Goal: Task Accomplishment & Management: Manage account settings

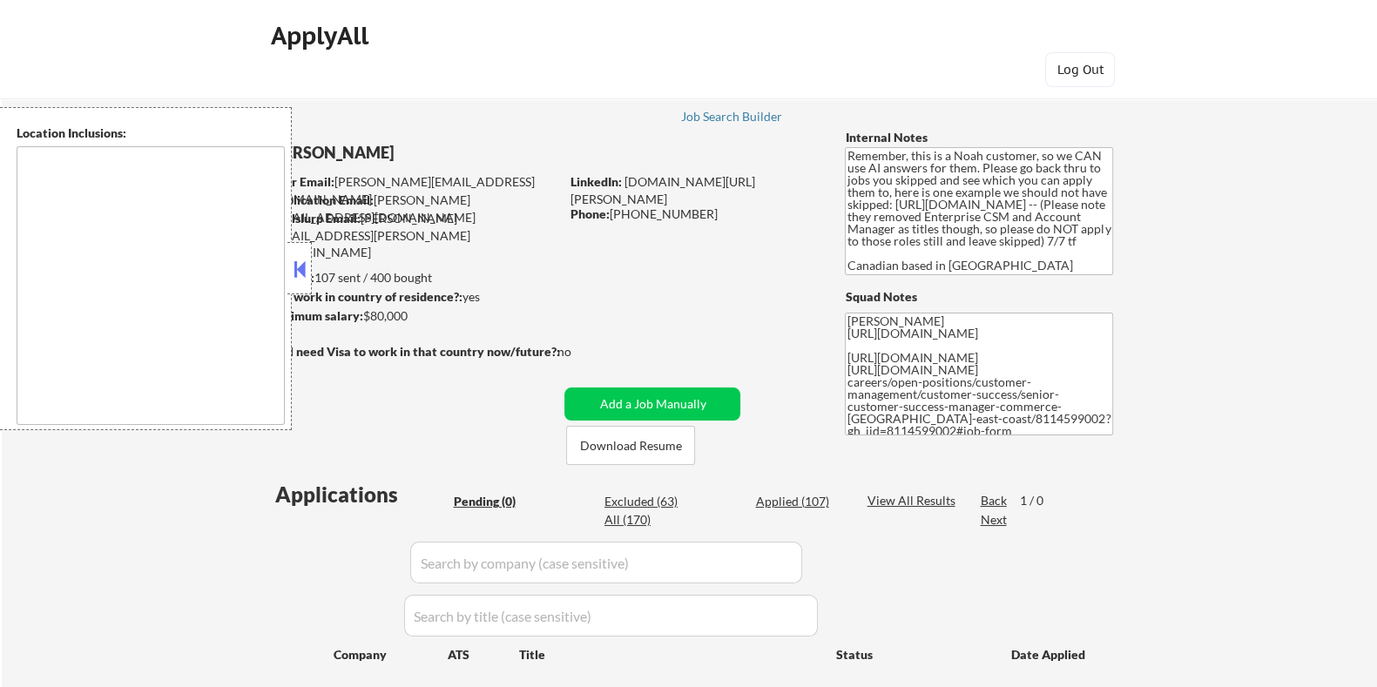
type textarea "[GEOGRAPHIC_DATA], ON [GEOGRAPHIC_DATA], ON [GEOGRAPHIC_DATA], ON [GEOGRAPHIC_D…"
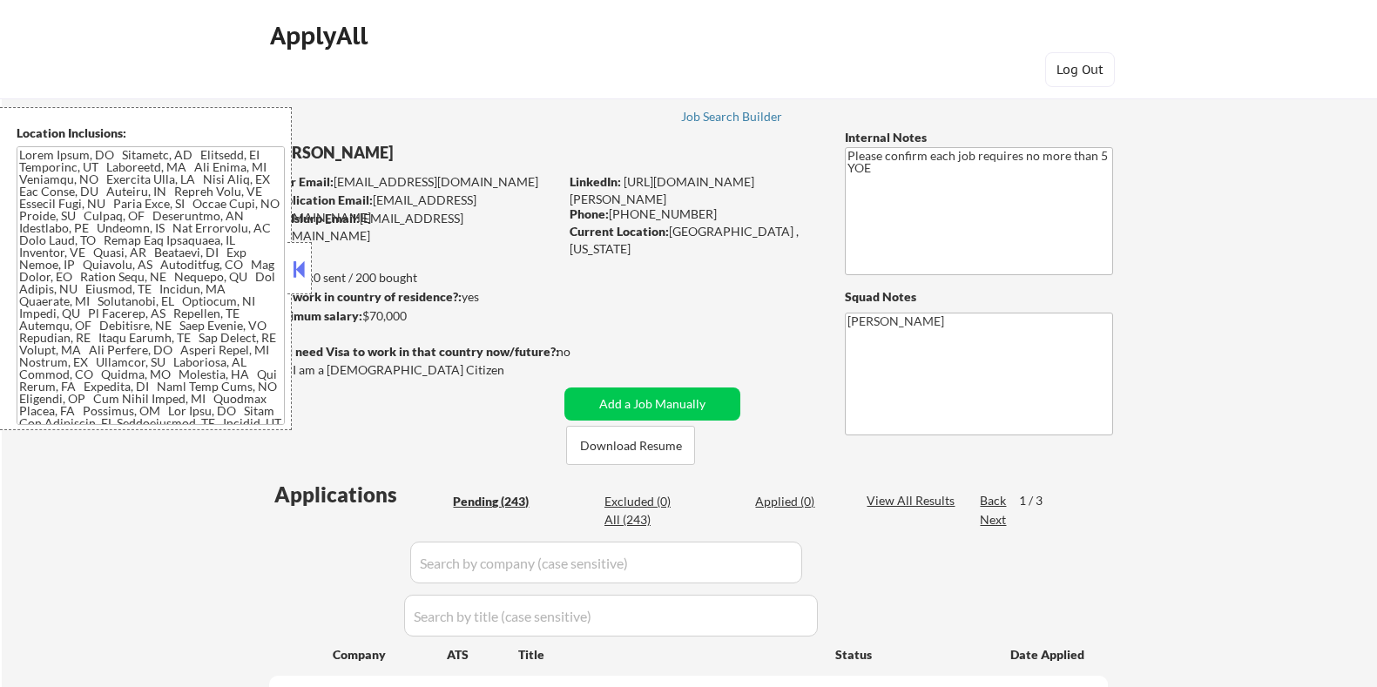
select select ""pending""
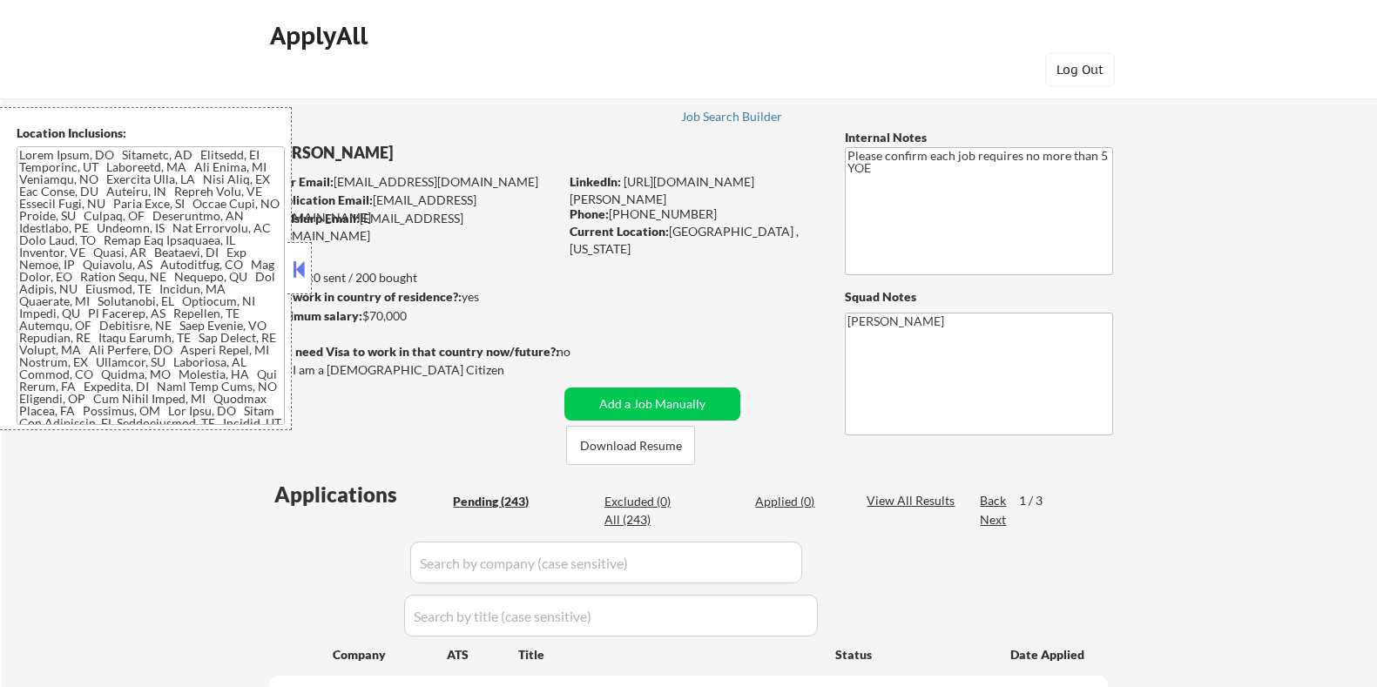
select select ""pending""
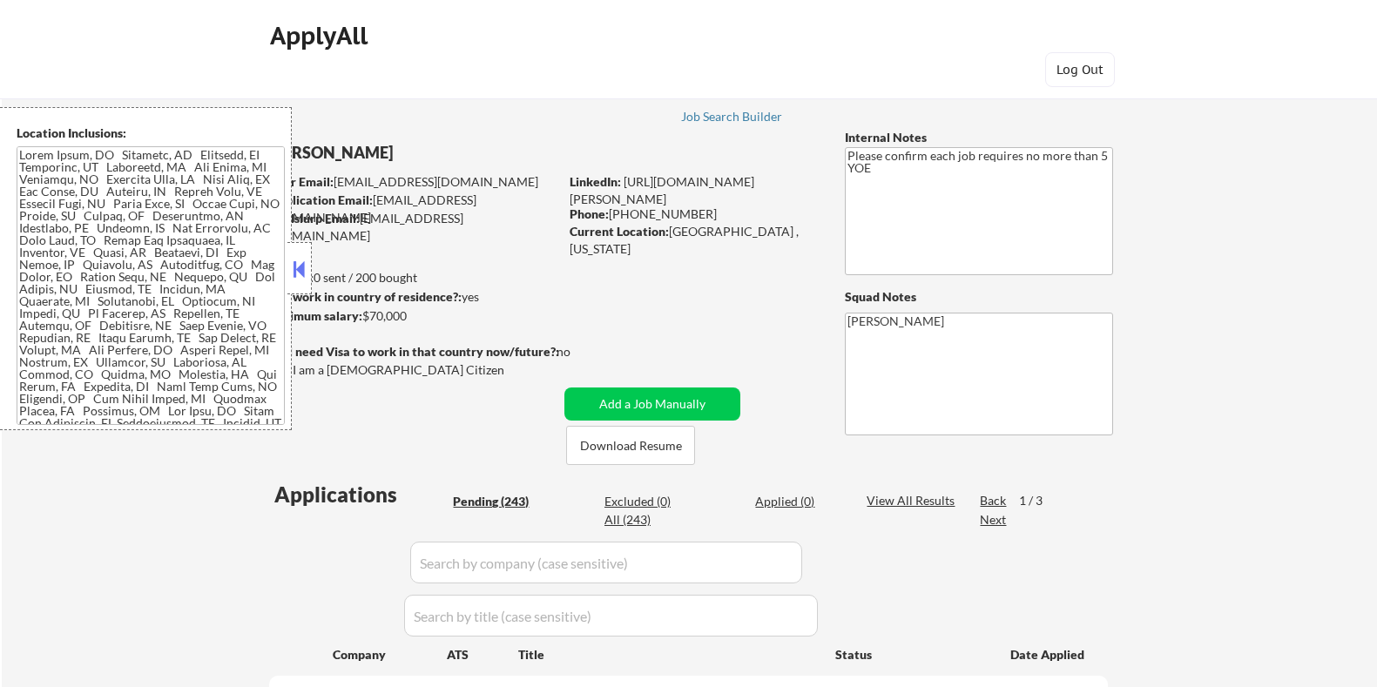
select select ""pending""
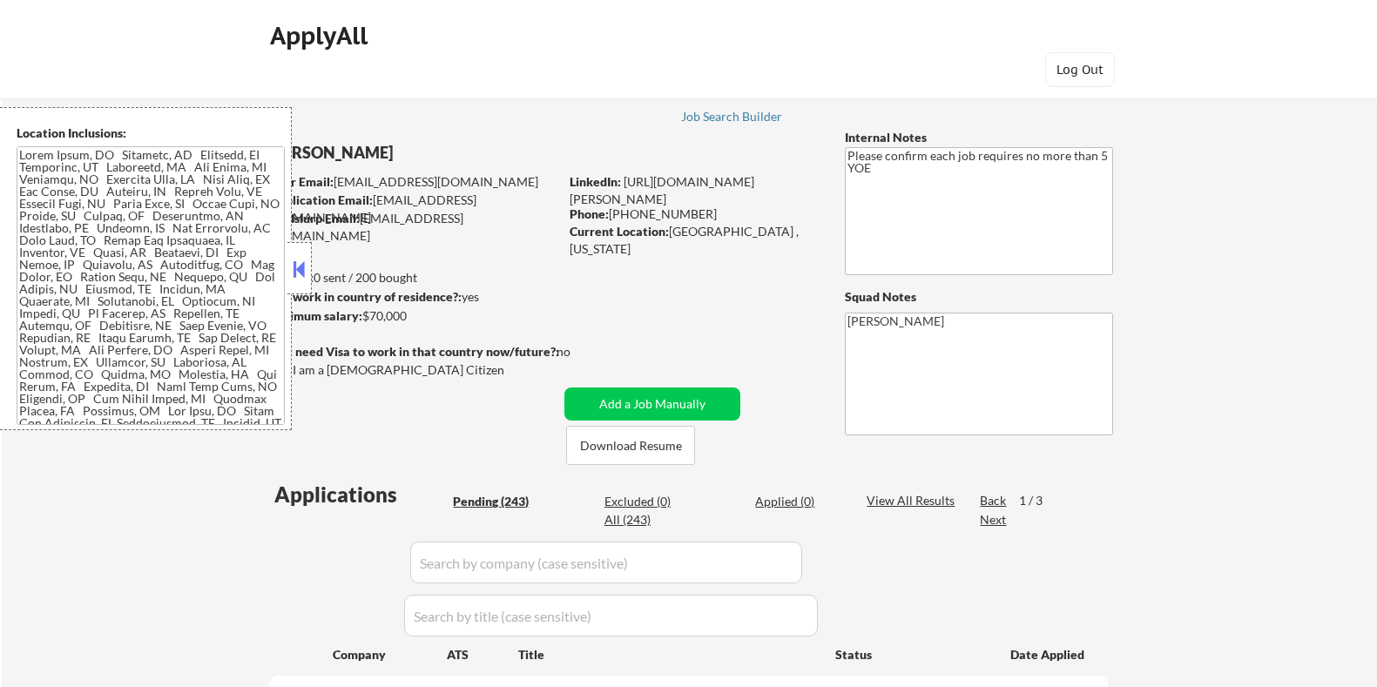
select select ""pending""
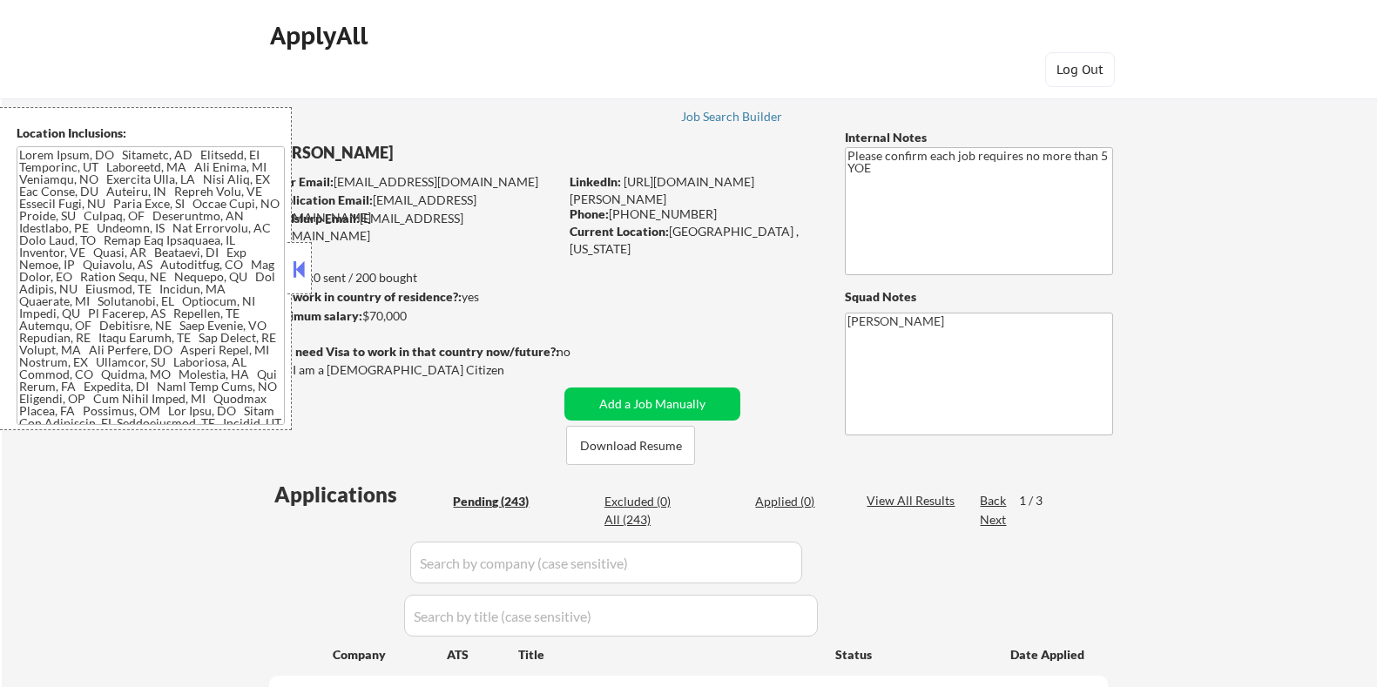
select select ""pending""
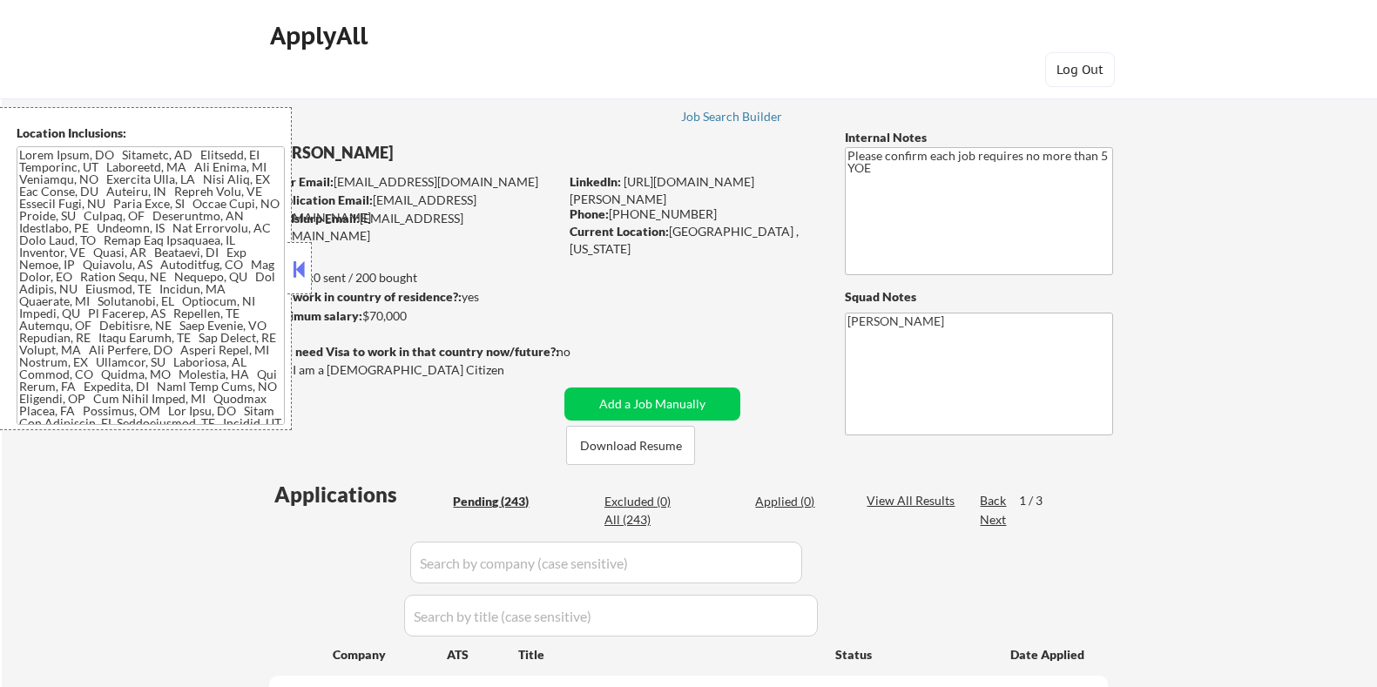
select select ""pending""
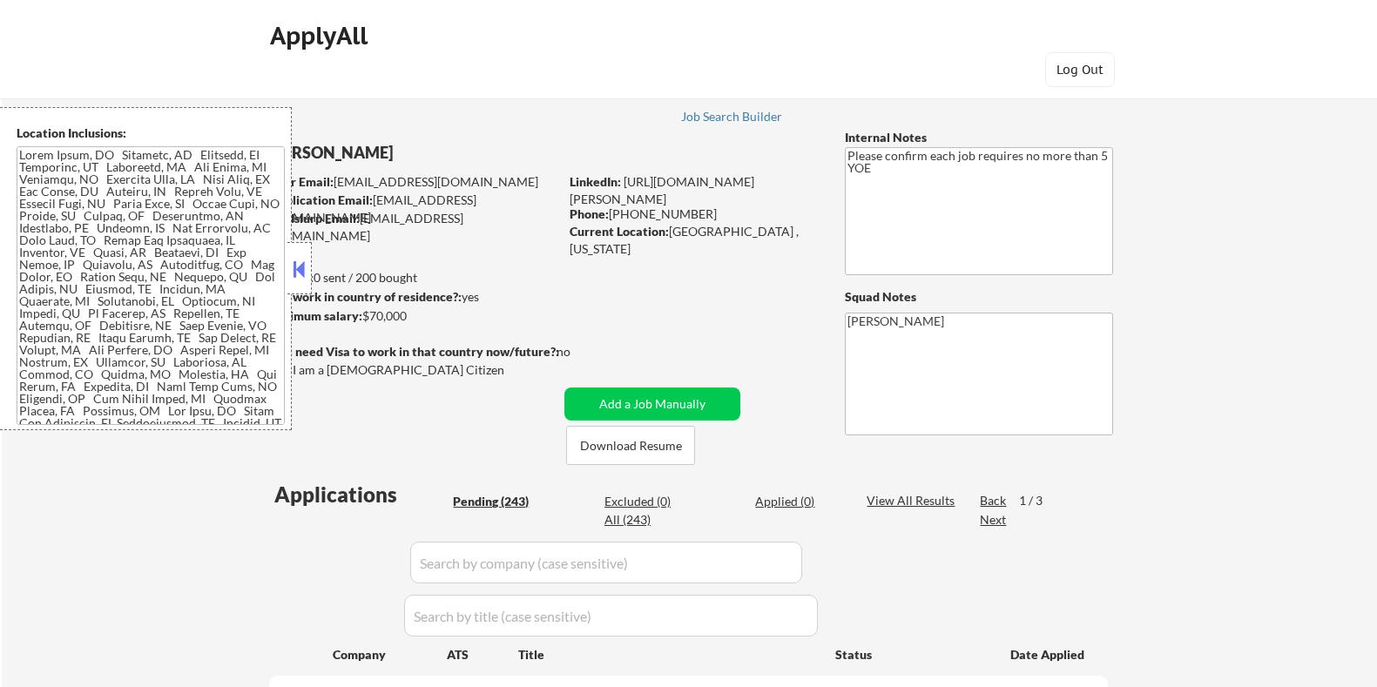
select select ""pending""
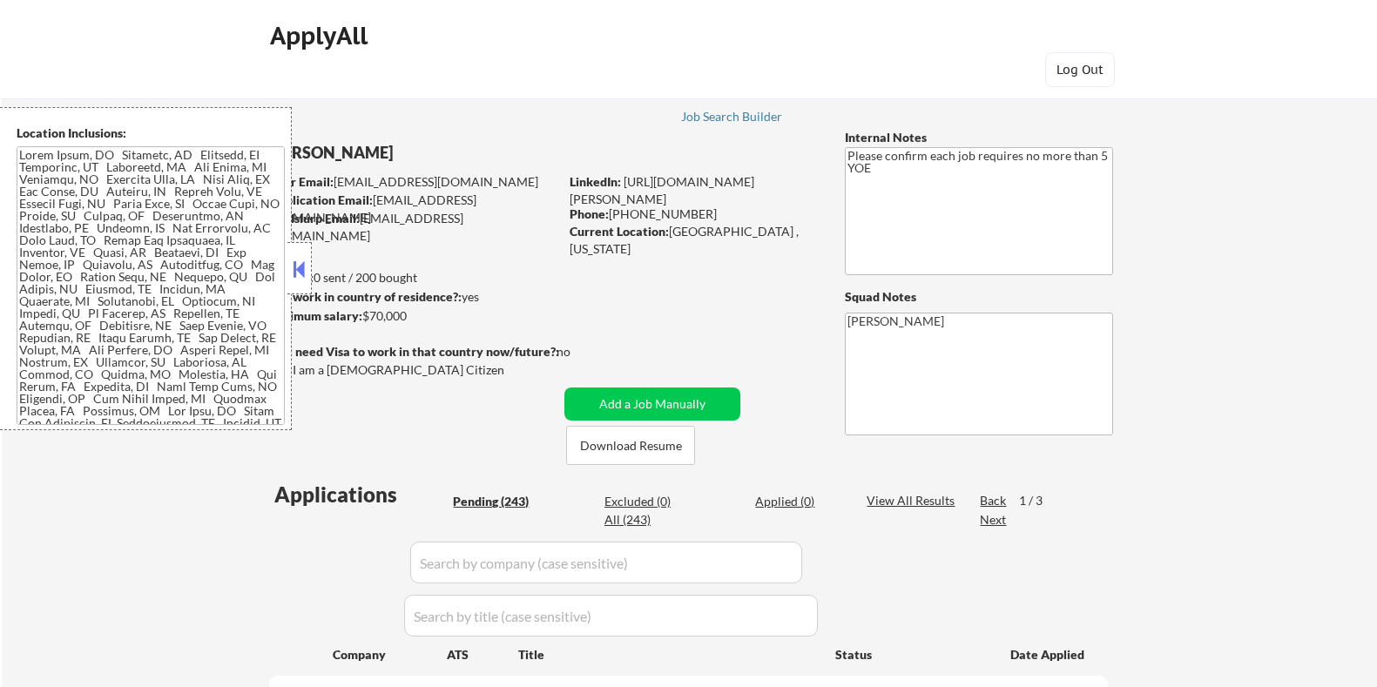
select select ""pending""
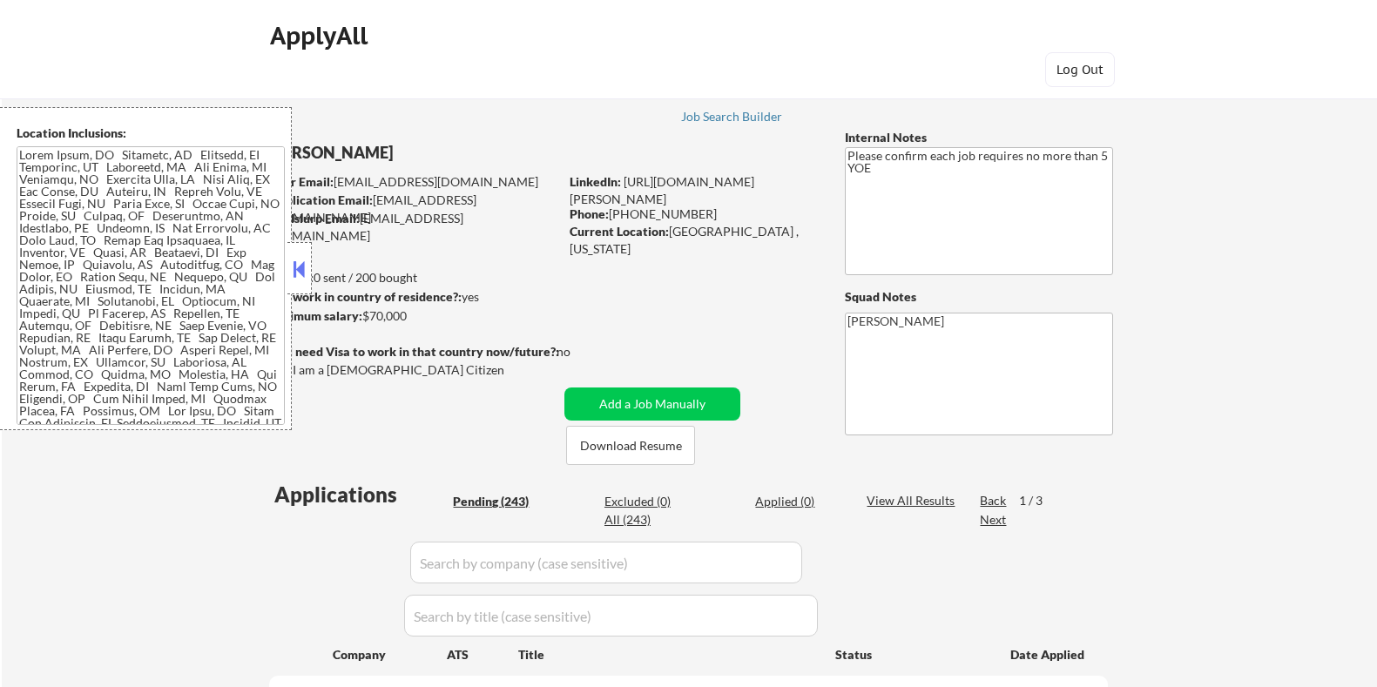
select select ""pending""
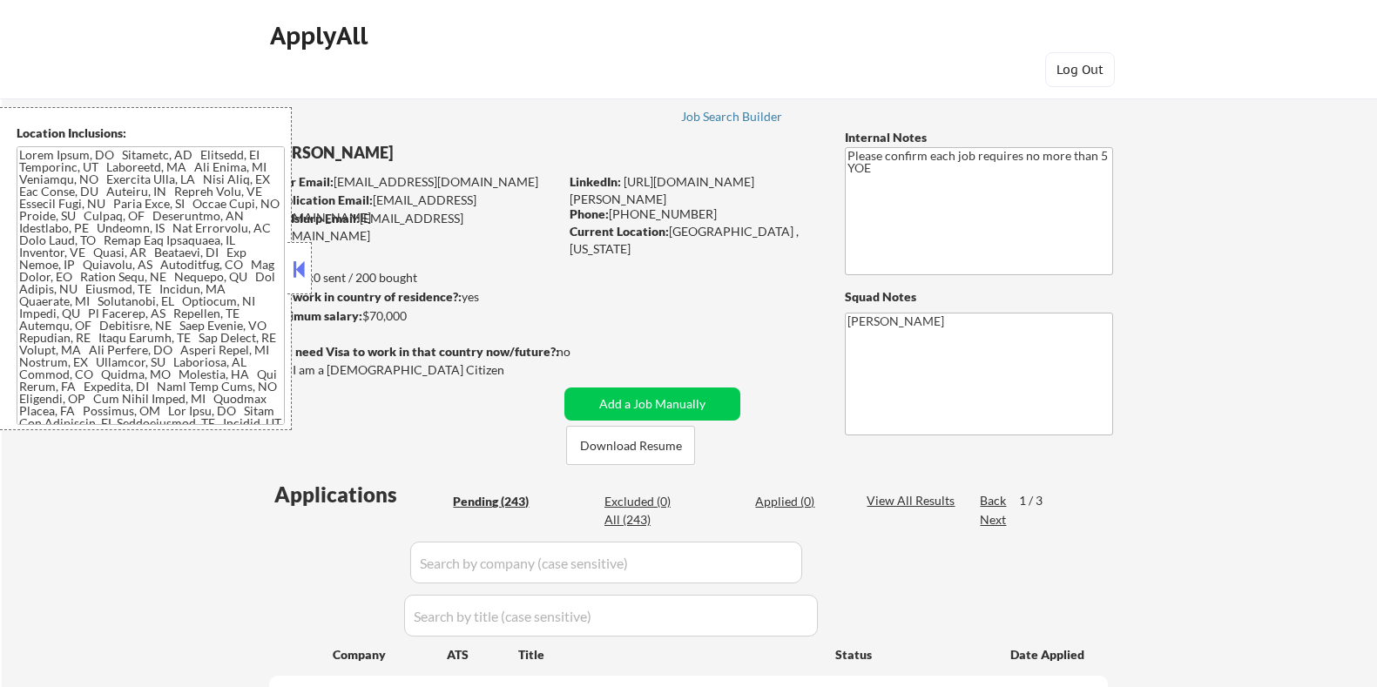
select select ""pending""
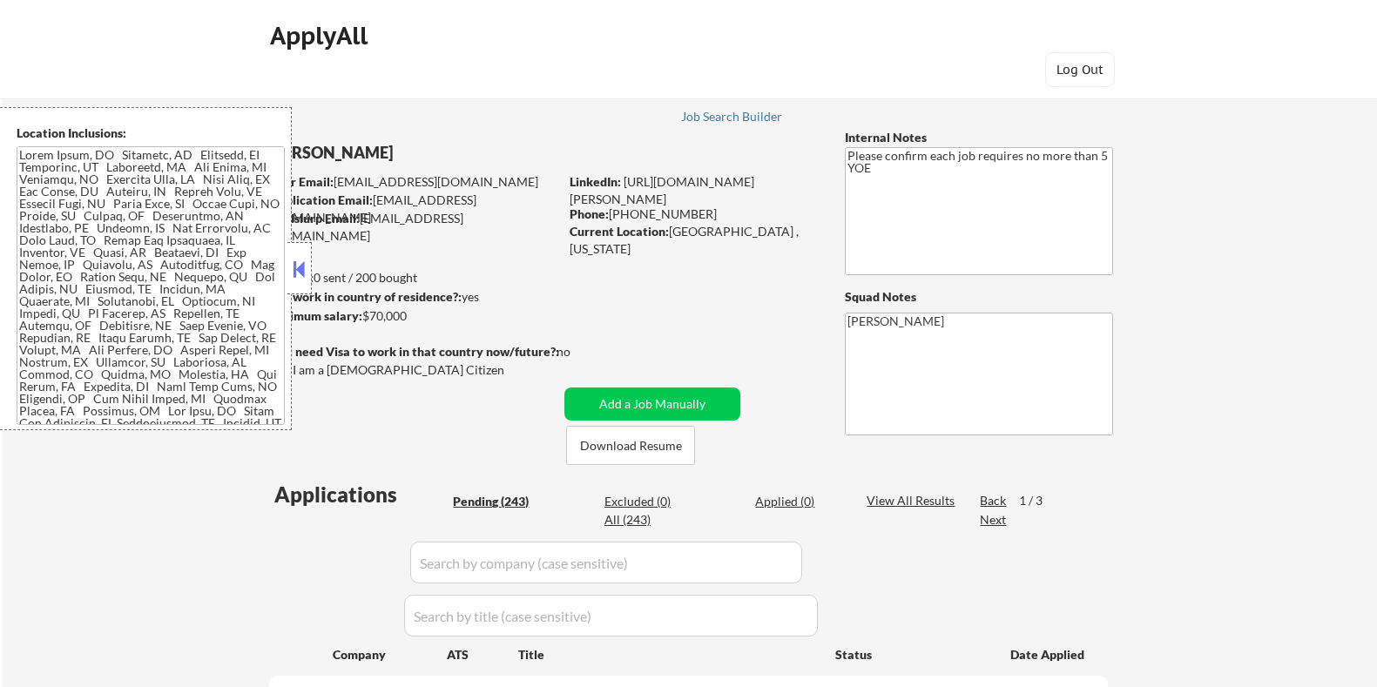
select select ""pending""
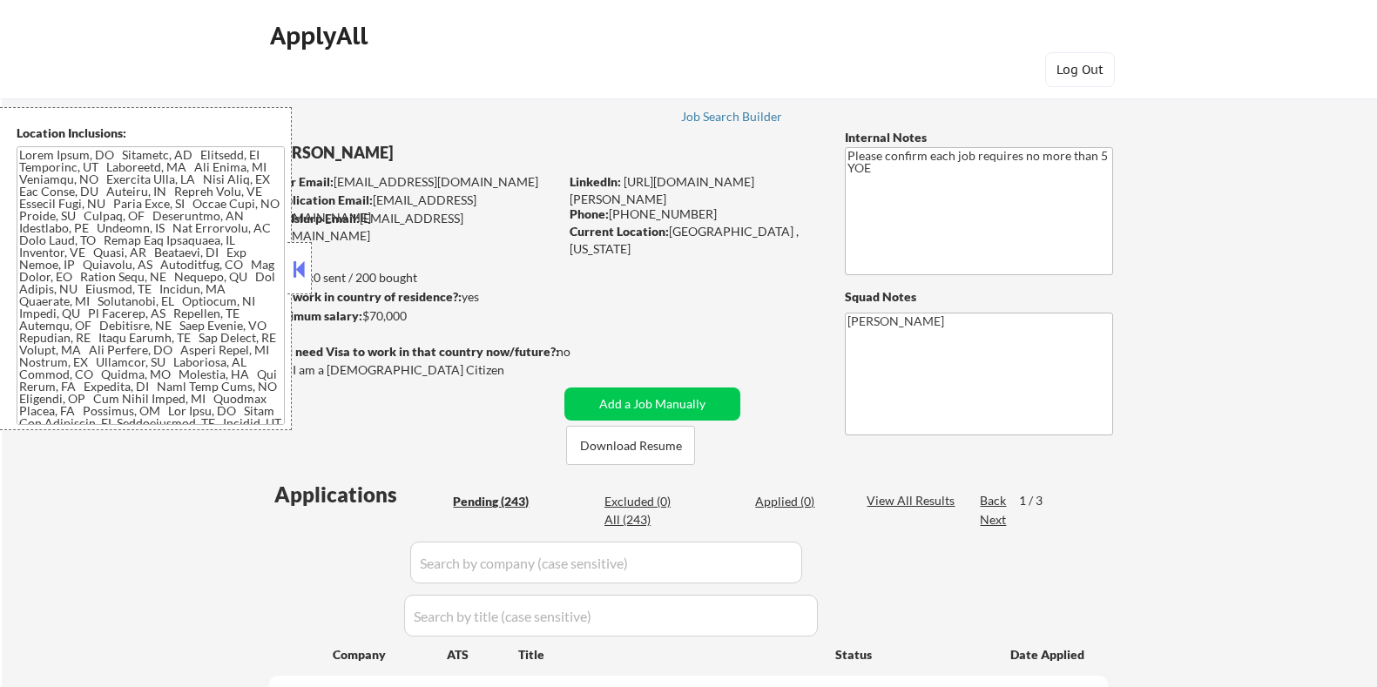
select select ""pending""
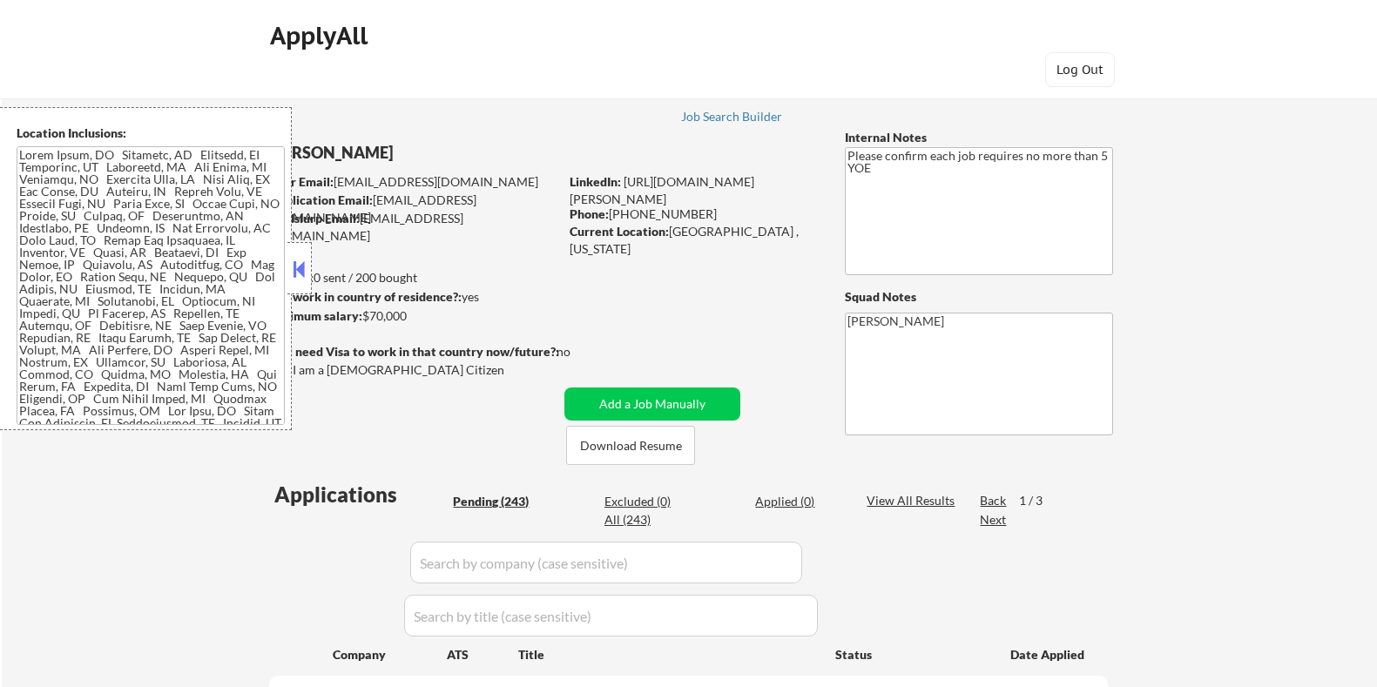
select select ""pending""
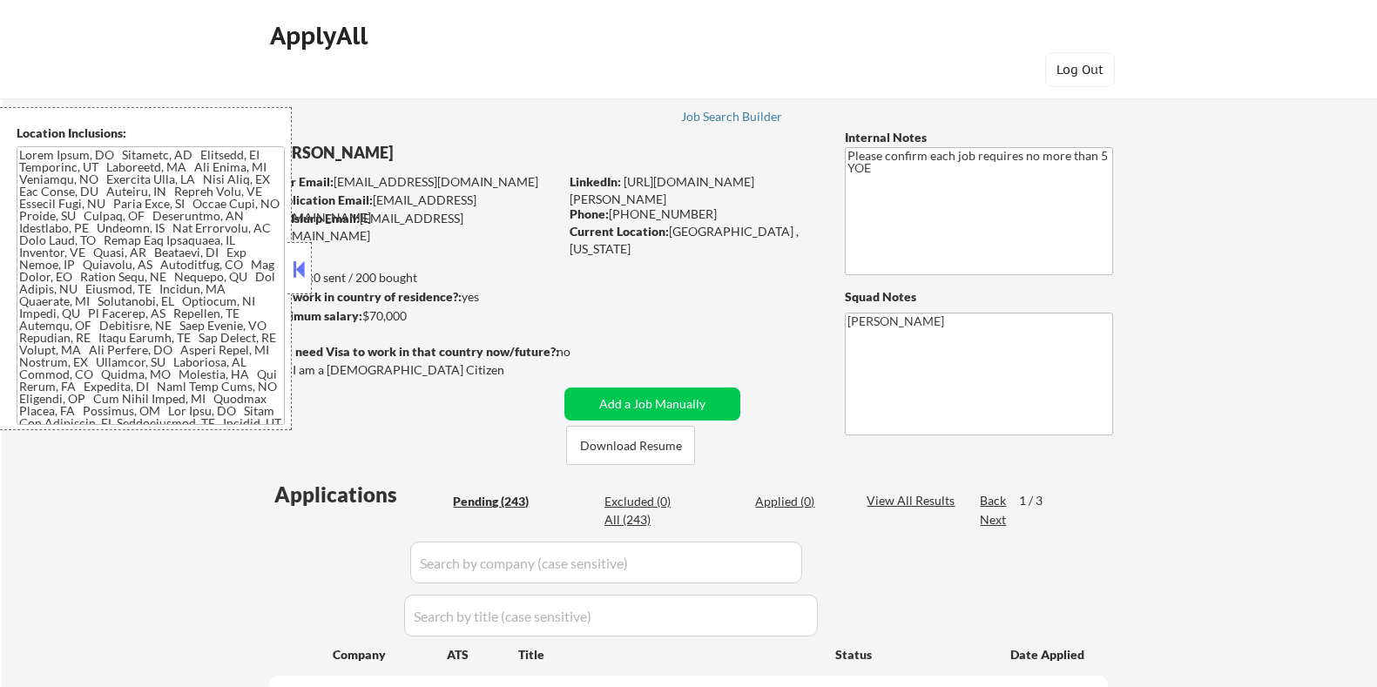
select select ""pending""
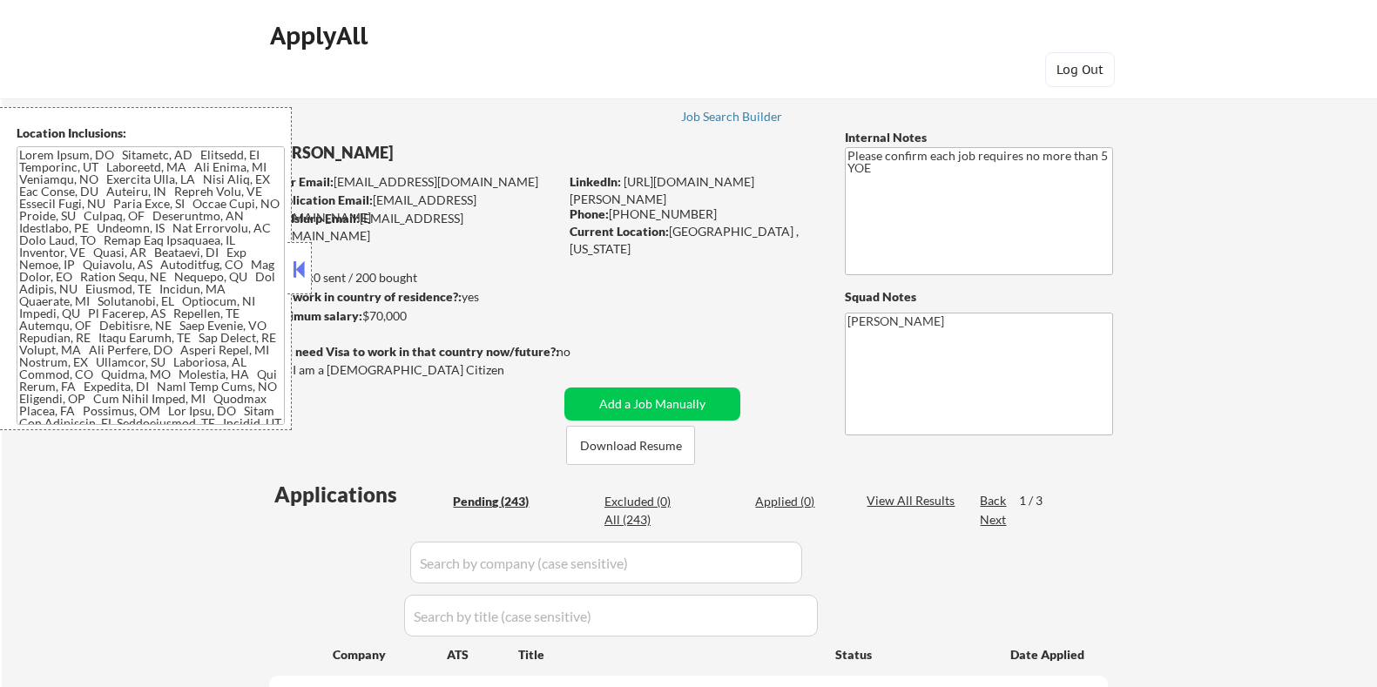
select select ""pending""
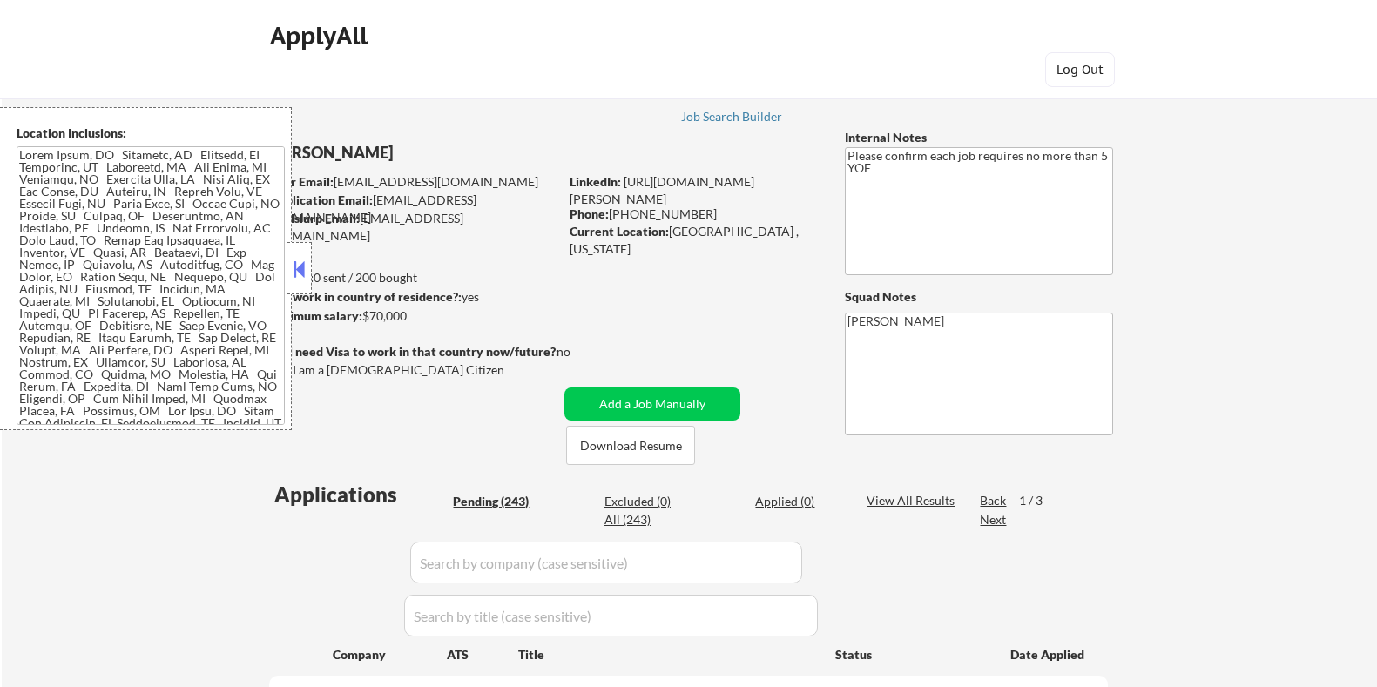
select select ""pending""
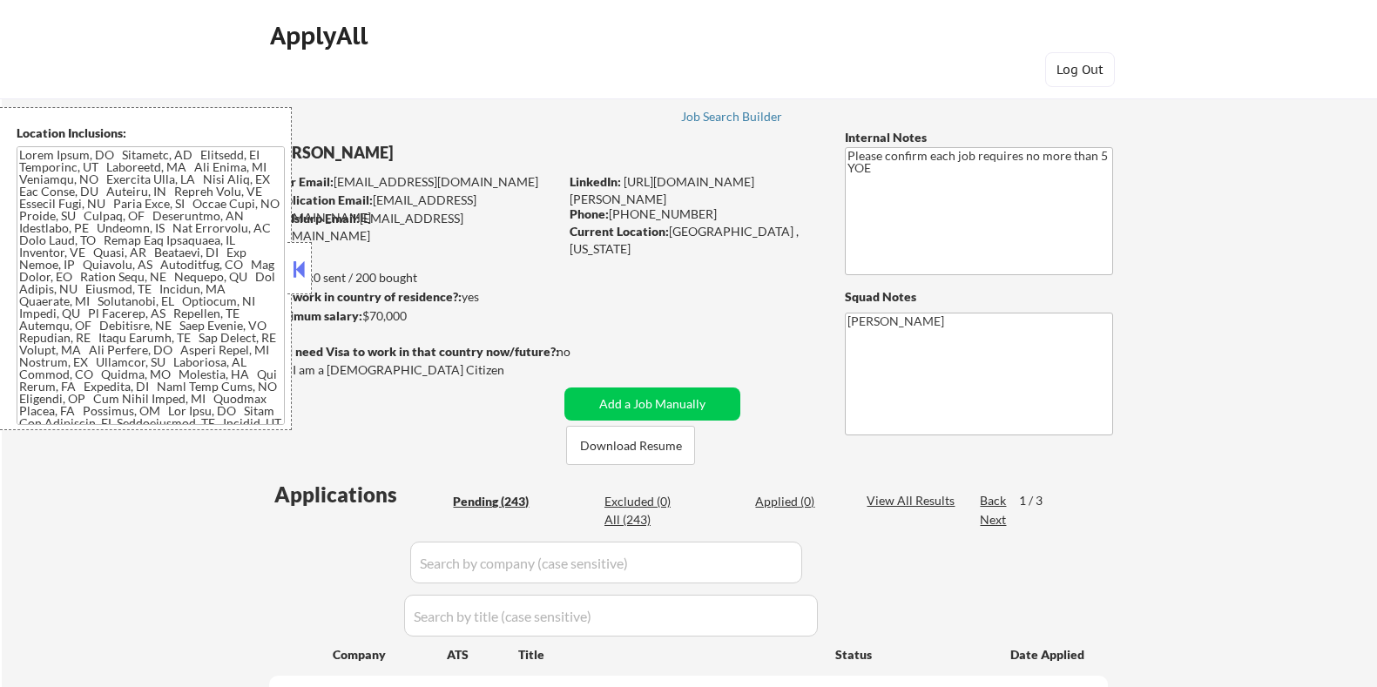
select select ""pending""
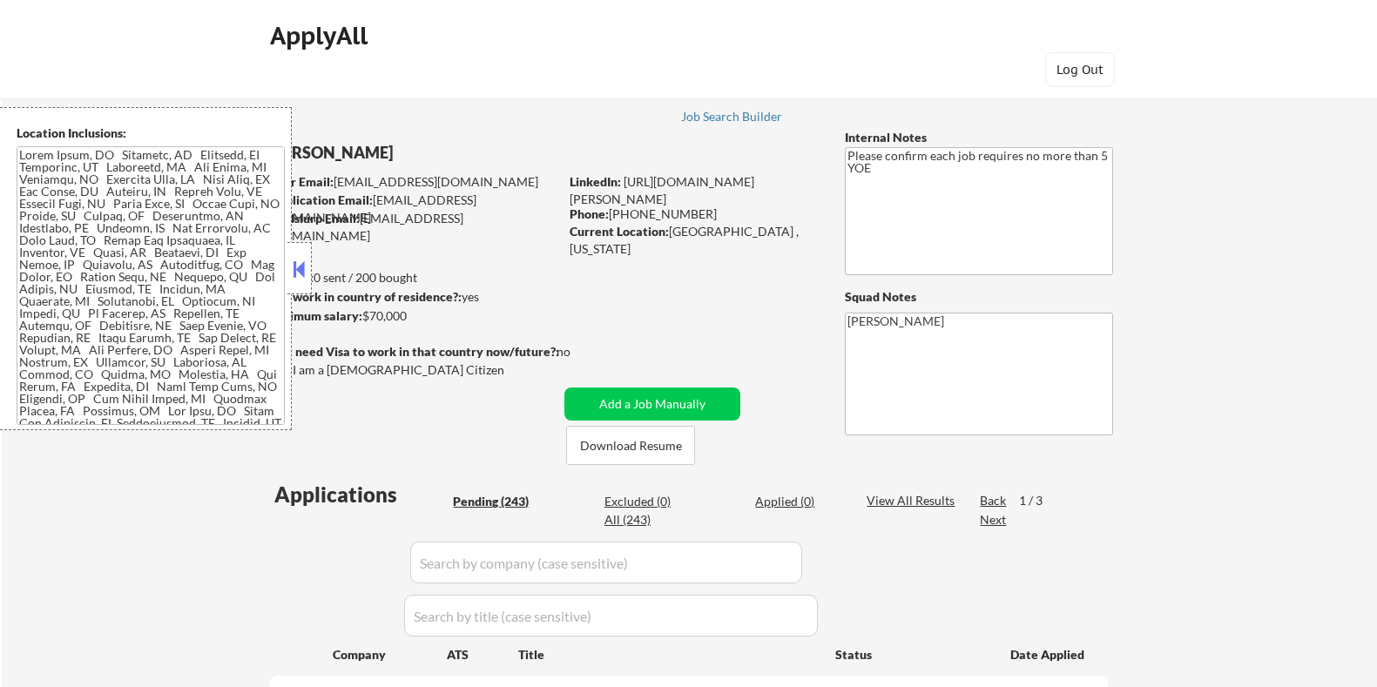
select select ""pending""
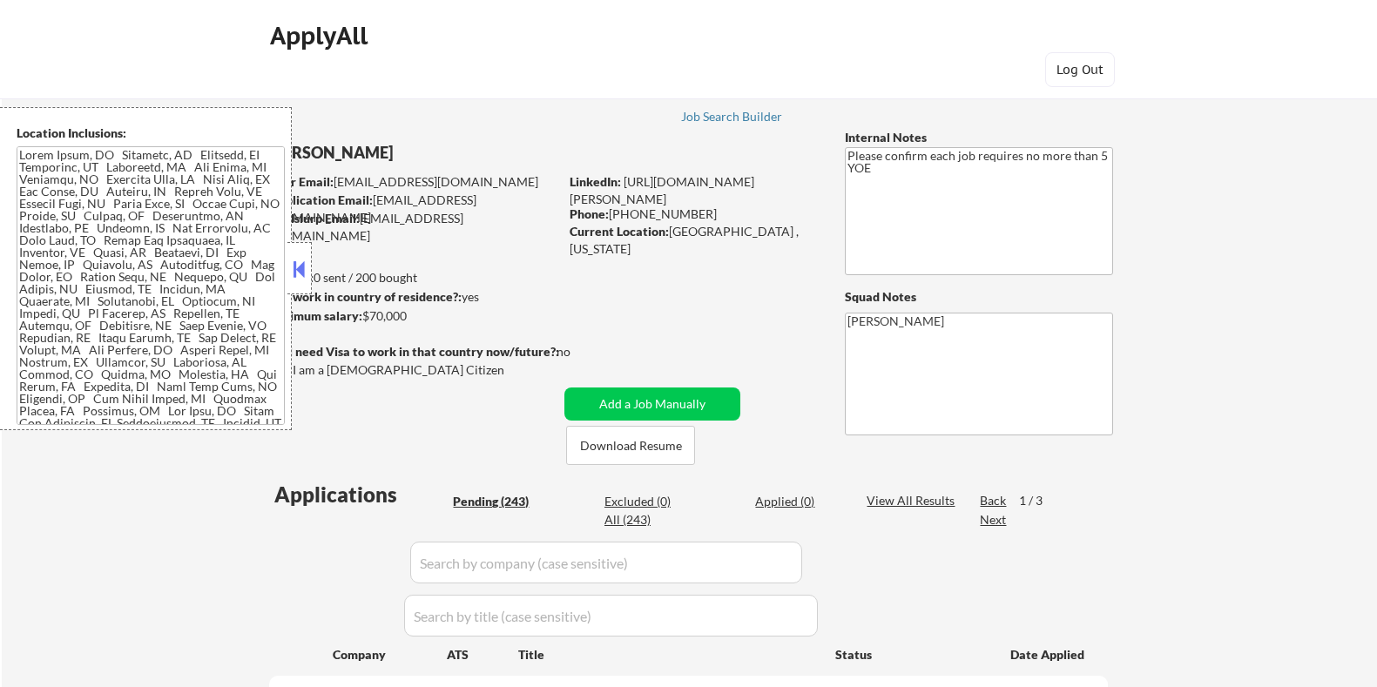
select select ""pending""
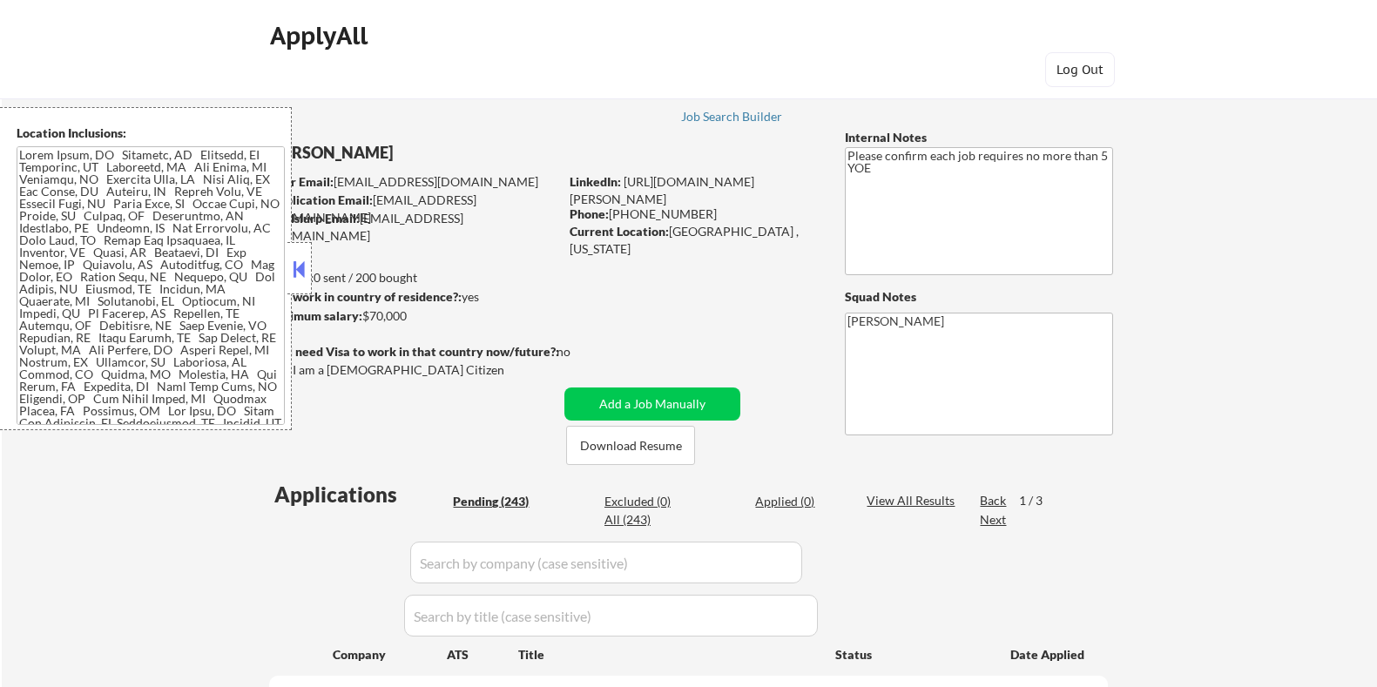
select select ""pending""
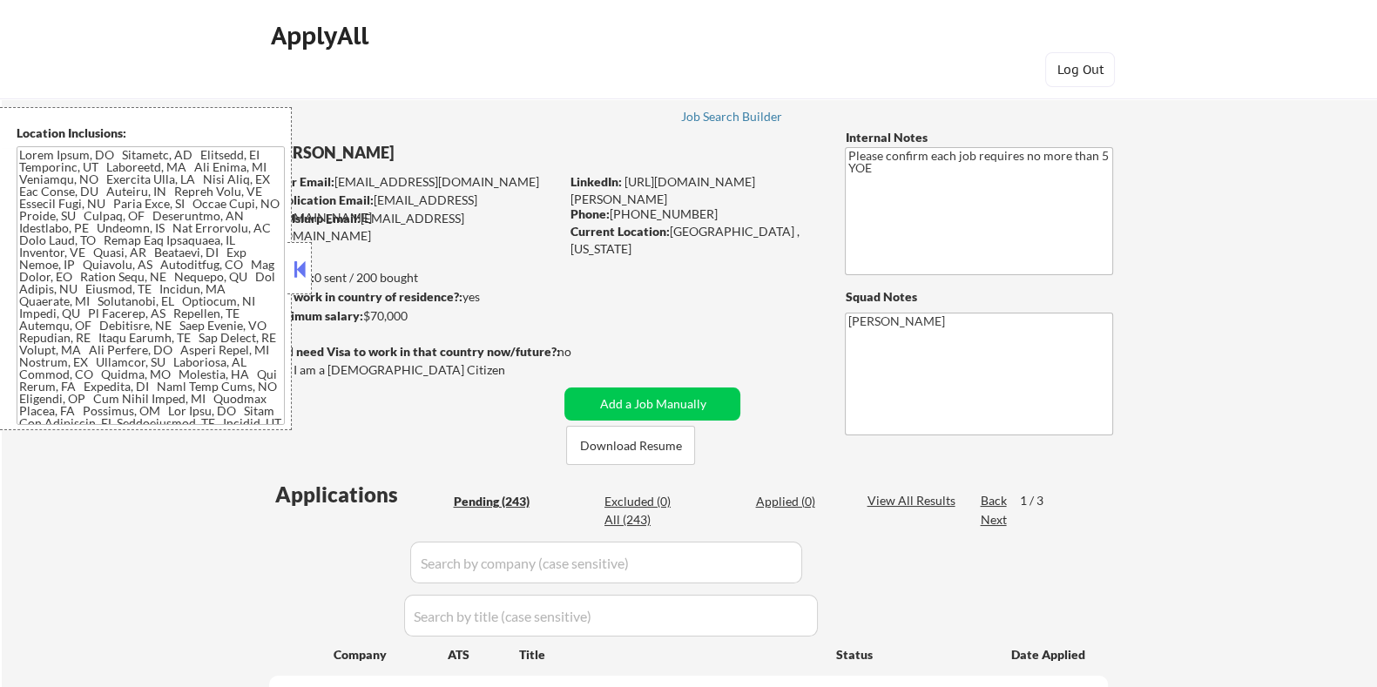
click at [298, 267] on button at bounding box center [299, 269] width 19 height 26
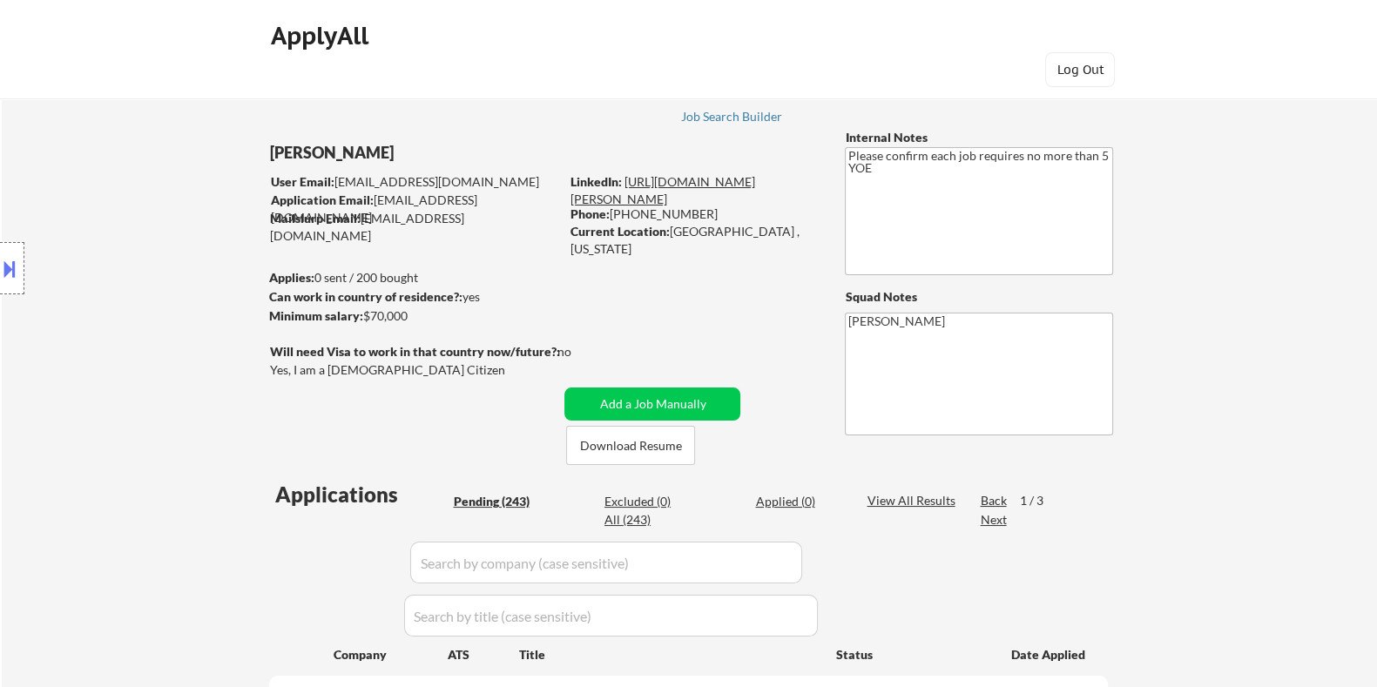
drag, startPoint x: 679, startPoint y: 201, endPoint x: 625, endPoint y: 176, distance: 60.4
click at [625, 176] on div "LinkedIn: https://www.linkedin.com/in/rana-elsharief-elbakkay/" at bounding box center [694, 190] width 249 height 34
copy link "[URL][DOMAIN_NAME][PERSON_NAME]"
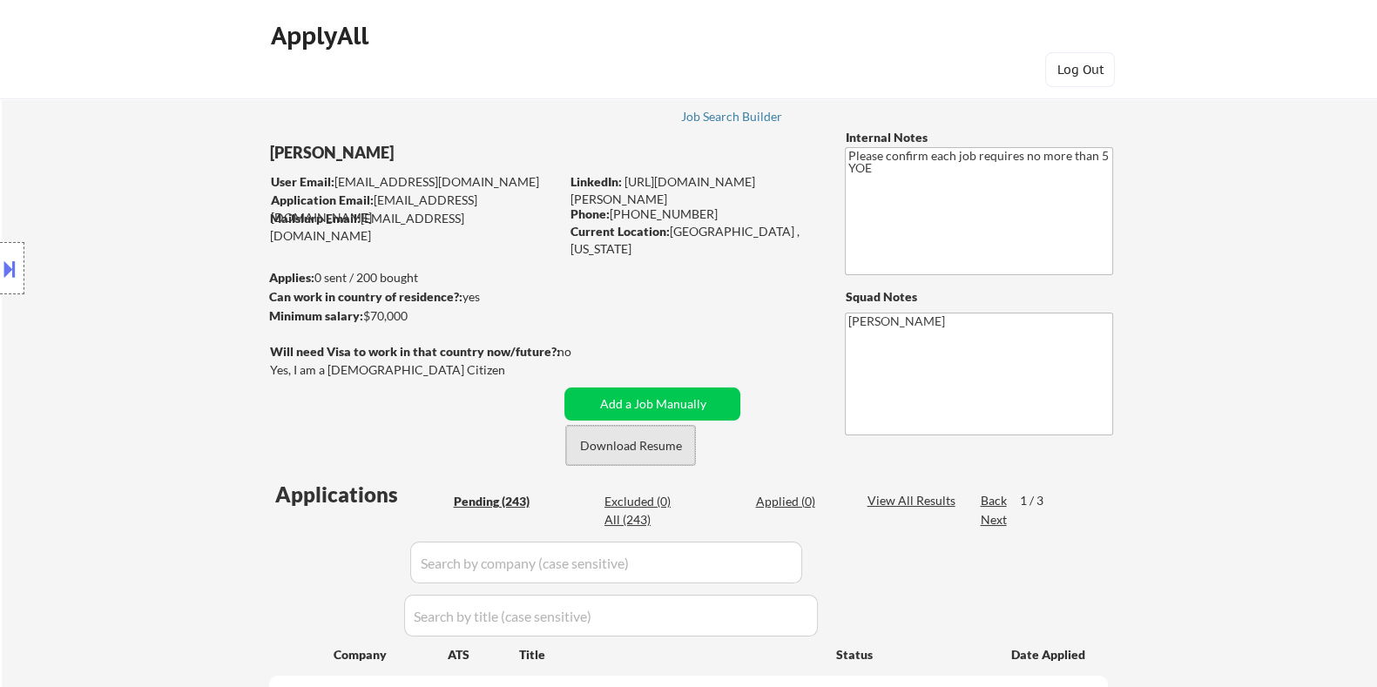
click at [603, 442] on button "Download Resume" at bounding box center [630, 445] width 129 height 39
drag, startPoint x: 669, startPoint y: 230, endPoint x: 783, endPoint y: 230, distance: 114.1
click at [783, 230] on div "Current Location: San Jose , California" at bounding box center [693, 240] width 247 height 34
copy div "[GEOGRAPHIC_DATA] , [US_STATE]"
drag, startPoint x: 610, startPoint y: 215, endPoint x: 694, endPoint y: 214, distance: 84.5
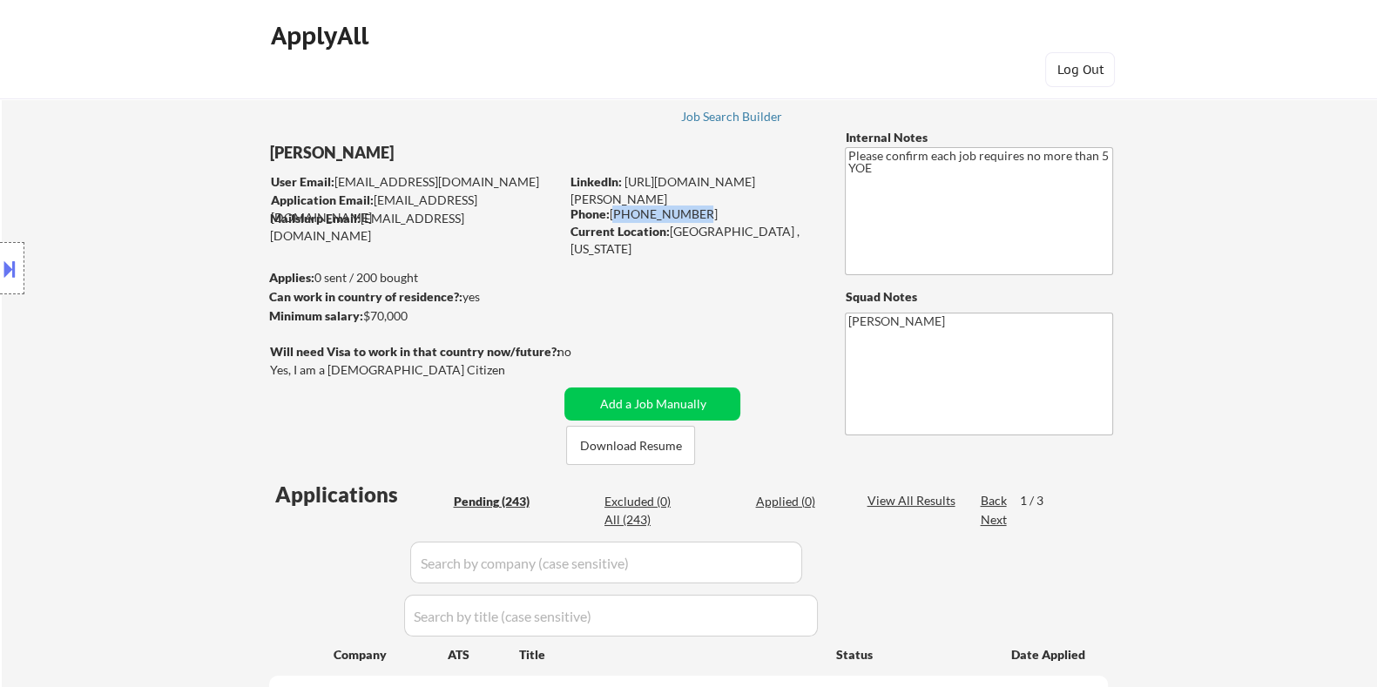
click at [694, 214] on div "Phone: 408-401-0700" at bounding box center [693, 214] width 247 height 17
copy div "[PHONE_NUMBER]"
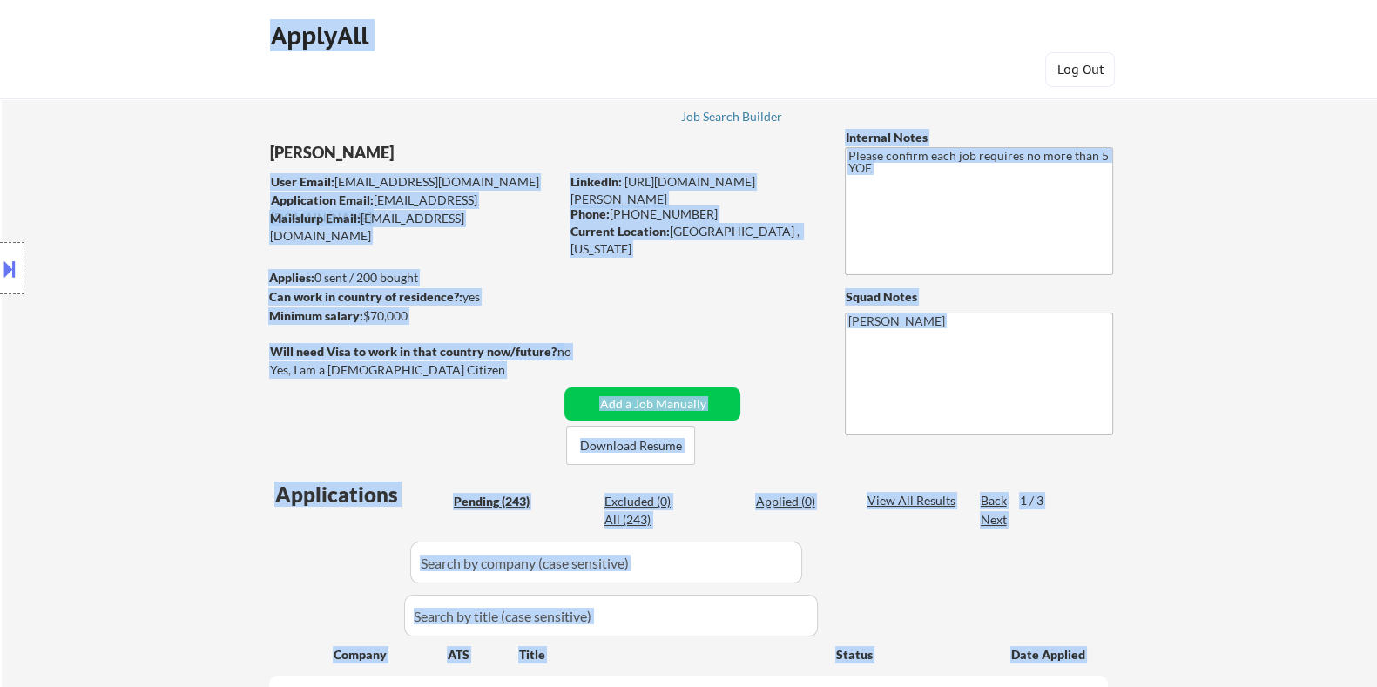
drag, startPoint x: 261, startPoint y: 152, endPoint x: 377, endPoint y: 154, distance: 115.9
click at [377, 154] on body "← Return to /applysquad Mailslurp Inbox Job Search Builder Rana Elbakkay User E…" at bounding box center [688, 343] width 1377 height 687
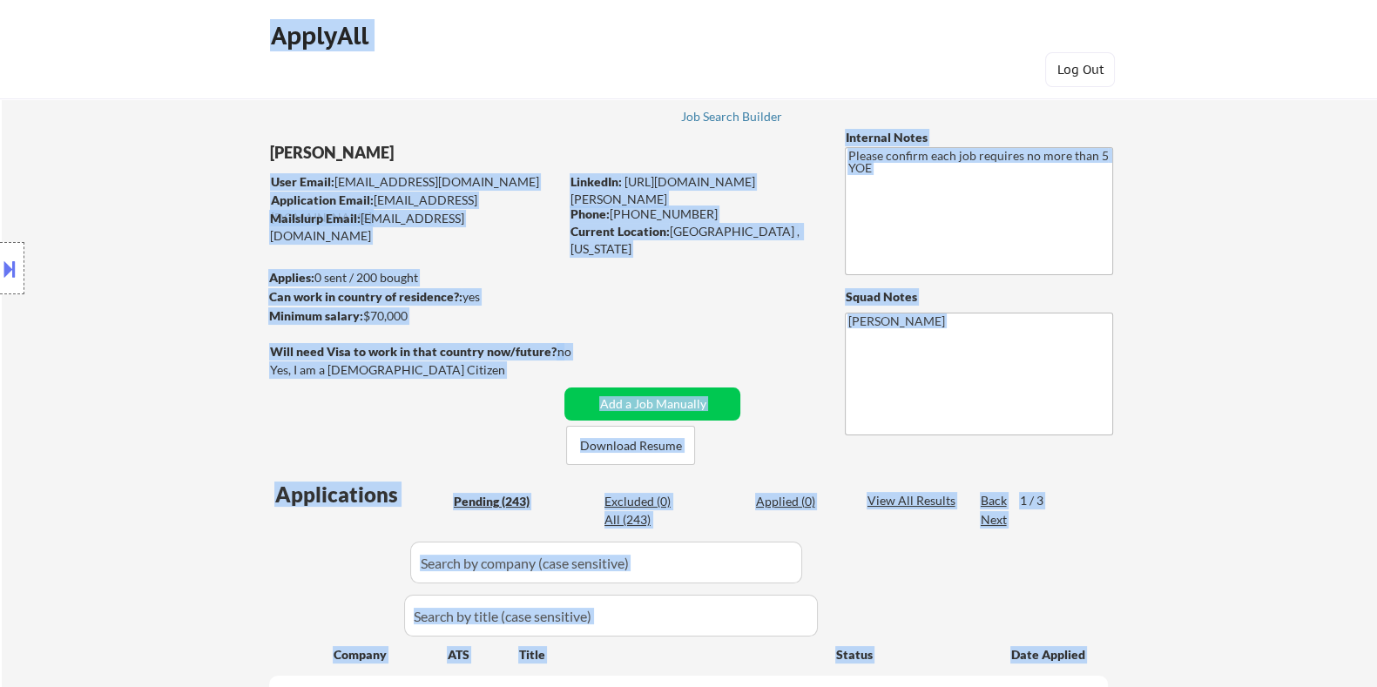
drag, startPoint x: 375, startPoint y: 150, endPoint x: 273, endPoint y: 149, distance: 101.9
click at [273, 149] on body "← Return to /applysquad Mailslurp Inbox Job Search Builder Rana Elbakkay User E…" at bounding box center [688, 343] width 1377 height 687
click at [237, 149] on div "Location Inclusions:" at bounding box center [156, 268] width 312 height 323
click at [253, 154] on div "Location Inclusions:" at bounding box center [156, 268] width 312 height 323
drag, startPoint x: 269, startPoint y: 150, endPoint x: 344, endPoint y: 150, distance: 74.9
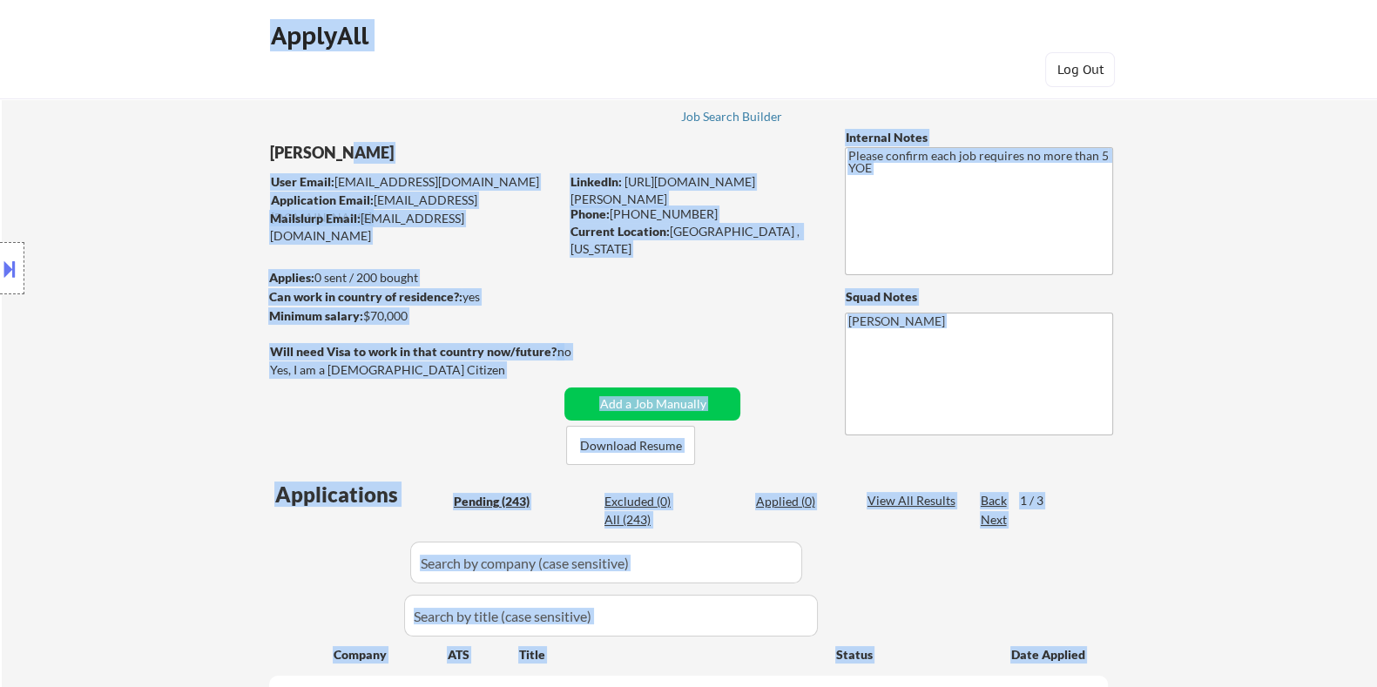
click at [344, 150] on body "← Return to /applysquad Mailslurp Inbox Job Search Builder Rana Elbakkay User E…" at bounding box center [688, 343] width 1377 height 687
click at [396, 145] on div "[PERSON_NAME]" at bounding box center [448, 153] width 358 height 22
drag, startPoint x: 374, startPoint y: 150, endPoint x: 283, endPoint y: 152, distance: 90.6
click at [283, 152] on body "← Return to /applysquad Mailslurp Inbox Job Search Builder Rana Elbakkay User E…" at bounding box center [688, 343] width 1377 height 687
click at [283, 152] on div "Location Inclusions:" at bounding box center [156, 268] width 312 height 323
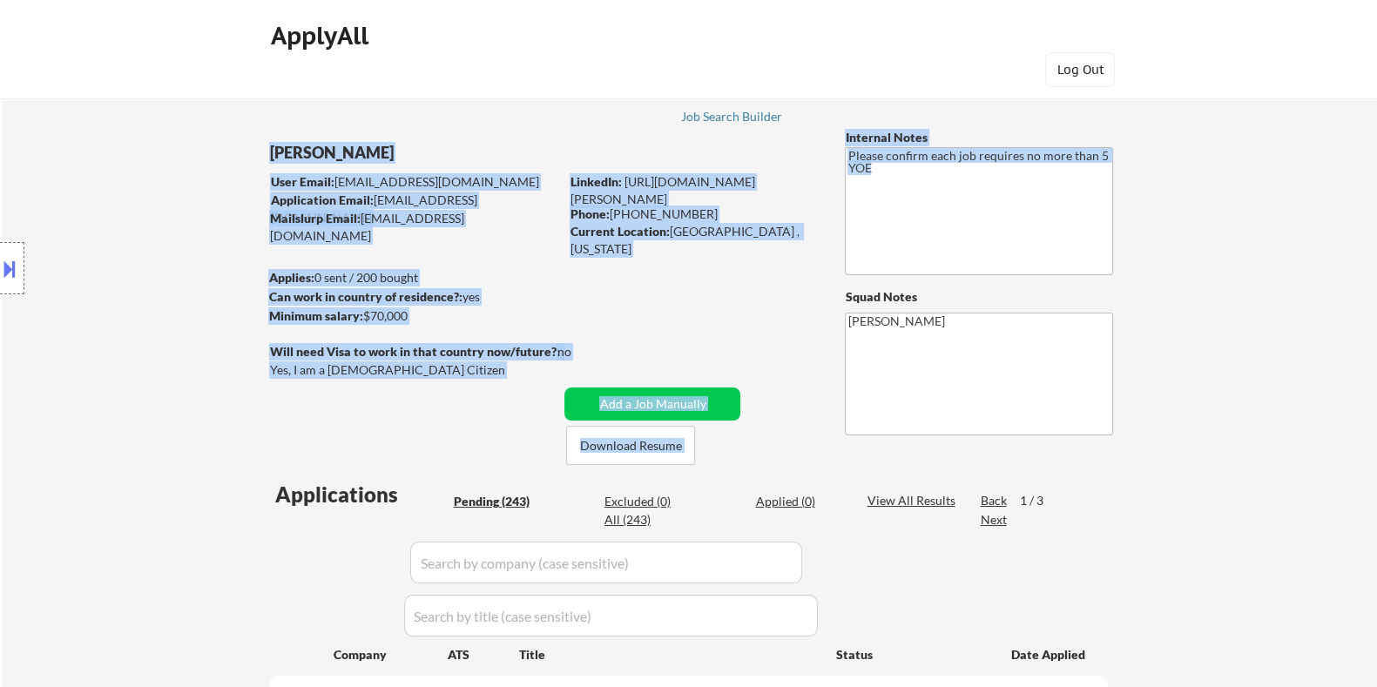
click at [404, 172] on div "[PERSON_NAME]" at bounding box center [448, 157] width 358 height 31
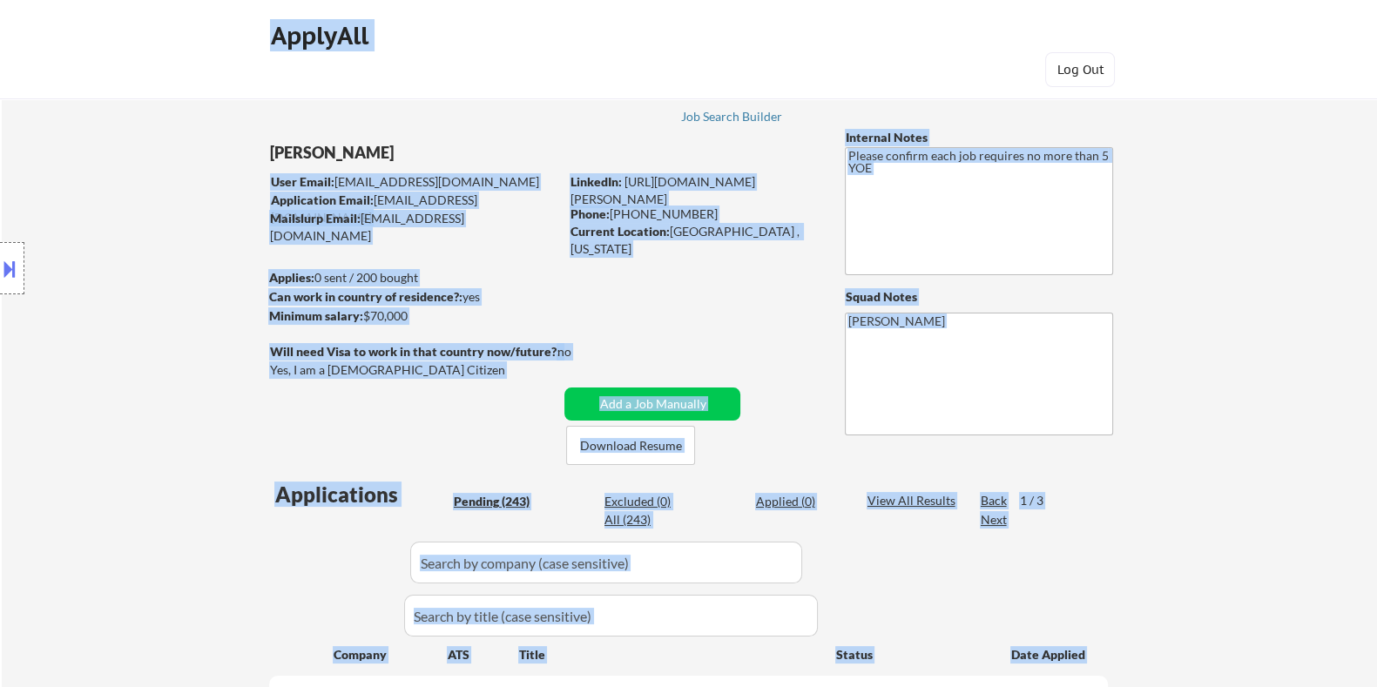
drag, startPoint x: 387, startPoint y: 145, endPoint x: 236, endPoint y: 158, distance: 151.2
click at [276, 158] on body "← Return to /applysquad Mailslurp Inbox Job Search Builder Rana Elbakkay User E…" at bounding box center [688, 343] width 1377 height 687
click at [231, 158] on div "Location Inclusions:" at bounding box center [156, 268] width 312 height 323
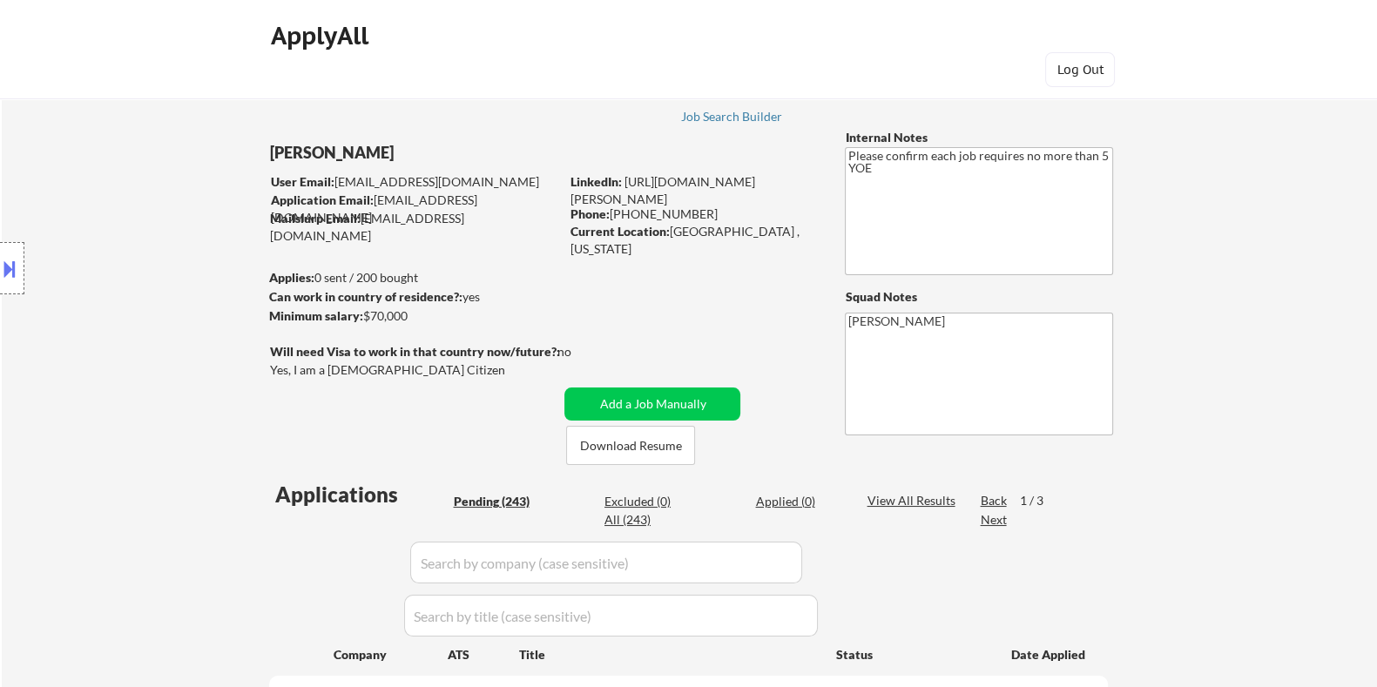
drag, startPoint x: 263, startPoint y: 149, endPoint x: 288, endPoint y: 153, distance: 25.6
click at [288, 153] on div "Location Inclusions:" at bounding box center [156, 268] width 312 height 323
click at [381, 157] on div "[PERSON_NAME]" at bounding box center [448, 153] width 358 height 22
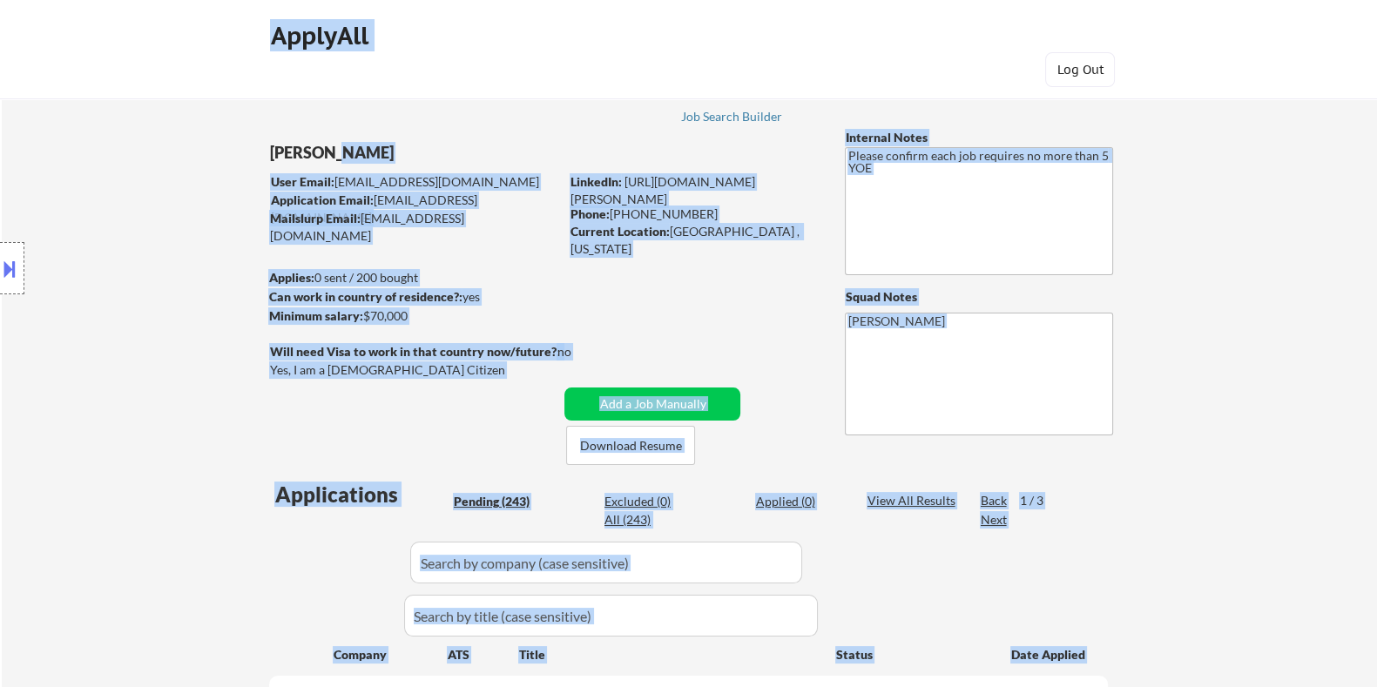
drag, startPoint x: 270, startPoint y: 146, endPoint x: 369, endPoint y: 159, distance: 100.2
click at [335, 159] on body "← Return to /applysquad Mailslurp Inbox Job Search Builder Rana Elbakkay User E…" at bounding box center [688, 343] width 1377 height 687
click at [402, 150] on div "[PERSON_NAME]" at bounding box center [448, 153] width 358 height 22
drag, startPoint x: 381, startPoint y: 152, endPoint x: 267, endPoint y: 159, distance: 113.5
click at [267, 159] on body "← Return to /applysquad Mailslurp Inbox Job Search Builder Rana Elbakkay User E…" at bounding box center [688, 343] width 1377 height 687
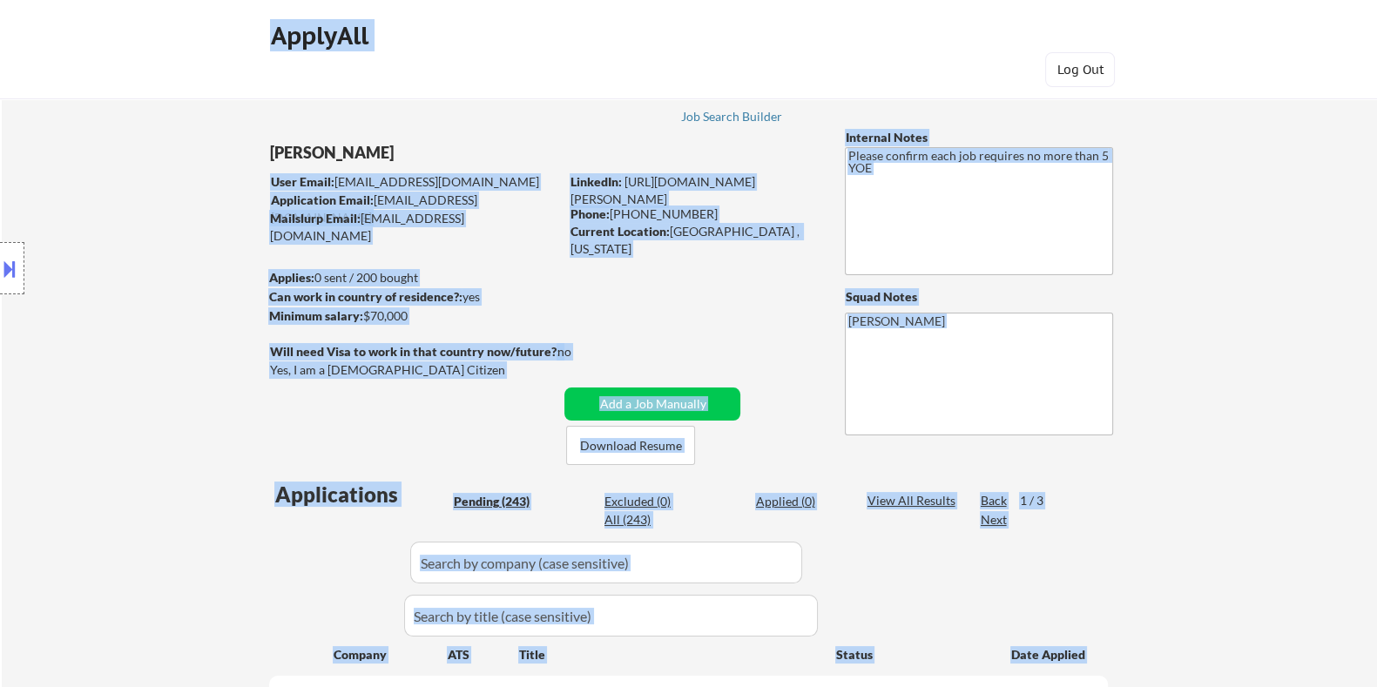
click at [261, 158] on div "Location Inclusions:" at bounding box center [156, 268] width 312 height 323
drag, startPoint x: 262, startPoint y: 158, endPoint x: 356, endPoint y: 158, distance: 94.1
click at [356, 158] on body "← Return to /applysquad Mailslurp Inbox Job Search Builder Rana Elbakkay User E…" at bounding box center [688, 343] width 1377 height 687
click at [367, 145] on div "[PERSON_NAME]" at bounding box center [448, 153] width 358 height 22
drag, startPoint x: 379, startPoint y: 159, endPoint x: 305, endPoint y: 152, distance: 74.4
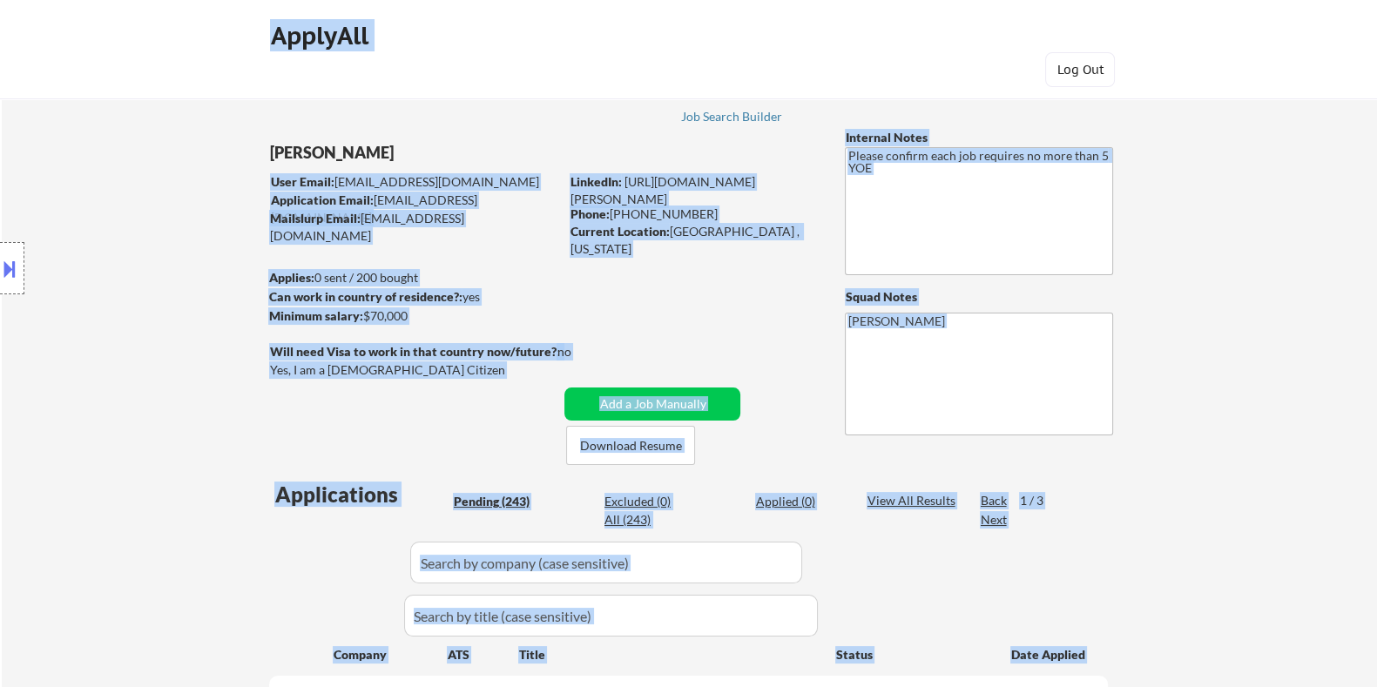
click at [305, 152] on body "← Return to /applysquad Mailslurp Inbox Job Search Builder Rana Elbakkay User E…" at bounding box center [688, 343] width 1377 height 687
click at [220, 128] on div "Location Inclusions:" at bounding box center [156, 268] width 312 height 323
click at [244, 141] on div "Location Inclusions:" at bounding box center [156, 268] width 312 height 323
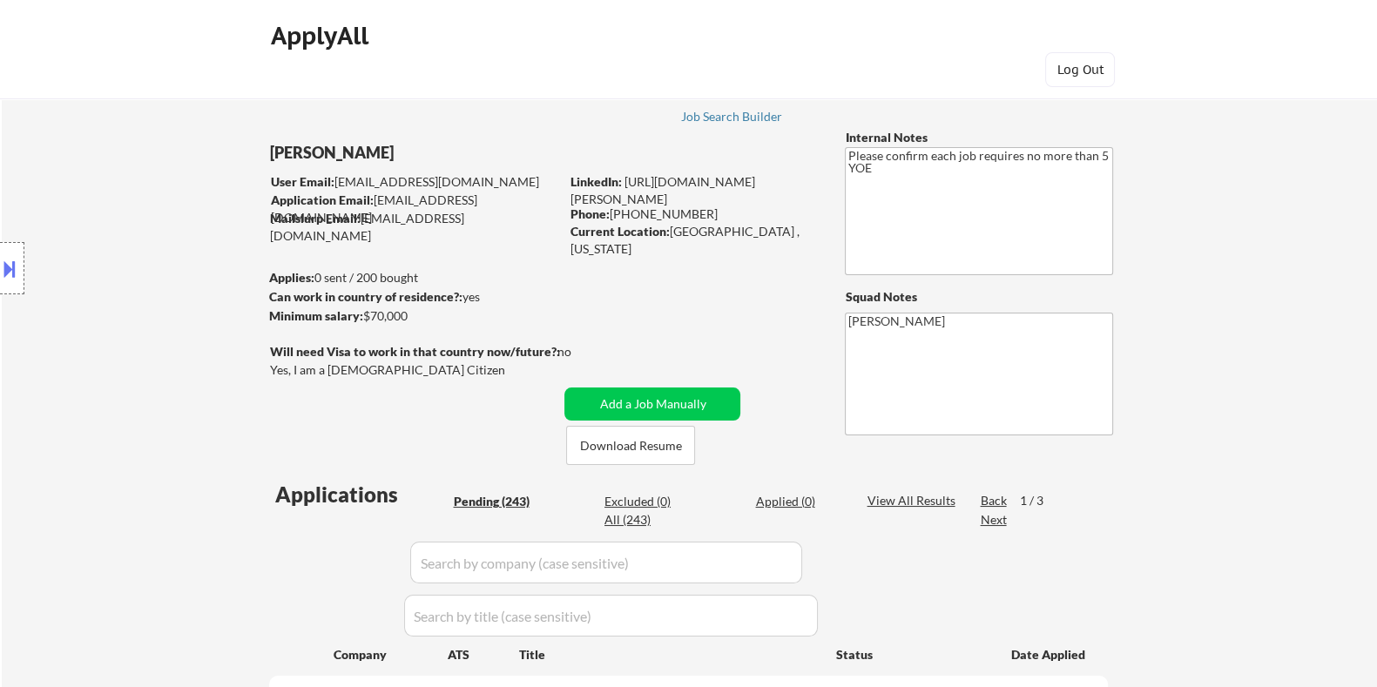
drag, startPoint x: 268, startPoint y: 145, endPoint x: 355, endPoint y: 153, distance: 86.6
click at [345, 151] on body "← Return to /applysquad Mailslurp Inbox Job Search Builder Rana Elbakkay User E…" at bounding box center [688, 343] width 1377 height 687
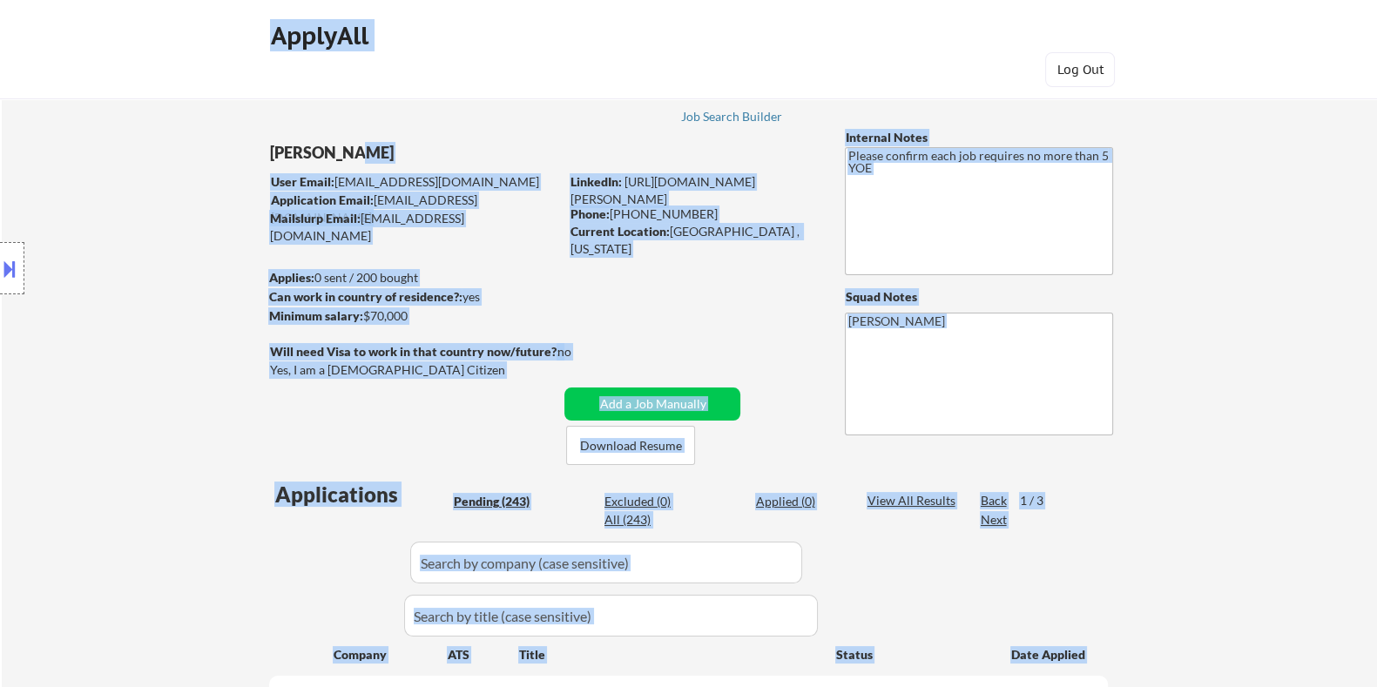
click at [382, 159] on div "[PERSON_NAME]" at bounding box center [448, 153] width 358 height 22
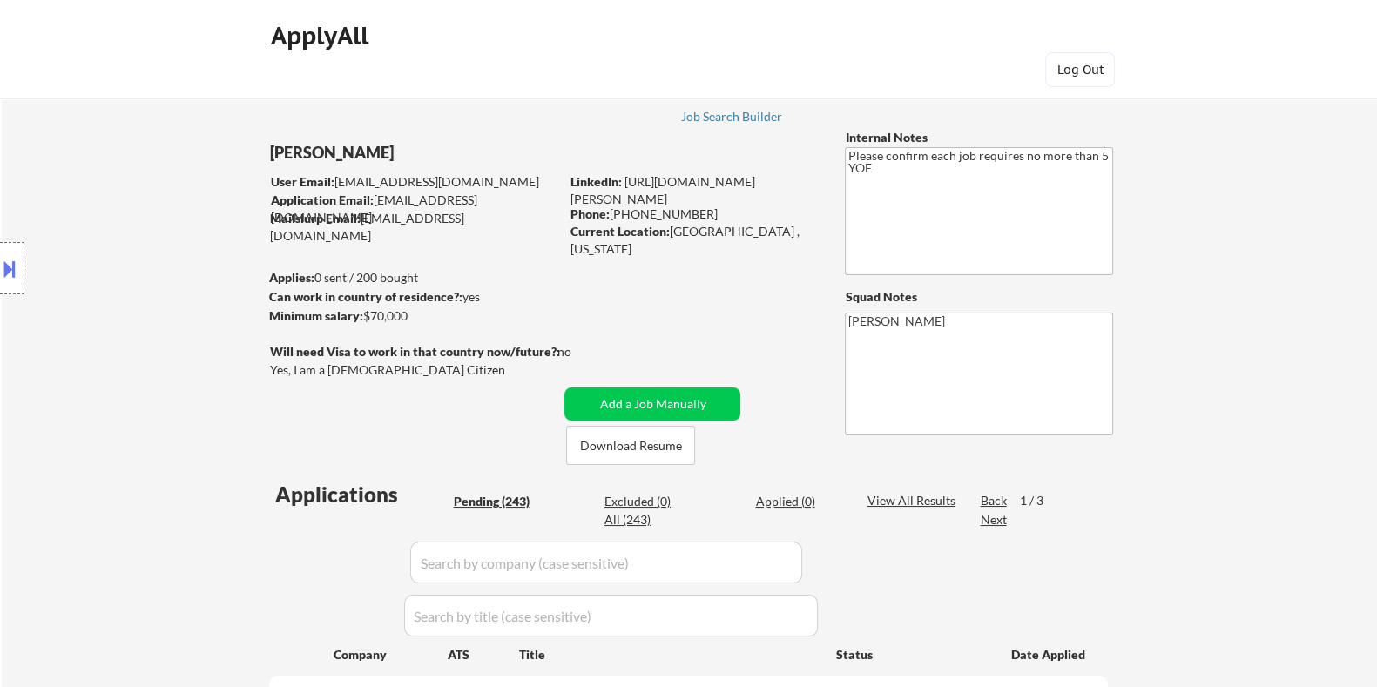
select select ""pending""
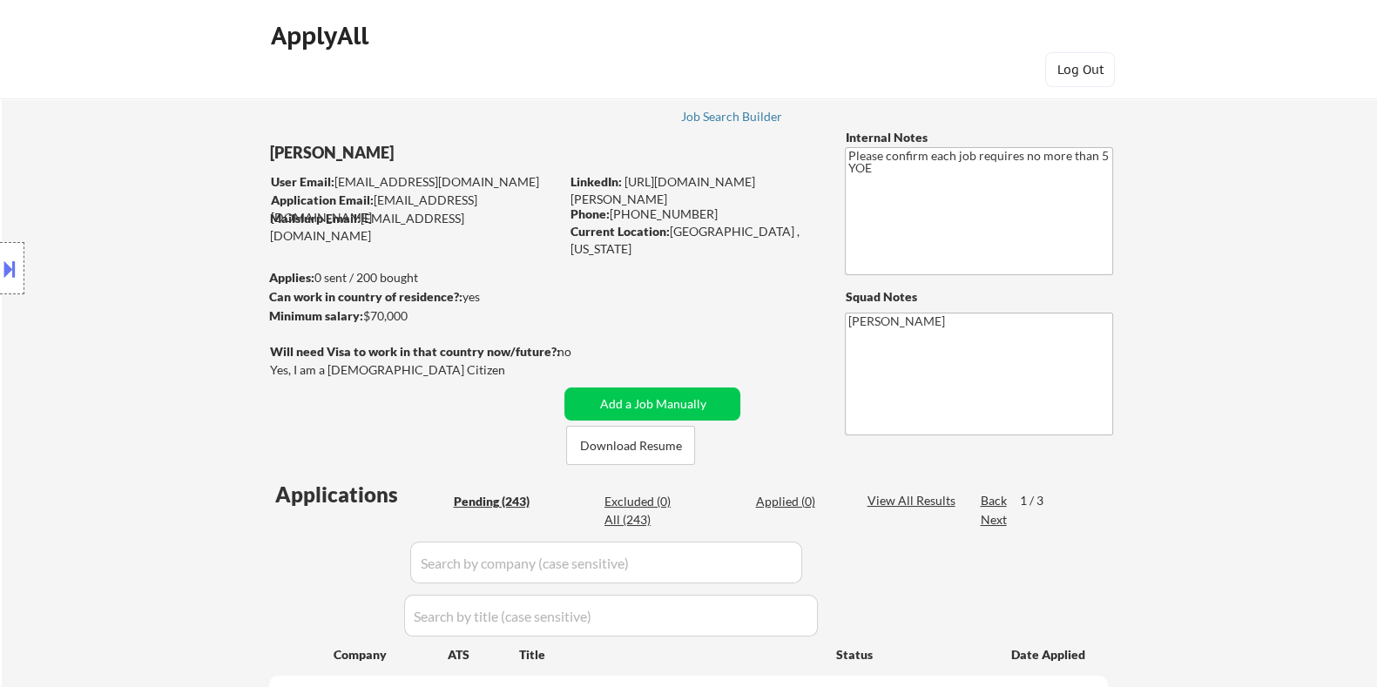
select select ""pending""
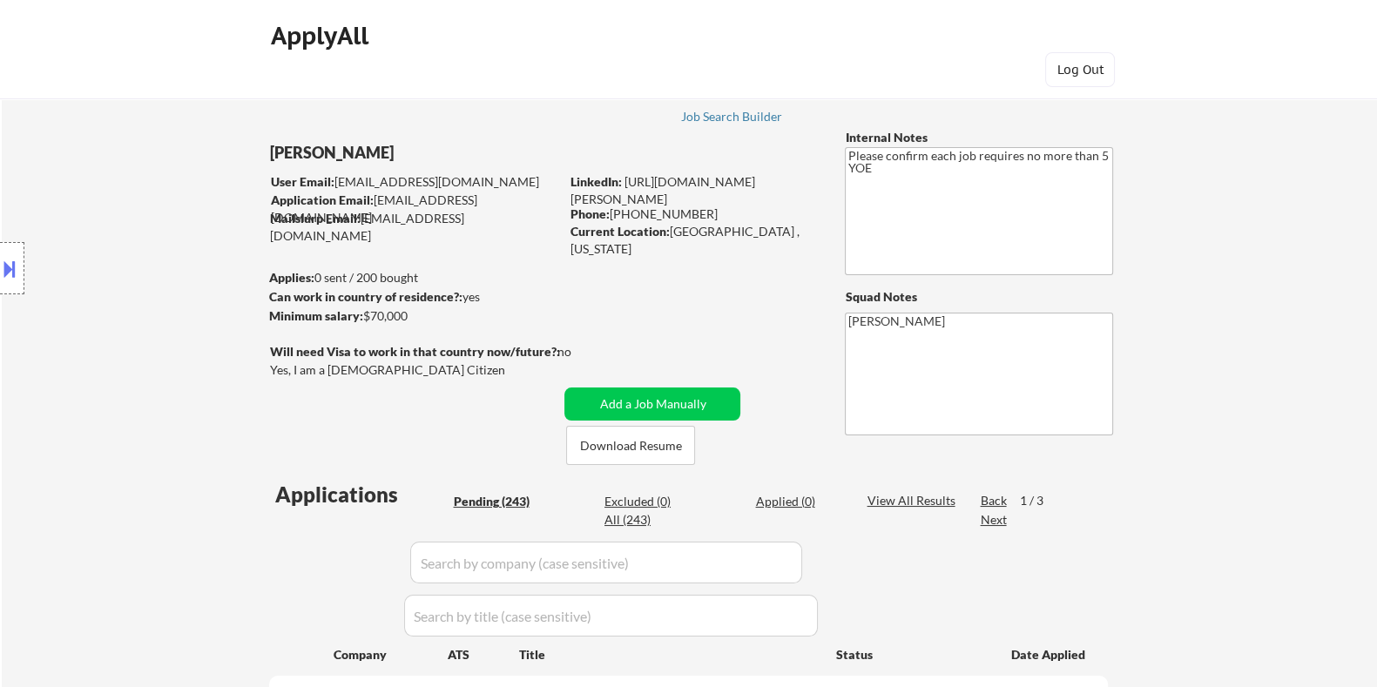
select select ""pending""
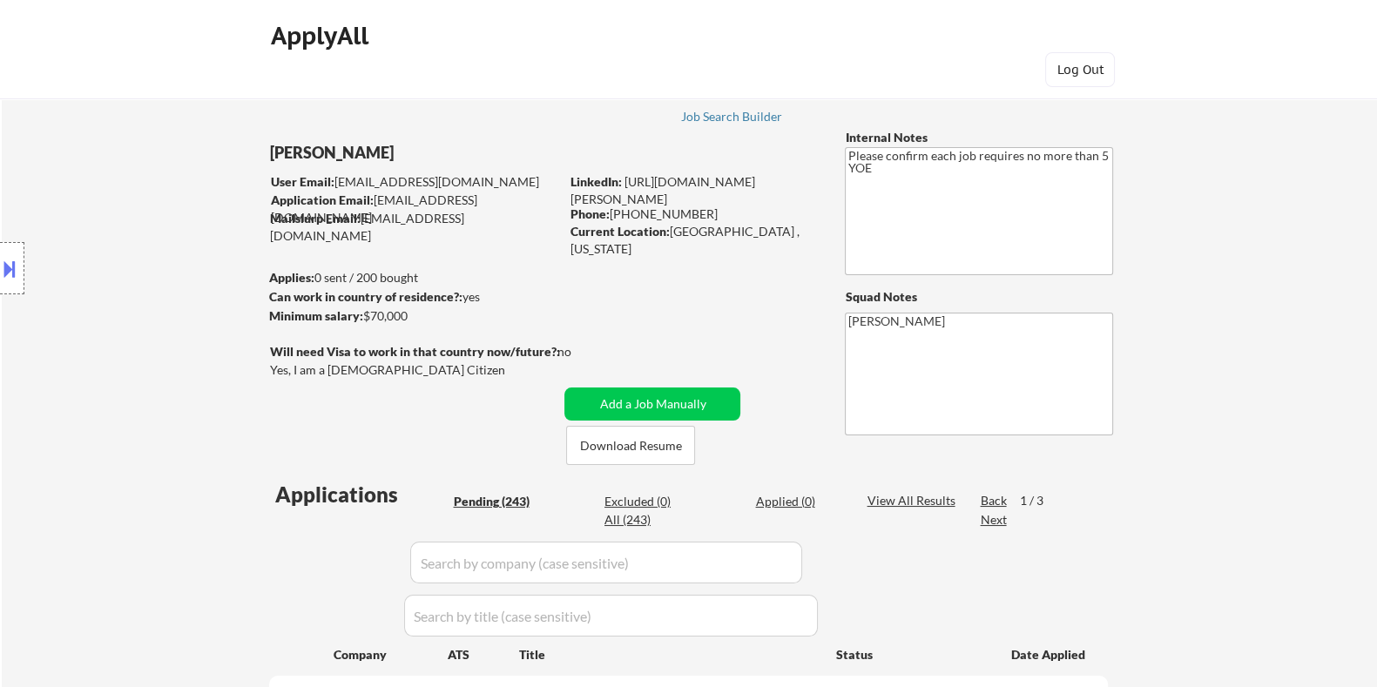
select select ""pending""
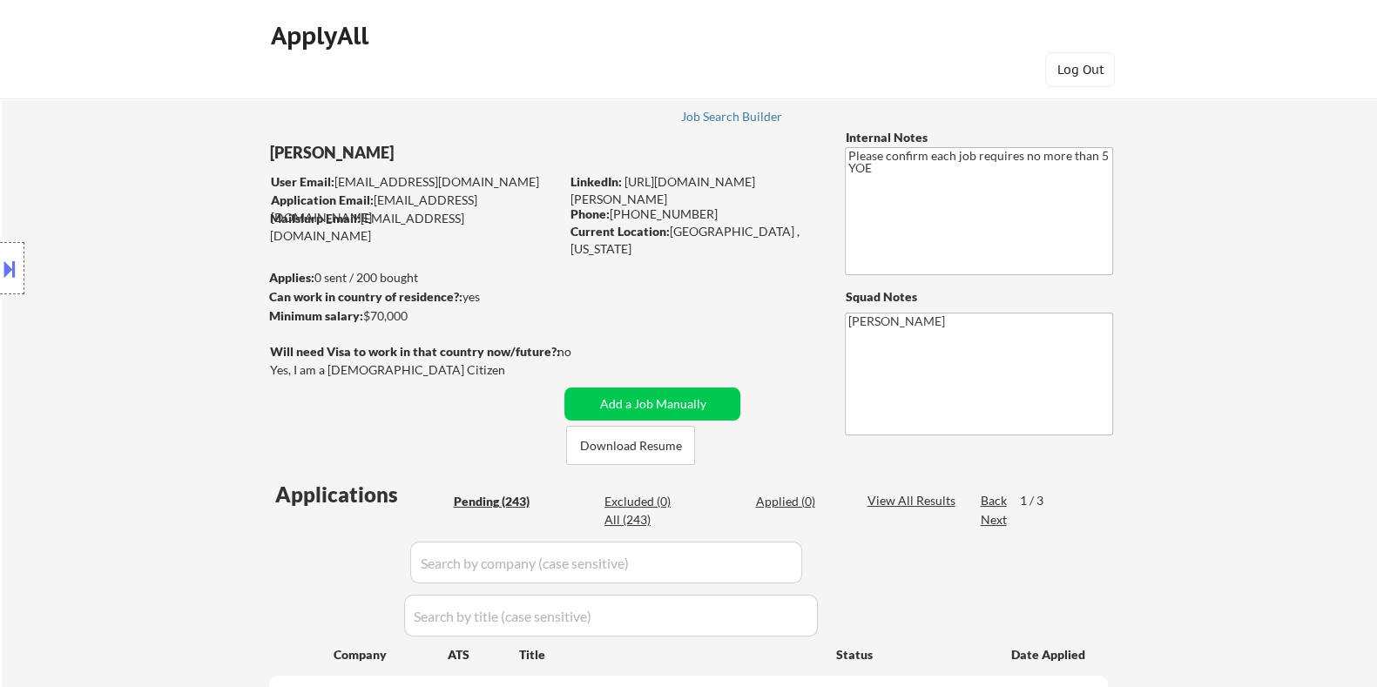
select select ""pending""
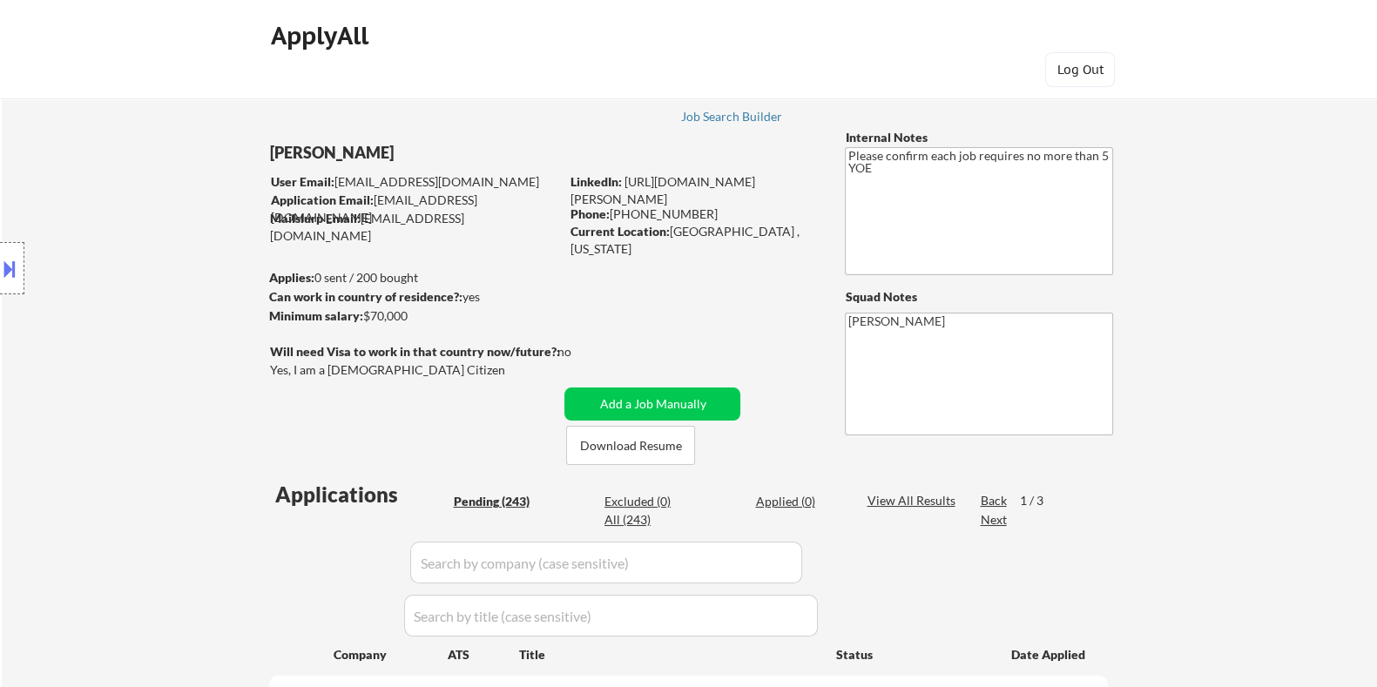
select select ""pending""
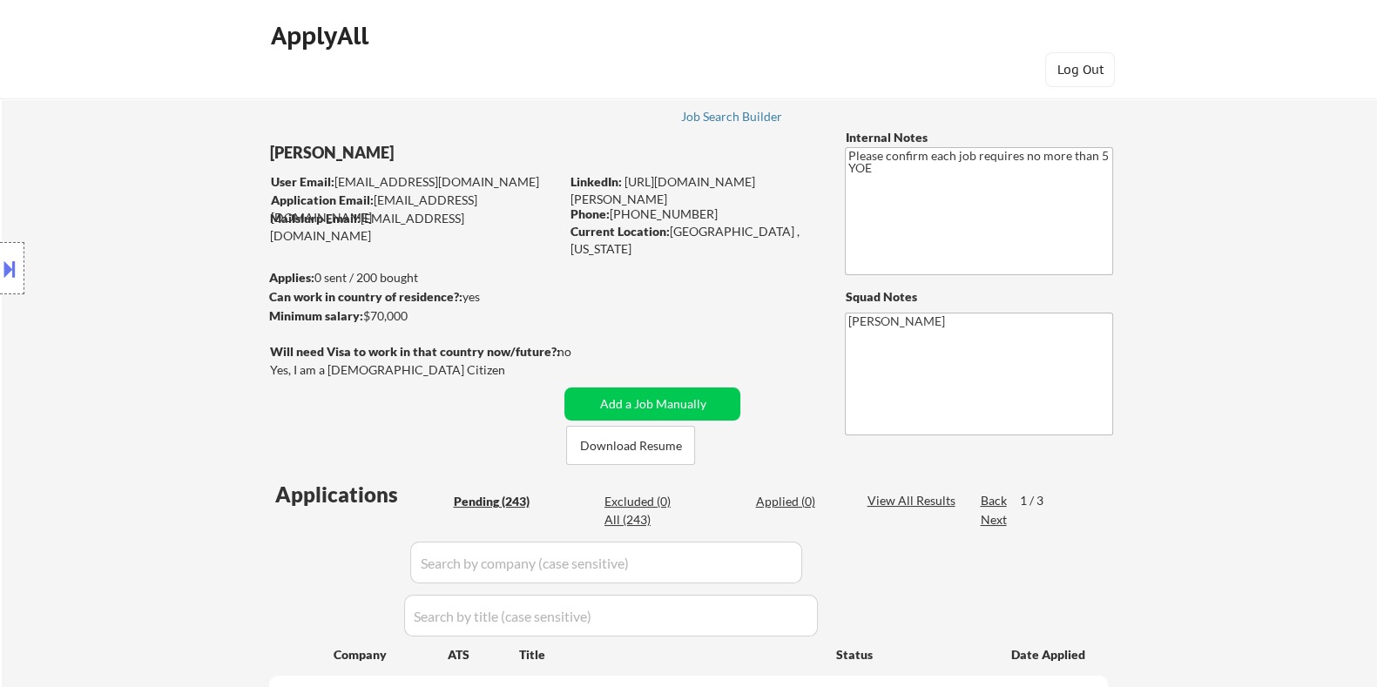
select select ""pending""
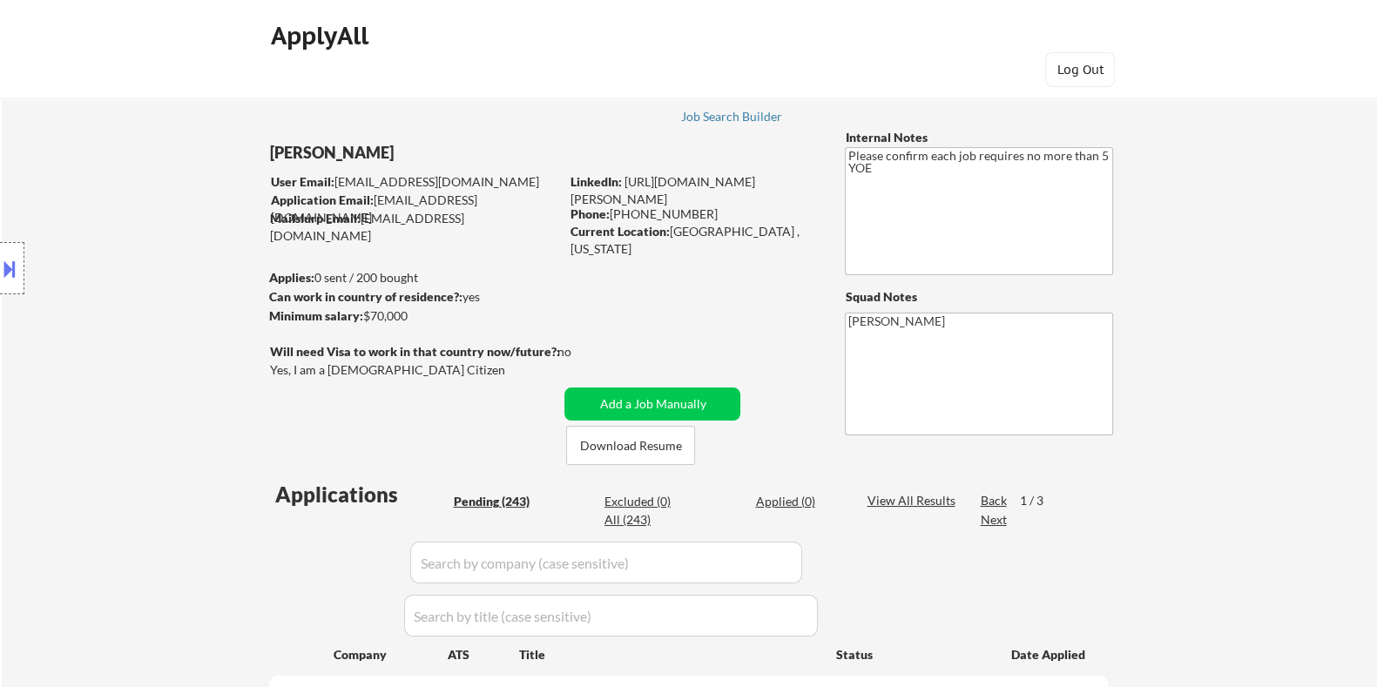
select select ""pending""
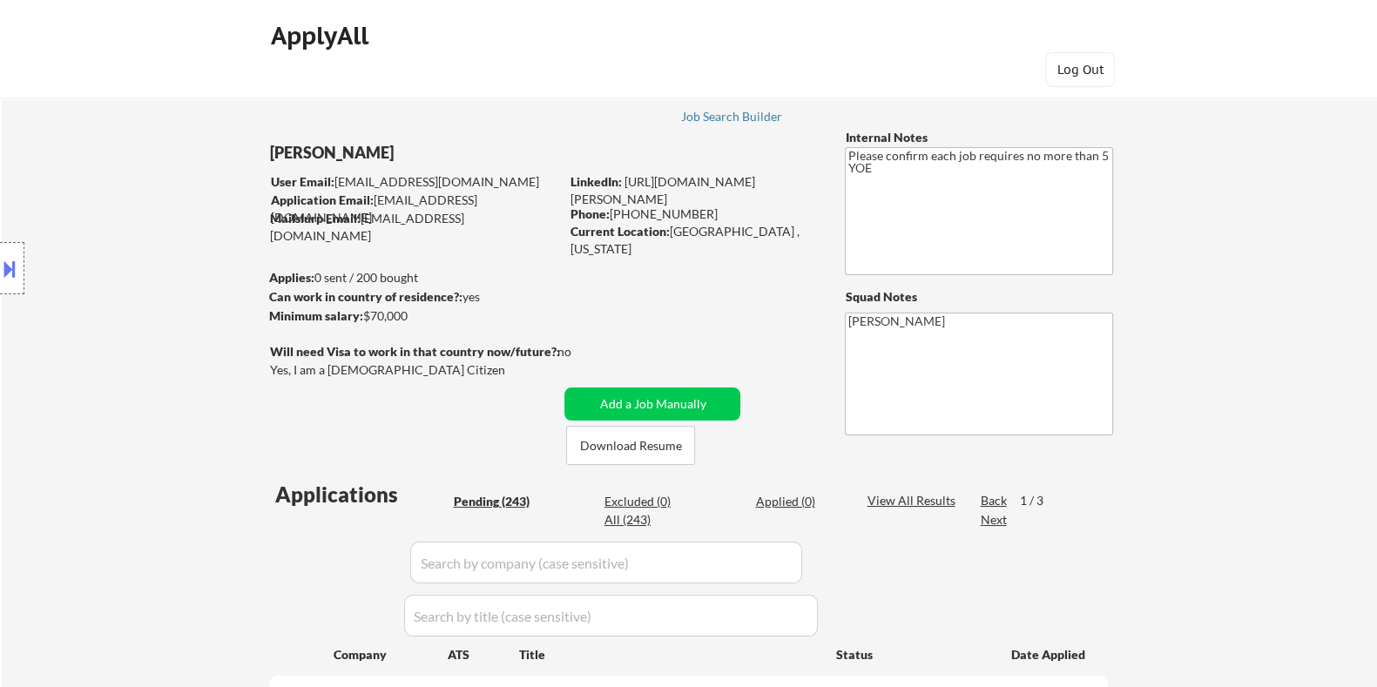
select select ""pending""
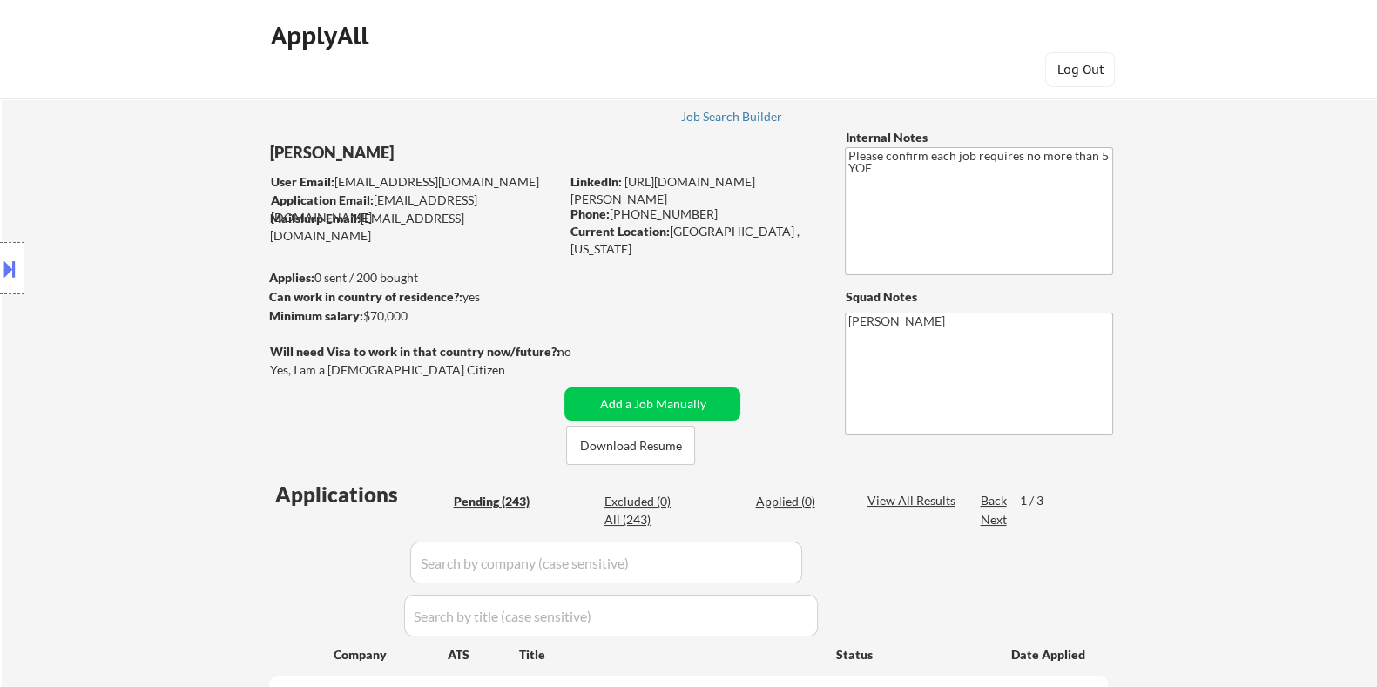
select select ""pending""
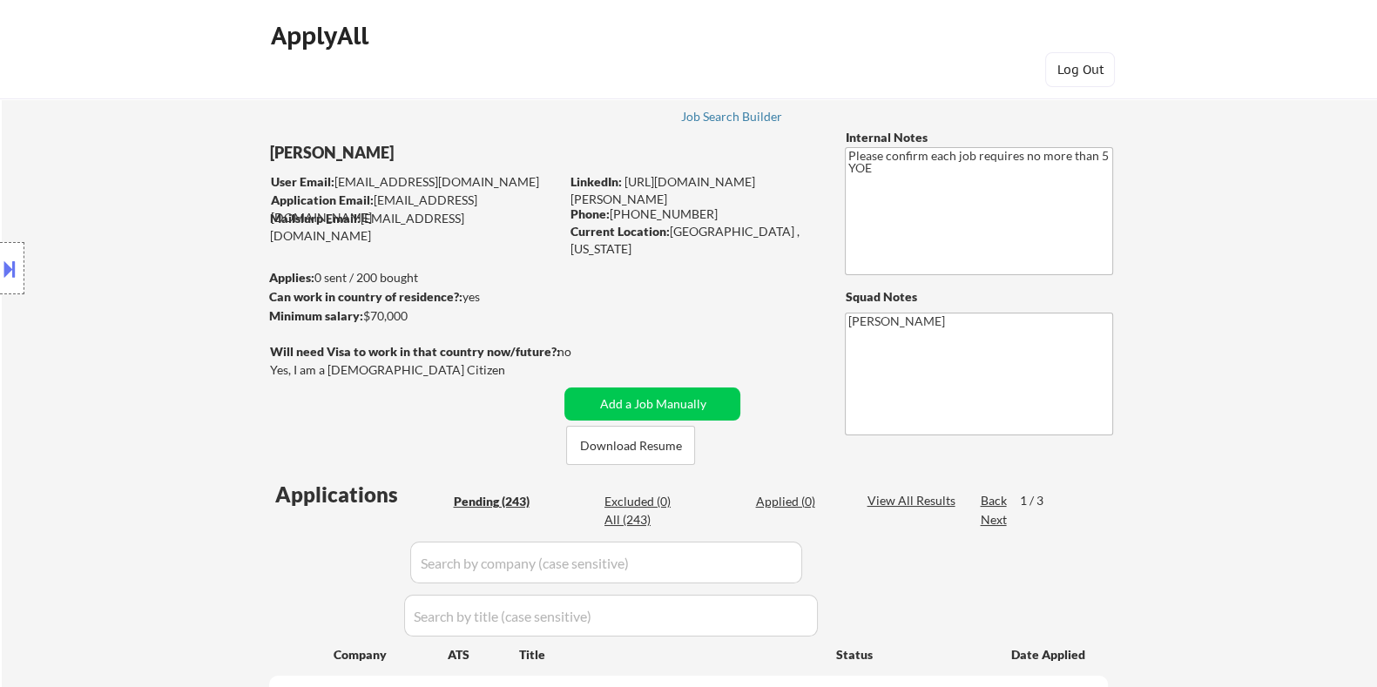
select select ""pending""
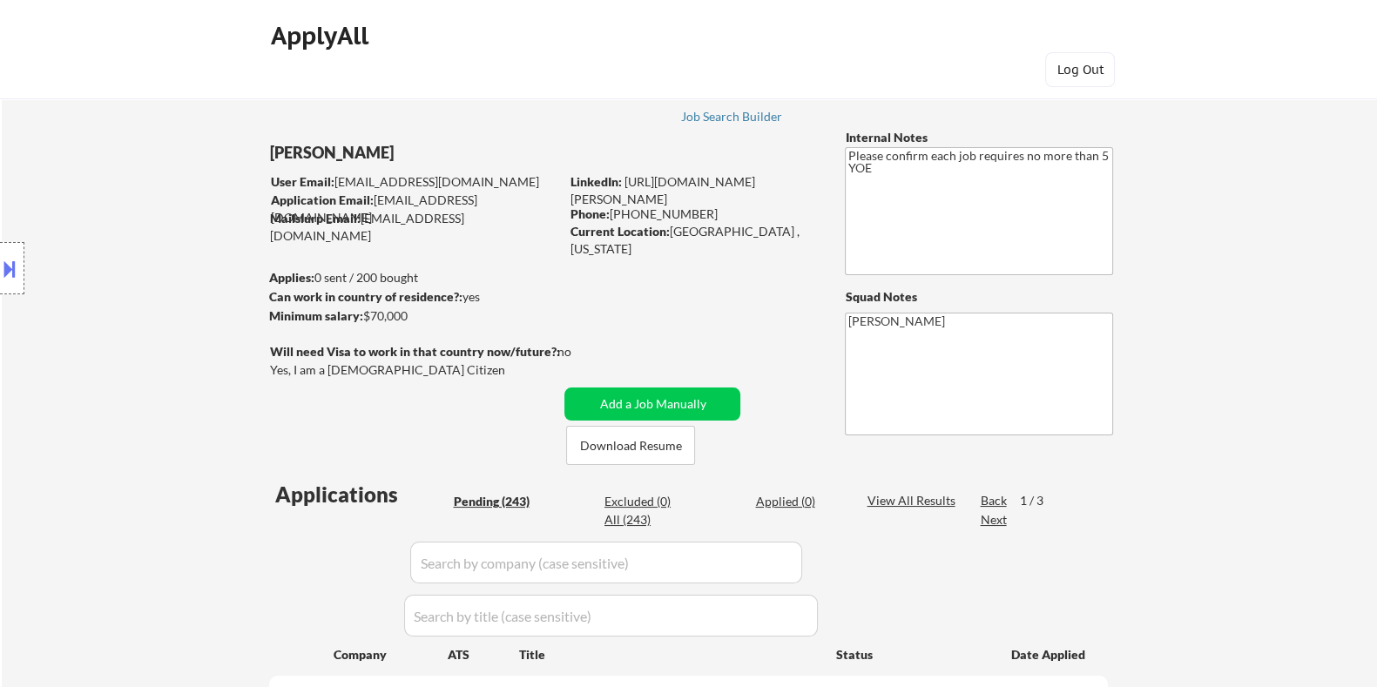
select select ""pending""
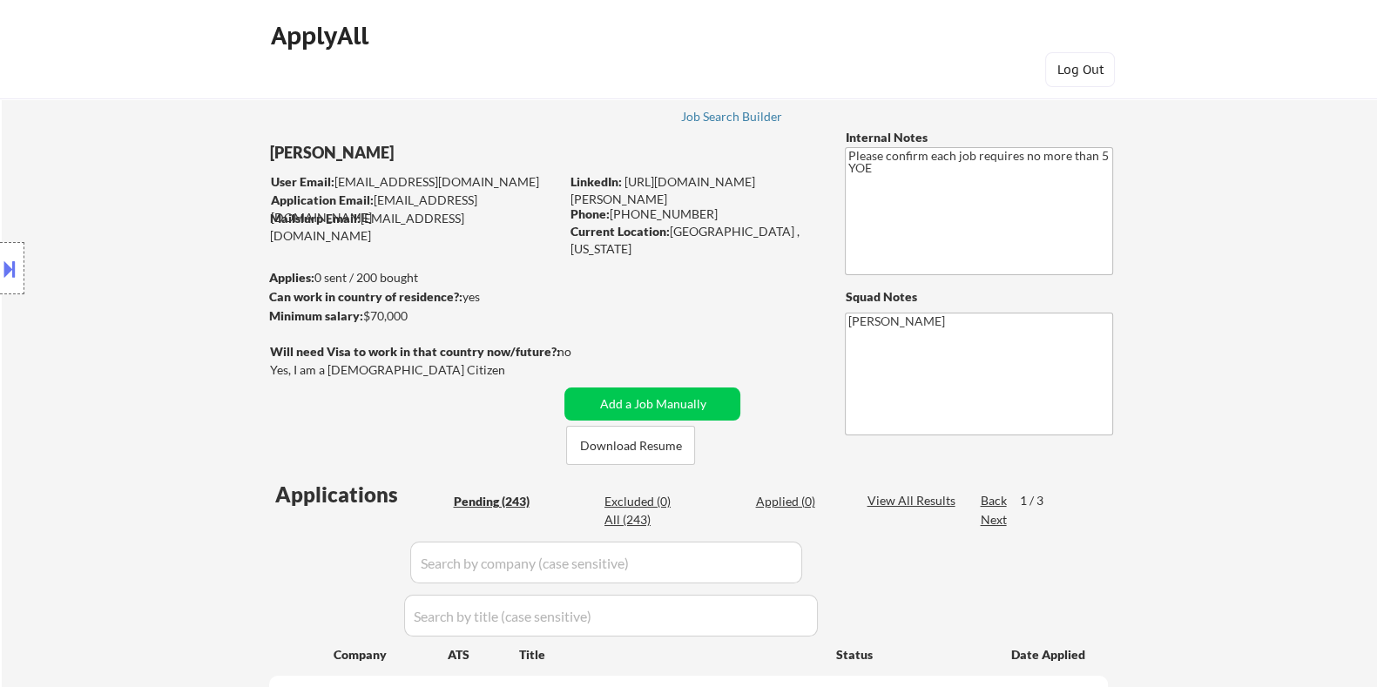
select select ""pending""
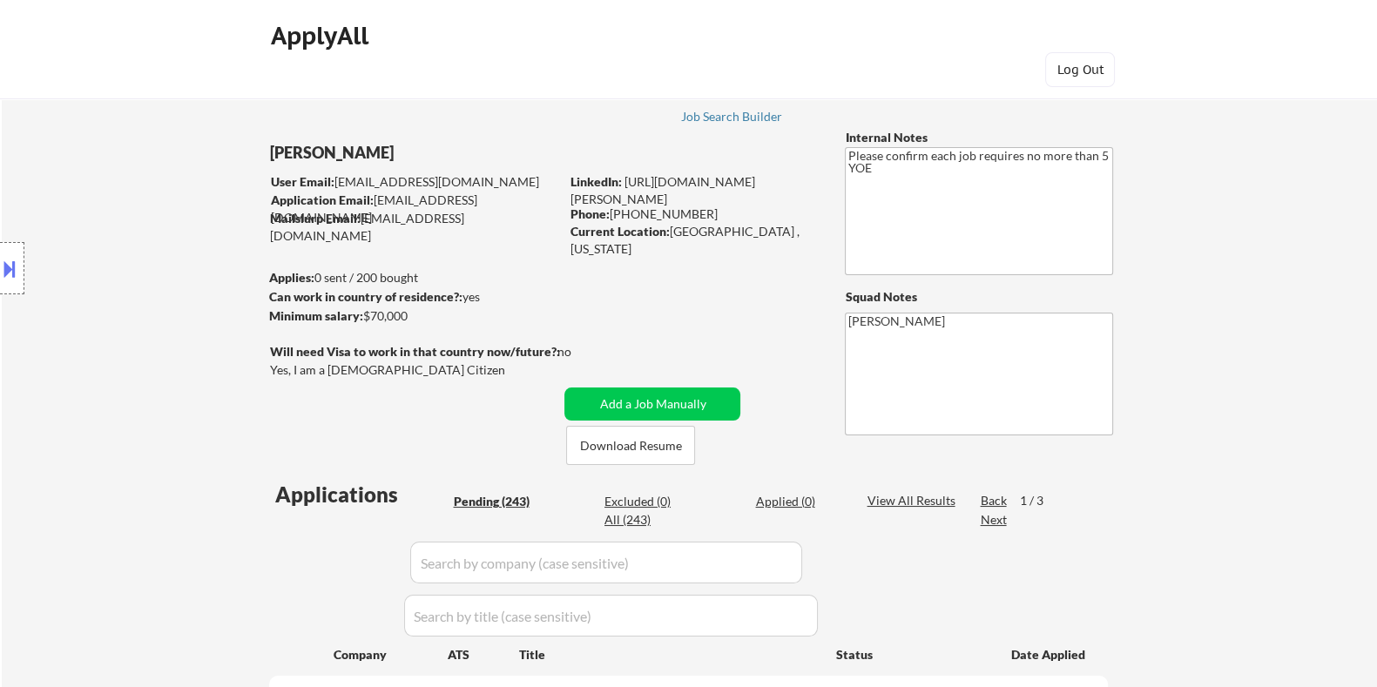
select select ""pending""
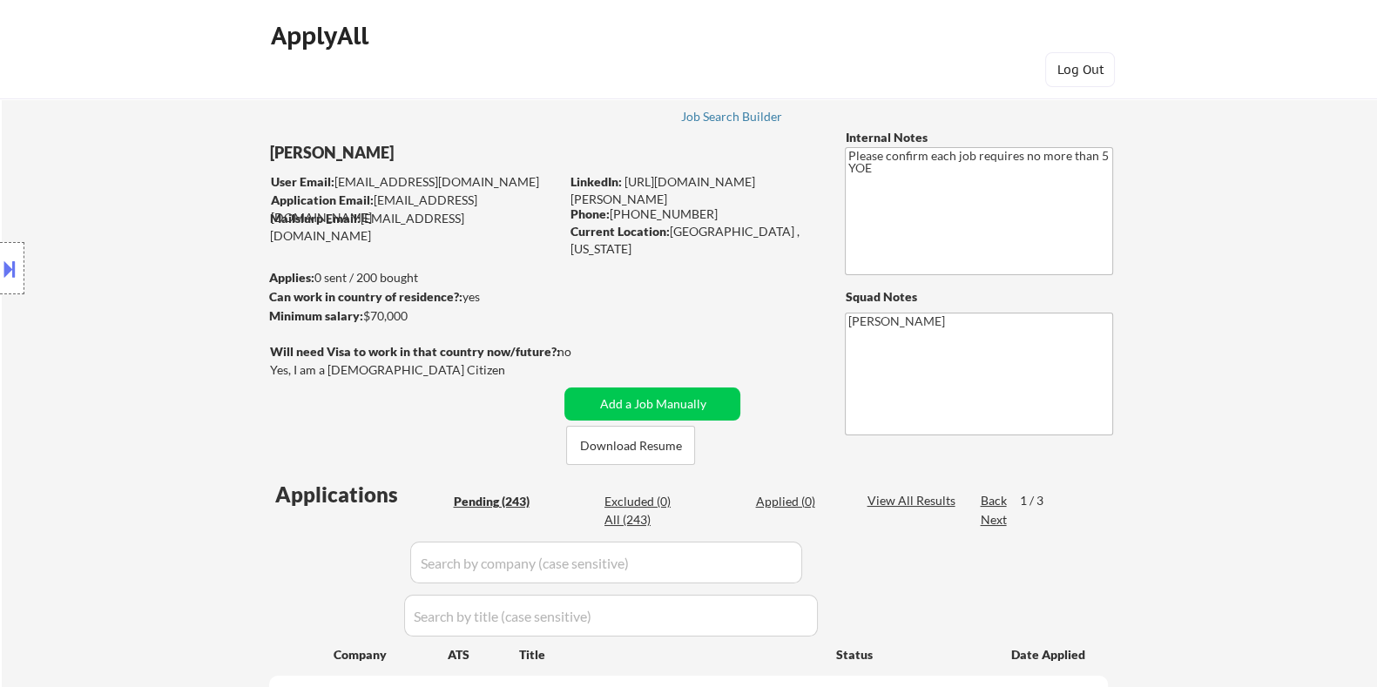
select select ""pending""
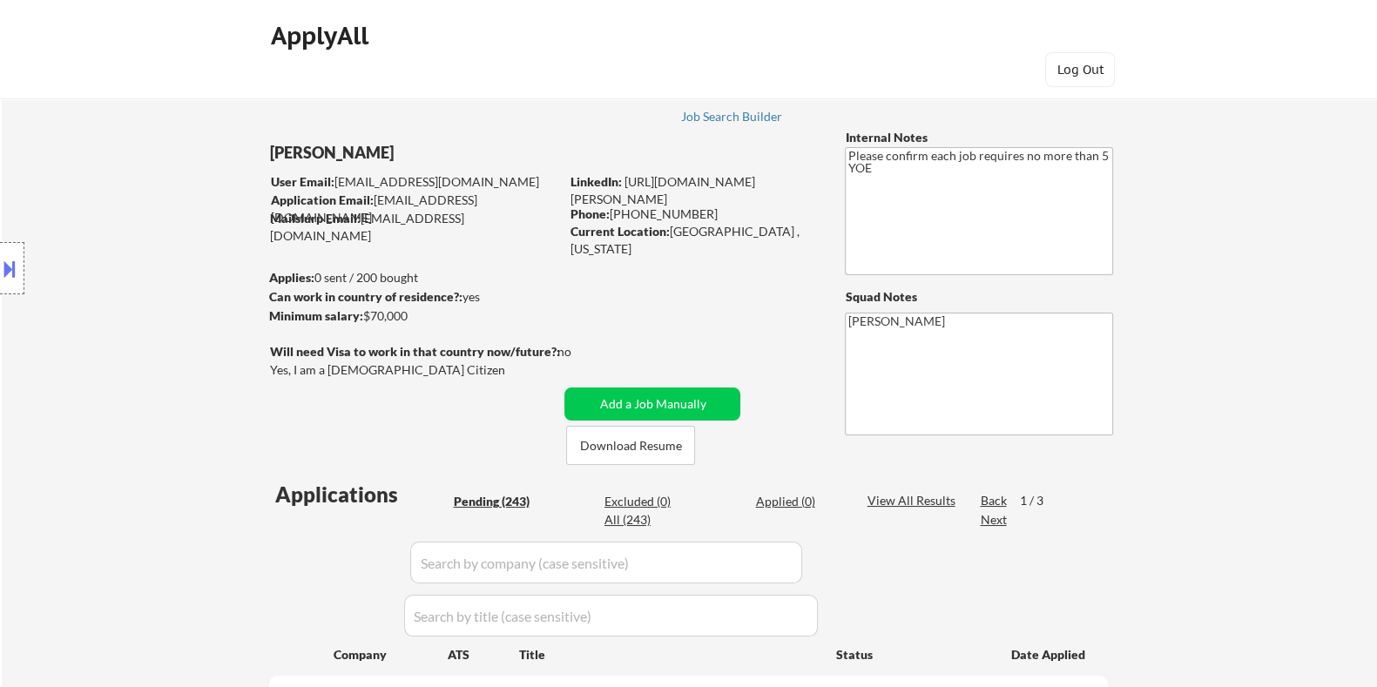
select select ""pending""
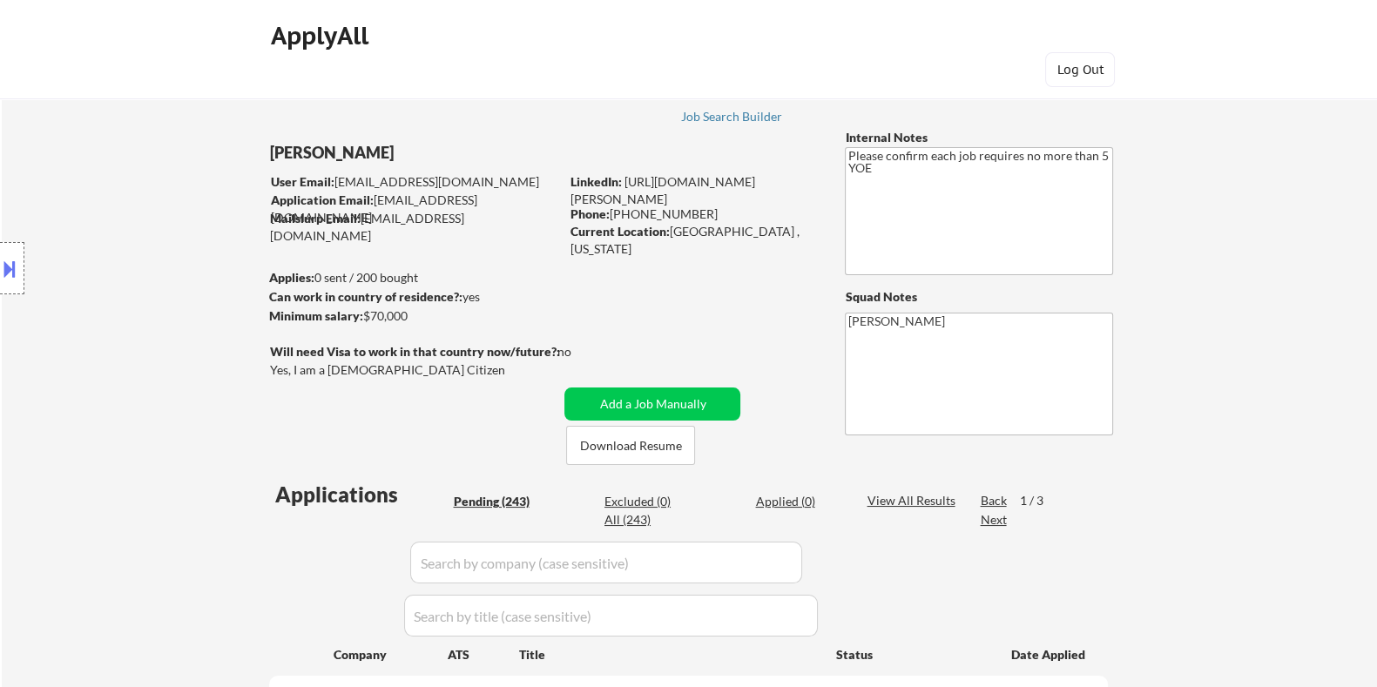
select select ""pending""
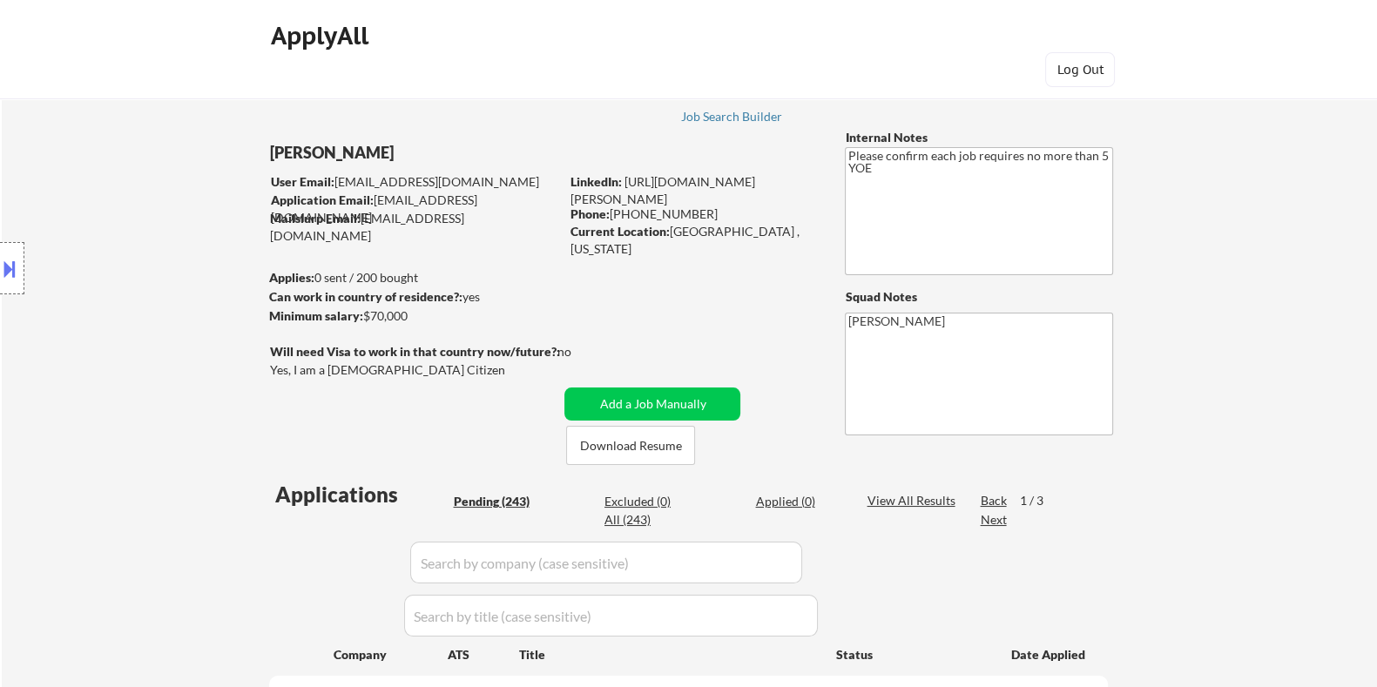
select select ""pending""
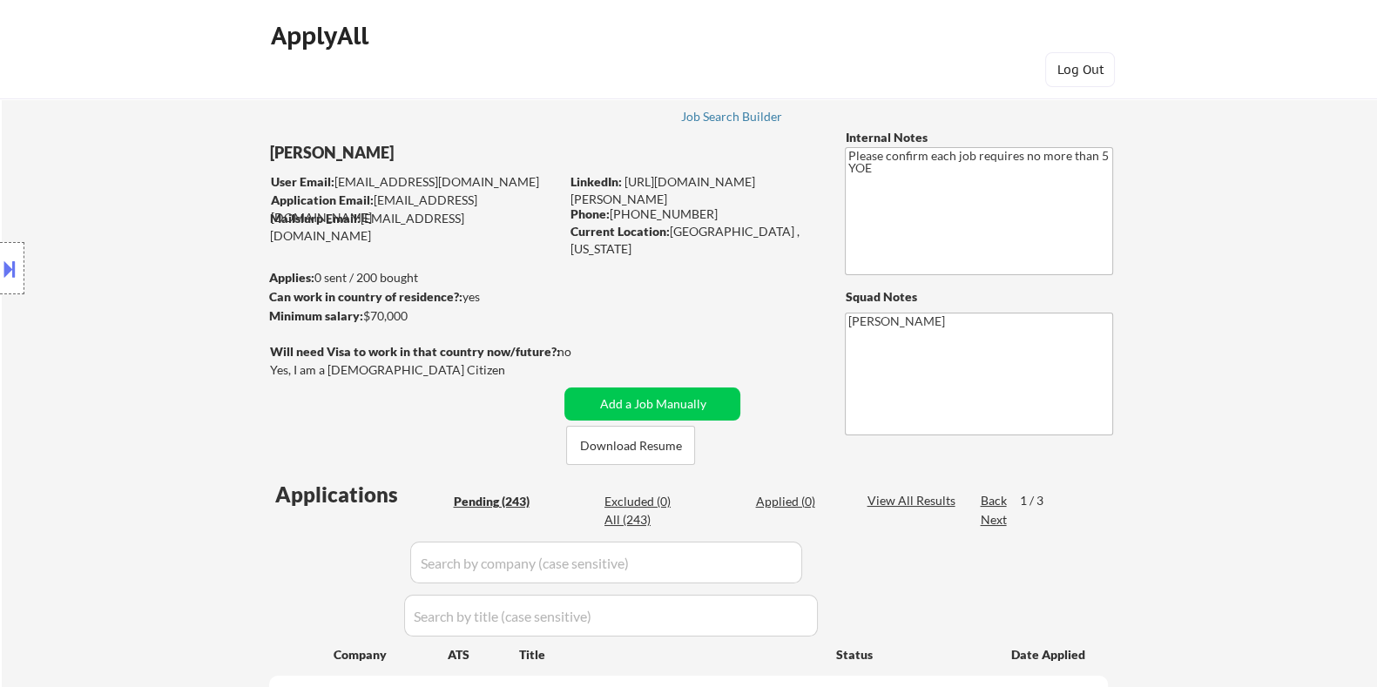
select select ""pending""
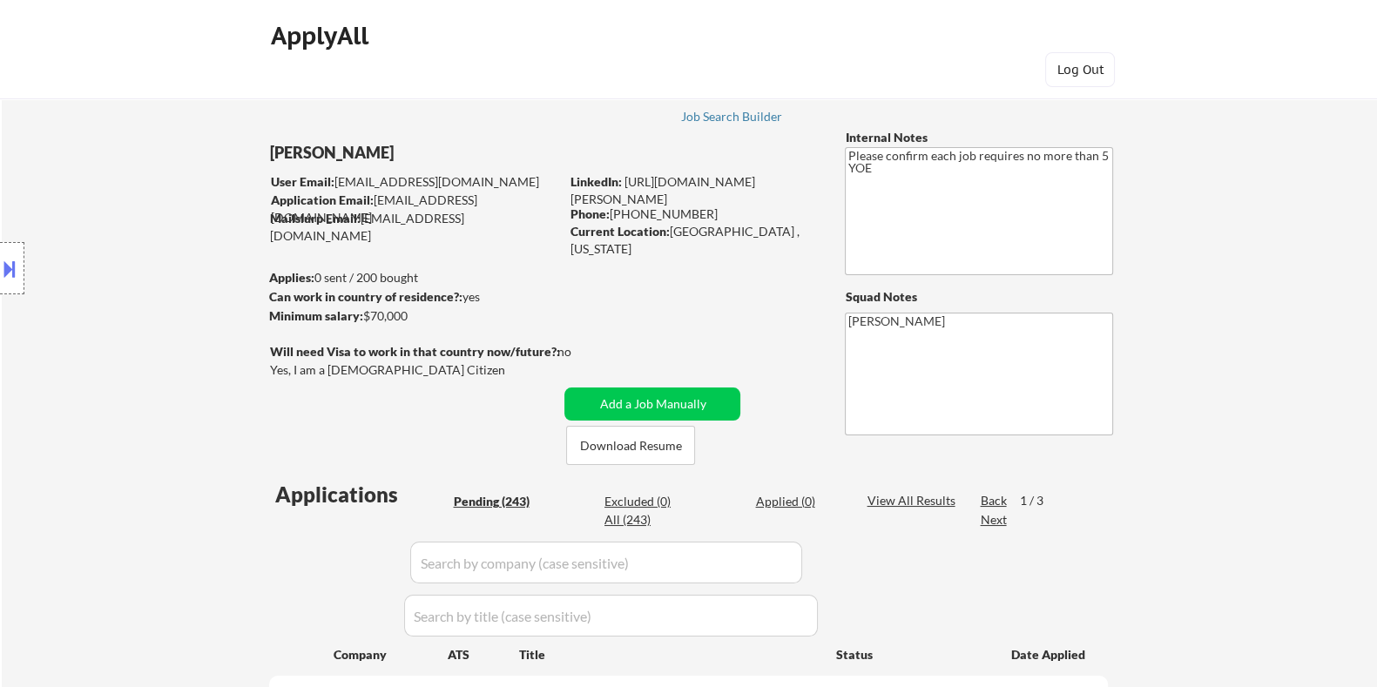
select select ""pending""
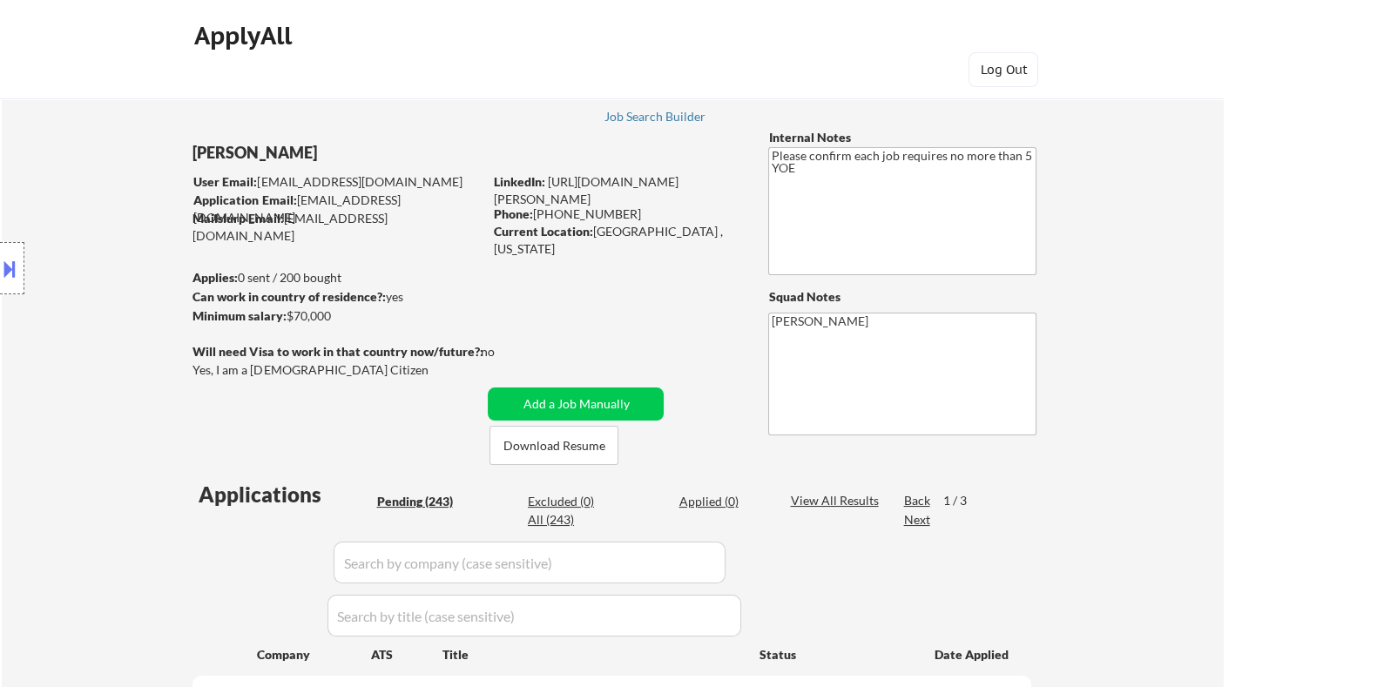
click at [603, 44] on div "ApplyAll Log In Sign Up Log Out" at bounding box center [611, 53] width 871 height 72
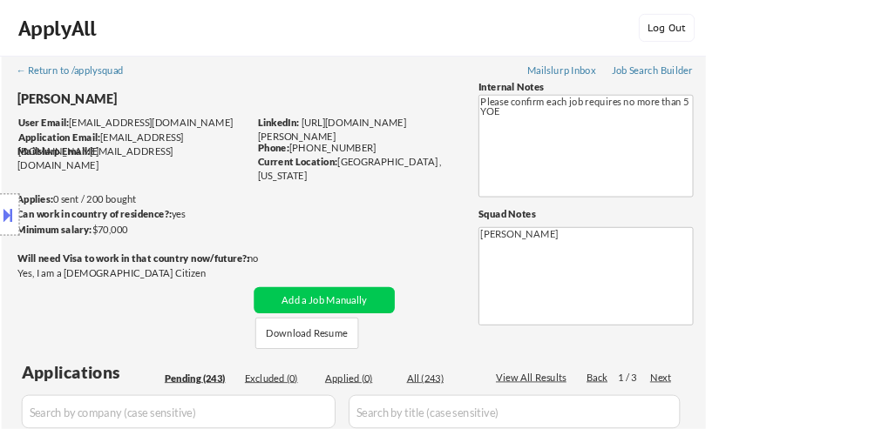
scroll to position [418, 0]
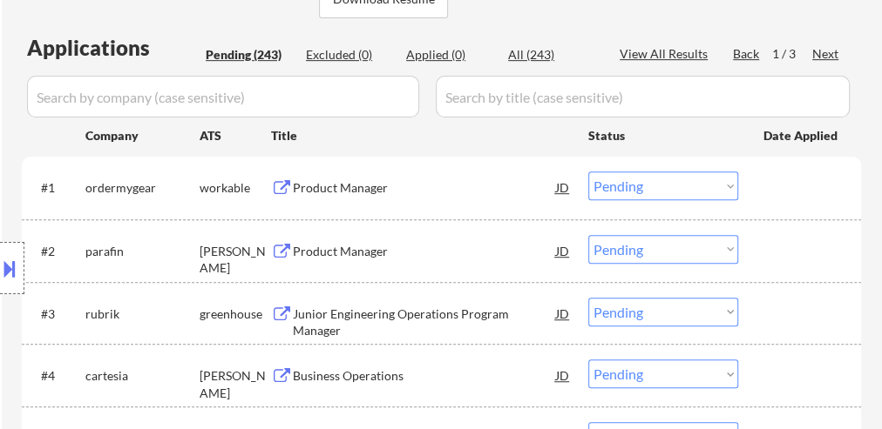
click at [15, 263] on button at bounding box center [9, 268] width 19 height 29
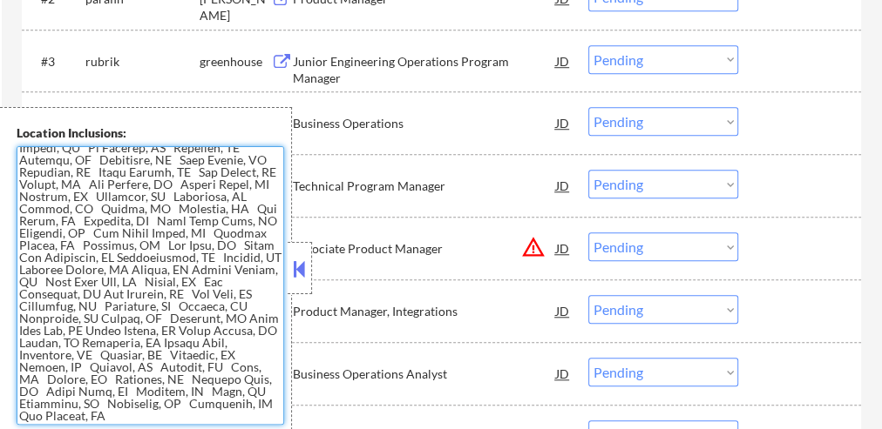
scroll to position [697, 0]
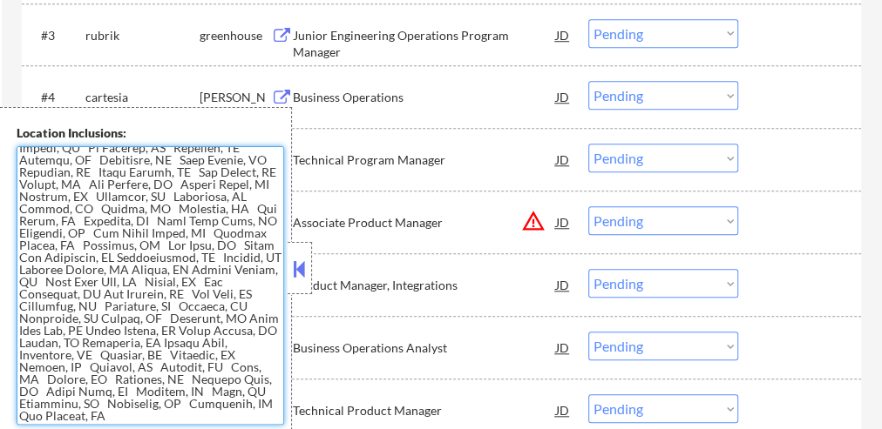
drag, startPoint x: 19, startPoint y: 152, endPoint x: 246, endPoint y: 411, distance: 344.5
click at [246, 411] on textarea at bounding box center [150, 285] width 267 height 279
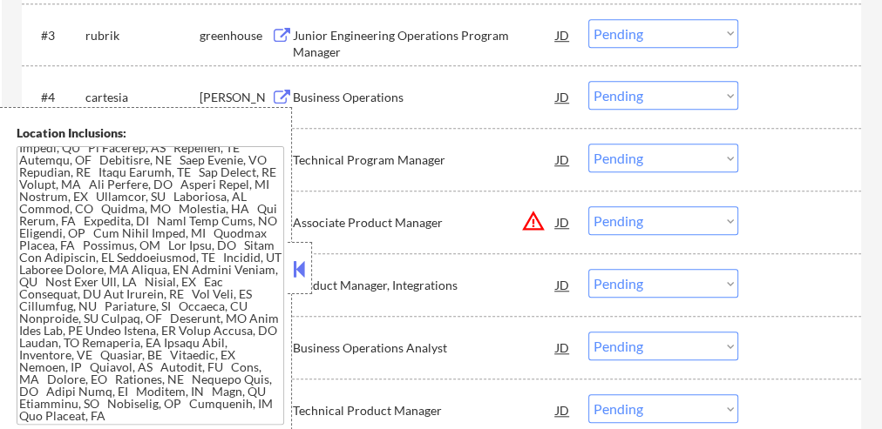
click at [294, 269] on button at bounding box center [299, 269] width 19 height 26
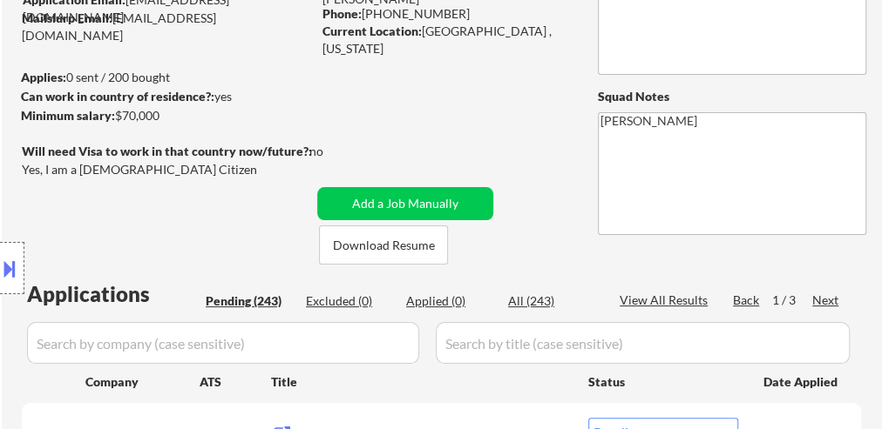
scroll to position [139, 0]
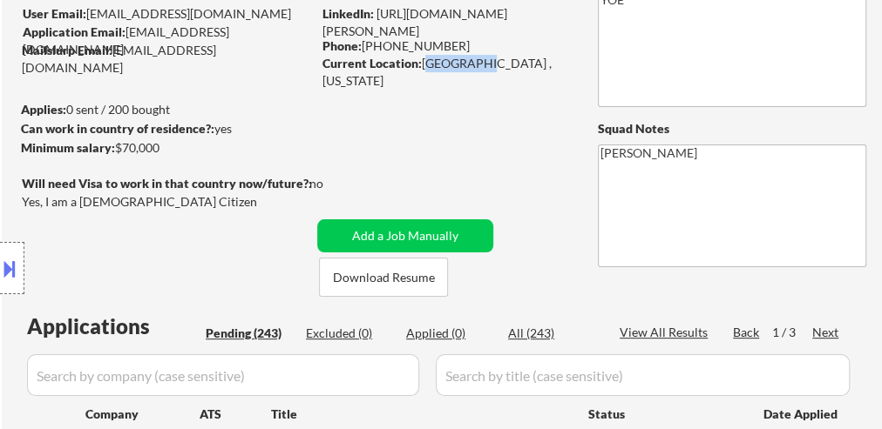
drag, startPoint x: 469, startPoint y: 61, endPoint x: 423, endPoint y: 68, distance: 45.8
click at [423, 68] on div "Current Location: San Jose , California" at bounding box center [445, 72] width 247 height 34
copy div "San Jose"
click at [12, 260] on button at bounding box center [9, 268] width 19 height 29
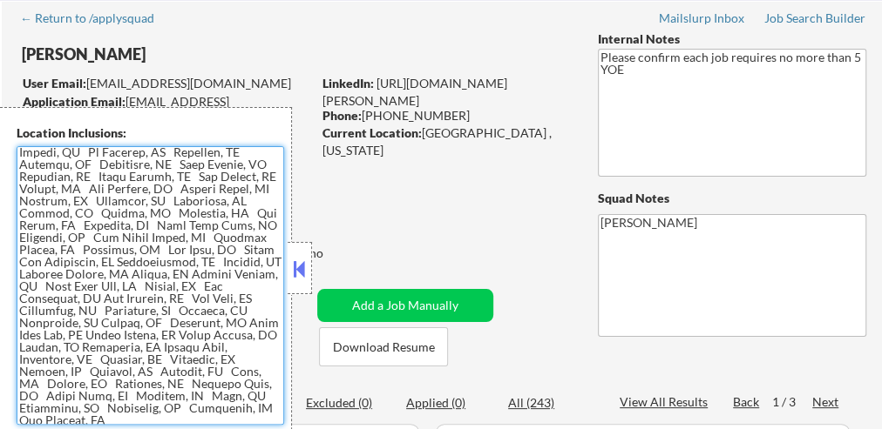
scroll to position [177, 0]
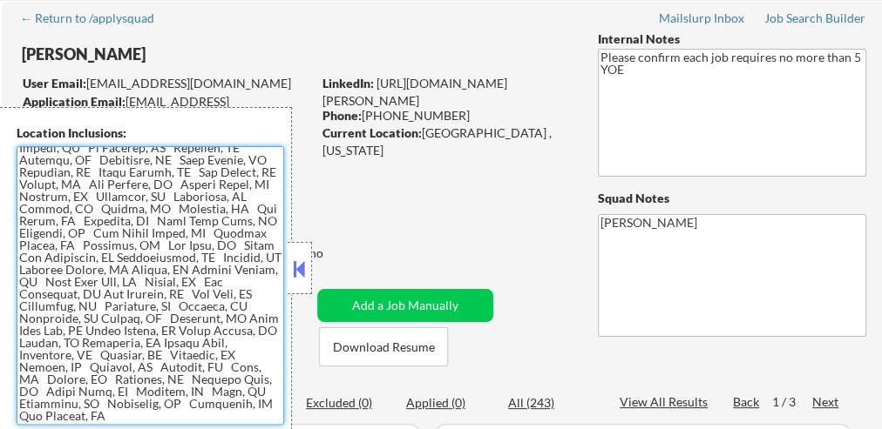
drag, startPoint x: 19, startPoint y: 152, endPoint x: 245, endPoint y: 437, distance: 363.4
click at [245, 360] on html "← Return to /applysquad Mailslurp Inbox Job Search Builder Rana Elbakkay User E…" at bounding box center [441, 144] width 882 height 429
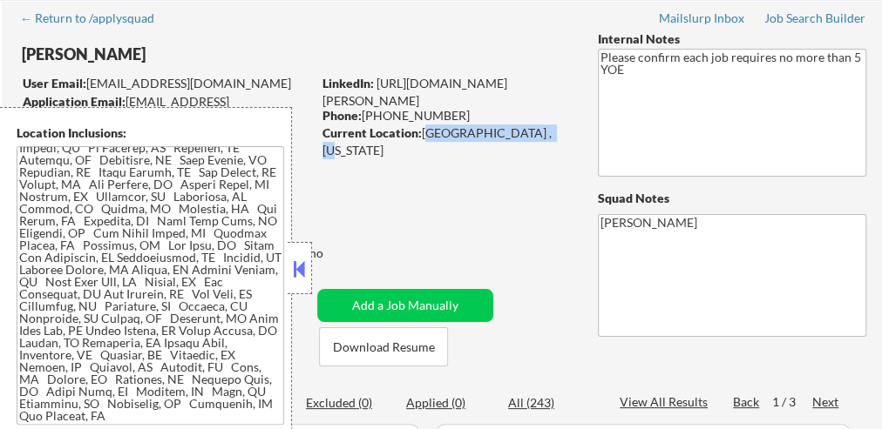
drag, startPoint x: 424, startPoint y: 132, endPoint x: 529, endPoint y: 132, distance: 104.5
click at [529, 132] on div "Current Location: San Jose , California" at bounding box center [445, 142] width 247 height 34
copy div "[GEOGRAPHIC_DATA] , [US_STATE]"
click at [295, 267] on button at bounding box center [299, 269] width 19 height 26
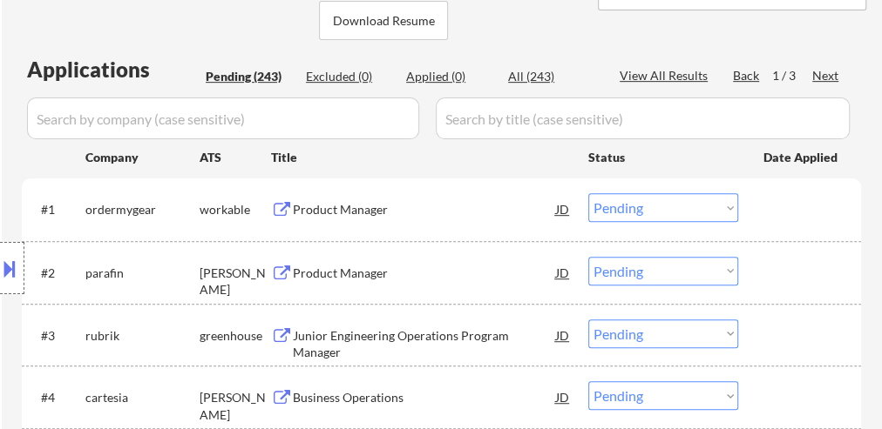
scroll to position [418, 0]
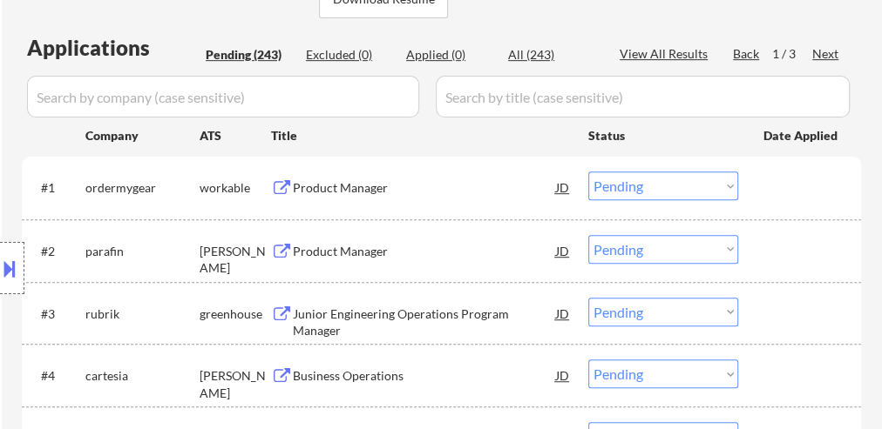
click at [345, 250] on div "Product Manager" at bounding box center [424, 251] width 263 height 17
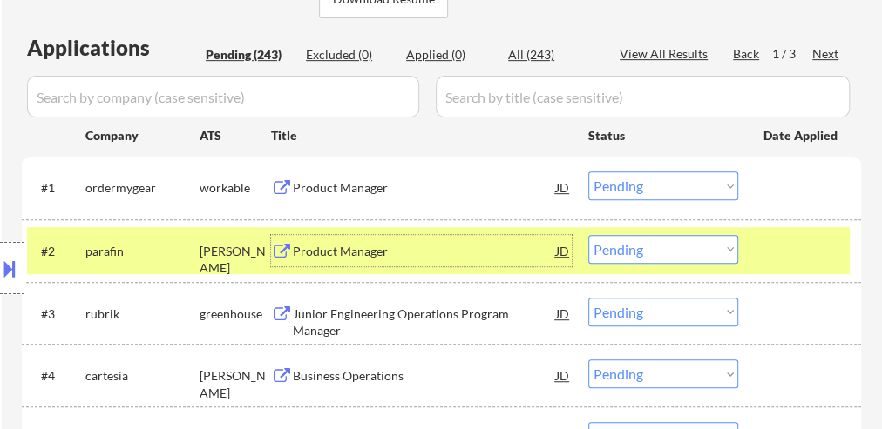
click at [678, 255] on select "Choose an option... Pending Applied Excluded (Questions) Excluded (Expired) Exc…" at bounding box center [663, 249] width 150 height 29
click at [588, 235] on select "Choose an option... Pending Applied Excluded (Questions) Excluded (Expired) Exc…" at bounding box center [663, 249] width 150 height 29
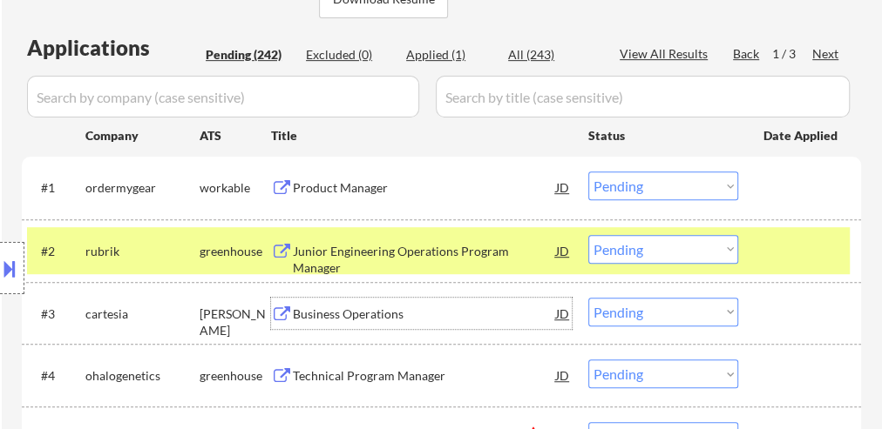
click at [322, 311] on div "Business Operations" at bounding box center [424, 314] width 263 height 17
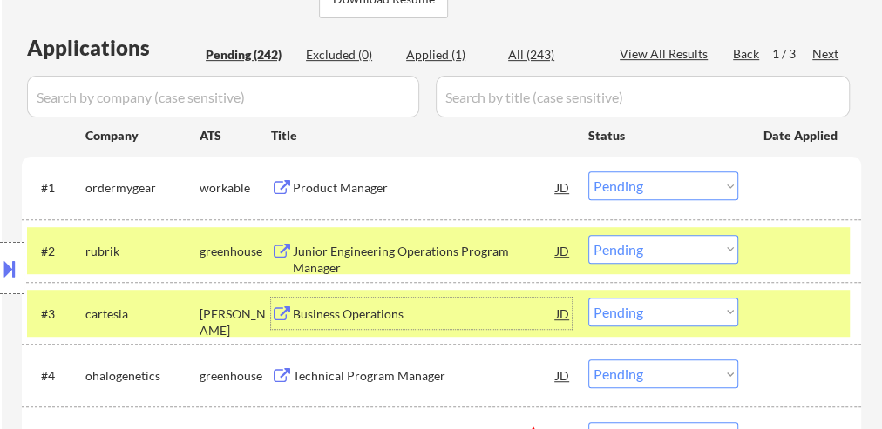
click at [618, 316] on select "Choose an option... Pending Applied Excluded (Questions) Excluded (Expired) Exc…" at bounding box center [663, 312] width 150 height 29
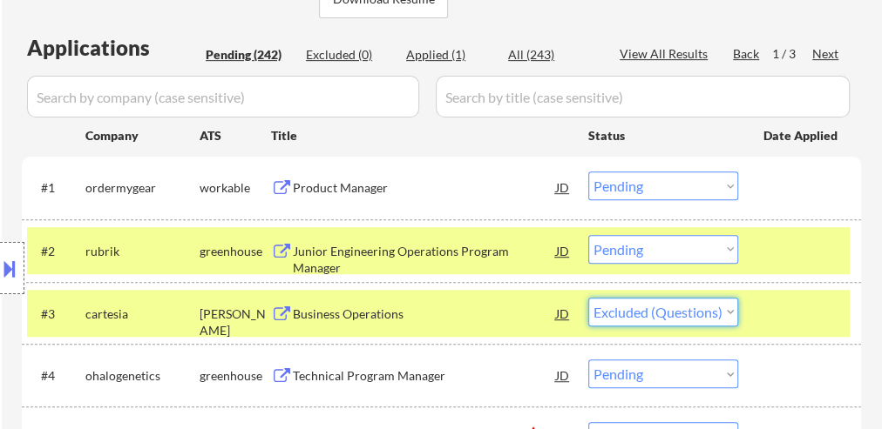
click at [588, 298] on select "Choose an option... Pending Applied Excluded (Questions) Excluded (Expired) Exc…" at bounding box center [663, 312] width 150 height 29
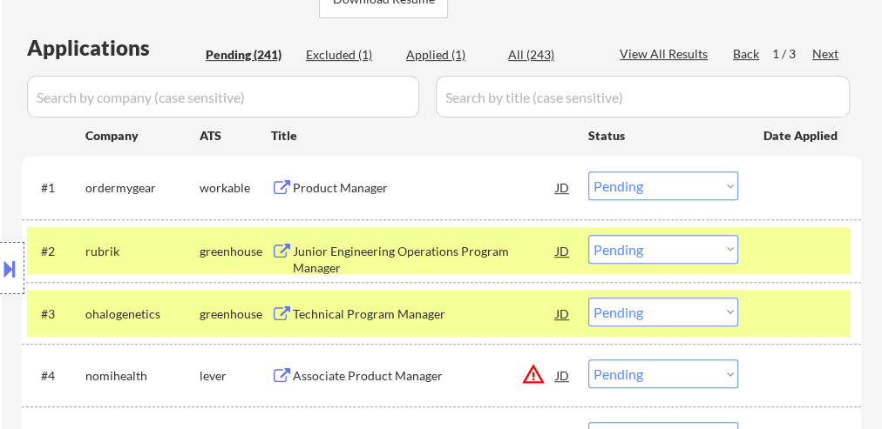
click at [361, 186] on div "Product Manager" at bounding box center [424, 187] width 263 height 17
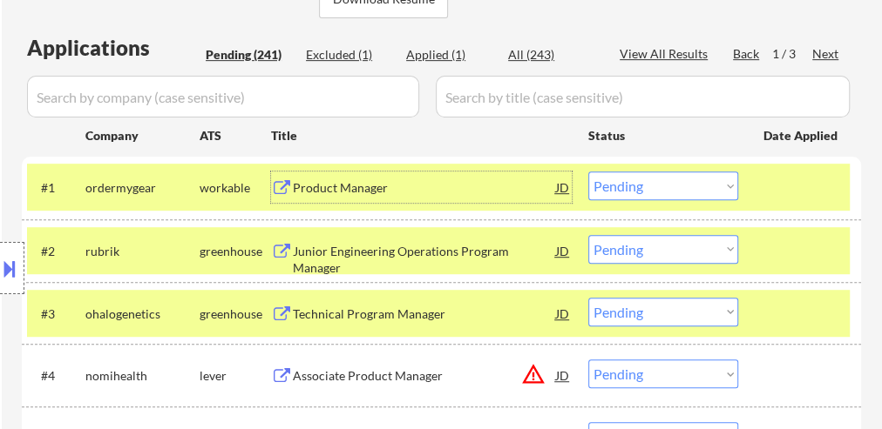
click at [639, 181] on select "Choose an option... Pending Applied Excluded (Questions) Excluded (Expired) Exc…" at bounding box center [663, 186] width 150 height 29
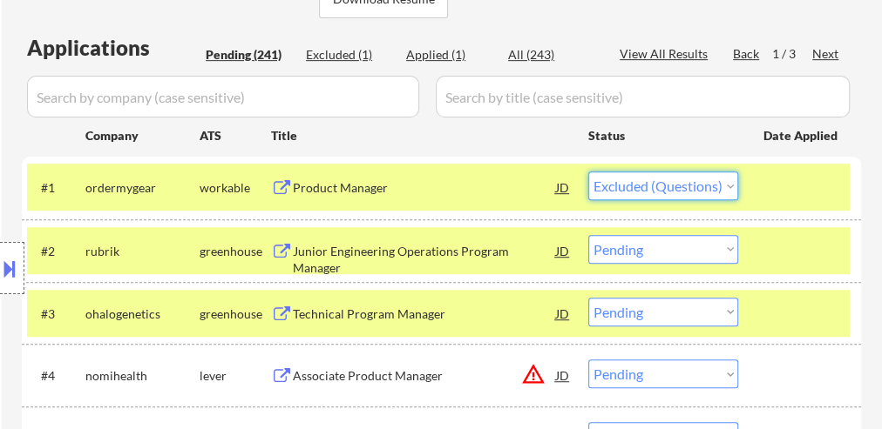
click at [588, 172] on select "Choose an option... Pending Applied Excluded (Questions) Excluded (Expired) Exc…" at bounding box center [663, 186] width 150 height 29
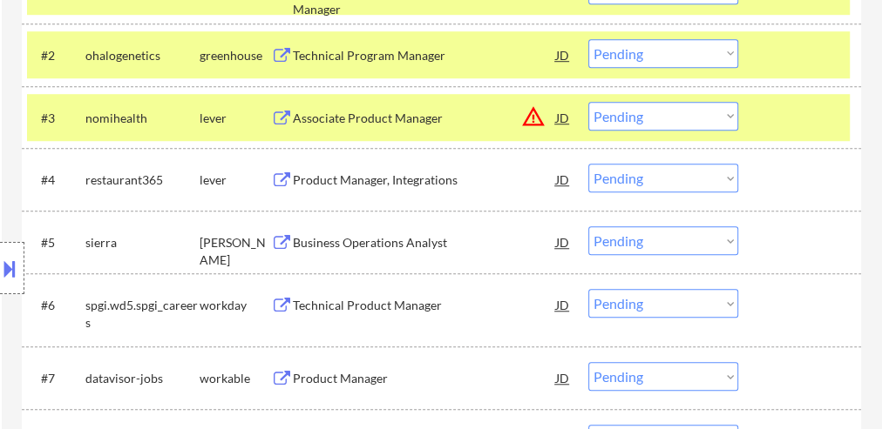
scroll to position [627, 0]
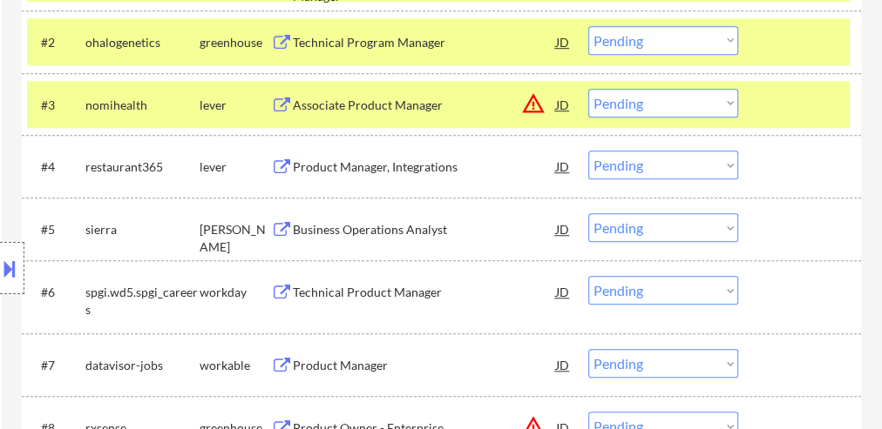
click at [346, 226] on div "Business Operations Analyst" at bounding box center [424, 229] width 263 height 17
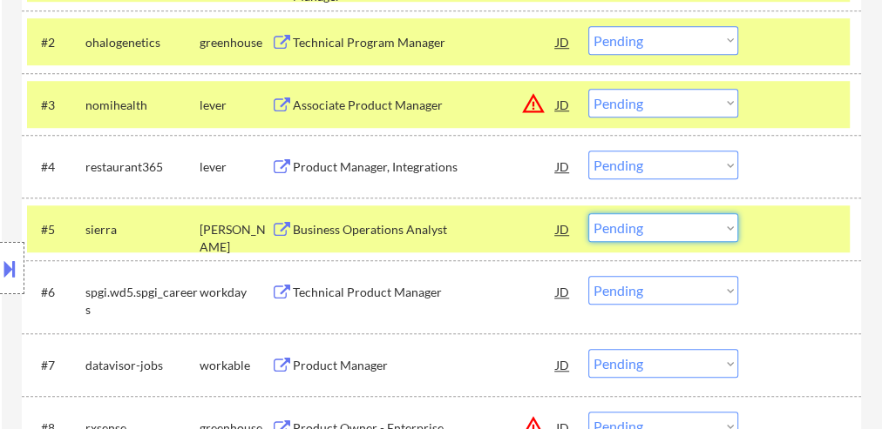
click at [656, 231] on select "Choose an option... Pending Applied Excluded (Questions) Excluded (Expired) Exc…" at bounding box center [663, 227] width 150 height 29
click at [588, 213] on select "Choose an option... Pending Applied Excluded (Questions) Excluded (Expired) Exc…" at bounding box center [663, 227] width 150 height 29
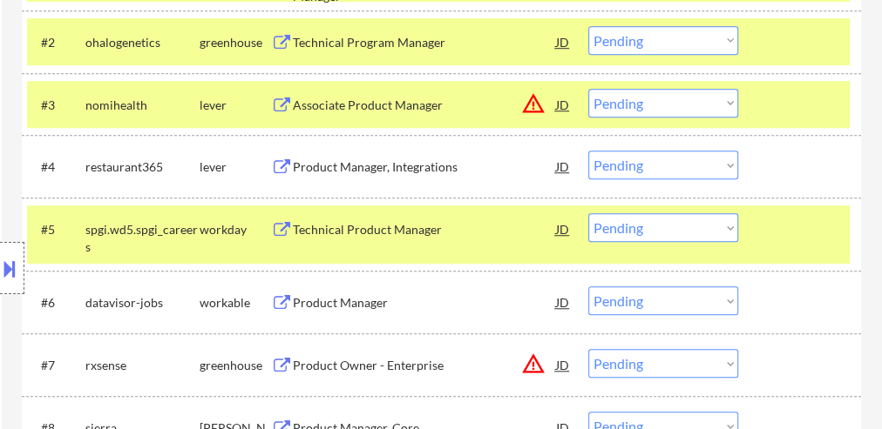
scroll to position [697, 0]
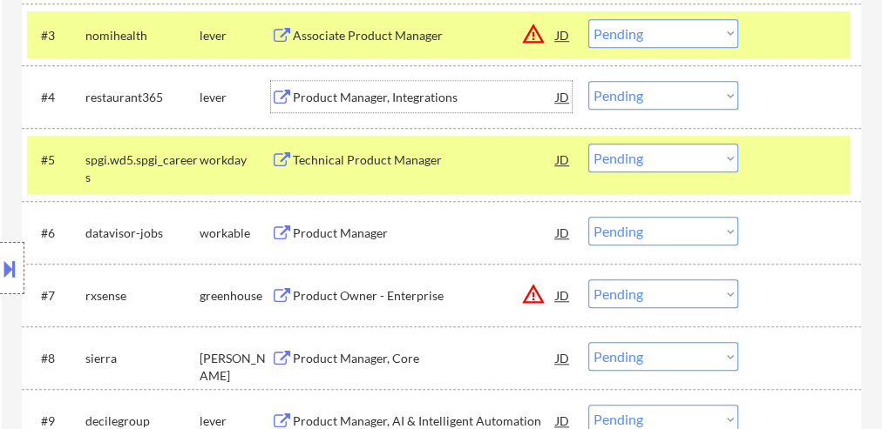
click at [376, 92] on div "Product Manager, Integrations" at bounding box center [424, 97] width 263 height 17
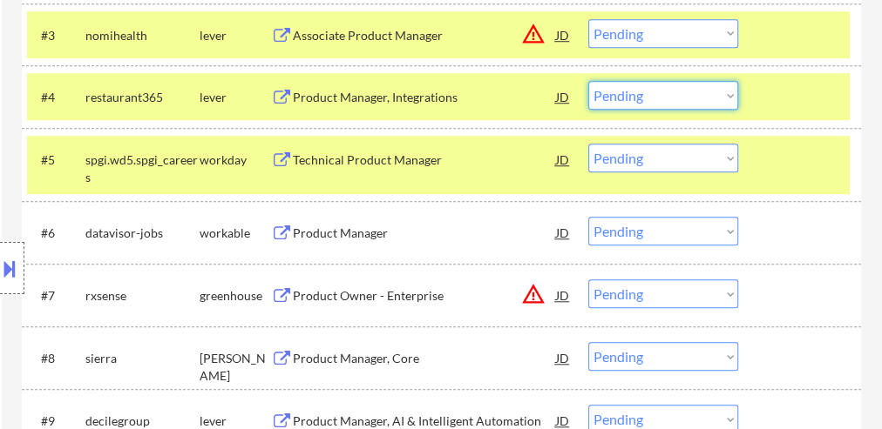
click at [632, 91] on select "Choose an option... Pending Applied Excluded (Questions) Excluded (Expired) Exc…" at bounding box center [663, 95] width 150 height 29
click at [588, 81] on select "Choose an option... Pending Applied Excluded (Questions) Excluded (Expired) Exc…" at bounding box center [663, 95] width 150 height 29
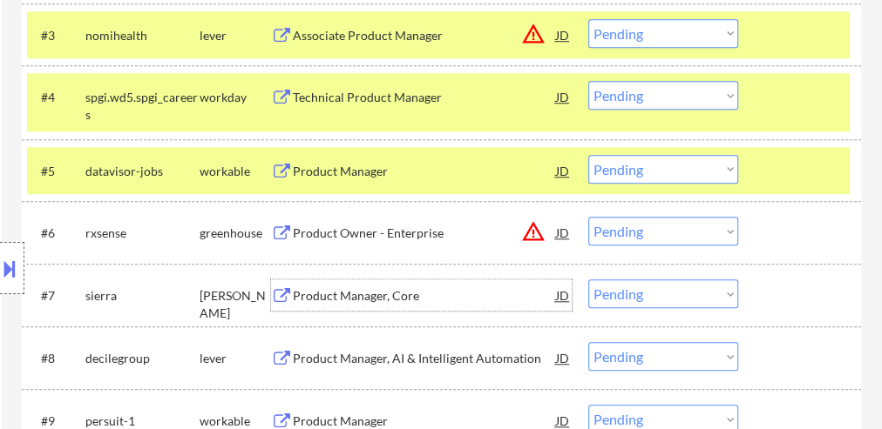
click at [397, 293] on div "Product Manager, Core" at bounding box center [424, 295] width 263 height 17
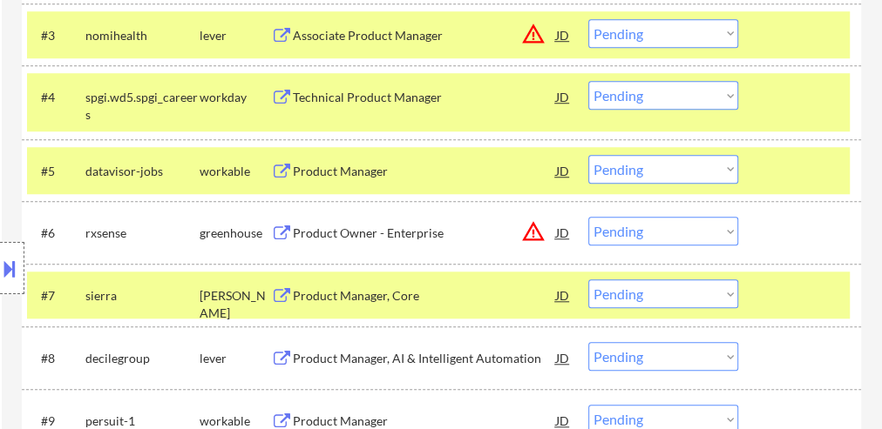
click at [10, 273] on button at bounding box center [9, 268] width 19 height 29
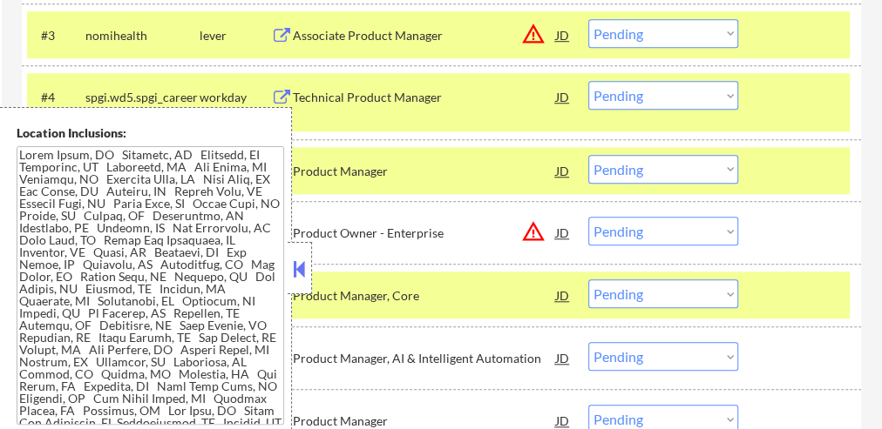
scroll to position [0, 0]
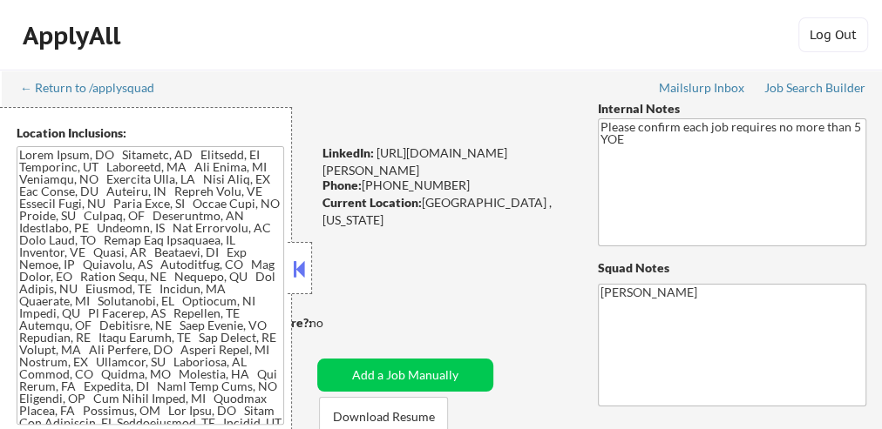
click at [298, 265] on button at bounding box center [299, 269] width 19 height 26
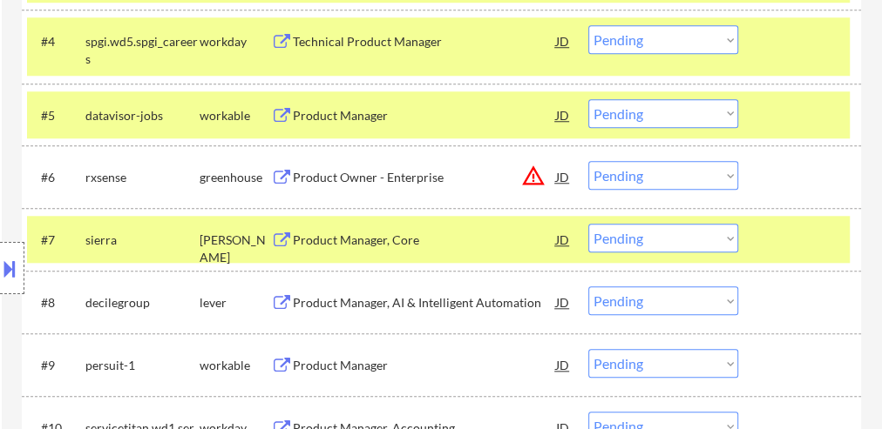
scroll to position [767, 0]
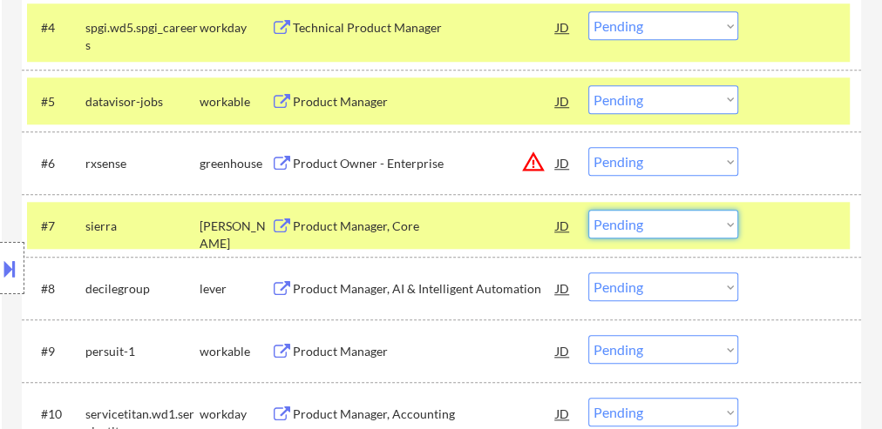
click at [646, 233] on select "Choose an option... Pending Applied Excluded (Questions) Excluded (Expired) Exc…" at bounding box center [663, 224] width 150 height 29
click at [588, 210] on select "Choose an option... Pending Applied Excluded (Questions) Excluded (Expired) Exc…" at bounding box center [663, 224] width 150 height 29
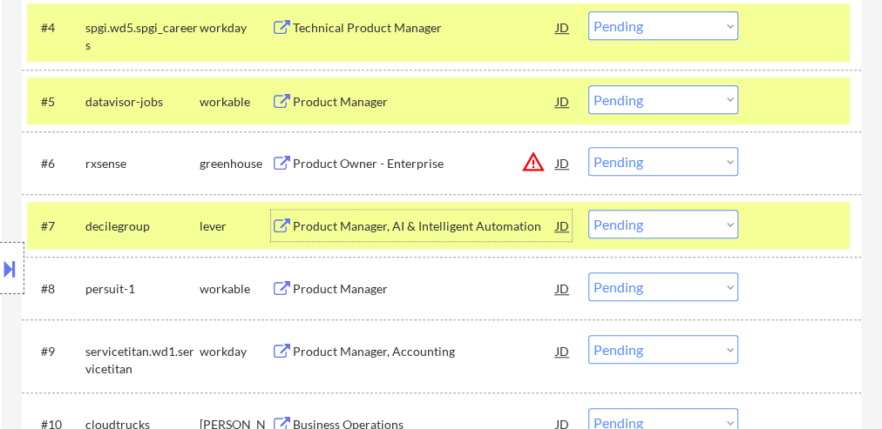
click at [362, 231] on div "Product Manager, AI & Intelligent Automation" at bounding box center [424, 226] width 263 height 17
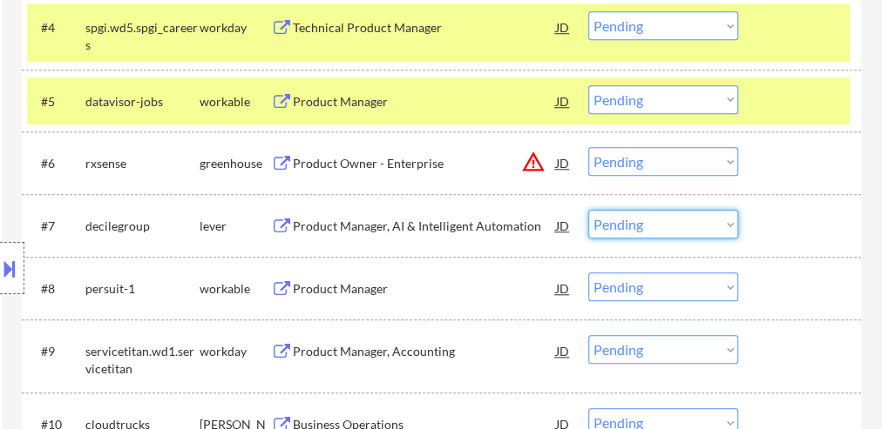
click at [660, 230] on select "Choose an option... Pending Applied Excluded (Questions) Excluded (Expired) Exc…" at bounding box center [663, 224] width 150 height 29
click at [588, 210] on select "Choose an option... Pending Applied Excluded (Questions) Excluded (Expired) Exc…" at bounding box center [663, 224] width 150 height 29
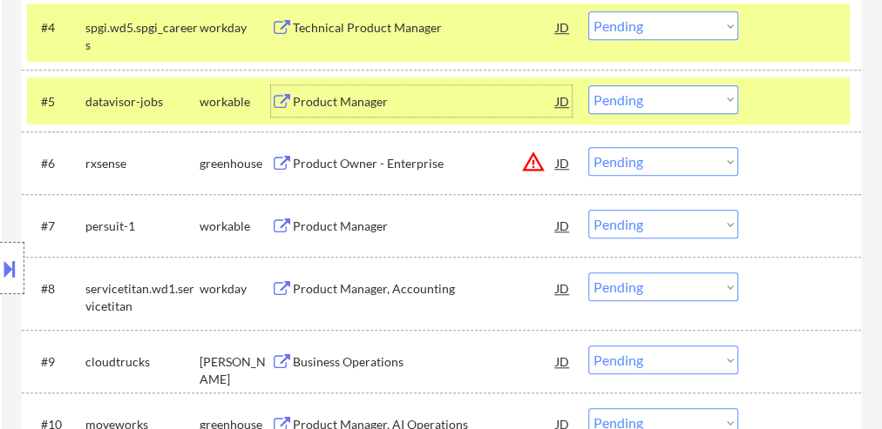
click at [328, 98] on div "Product Manager" at bounding box center [424, 101] width 263 height 17
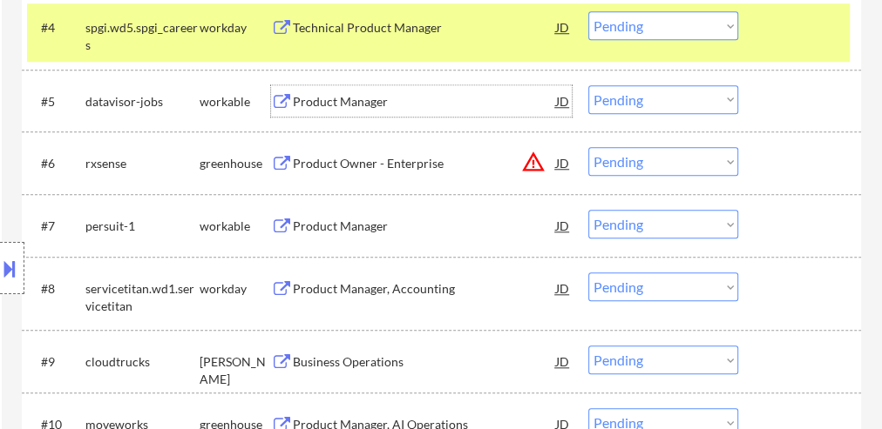
click at [646, 98] on select "Choose an option... Pending Applied Excluded (Questions) Excluded (Expired) Exc…" at bounding box center [663, 99] width 150 height 29
click at [588, 85] on select "Choose an option... Pending Applied Excluded (Questions) Excluded (Expired) Exc…" at bounding box center [663, 99] width 150 height 29
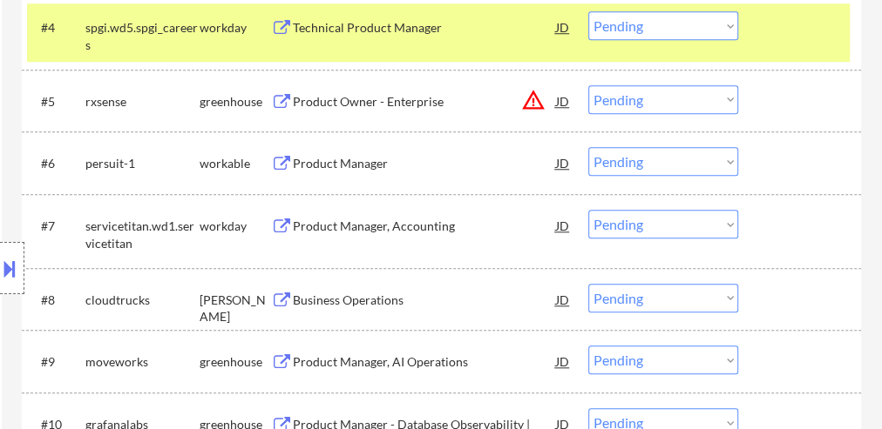
click at [331, 166] on div "Product Manager" at bounding box center [424, 163] width 263 height 17
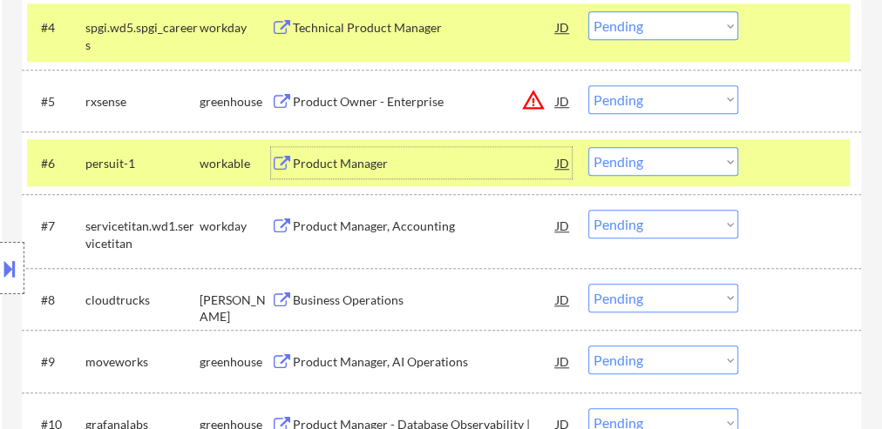
click at [634, 165] on select "Choose an option... Pending Applied Excluded (Questions) Excluded (Expired) Exc…" at bounding box center [663, 161] width 150 height 29
click at [588, 147] on select "Choose an option... Pending Applied Excluded (Questions) Excluded (Expired) Exc…" at bounding box center [663, 161] width 150 height 29
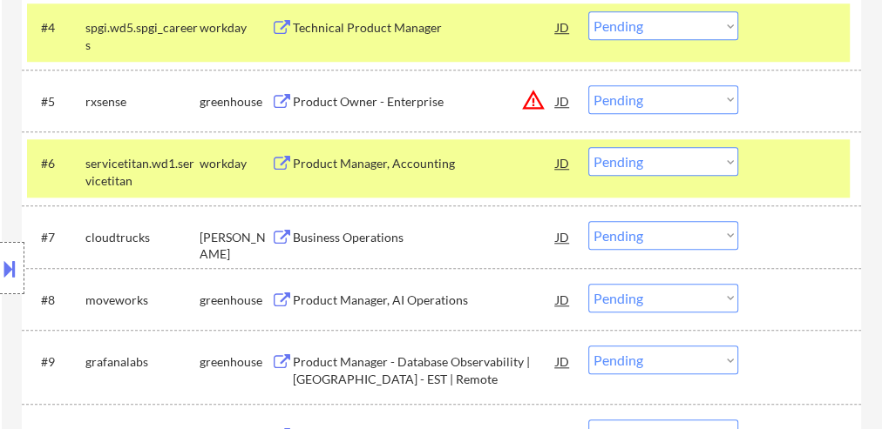
click at [393, 240] on div "Business Operations" at bounding box center [424, 237] width 263 height 17
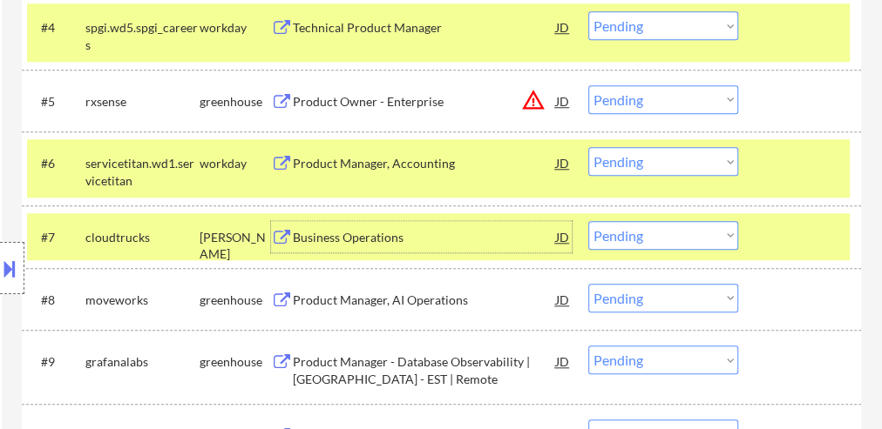
click at [639, 237] on select "Choose an option... Pending Applied Excluded (Questions) Excluded (Expired) Exc…" at bounding box center [663, 235] width 150 height 29
click at [588, 221] on select "Choose an option... Pending Applied Excluded (Questions) Excluded (Expired) Exc…" at bounding box center [663, 235] width 150 height 29
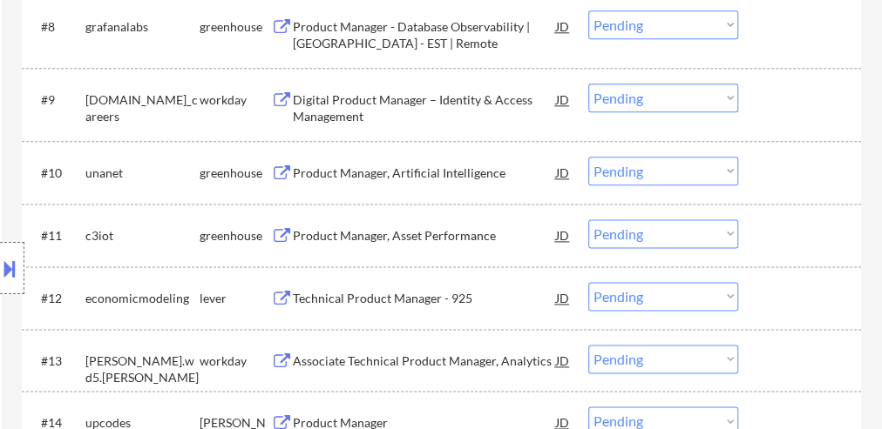
scroll to position [1045, 0]
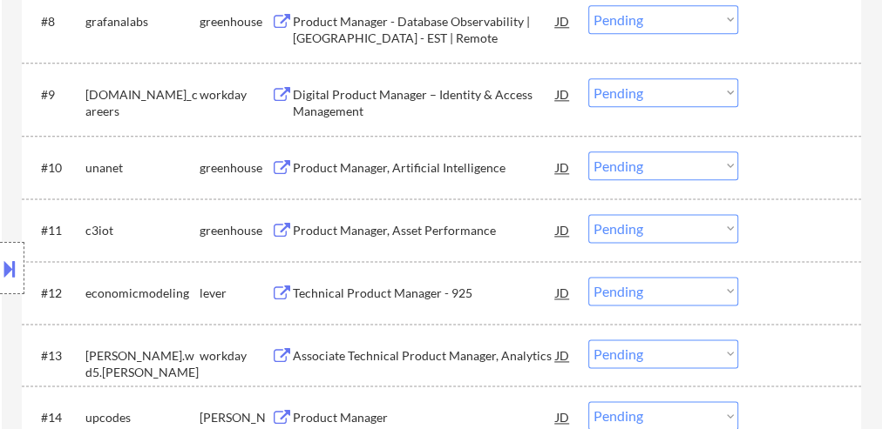
click at [366, 294] on div "Technical Product Manager - 925" at bounding box center [424, 293] width 263 height 17
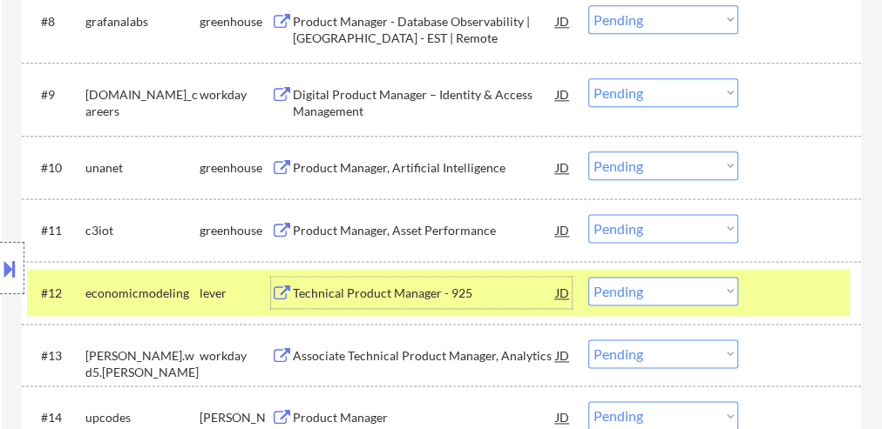
click at [12, 262] on button at bounding box center [9, 268] width 19 height 29
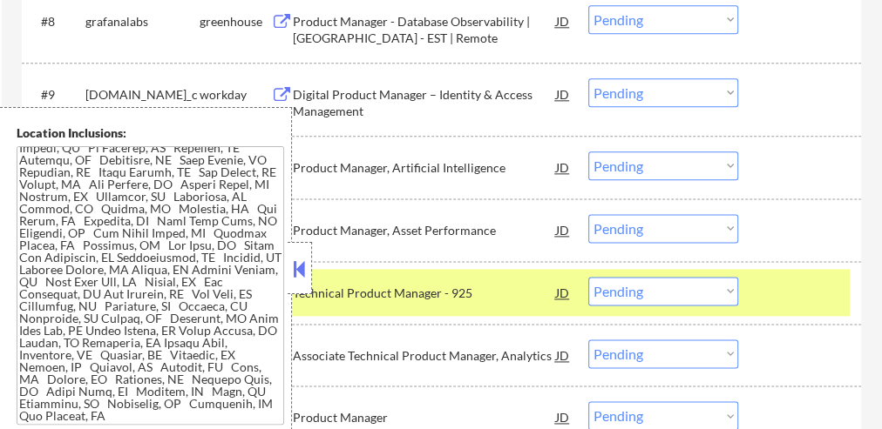
scroll to position [177, 0]
click at [291, 278] on button at bounding box center [299, 269] width 19 height 26
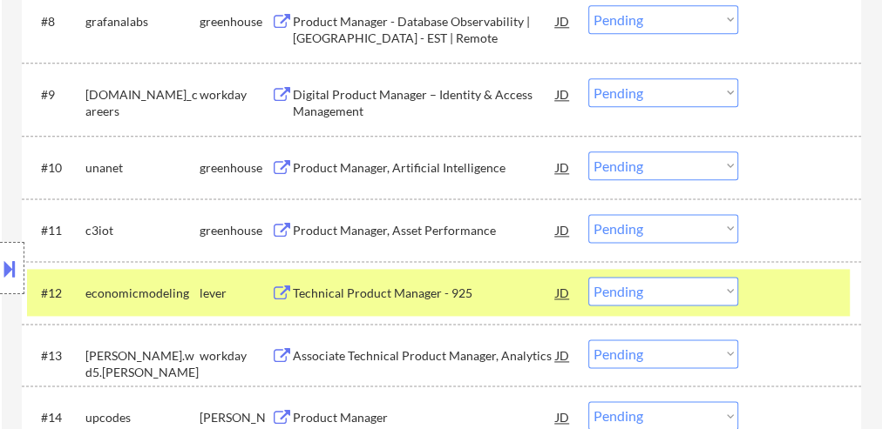
click at [646, 291] on select "Choose an option... Pending Applied Excluded (Questions) Excluded (Expired) Exc…" at bounding box center [663, 291] width 150 height 29
click at [588, 277] on select "Choose an option... Pending Applied Excluded (Questions) Excluded (Expired) Exc…" at bounding box center [663, 291] width 150 height 29
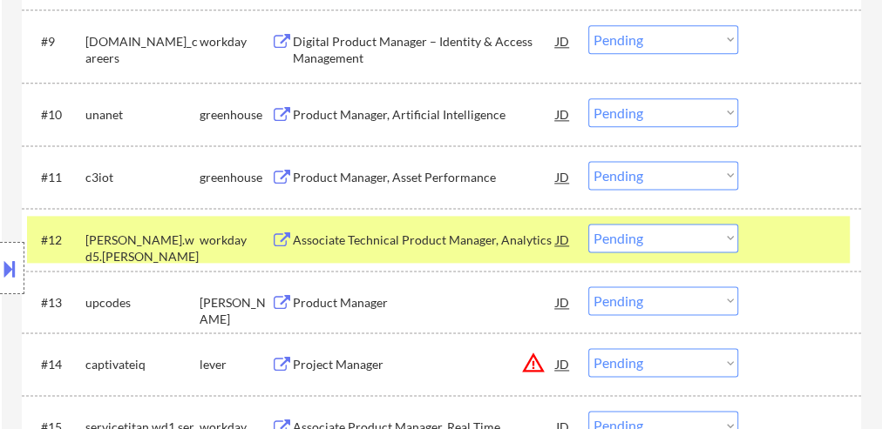
scroll to position [1185, 0]
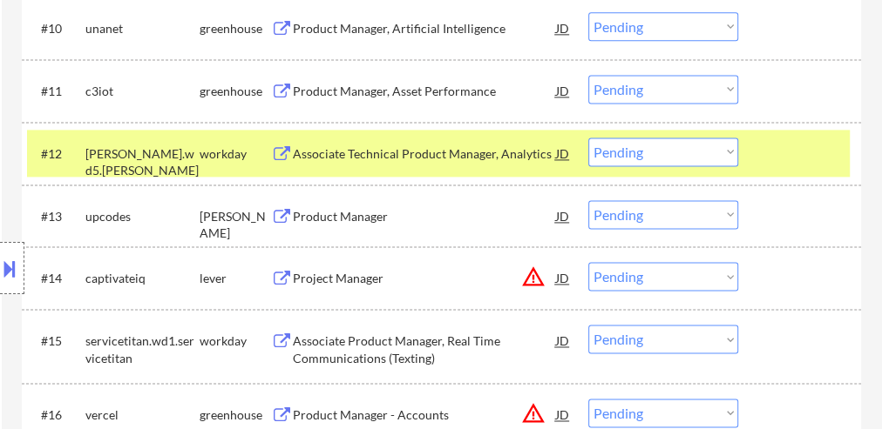
click at [325, 220] on div "Product Manager" at bounding box center [424, 216] width 263 height 17
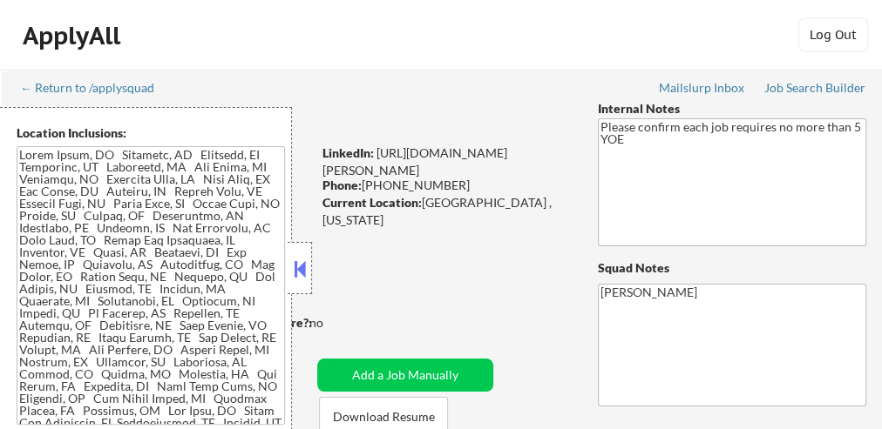
click at [297, 272] on button at bounding box center [299, 269] width 19 height 26
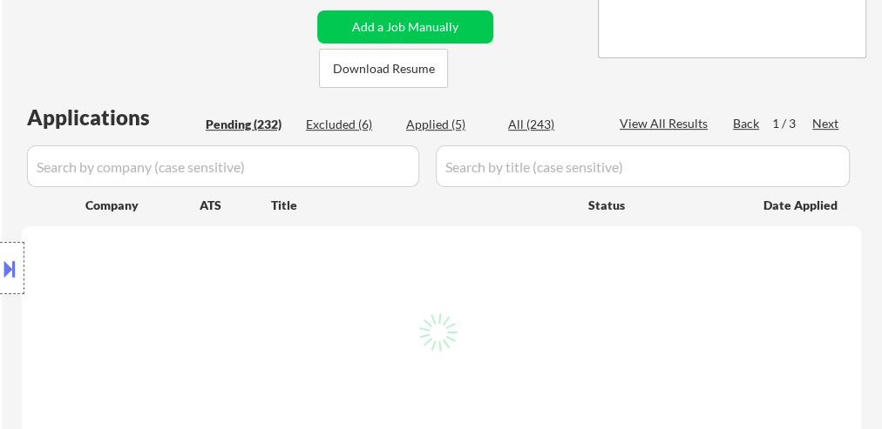
scroll to position [558, 0]
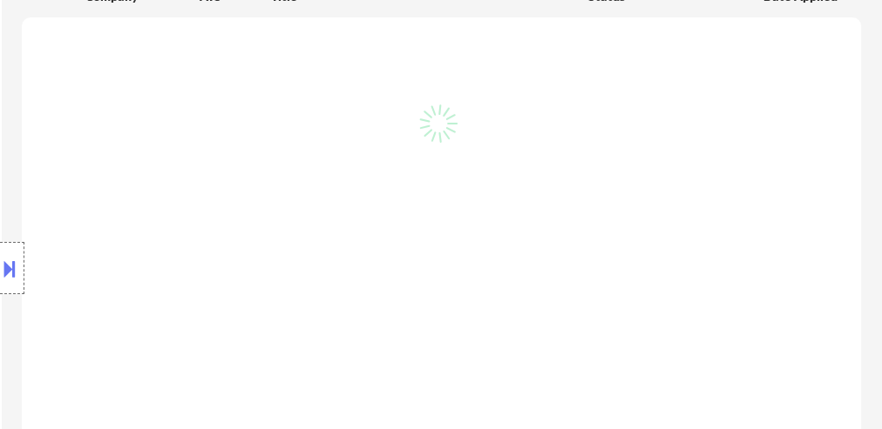
select select ""pending""
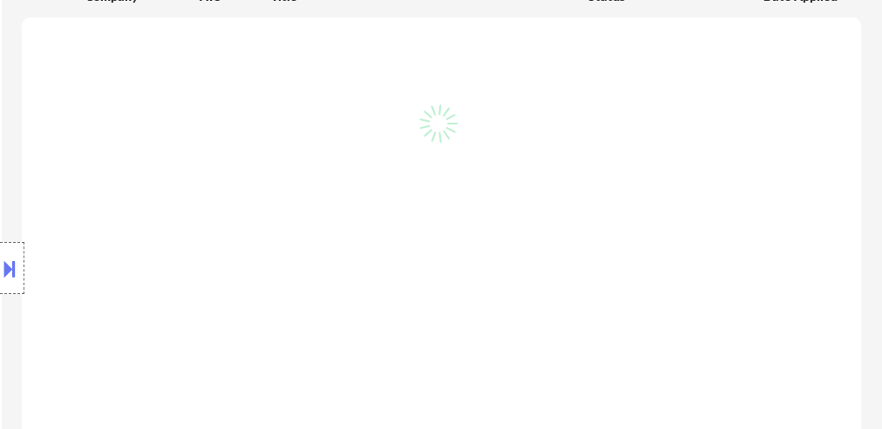
select select ""pending""
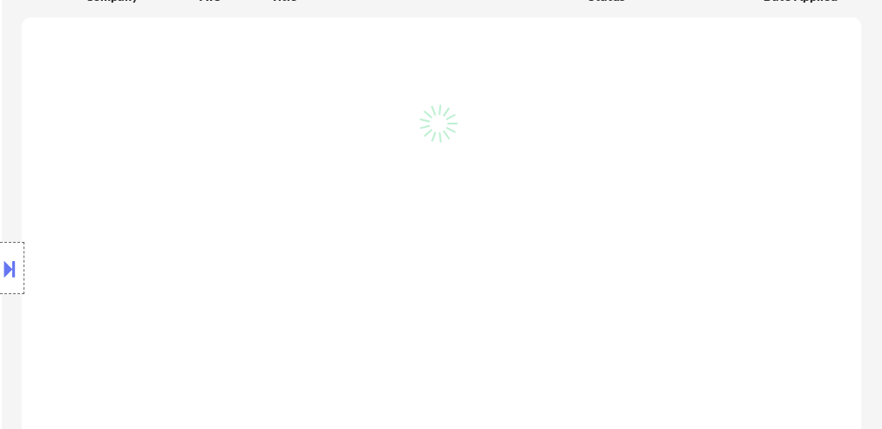
select select ""pending""
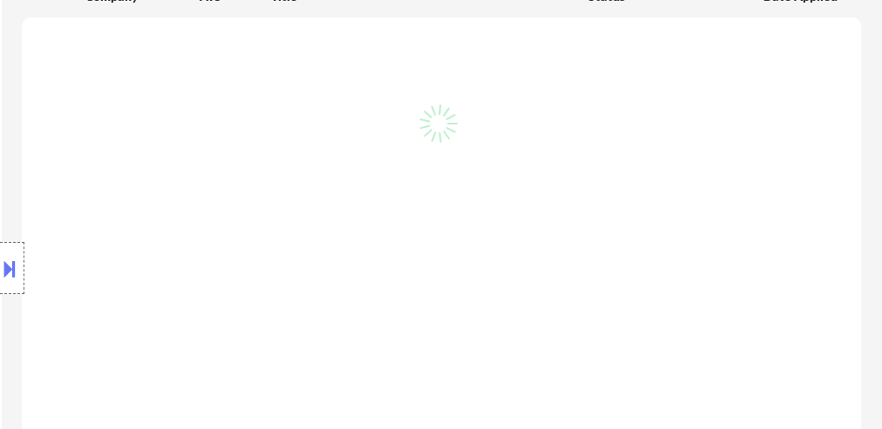
select select ""pending""
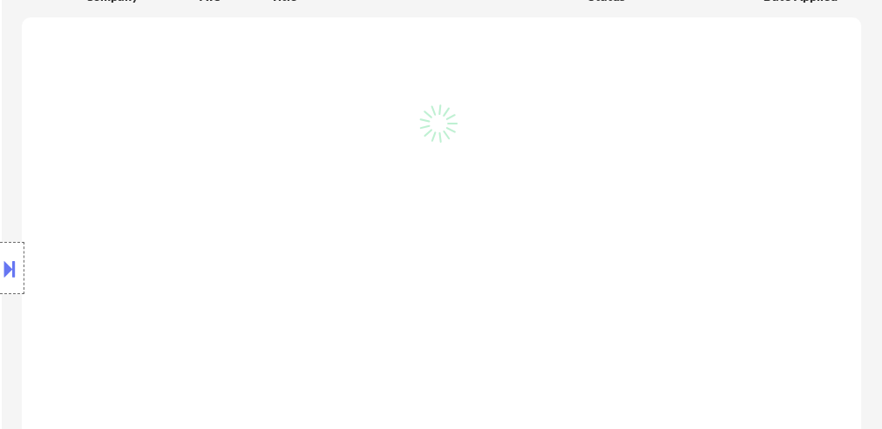
select select ""pending""
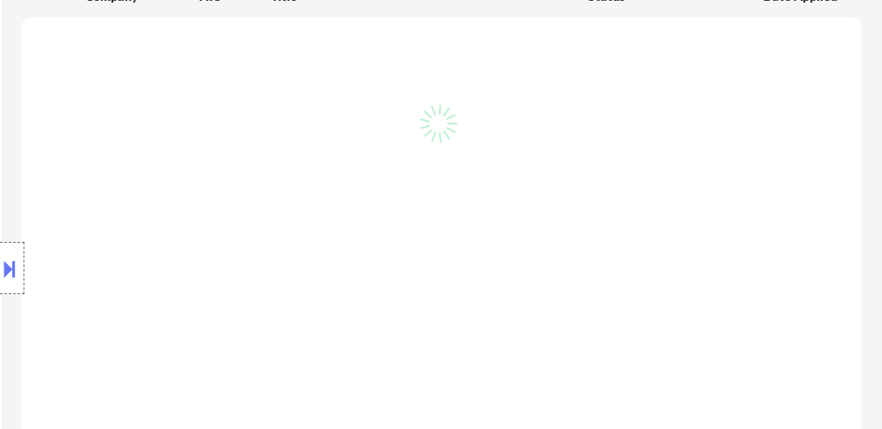
select select ""pending""
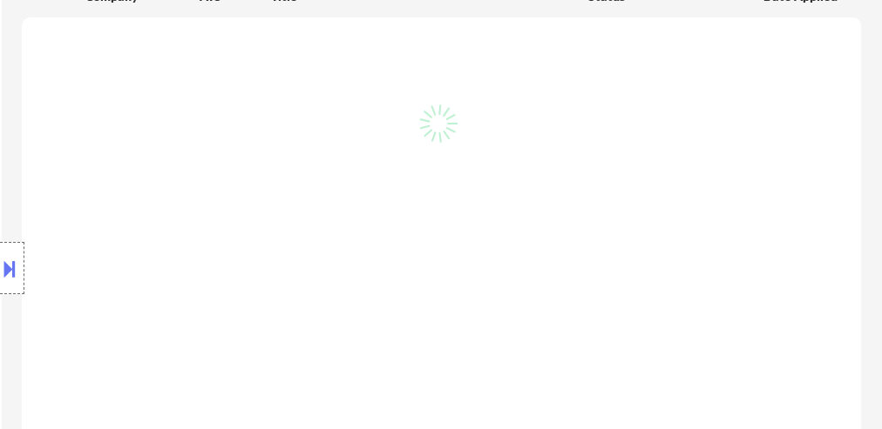
select select ""pending""
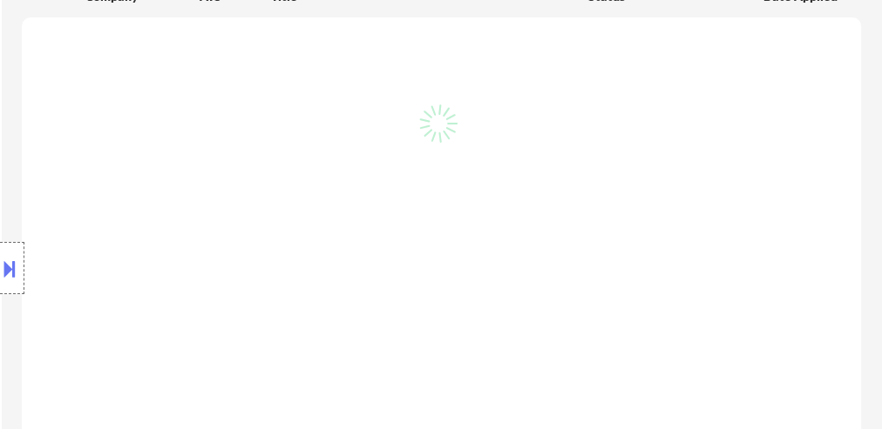
select select ""pending""
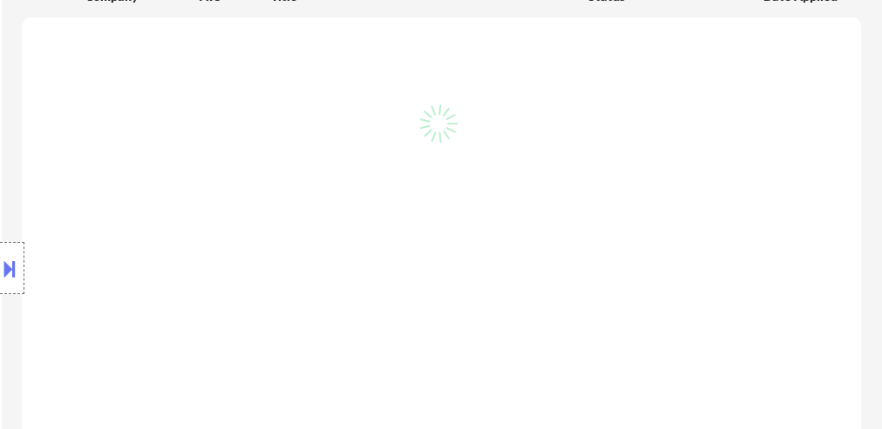
select select ""pending""
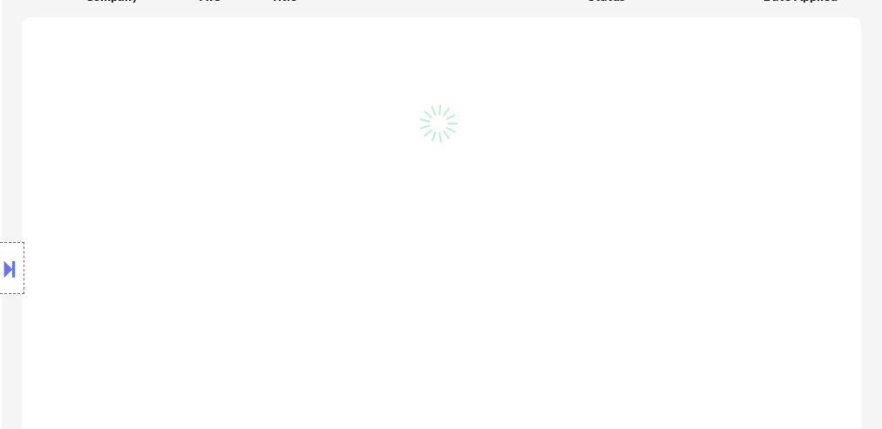
select select ""pending""
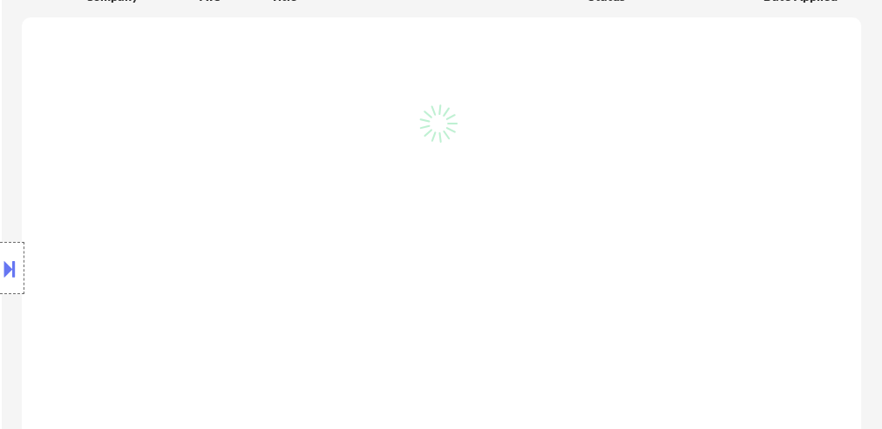
select select ""pending""
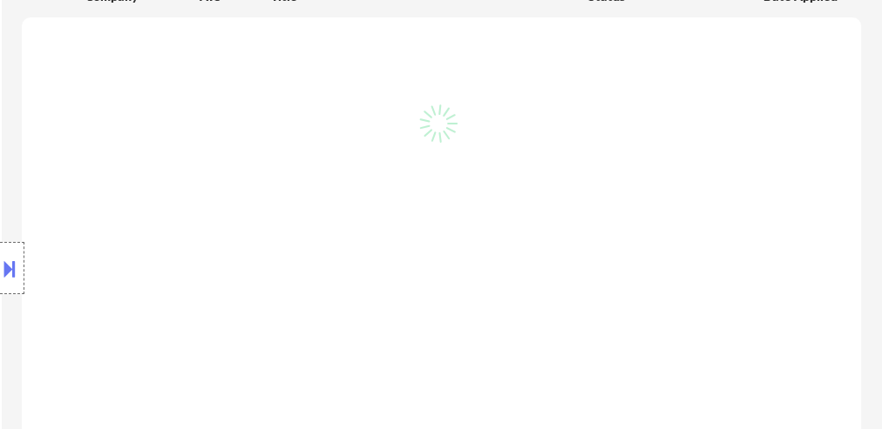
select select ""pending""
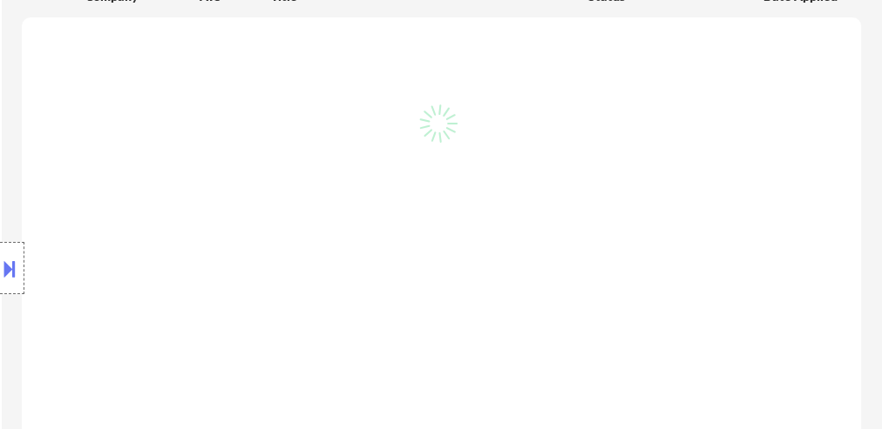
select select ""pending""
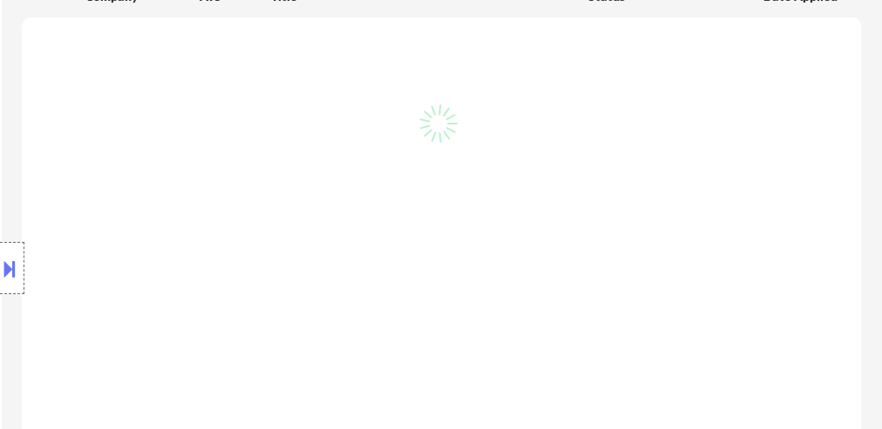
select select ""pending""
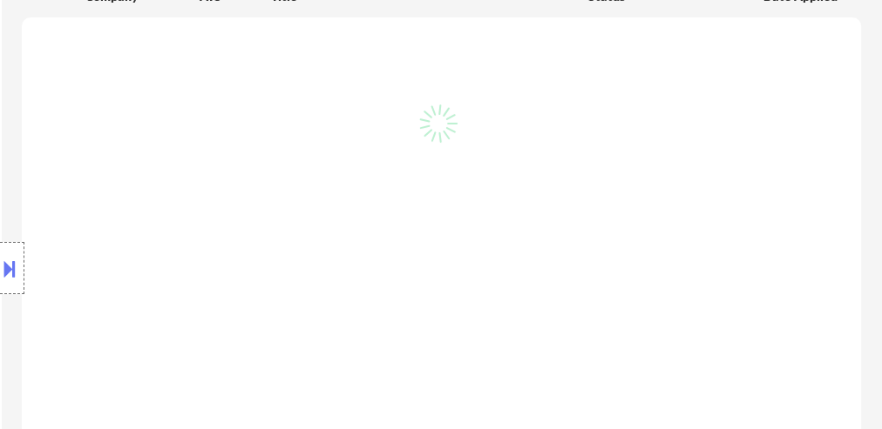
select select ""pending""
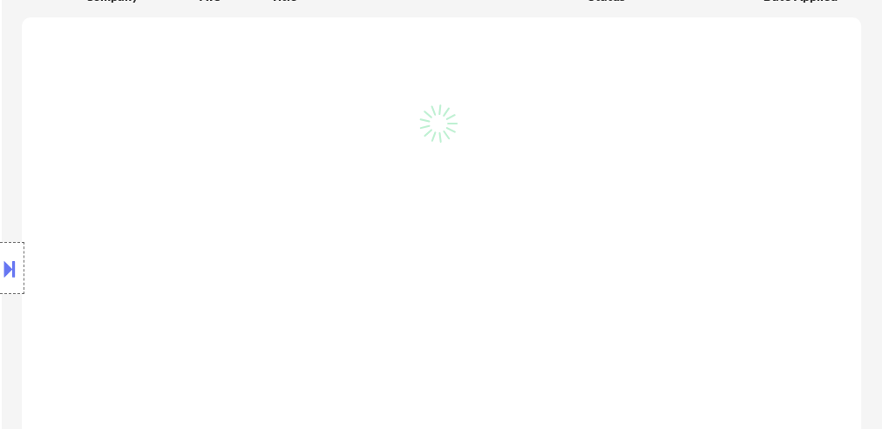
select select ""pending""
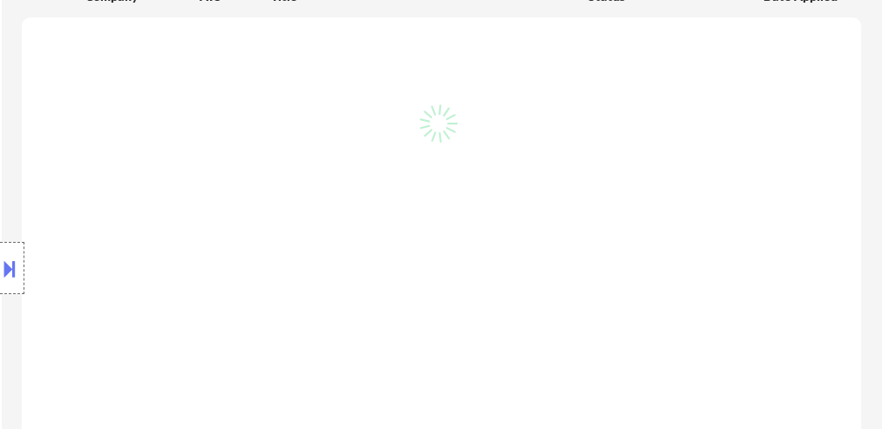
select select ""pending""
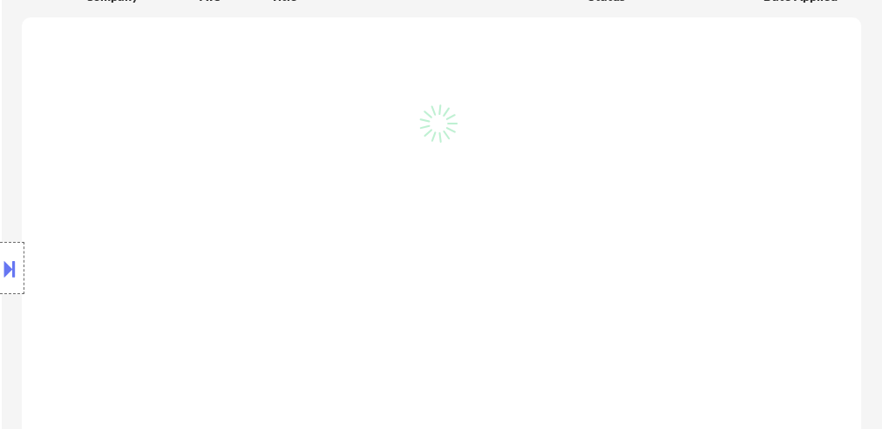
select select ""pending""
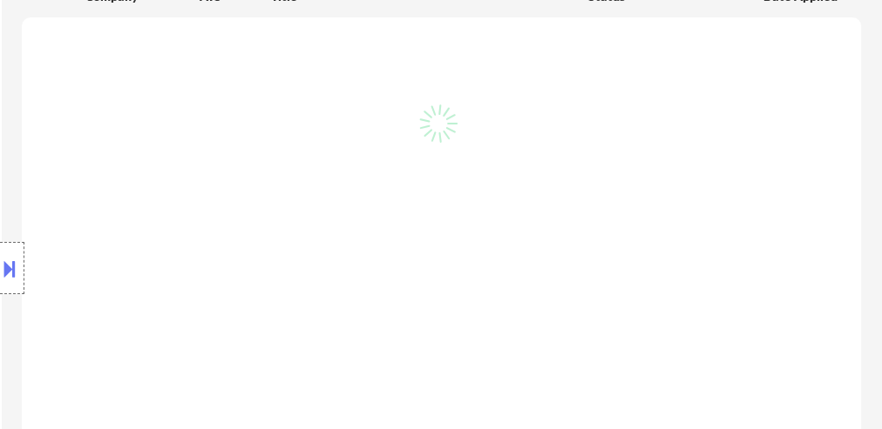
select select ""pending""
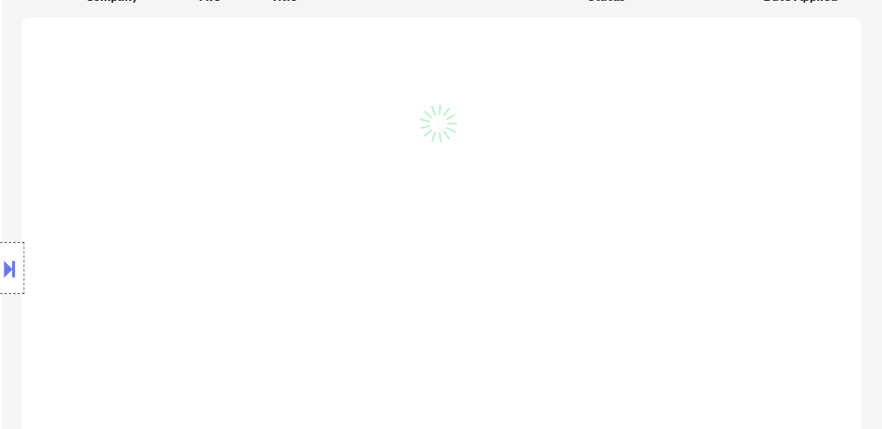
select select ""pending""
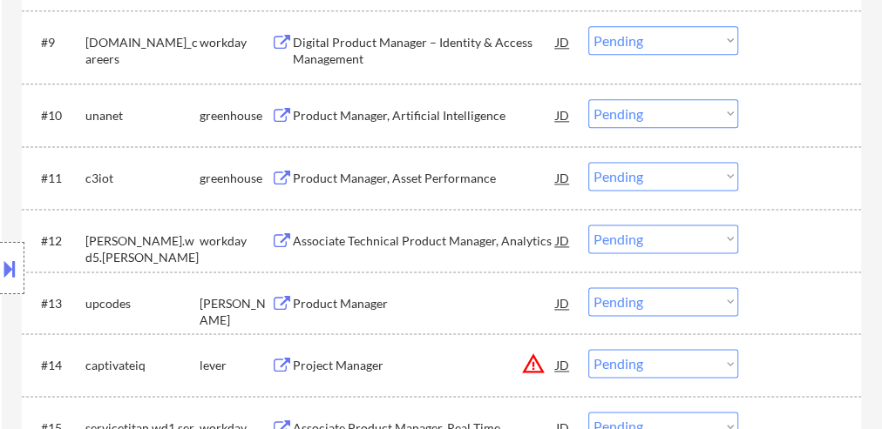
scroll to position [1115, 0]
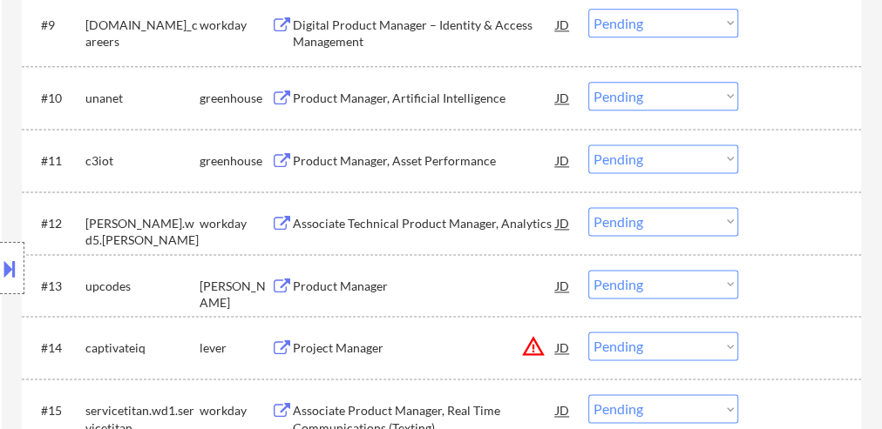
click at [379, 284] on div "Product Manager" at bounding box center [424, 286] width 263 height 17
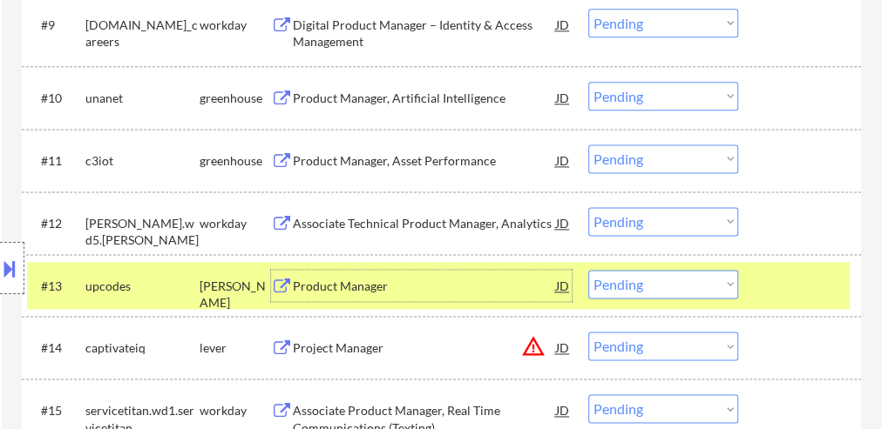
click at [622, 284] on select "Choose an option... Pending Applied Excluded (Questions) Excluded (Expired) Exc…" at bounding box center [663, 284] width 150 height 29
click at [588, 270] on select "Choose an option... Pending Applied Excluded (Questions) Excluded (Expired) Exc…" at bounding box center [663, 284] width 150 height 29
select select ""pending""
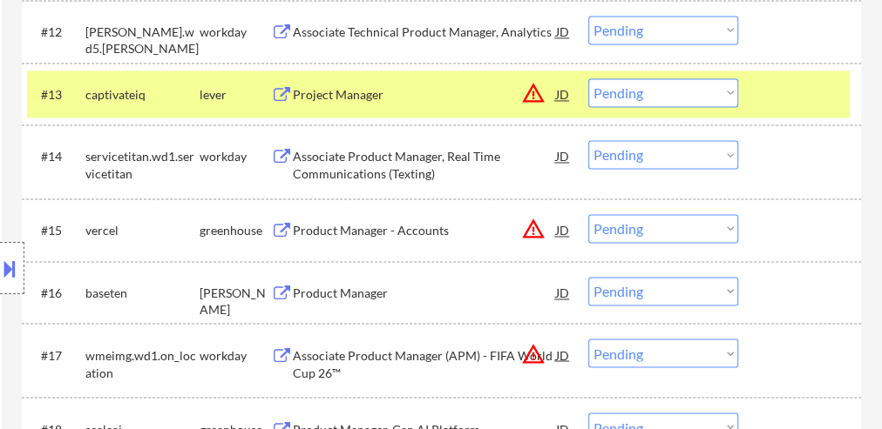
scroll to position [1324, 0]
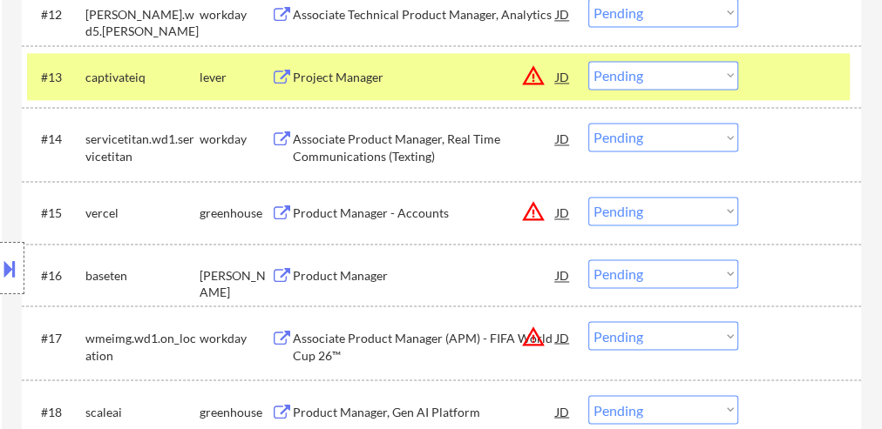
click at [395, 275] on div "Product Manager" at bounding box center [424, 275] width 263 height 17
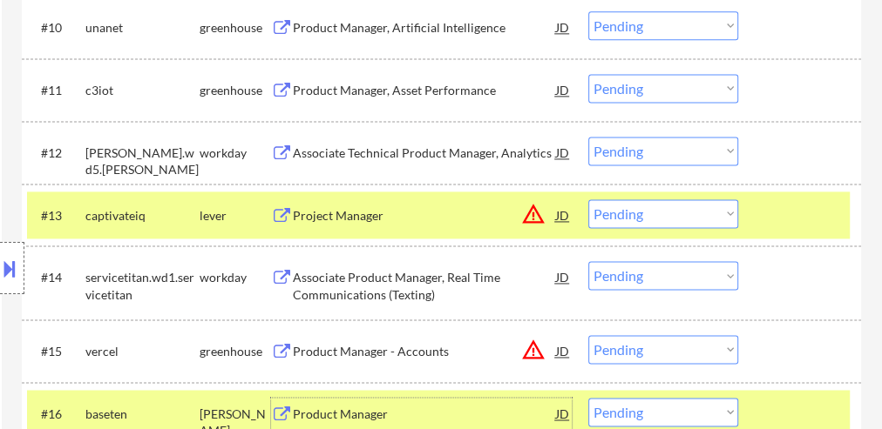
scroll to position [1254, 0]
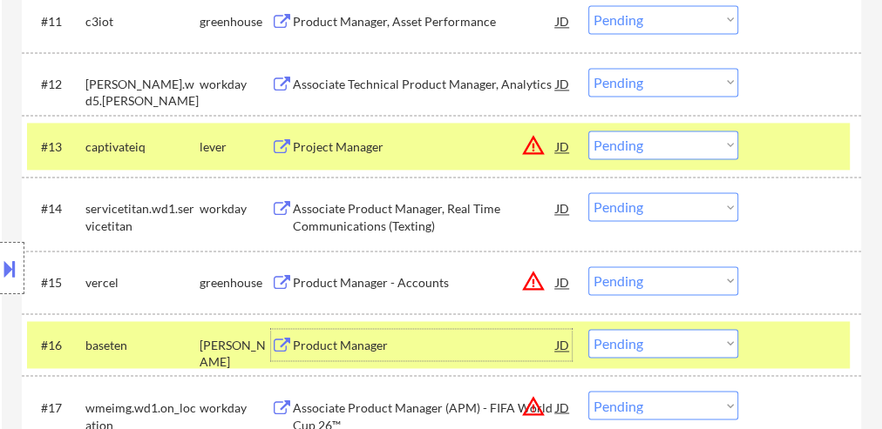
click at [633, 351] on select "Choose an option... Pending Applied Excluded (Questions) Excluded (Expired) Exc…" at bounding box center [663, 343] width 150 height 29
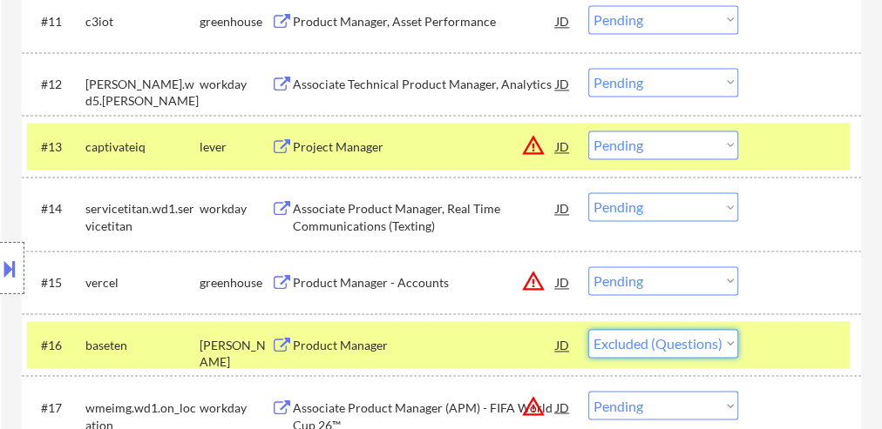
click at [588, 329] on select "Choose an option... Pending Applied Excluded (Questions) Excluded (Expired) Exc…" at bounding box center [663, 343] width 150 height 29
select select ""pending""
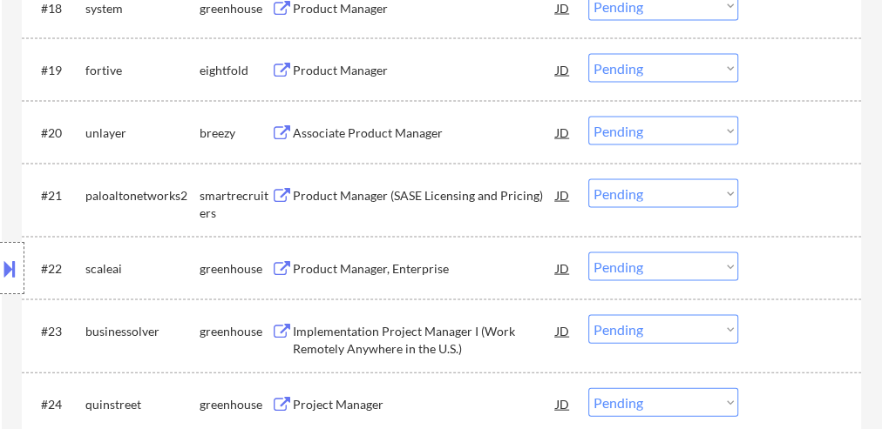
scroll to position [1742, 0]
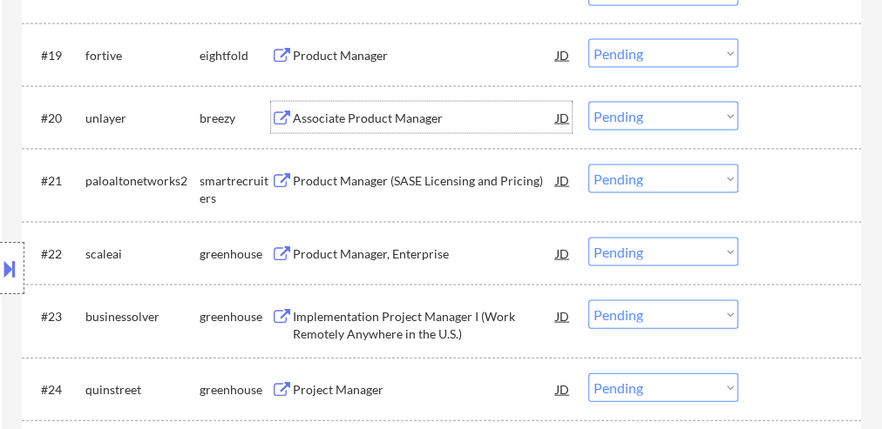
click at [400, 114] on div "Associate Product Manager" at bounding box center [424, 118] width 263 height 17
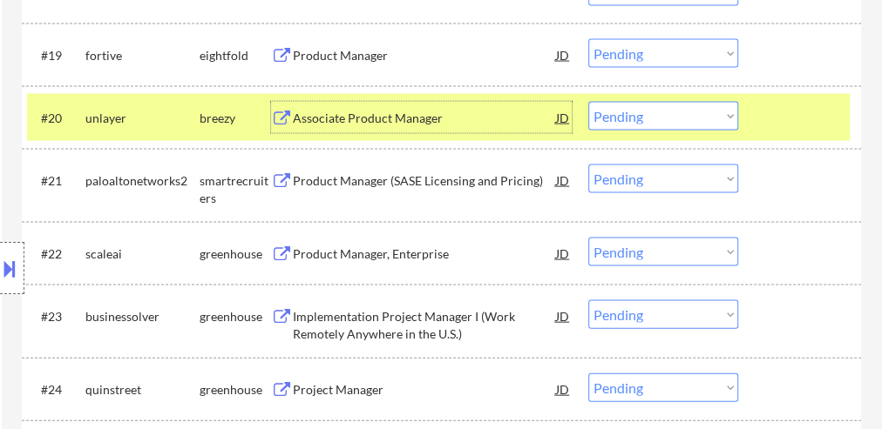
click at [676, 115] on select "Choose an option... Pending Applied Excluded (Questions) Excluded (Expired) Exc…" at bounding box center [663, 116] width 150 height 29
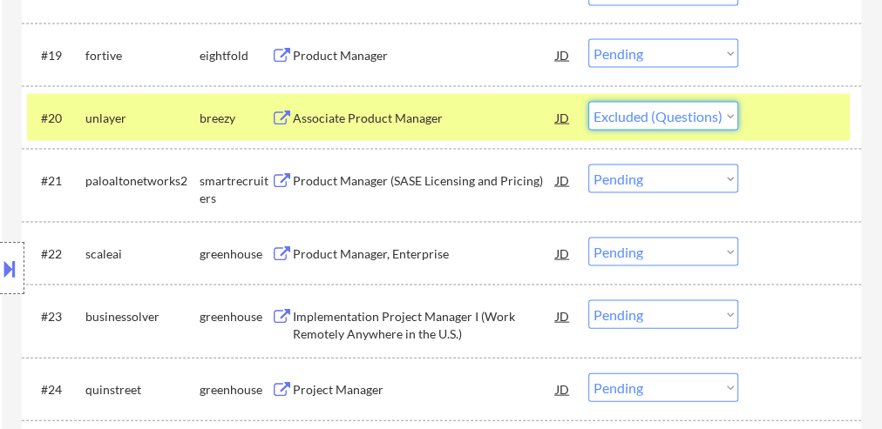
click at [588, 102] on select "Choose an option... Pending Applied Excluded (Questions) Excluded (Expired) Exc…" at bounding box center [663, 116] width 150 height 29
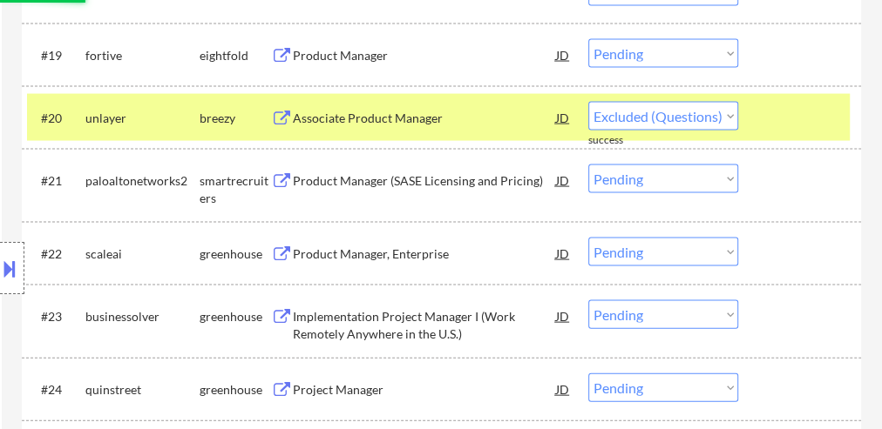
select select ""pending""
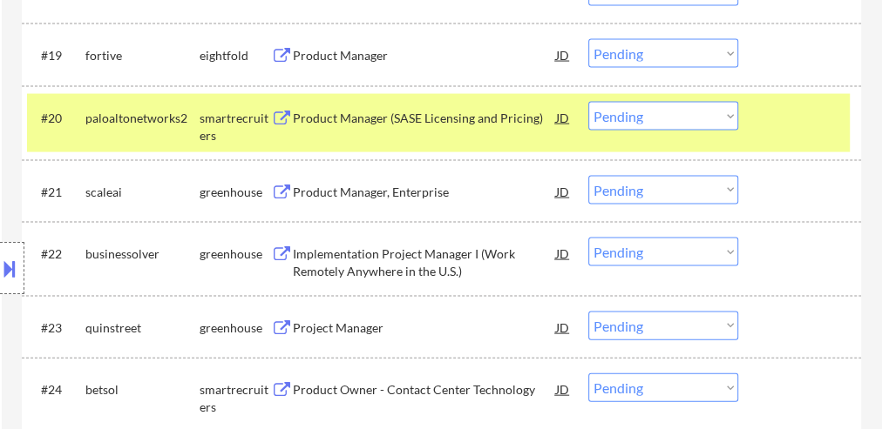
click at [344, 189] on div "Product Manager, Enterprise" at bounding box center [424, 192] width 263 height 17
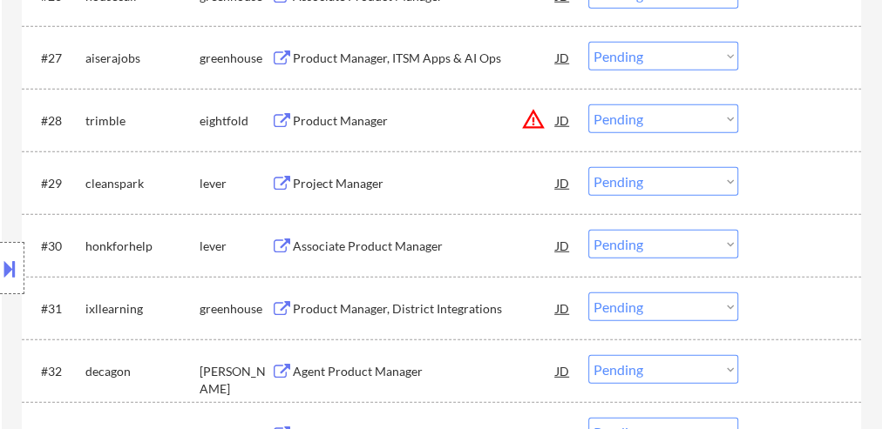
scroll to position [2300, 0]
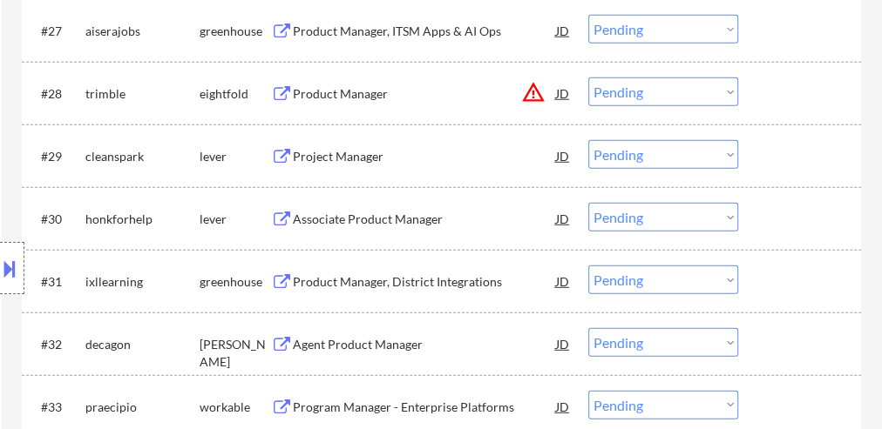
click at [353, 339] on div "Agent Product Manager" at bounding box center [424, 344] width 263 height 17
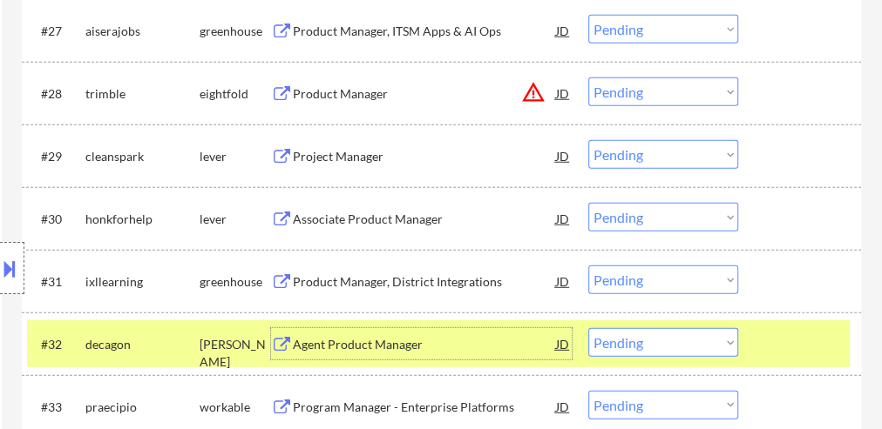
click at [643, 341] on select "Choose an option... Pending Applied Excluded (Questions) Excluded (Expired) Exc…" at bounding box center [663, 342] width 150 height 29
click at [588, 328] on select "Choose an option... Pending Applied Excluded (Questions) Excluded (Expired) Exc…" at bounding box center [663, 342] width 150 height 29
select select ""pending""
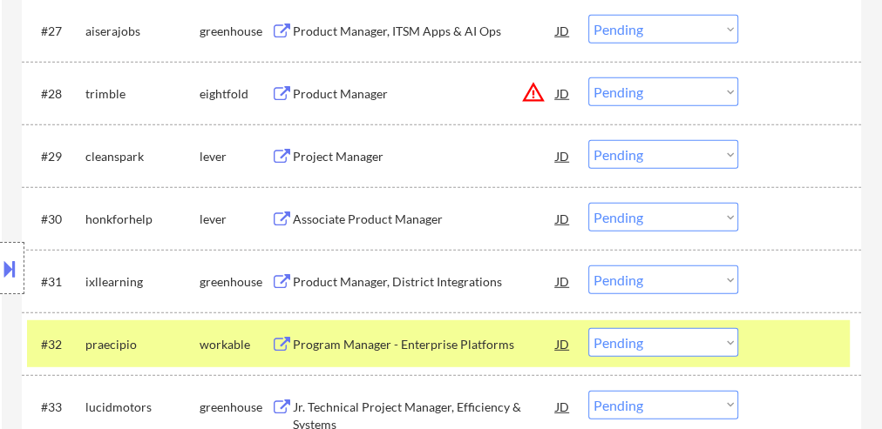
click at [424, 221] on div "Associate Product Manager" at bounding box center [424, 219] width 263 height 17
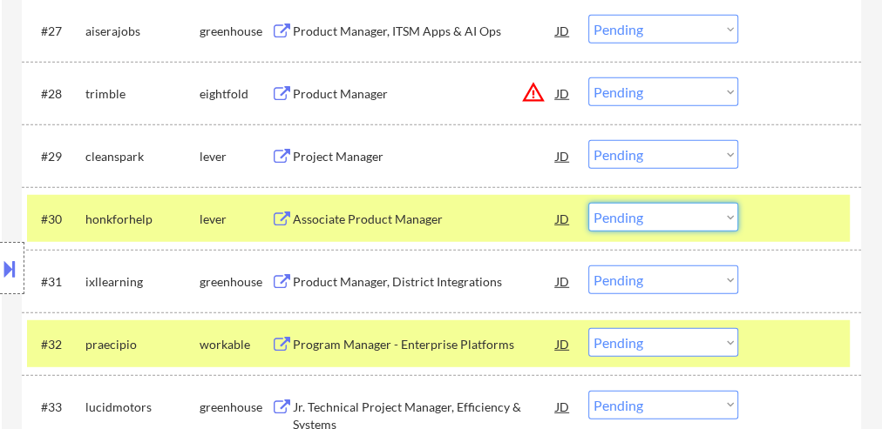
click at [636, 225] on select "Choose an option... Pending Applied Excluded (Questions) Excluded (Expired) Exc…" at bounding box center [663, 217] width 150 height 29
click at [588, 203] on select "Choose an option... Pending Applied Excluded (Questions) Excluded (Expired) Exc…" at bounding box center [663, 217] width 150 height 29
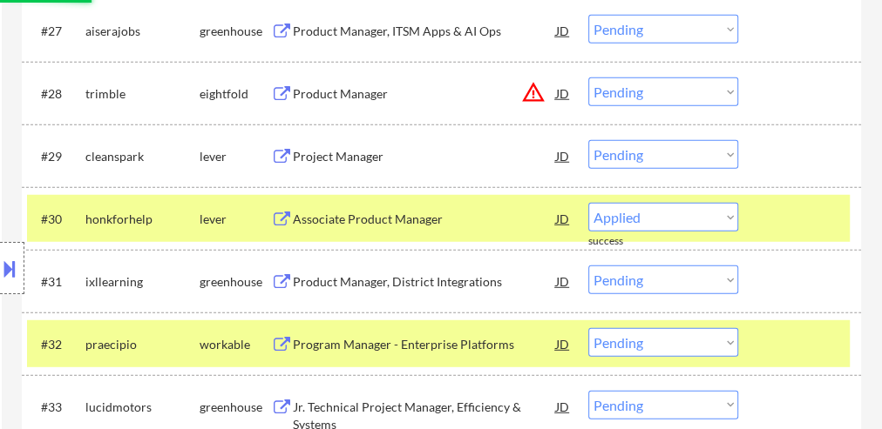
select select ""pending""
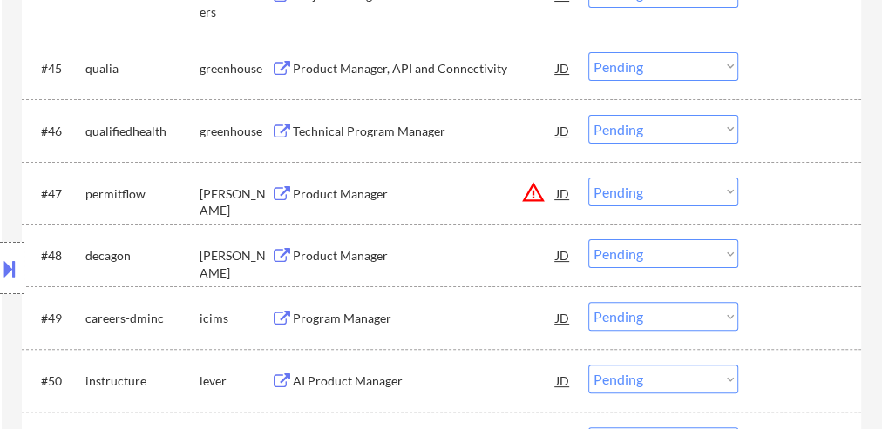
scroll to position [3554, 0]
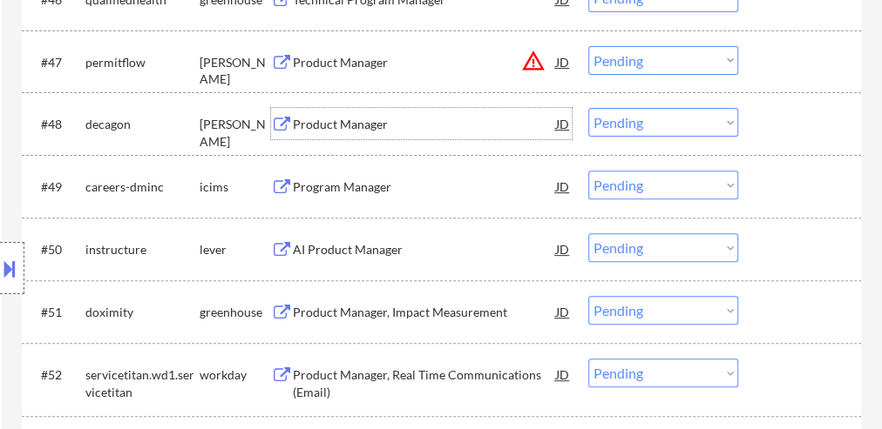
click at [355, 122] on div "Product Manager" at bounding box center [424, 124] width 263 height 17
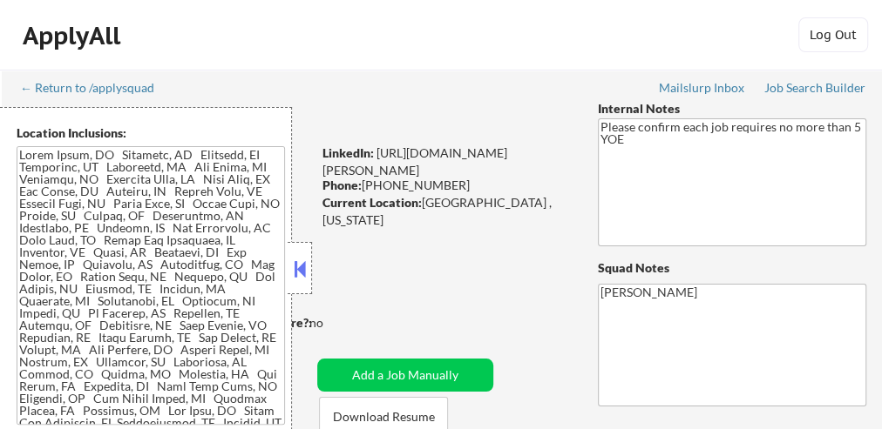
scroll to position [2059, 0]
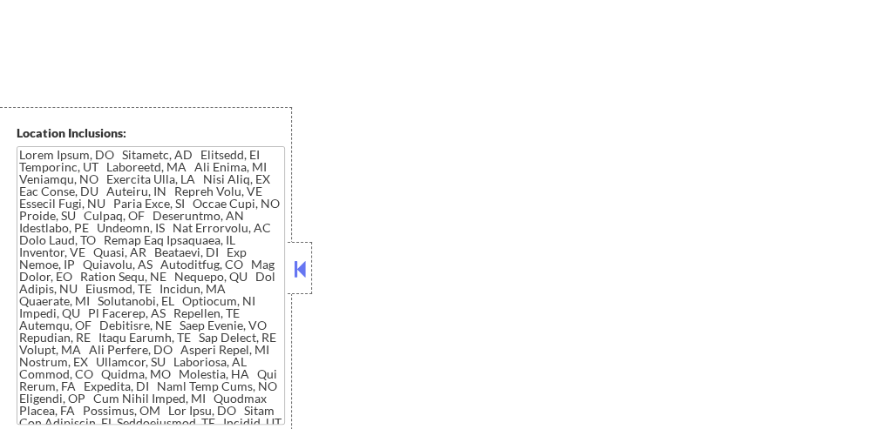
select select ""pending""
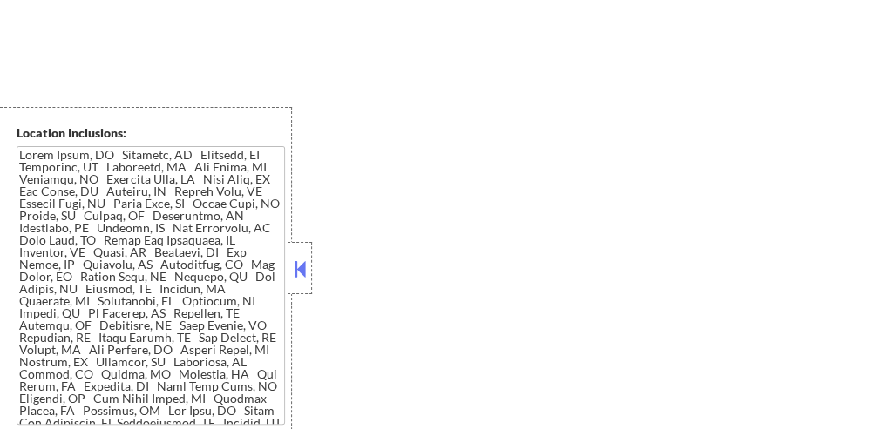
select select ""pending""
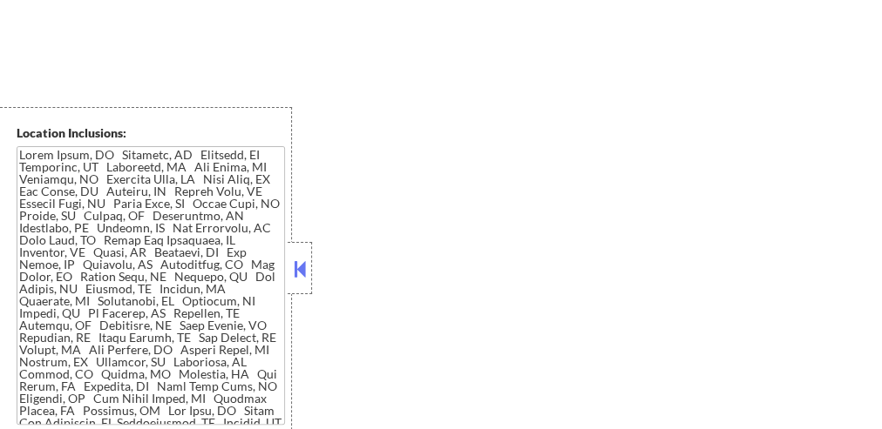
select select ""pending""
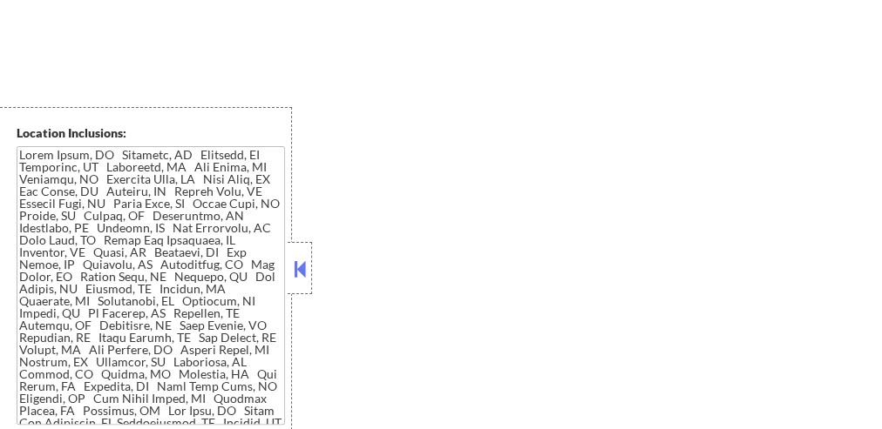
select select ""pending""
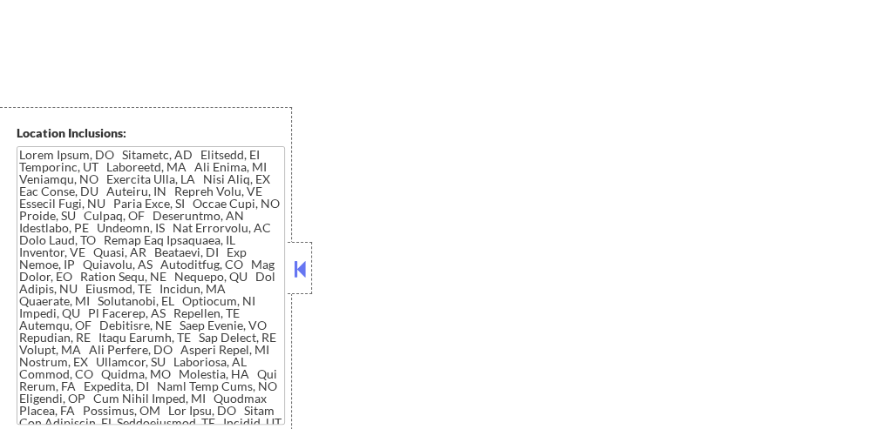
select select ""pending""
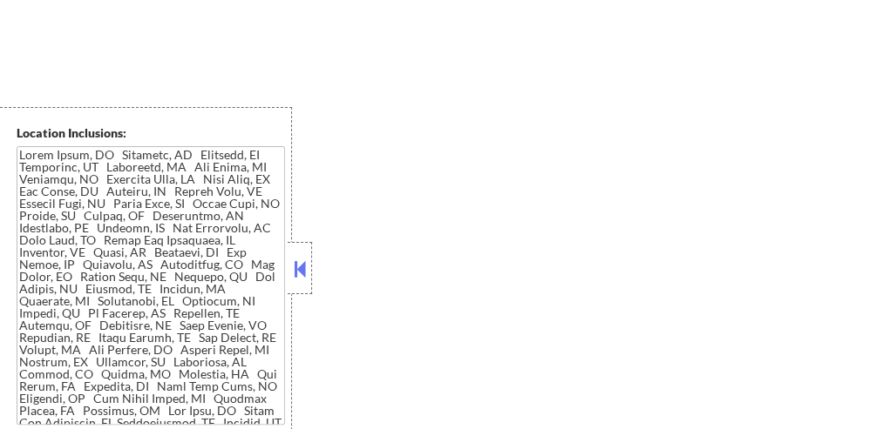
select select ""pending""
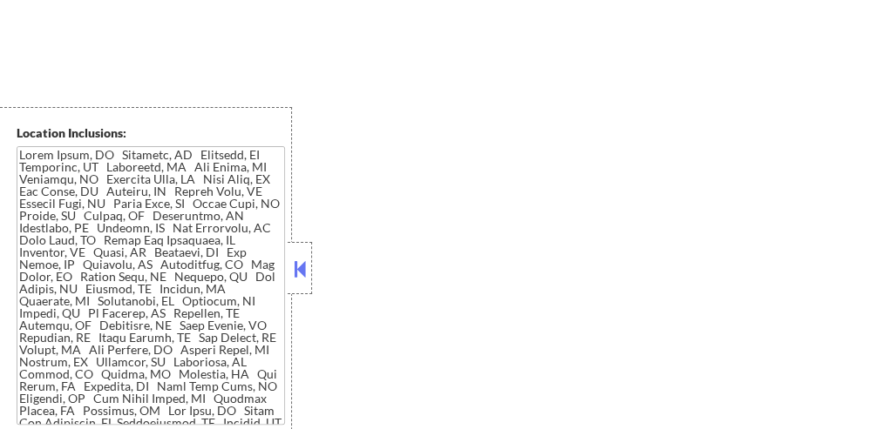
select select ""pending""
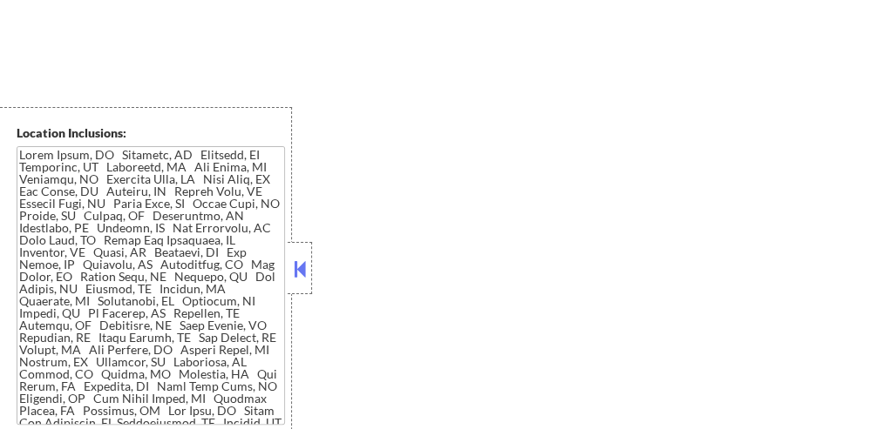
select select ""pending""
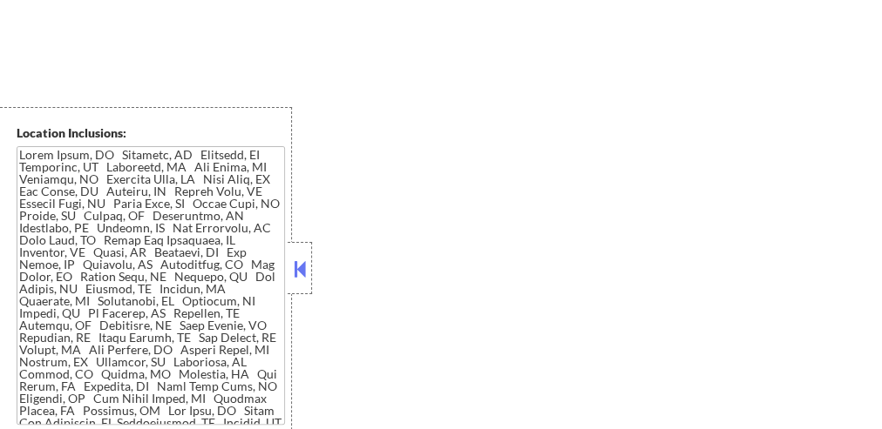
select select ""pending""
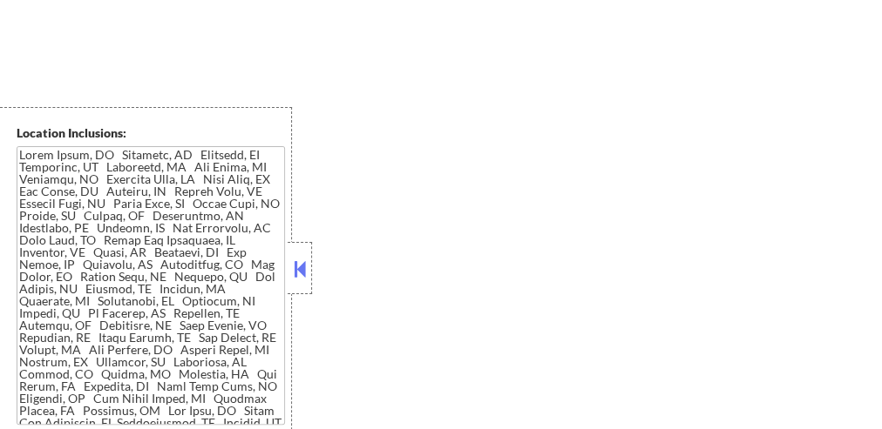
select select ""pending""
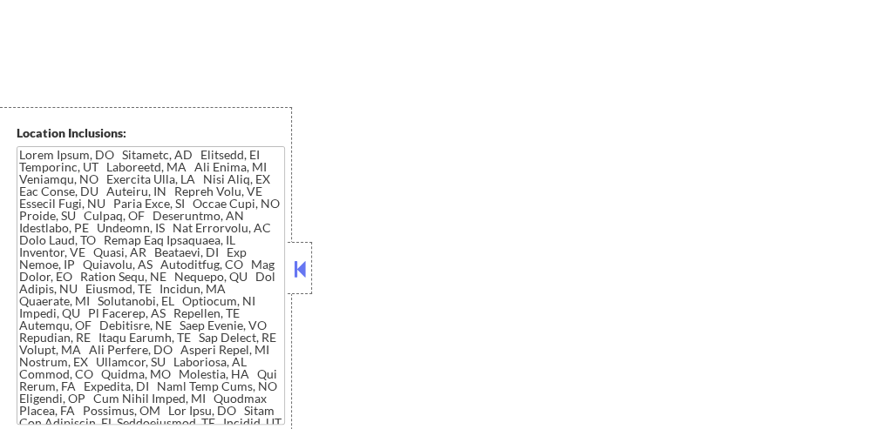
select select ""pending""
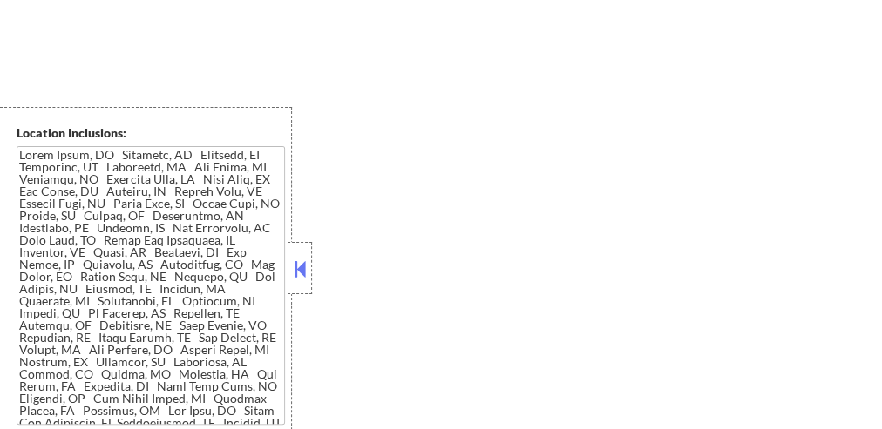
select select ""pending""
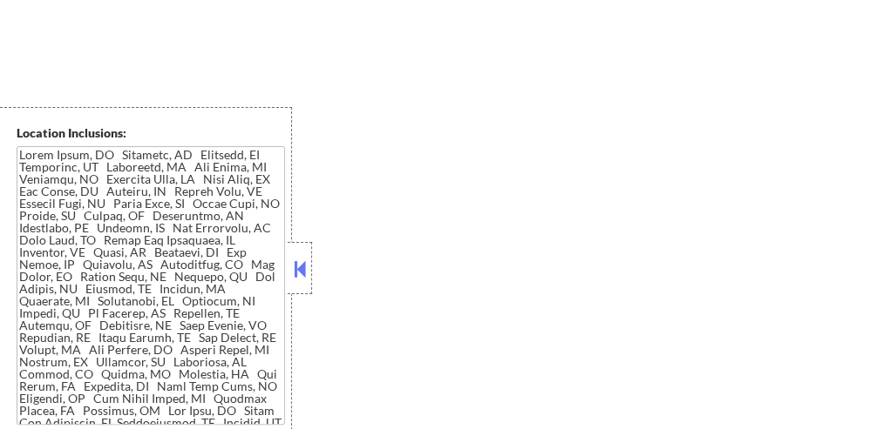
select select ""pending""
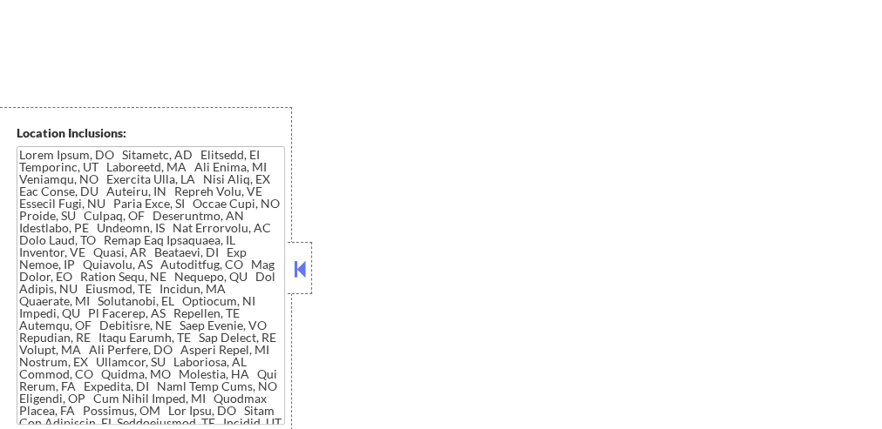
select select ""pending""
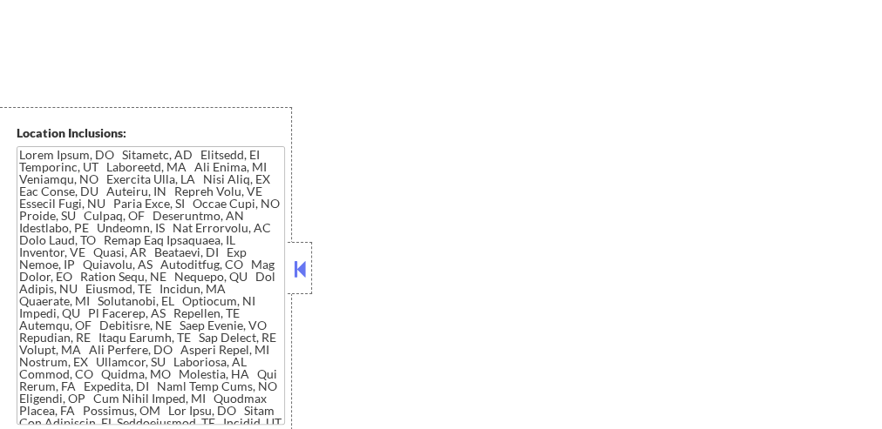
select select ""pending""
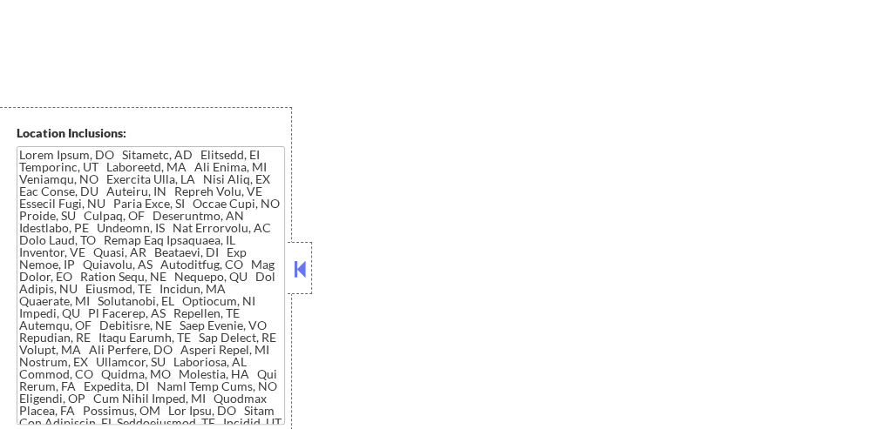
select select ""pending""
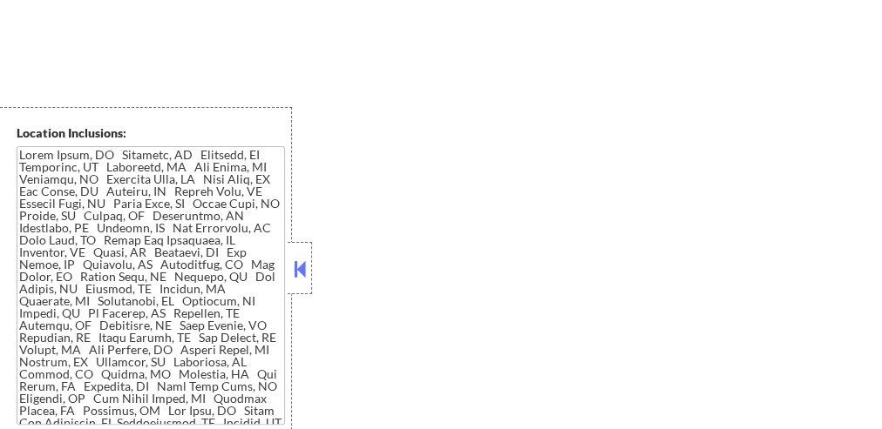
select select ""pending""
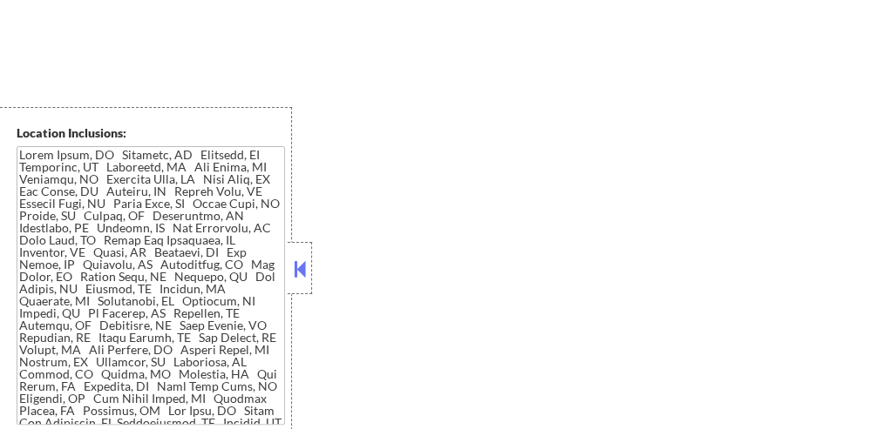
select select ""pending""
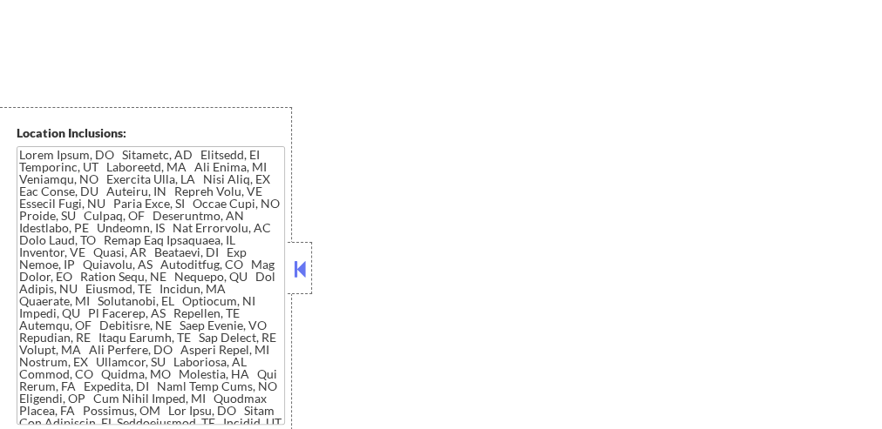
select select ""pending""
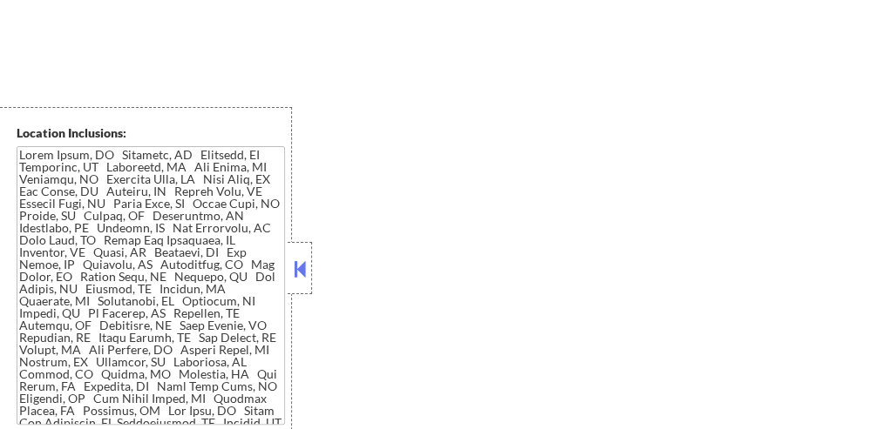
select select ""pending""
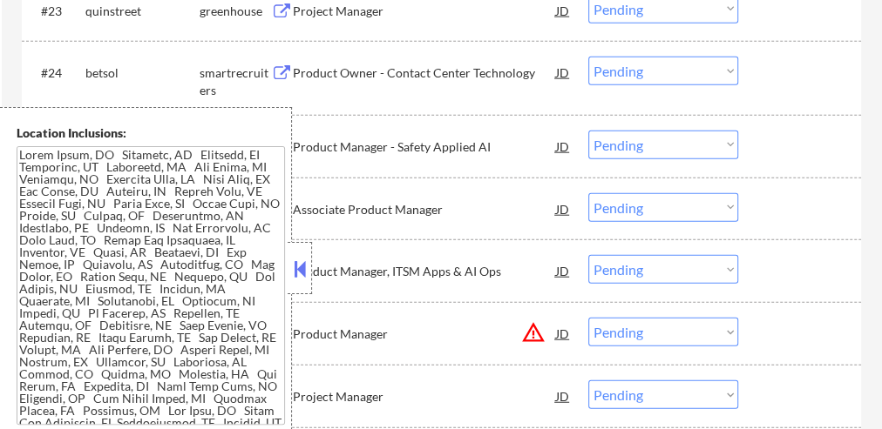
click at [297, 274] on button at bounding box center [299, 269] width 19 height 26
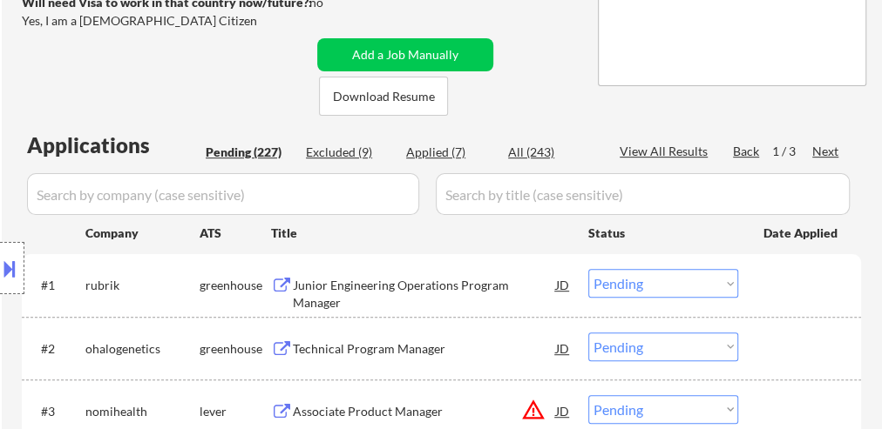
scroll to position [461, 0]
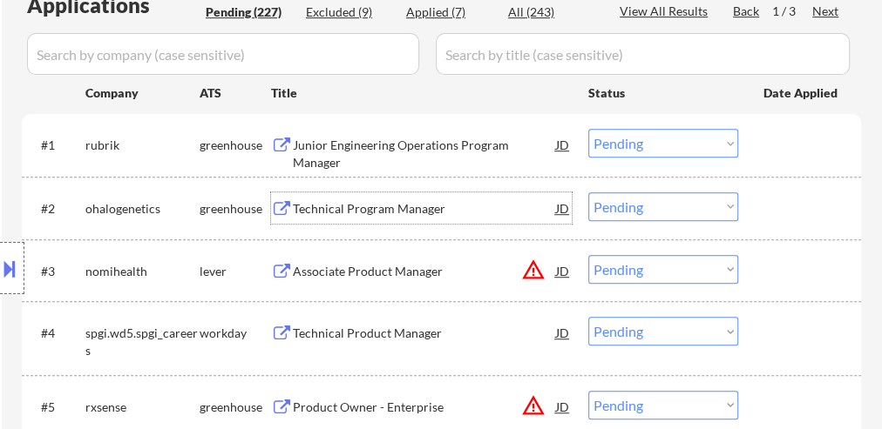
click at [470, 204] on div "Technical Program Manager" at bounding box center [424, 208] width 263 height 17
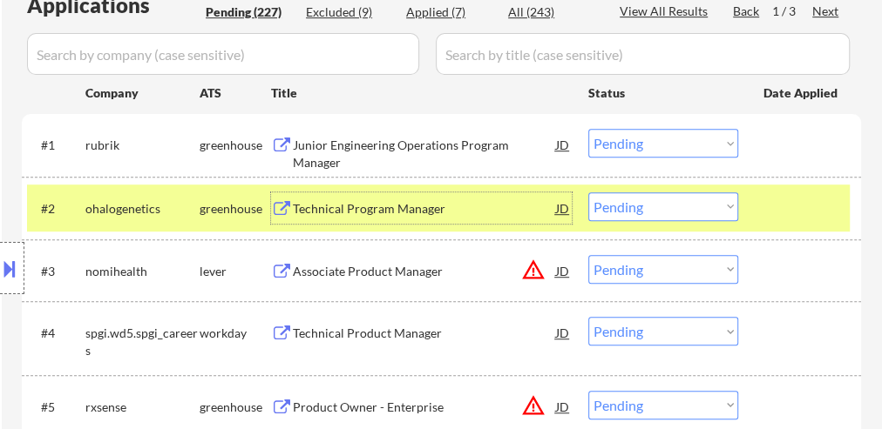
drag, startPoint x: 715, startPoint y: 211, endPoint x: 706, endPoint y: 213, distance: 9.1
click at [715, 211] on select "Choose an option... Pending Applied Excluded (Questions) Excluded (Expired) Exc…" at bounding box center [663, 207] width 150 height 29
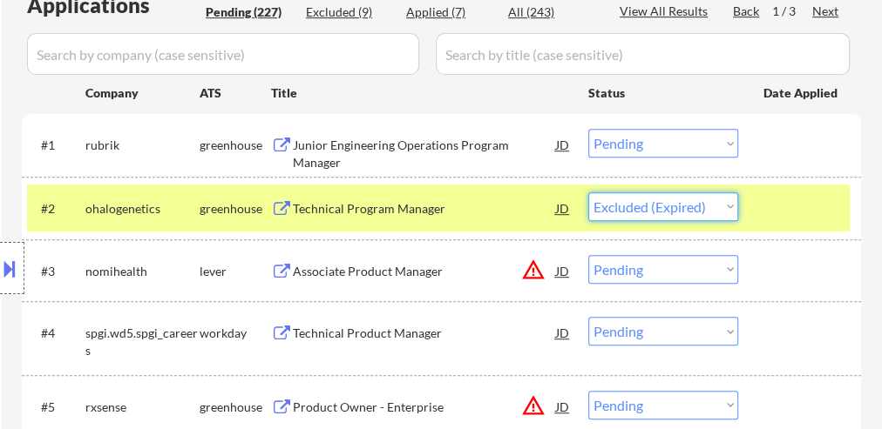
click at [588, 193] on select "Choose an option... Pending Applied Excluded (Questions) Excluded (Expired) Exc…" at bounding box center [663, 207] width 150 height 29
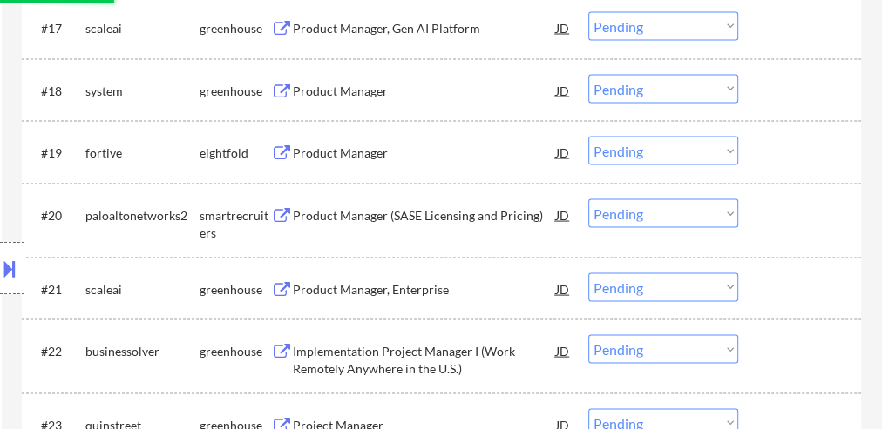
select select ""pending""
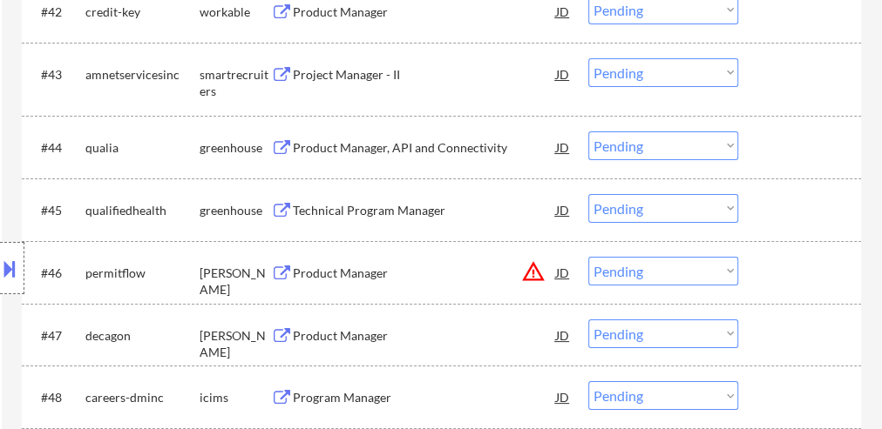
scroll to position [3318, 0]
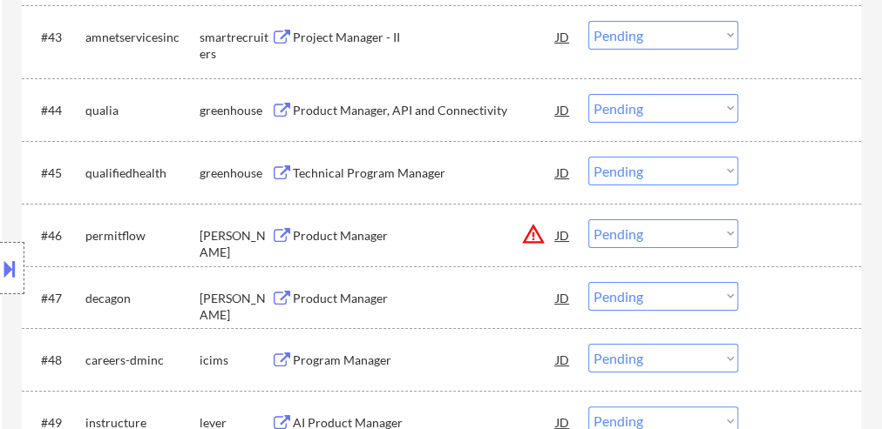
click at [353, 230] on div "Product Manager" at bounding box center [424, 235] width 263 height 17
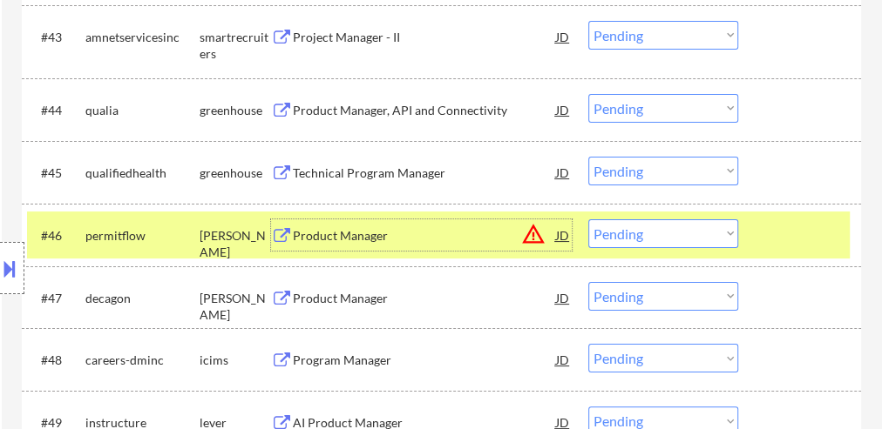
click at [715, 227] on select "Choose an option... Pending Applied Excluded (Questions) Excluded (Expired) Exc…" at bounding box center [663, 234] width 150 height 29
click at [588, 220] on select "Choose an option... Pending Applied Excluded (Questions) Excluded (Expired) Exc…" at bounding box center [663, 234] width 150 height 29
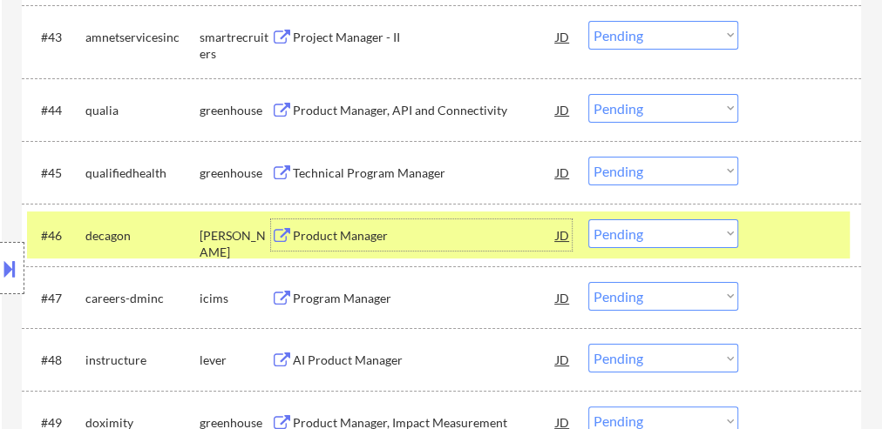
click at [390, 233] on div "Product Manager" at bounding box center [424, 235] width 263 height 17
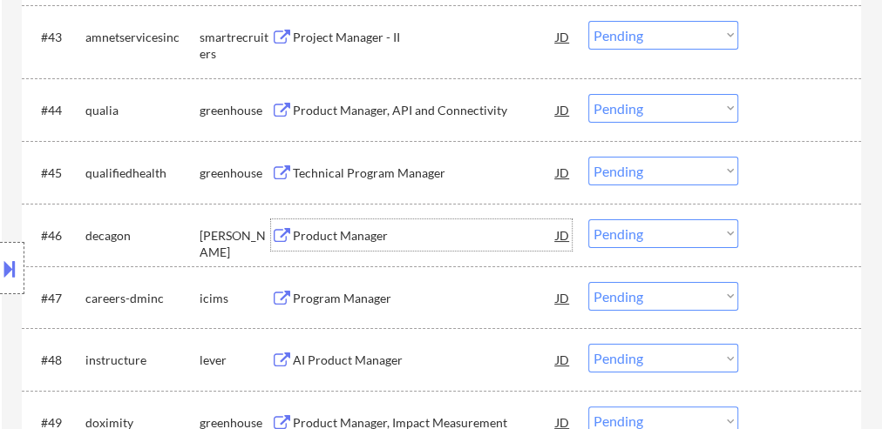
click at [636, 228] on select "Choose an option... Pending Applied Excluded (Questions) Excluded (Expired) Exc…" at bounding box center [663, 234] width 150 height 29
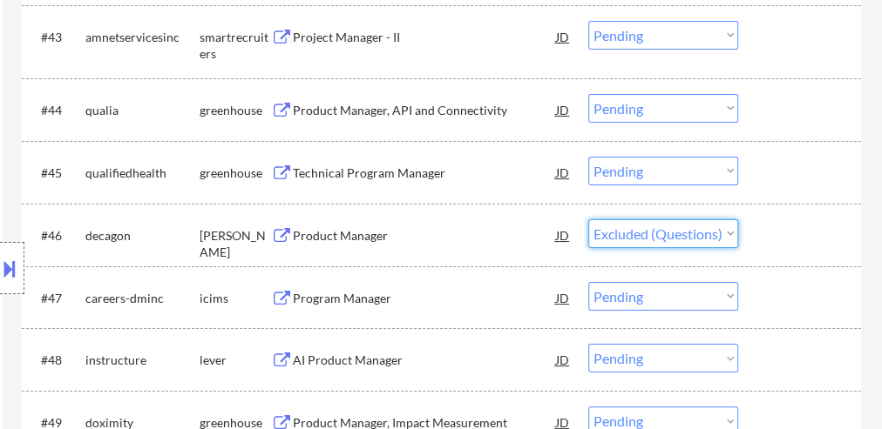
click at [588, 220] on select "Choose an option... Pending Applied Excluded (Questions) Excluded (Expired) Exc…" at bounding box center [663, 234] width 150 height 29
select select ""pending""
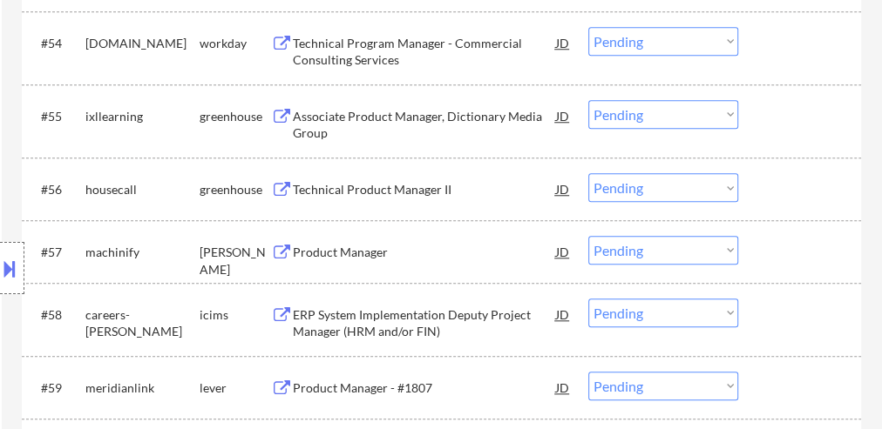
scroll to position [4154, 0]
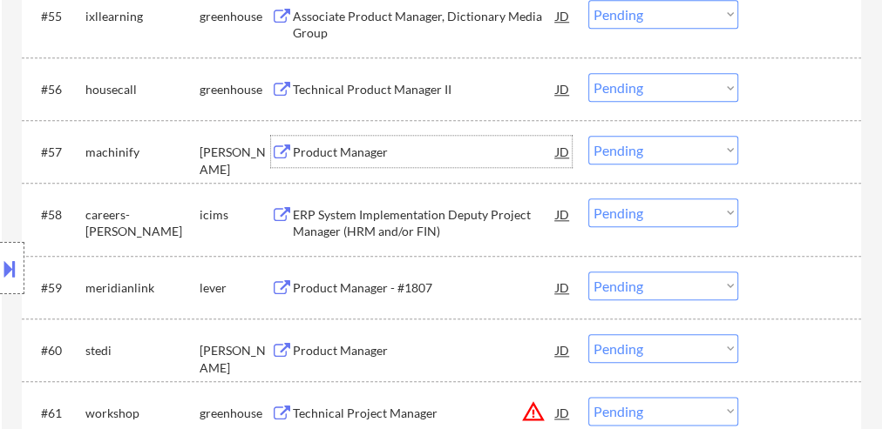
click at [377, 148] on div "Product Manager" at bounding box center [424, 152] width 263 height 17
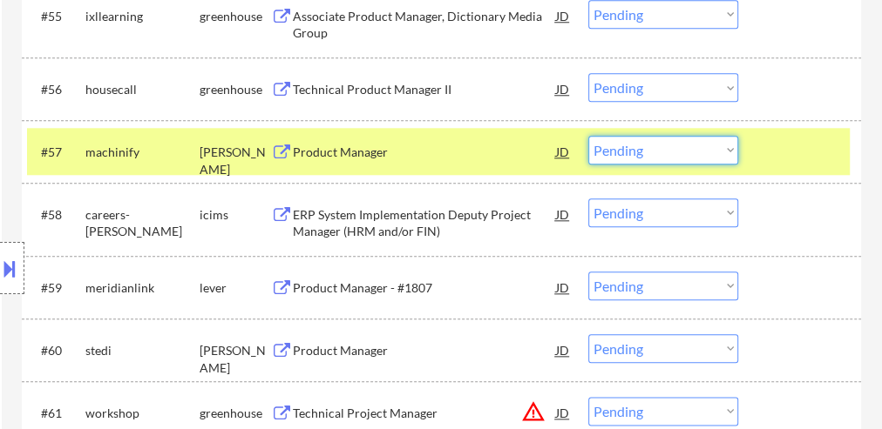
click at [624, 147] on select "Choose an option... Pending Applied Excluded (Questions) Excluded (Expired) Exc…" at bounding box center [663, 150] width 150 height 29
click at [588, 136] on select "Choose an option... Pending Applied Excluded (Questions) Excluded (Expired) Exc…" at bounding box center [663, 150] width 150 height 29
select select ""pending""
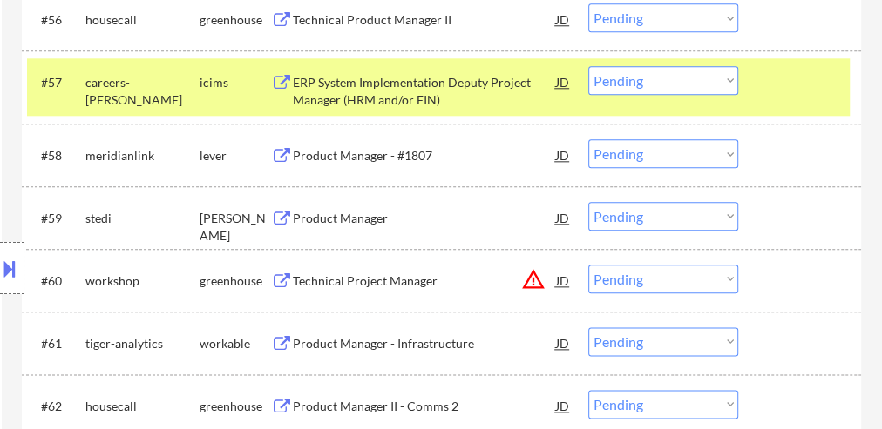
scroll to position [4294, 0]
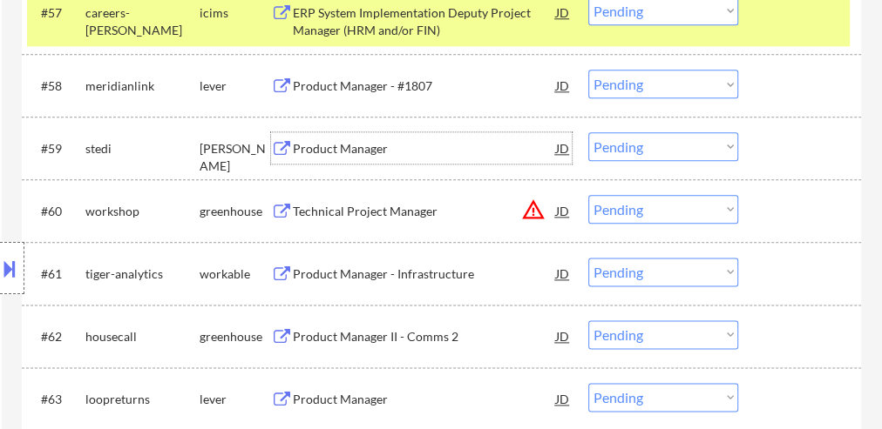
click at [337, 150] on div "Product Manager" at bounding box center [424, 148] width 263 height 17
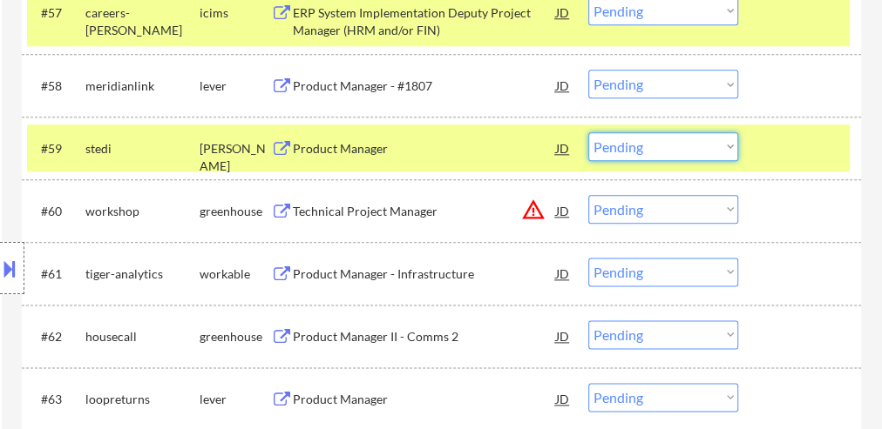
click at [659, 148] on select "Choose an option... Pending Applied Excluded (Questions) Excluded (Expired) Exc…" at bounding box center [663, 146] width 150 height 29
click at [588, 132] on select "Choose an option... Pending Applied Excluded (Questions) Excluded (Expired) Exc…" at bounding box center [663, 146] width 150 height 29
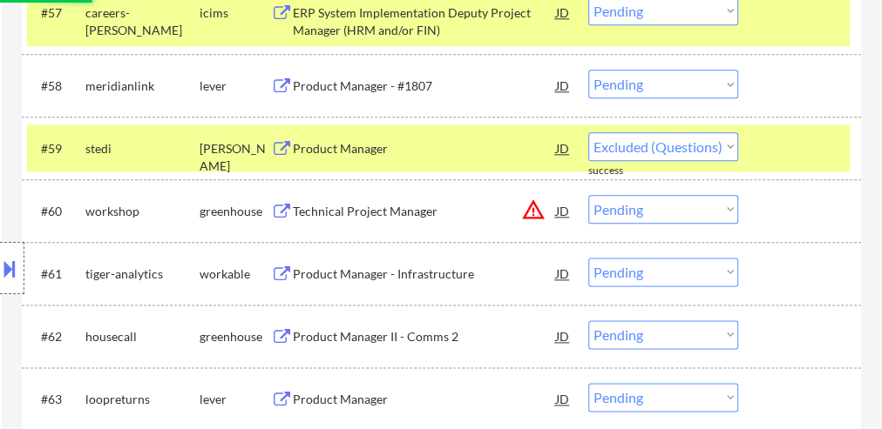
select select ""pending""
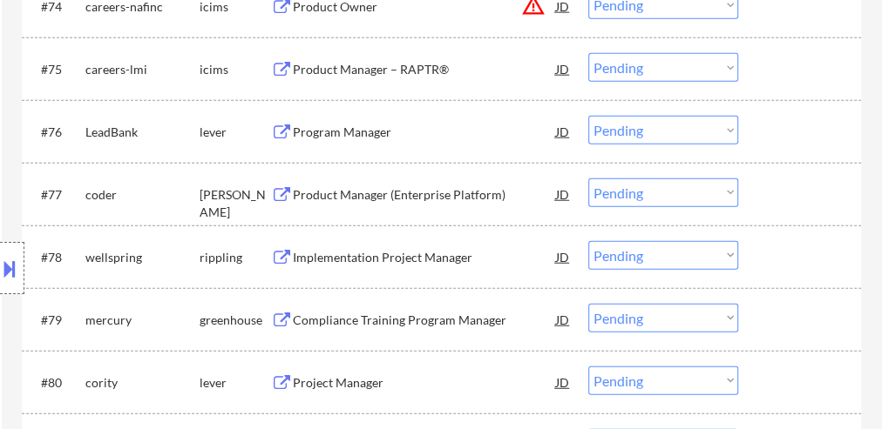
scroll to position [5409, 0]
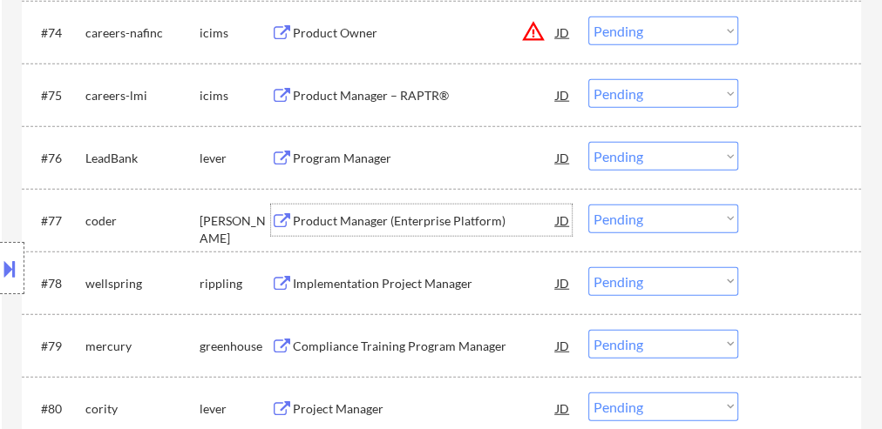
click at [347, 217] on div "Product Manager (Enterprise Platform)" at bounding box center [424, 221] width 263 height 17
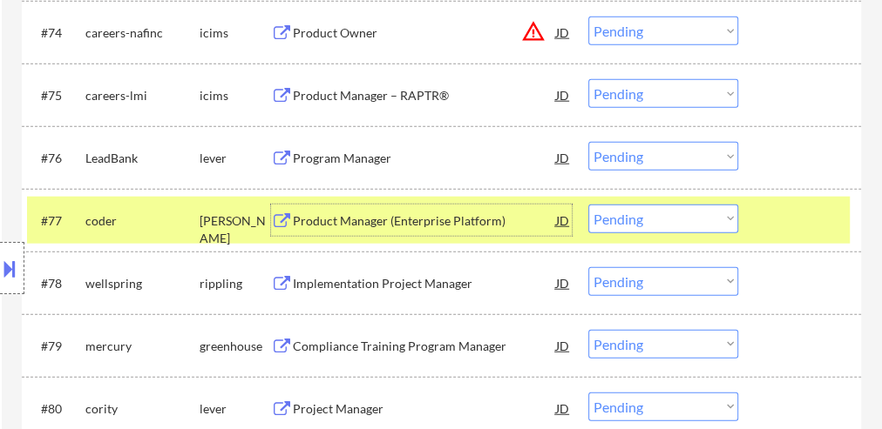
click at [638, 220] on select "Choose an option... Pending Applied Excluded (Questions) Excluded (Expired) Exc…" at bounding box center [663, 219] width 150 height 29
click at [588, 205] on select "Choose an option... Pending Applied Excluded (Questions) Excluded (Expired) Exc…" at bounding box center [663, 219] width 150 height 29
select select ""pending""
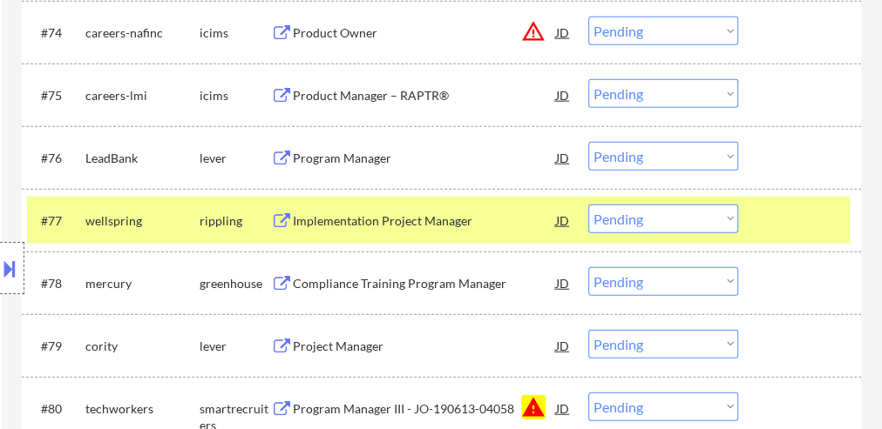
scroll to position [5548, 0]
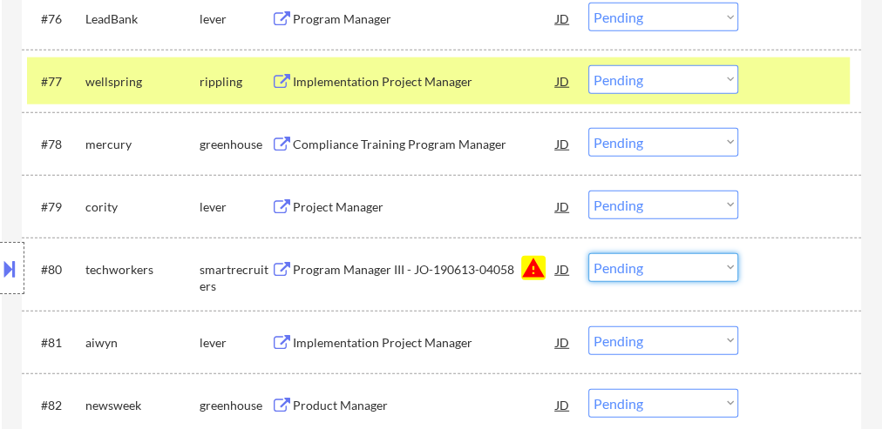
click at [658, 269] on select "Choose an option... Pending Applied Excluded (Questions) Excluded (Expired) Exc…" at bounding box center [663, 267] width 150 height 29
click at [588, 253] on select "Choose an option... Pending Applied Excluded (Questions) Excluded (Expired) Exc…" at bounding box center [663, 267] width 150 height 29
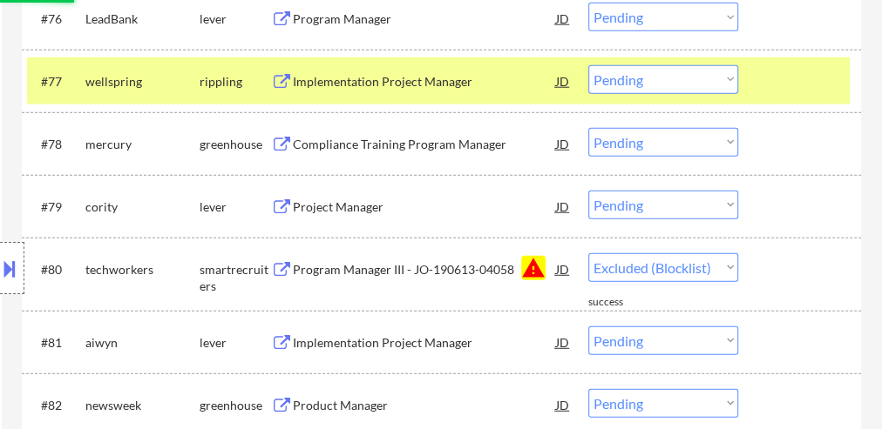
select select ""pending""
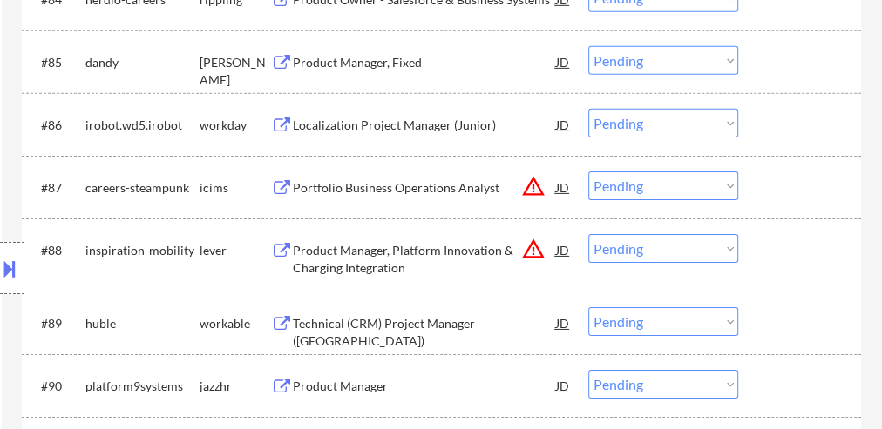
scroll to position [5966, 0]
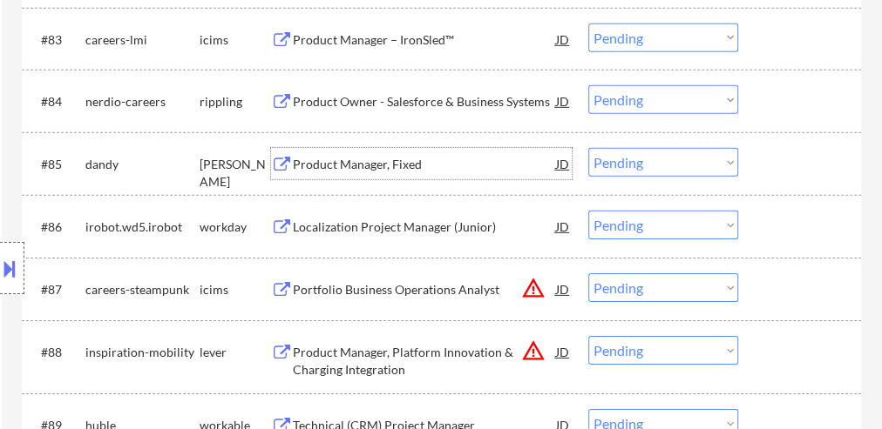
click at [376, 163] on div "Product Manager, Fixed" at bounding box center [424, 164] width 263 height 17
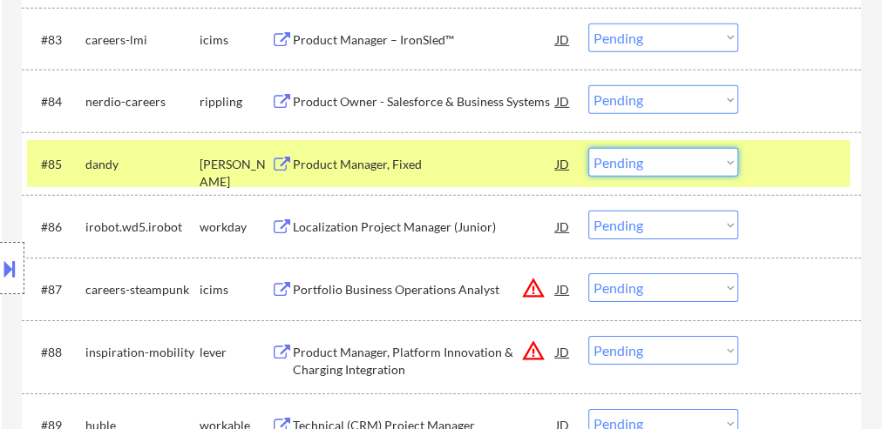
click at [694, 158] on select "Choose an option... Pending Applied Excluded (Questions) Excluded (Expired) Exc…" at bounding box center [663, 162] width 150 height 29
click at [588, 148] on select "Choose an option... Pending Applied Excluded (Questions) Excluded (Expired) Exc…" at bounding box center [663, 162] width 150 height 29
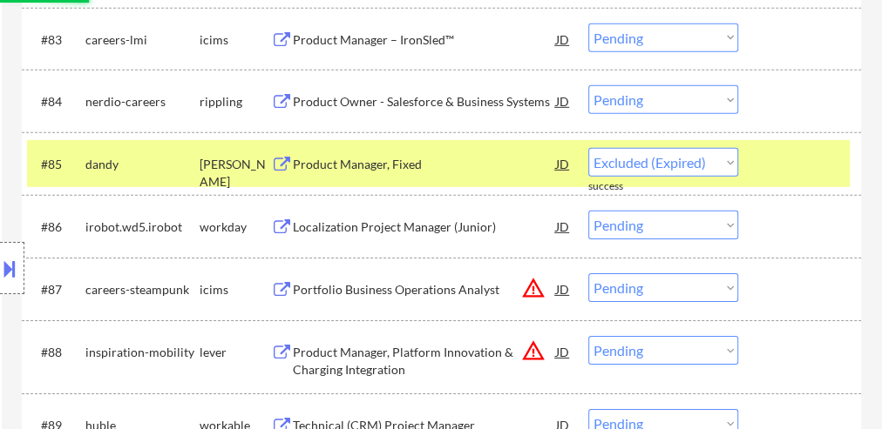
select select ""pending""
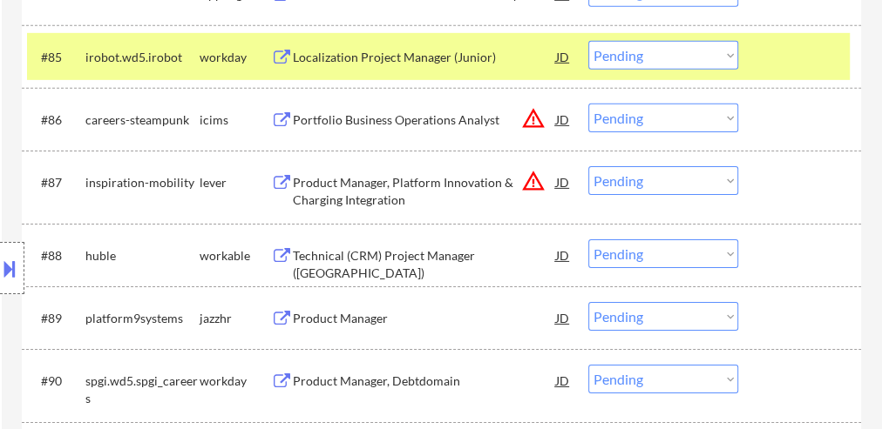
scroll to position [6175, 0]
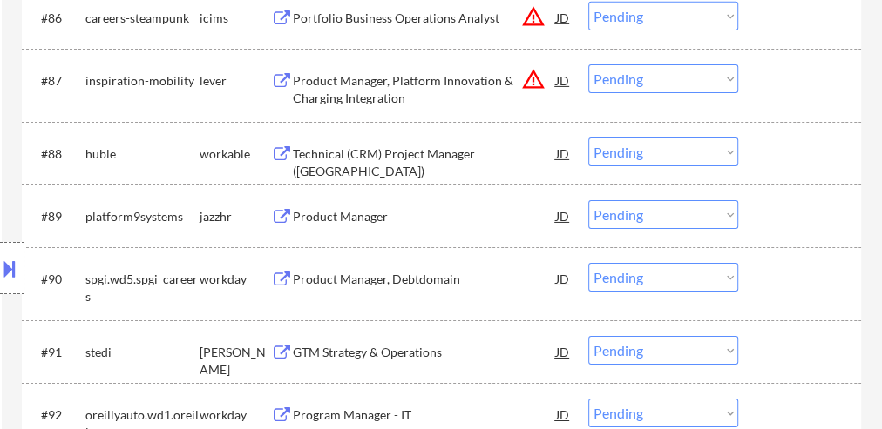
click at [337, 217] on div "Product Manager" at bounding box center [424, 216] width 263 height 17
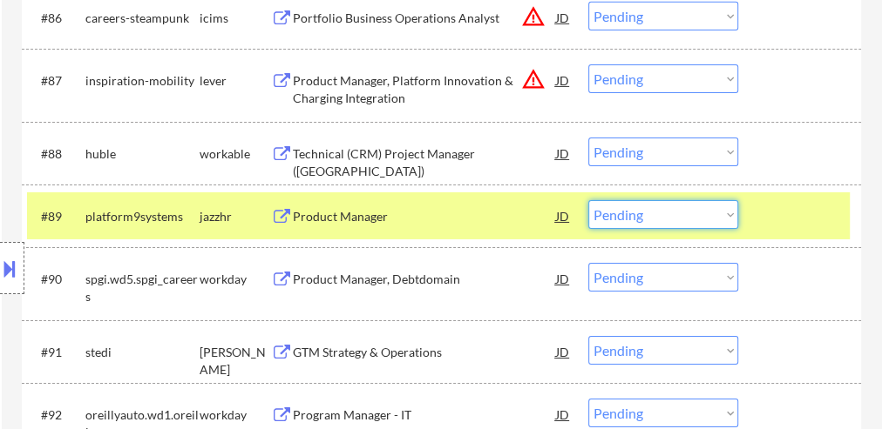
click at [686, 215] on select "Choose an option... Pending Applied Excluded (Questions) Excluded (Expired) Exc…" at bounding box center [663, 214] width 150 height 29
click at [588, 200] on select "Choose an option... Pending Applied Excluded (Questions) Excluded (Expired) Exc…" at bounding box center [663, 214] width 150 height 29
select select ""pending""
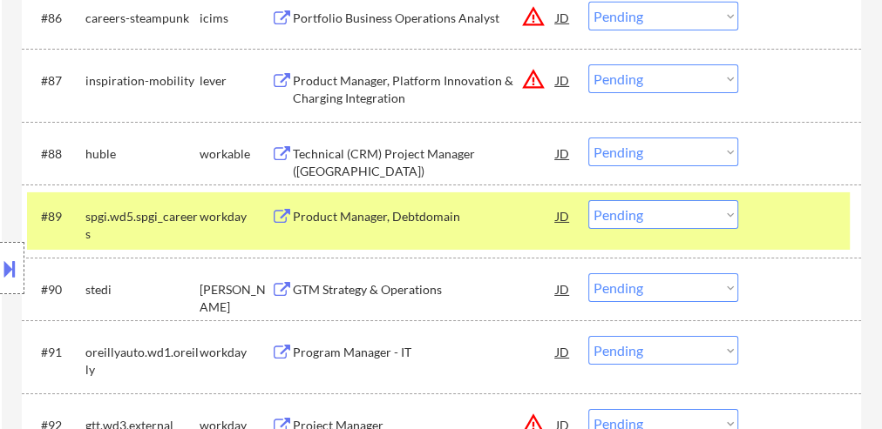
click at [443, 284] on div "GTM Strategy & Operations" at bounding box center [424, 289] width 263 height 17
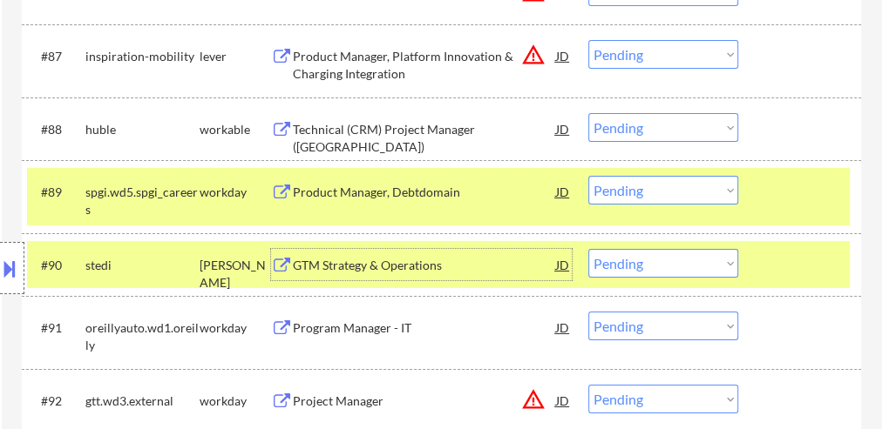
scroll to position [6245, 0]
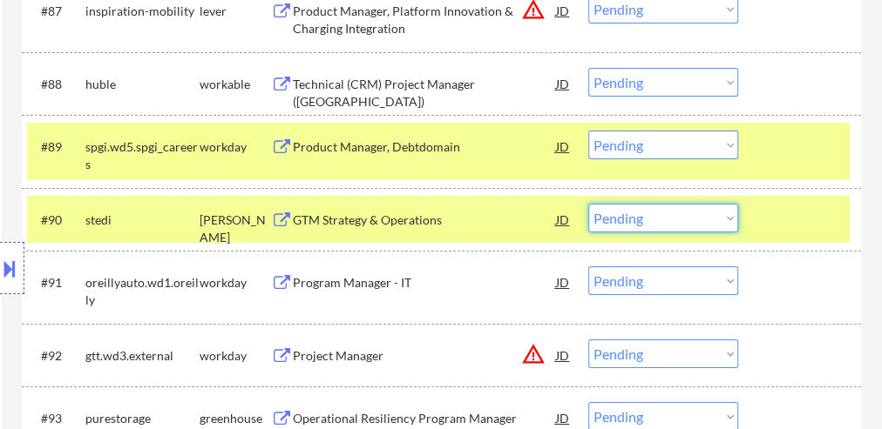
click at [652, 220] on select "Choose an option... Pending Applied Excluded (Questions) Excluded (Expired) Exc…" at bounding box center [663, 218] width 150 height 29
click at [588, 204] on select "Choose an option... Pending Applied Excluded (Questions) Excluded (Expired) Exc…" at bounding box center [663, 218] width 150 height 29
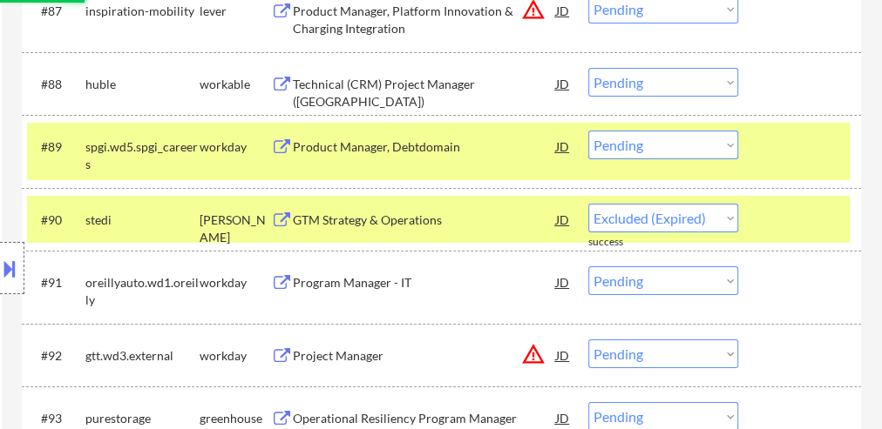
select select ""pending""
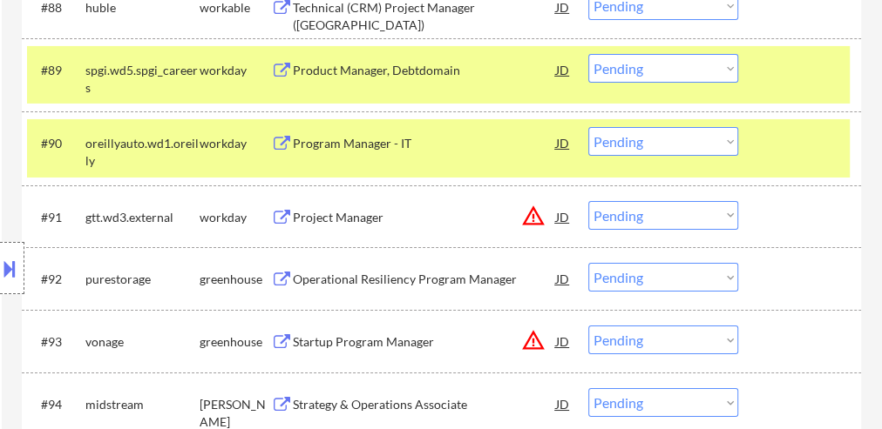
scroll to position [6384, 0]
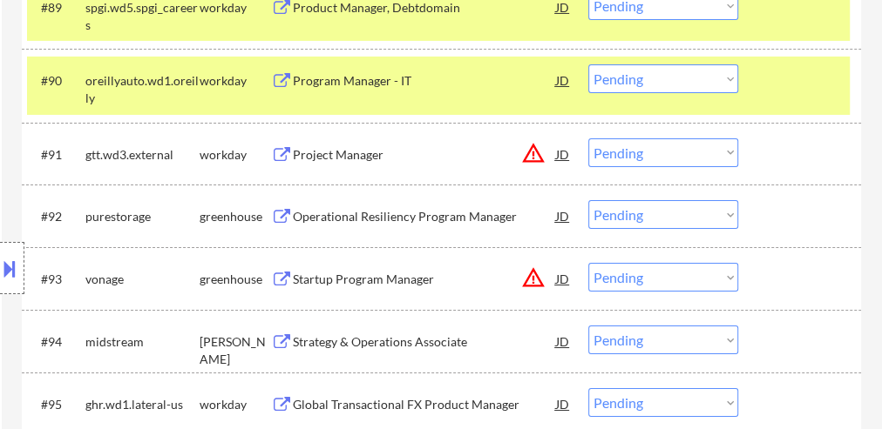
click at [355, 217] on div "Operational Resiliency Program Manager" at bounding box center [424, 216] width 263 height 17
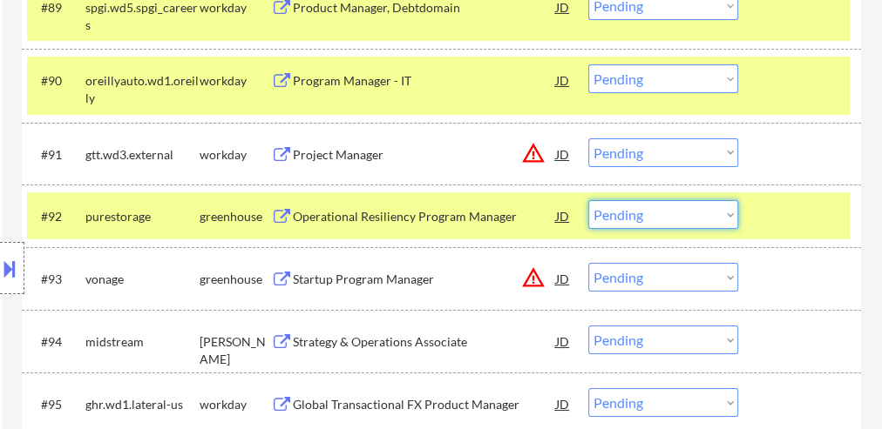
click at [672, 217] on select "Choose an option... Pending Applied Excluded (Questions) Excluded (Expired) Exc…" at bounding box center [663, 214] width 150 height 29
click at [588, 200] on select "Choose an option... Pending Applied Excluded (Questions) Excluded (Expired) Exc…" at bounding box center [663, 214] width 150 height 29
select select ""pending""
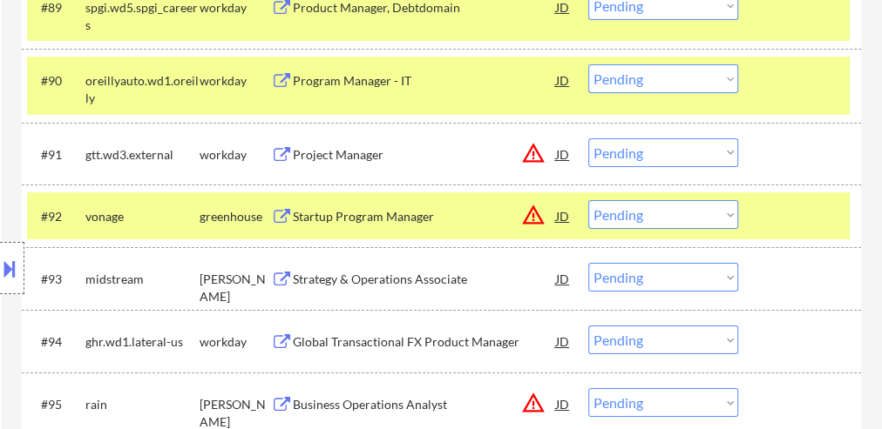
click at [395, 283] on div "Strategy & Operations Associate" at bounding box center [424, 279] width 263 height 17
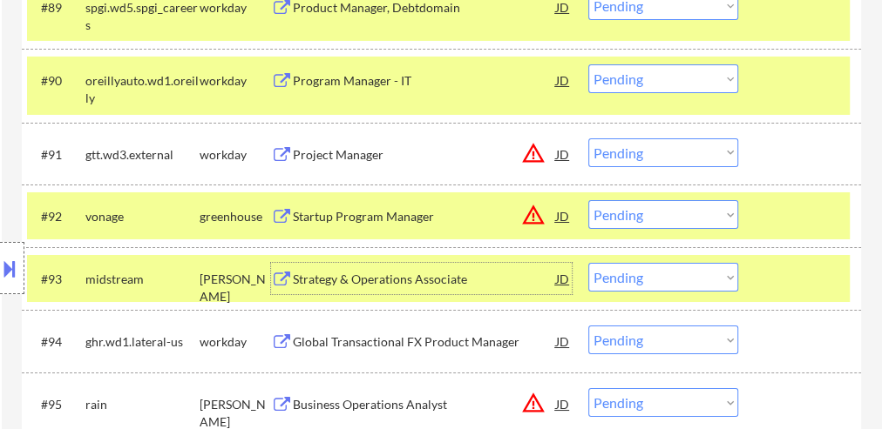
click at [673, 281] on select "Choose an option... Pending Applied Excluded (Questions) Excluded (Expired) Exc…" at bounding box center [663, 277] width 150 height 29
click at [588, 263] on select "Choose an option... Pending Applied Excluded (Questions) Excluded (Expired) Exc…" at bounding box center [663, 277] width 150 height 29
select select ""pending""
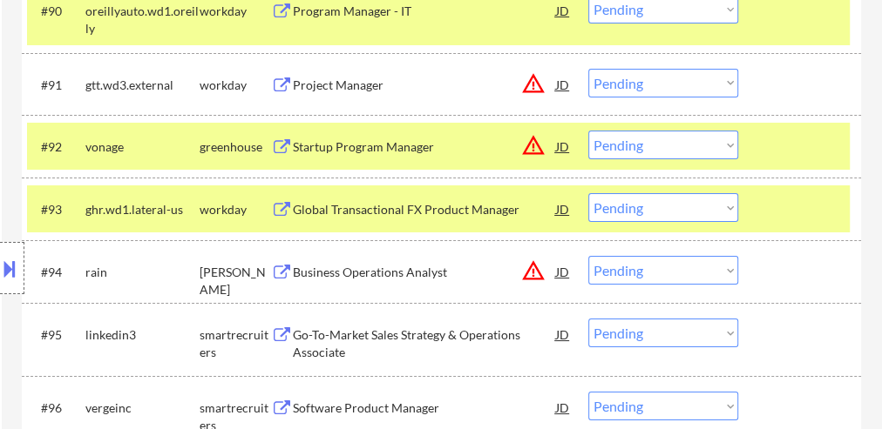
scroll to position [6454, 0]
click at [365, 264] on div "Business Operations Analyst" at bounding box center [424, 272] width 263 height 17
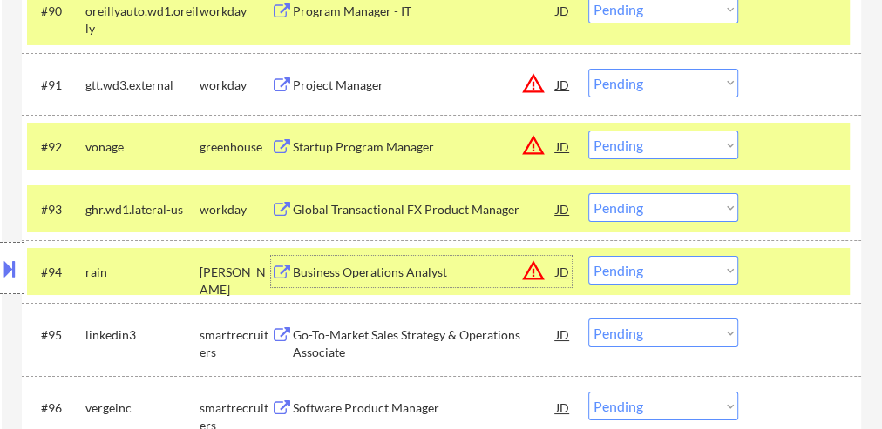
click at [688, 268] on select "Choose an option... Pending Applied Excluded (Questions) Excluded (Expired) Exc…" at bounding box center [663, 270] width 150 height 29
click at [588, 256] on select "Choose an option... Pending Applied Excluded (Questions) Excluded (Expired) Exc…" at bounding box center [663, 270] width 150 height 29
select select ""pending""
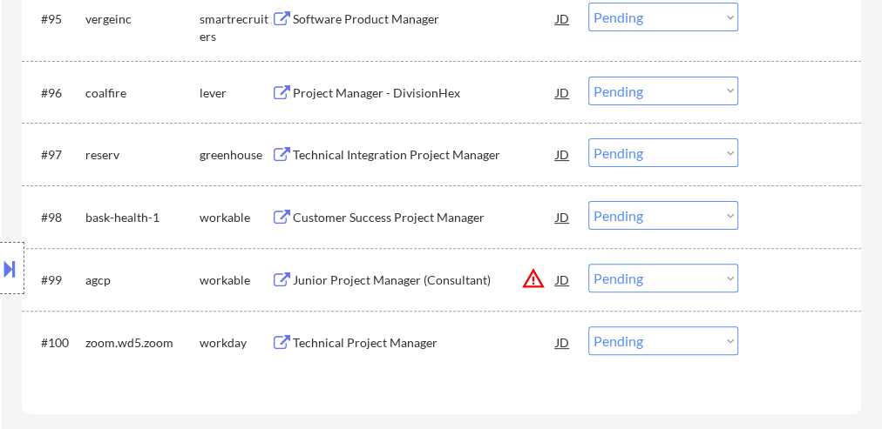
scroll to position [6733, 0]
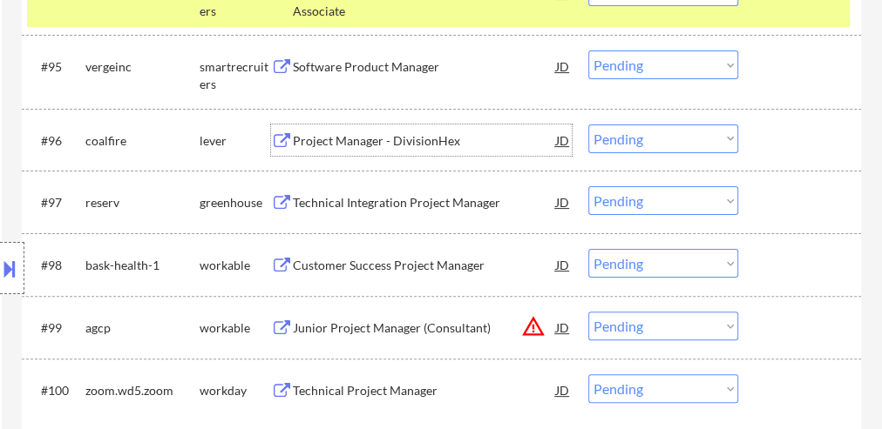
click at [360, 137] on div "Project Manager - DivisionHex" at bounding box center [424, 140] width 263 height 17
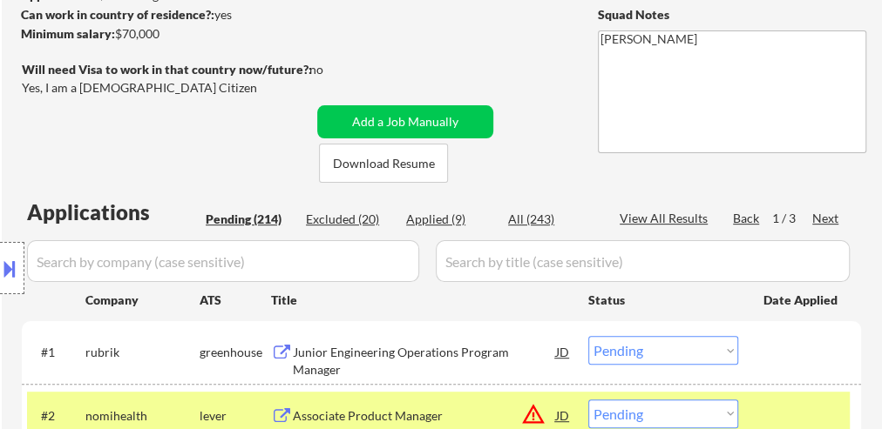
scroll to position [263, 0]
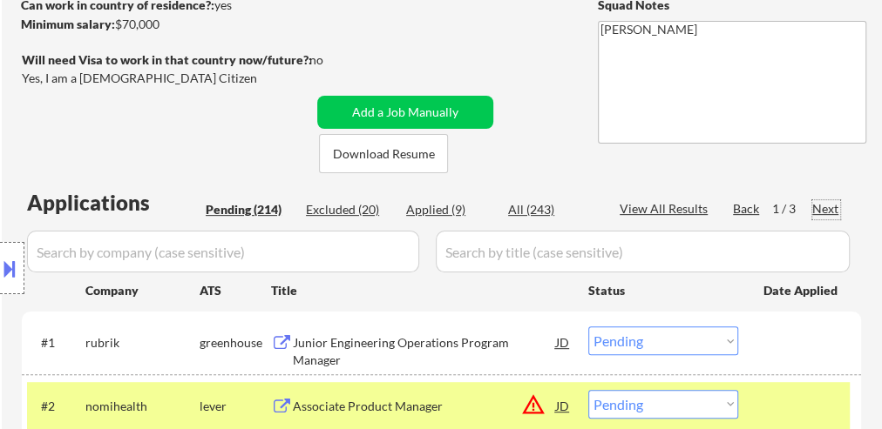
click at [831, 209] on div "Next" at bounding box center [826, 208] width 28 height 17
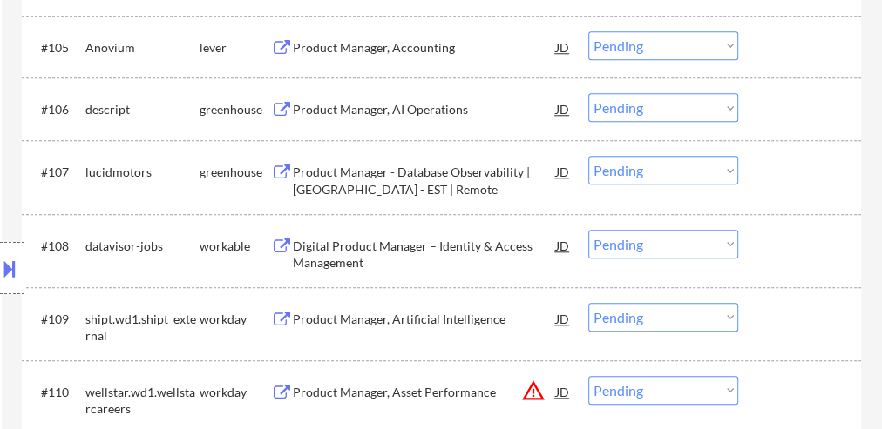
scroll to position [1030, 0]
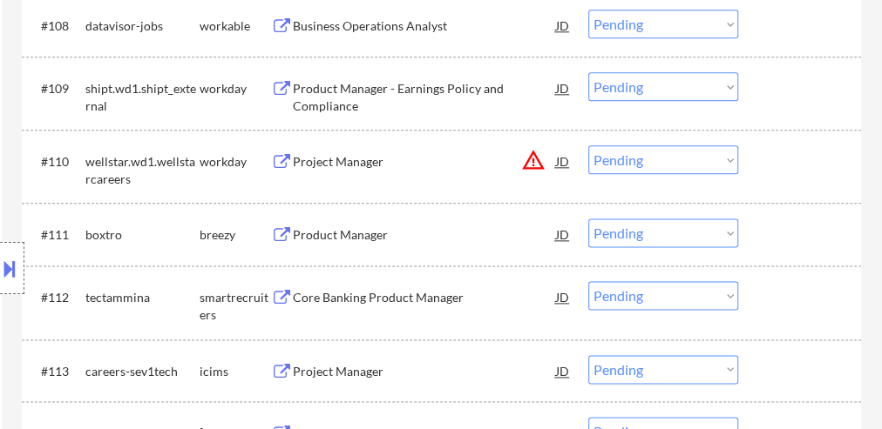
click at [337, 228] on div "Product Manager" at bounding box center [424, 234] width 263 height 17
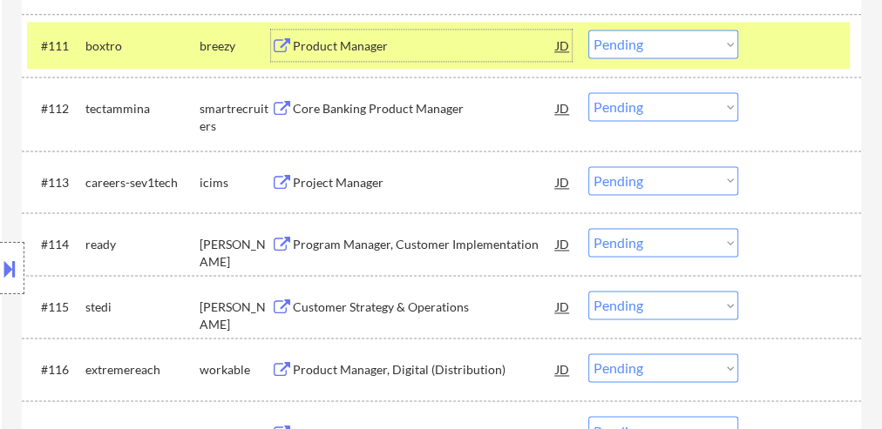
scroll to position [1239, 0]
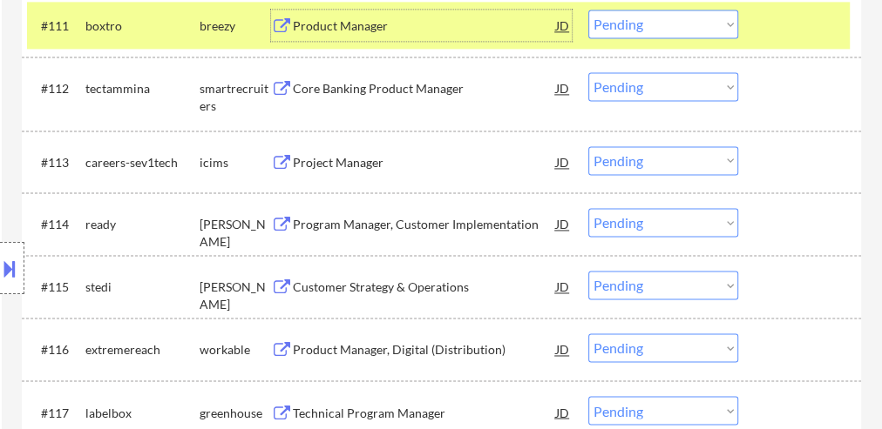
click at [454, 220] on div "Program Manager, Customer Implementation" at bounding box center [424, 224] width 263 height 17
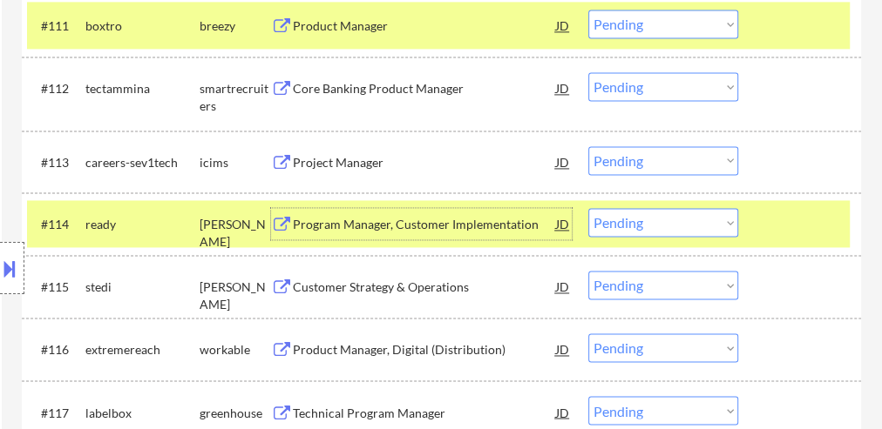
click at [652, 227] on select "Choose an option... Pending Applied Excluded (Questions) Excluded (Expired) Exc…" at bounding box center [663, 222] width 150 height 29
click at [588, 208] on select "Choose an option... Pending Applied Excluded (Questions) Excluded (Expired) Exc…" at bounding box center [663, 222] width 150 height 29
click at [403, 223] on div "Program Manager, Customer Implementation" at bounding box center [424, 224] width 263 height 17
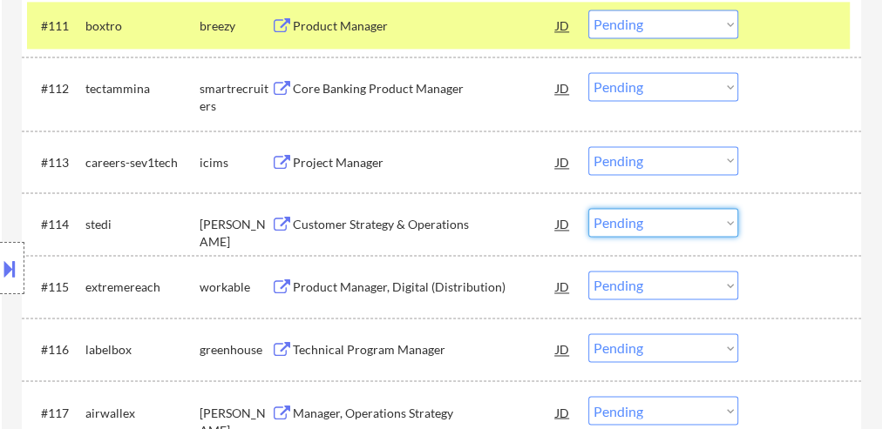
click at [673, 224] on select "Choose an option... Pending Applied Excluded (Questions) Excluded (Expired) Exc…" at bounding box center [663, 222] width 150 height 29
click at [588, 208] on select "Choose an option... Pending Applied Excluded (Questions) Excluded (Expired) Exc…" at bounding box center [663, 222] width 150 height 29
select select ""pending""
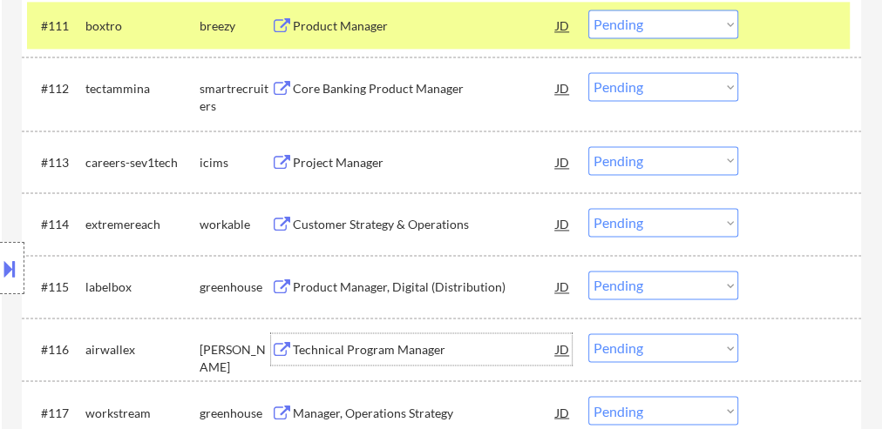
click at [354, 347] on div "Technical Program Manager" at bounding box center [424, 349] width 263 height 17
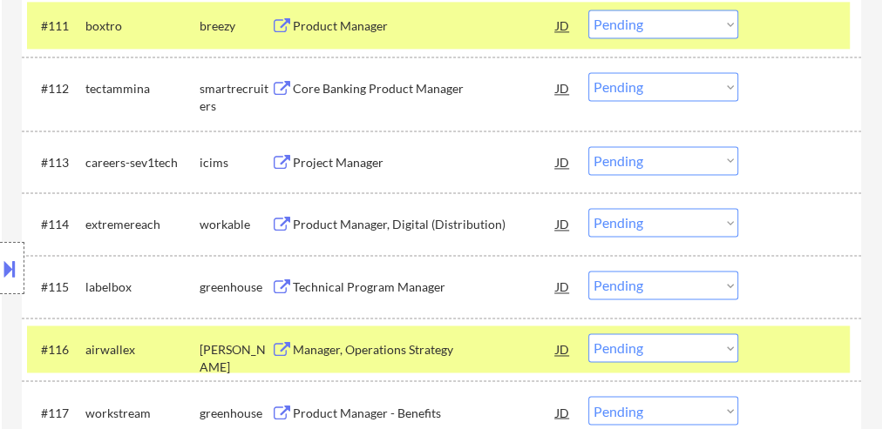
select select ""pending""
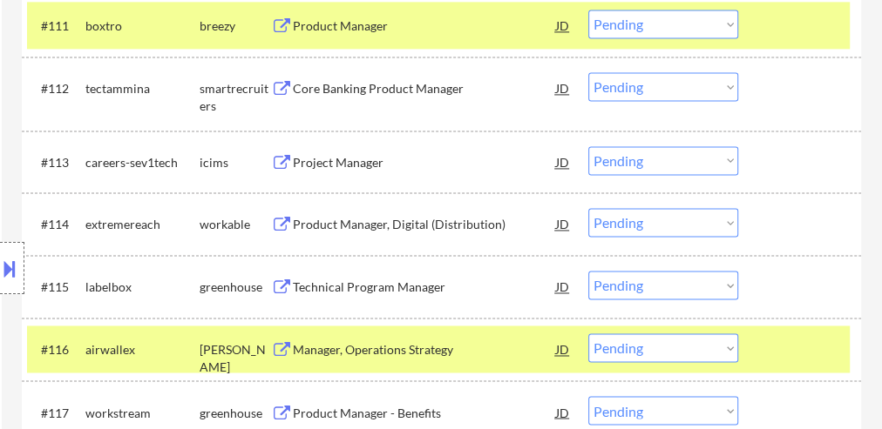
select select ""pending""
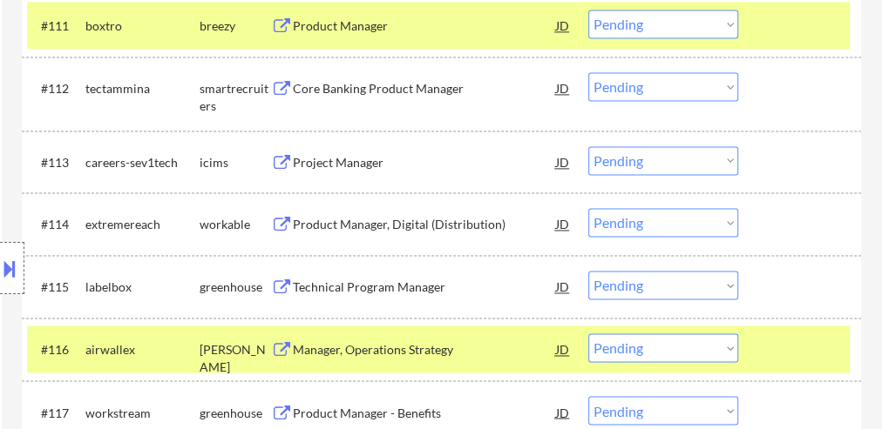
select select ""pending""
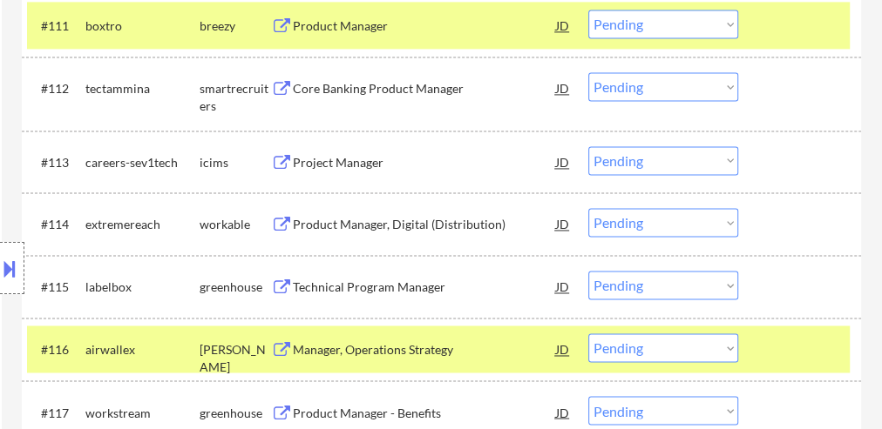
select select ""pending""
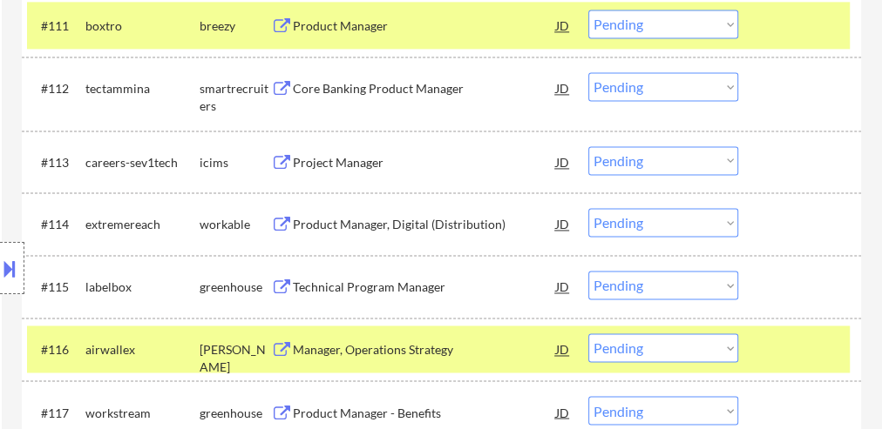
select select ""pending""
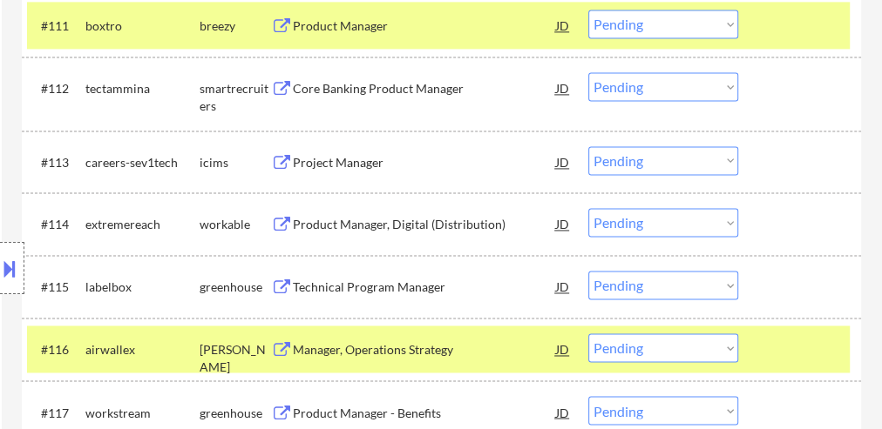
select select ""pending""
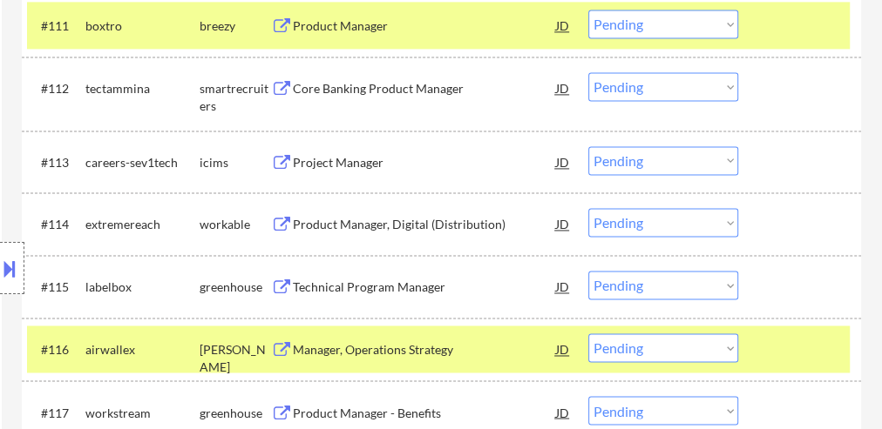
select select ""pending""
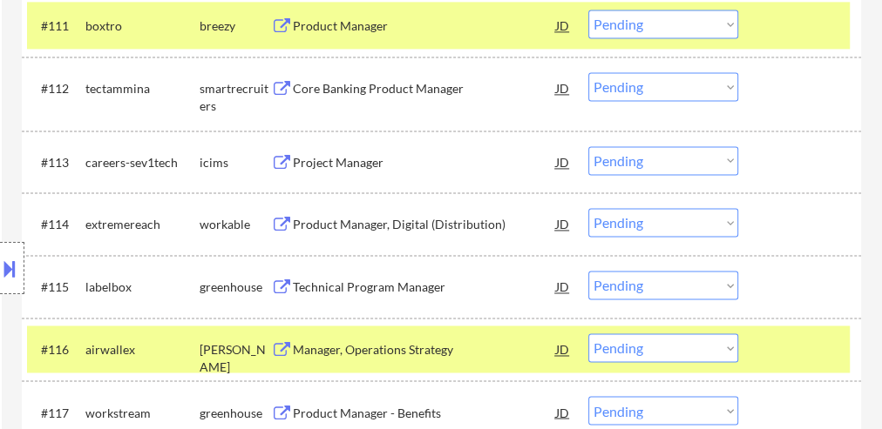
select select ""pending""
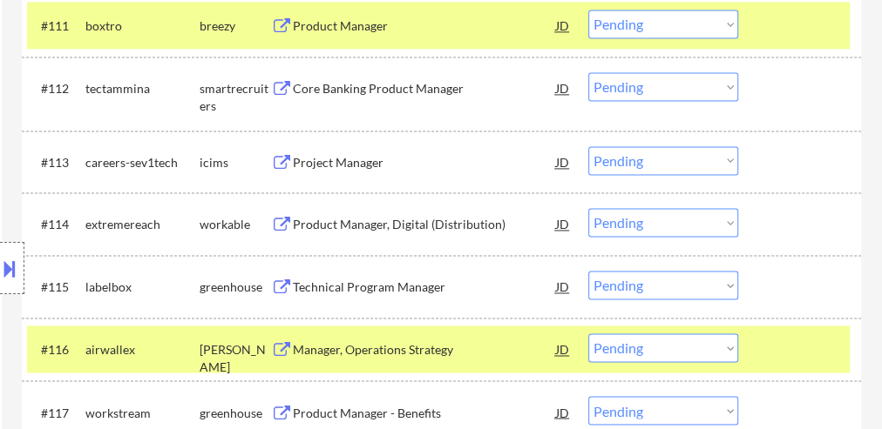
select select ""pending""
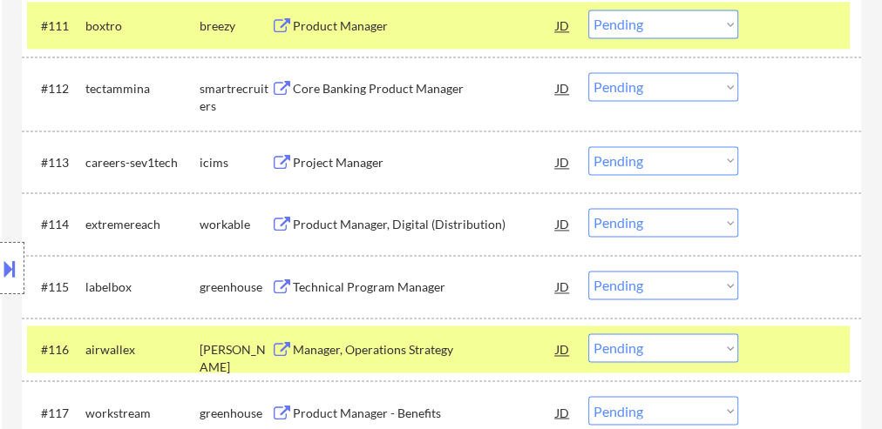
select select ""pending""
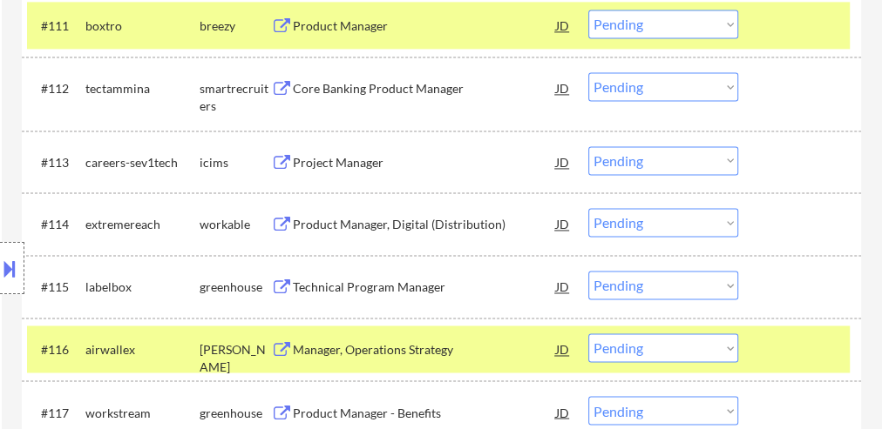
select select ""pending""
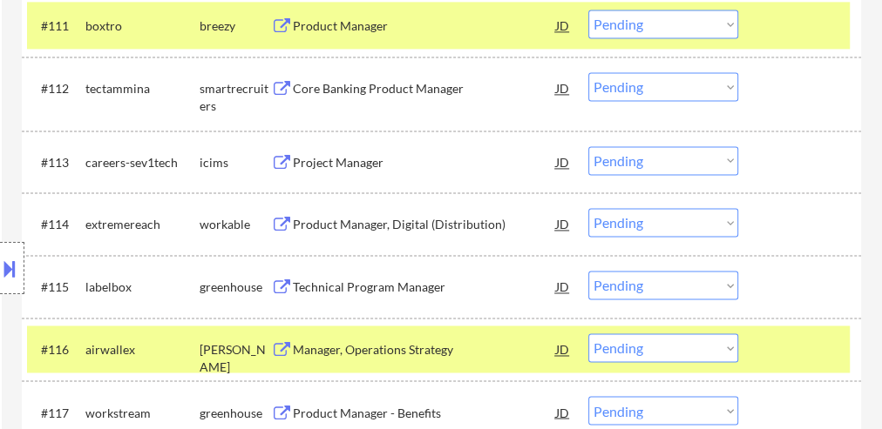
select select ""pending""
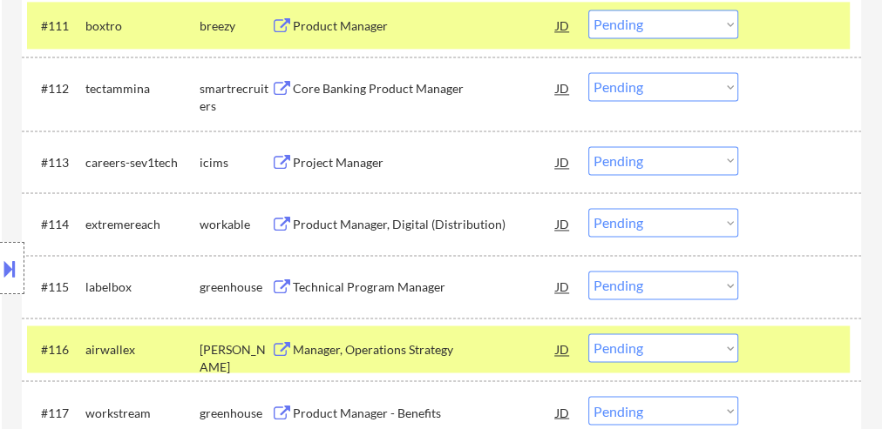
select select ""pending""
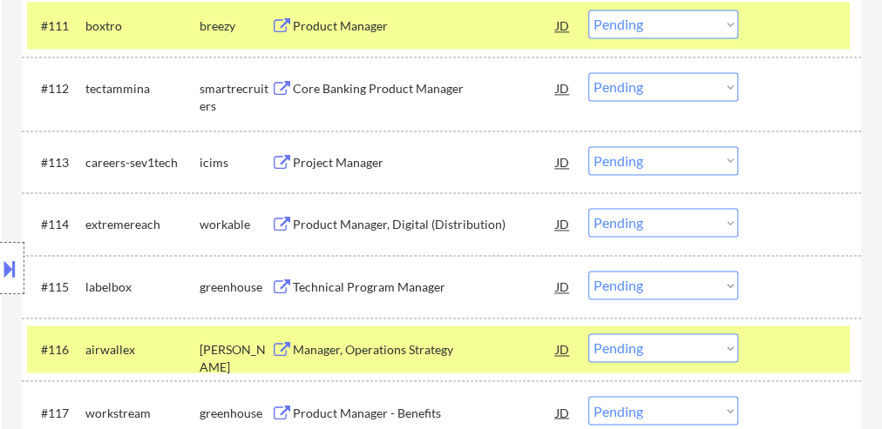
select select ""pending""
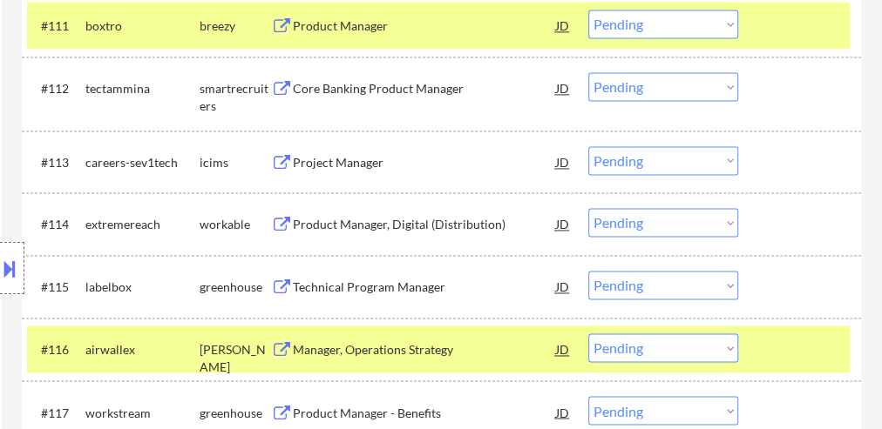
select select ""pending""
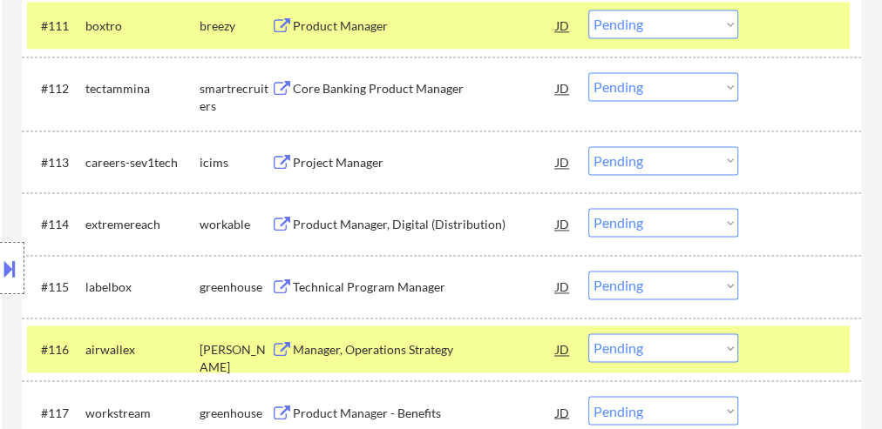
select select ""pending""
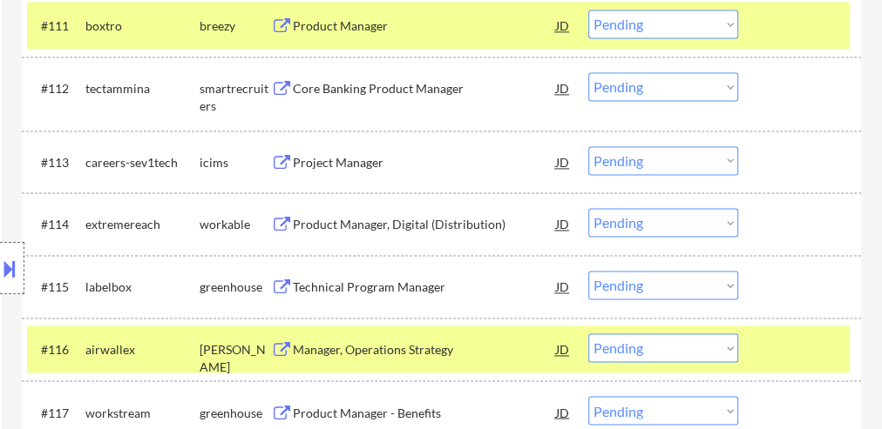
select select ""pending""
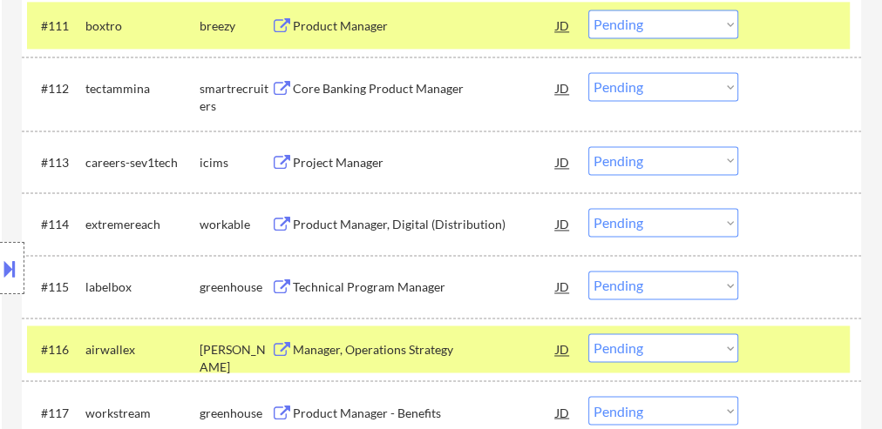
select select ""pending""
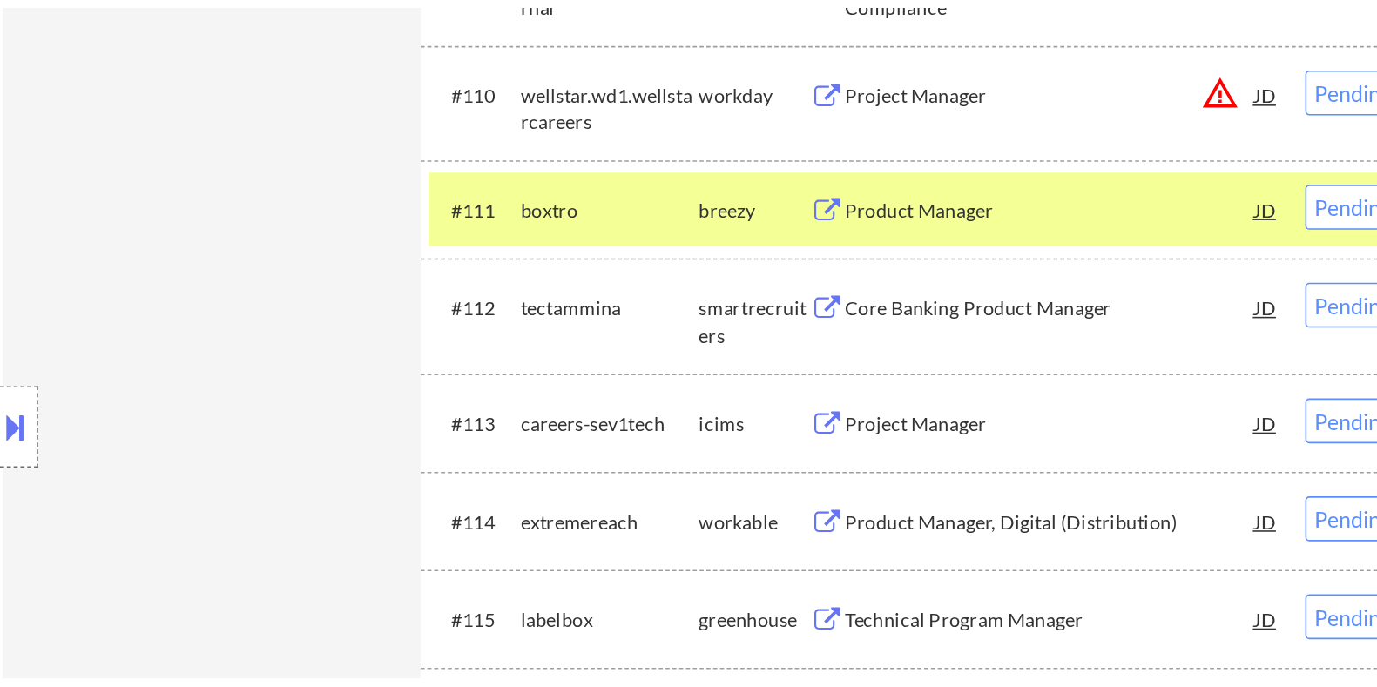
scroll to position [1240, 0]
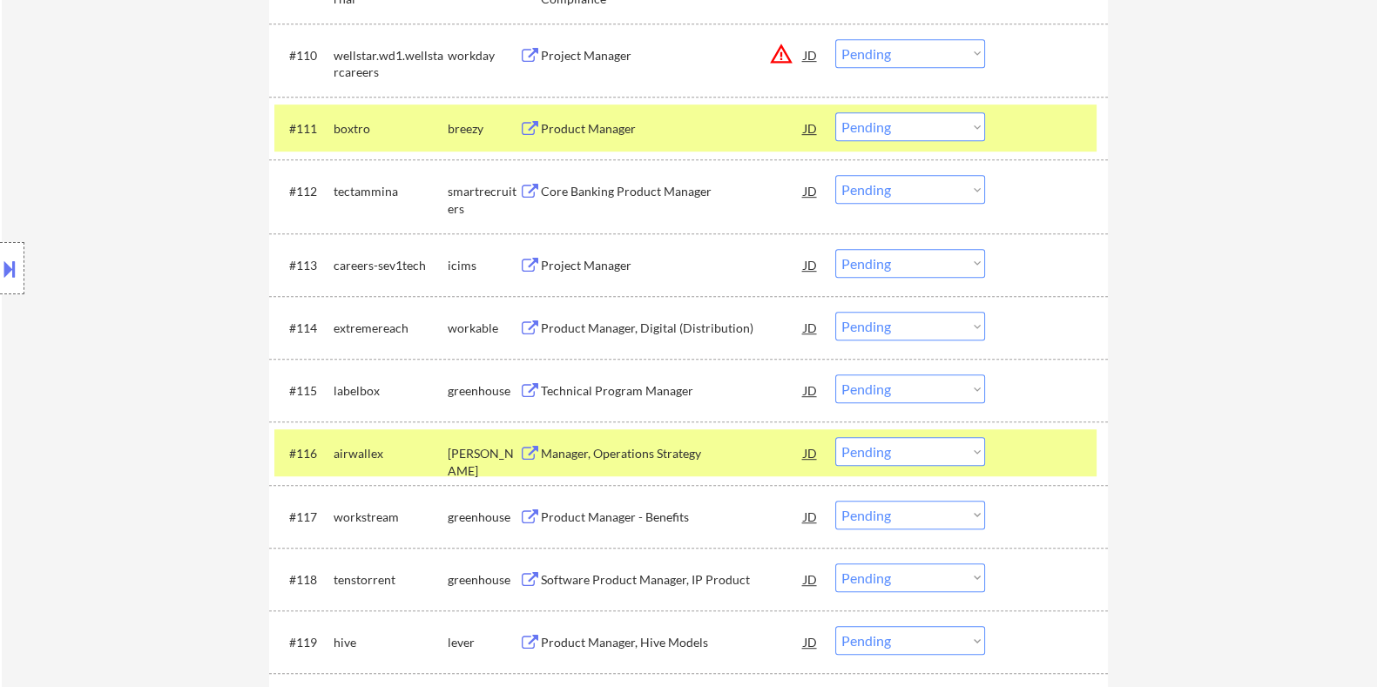
click at [881, 429] on select "Choose an option... Pending Applied Excluded (Questions) Excluded (Expired) Exc…" at bounding box center [910, 451] width 150 height 29
click at [835, 429] on select "Choose an option... Pending Applied Excluded (Questions) Excluded (Expired) Exc…" at bounding box center [910, 451] width 150 height 29
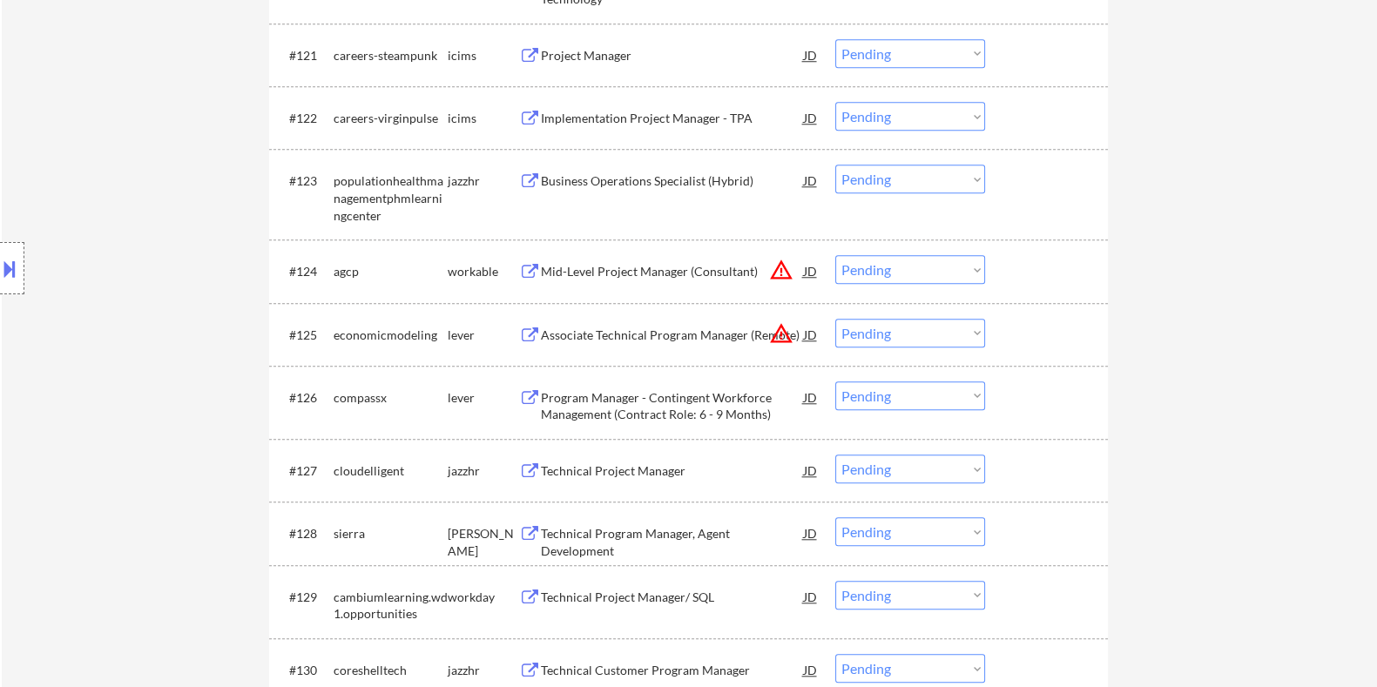
scroll to position [2002, 0]
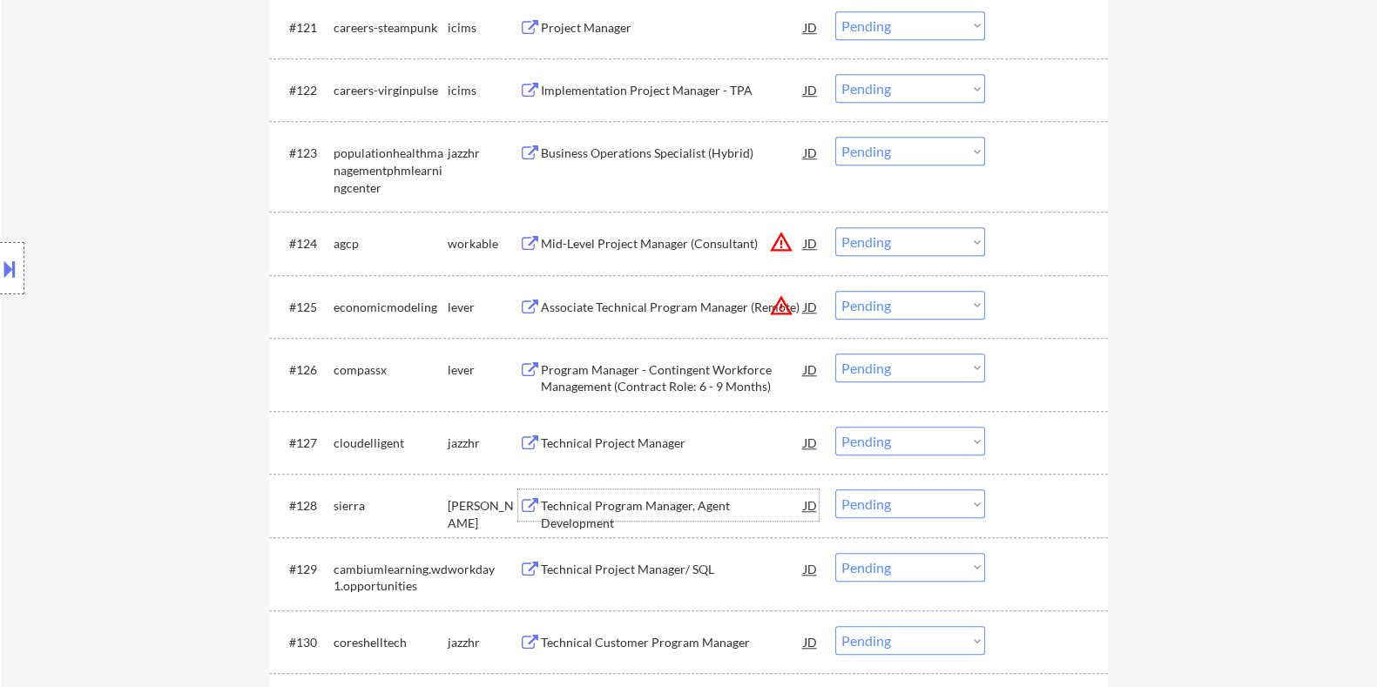
click at [567, 429] on div "Technical Program Manager, Agent Development" at bounding box center [671, 514] width 263 height 34
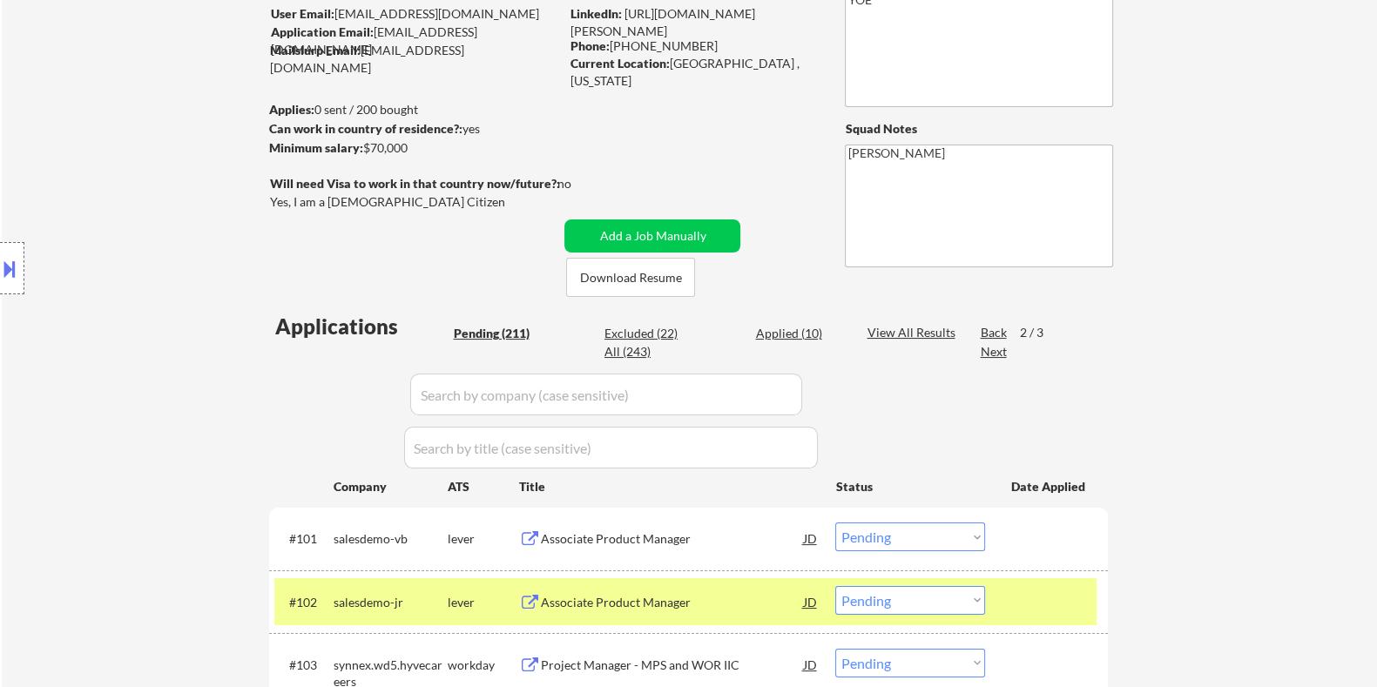
scroll to position [120, 0]
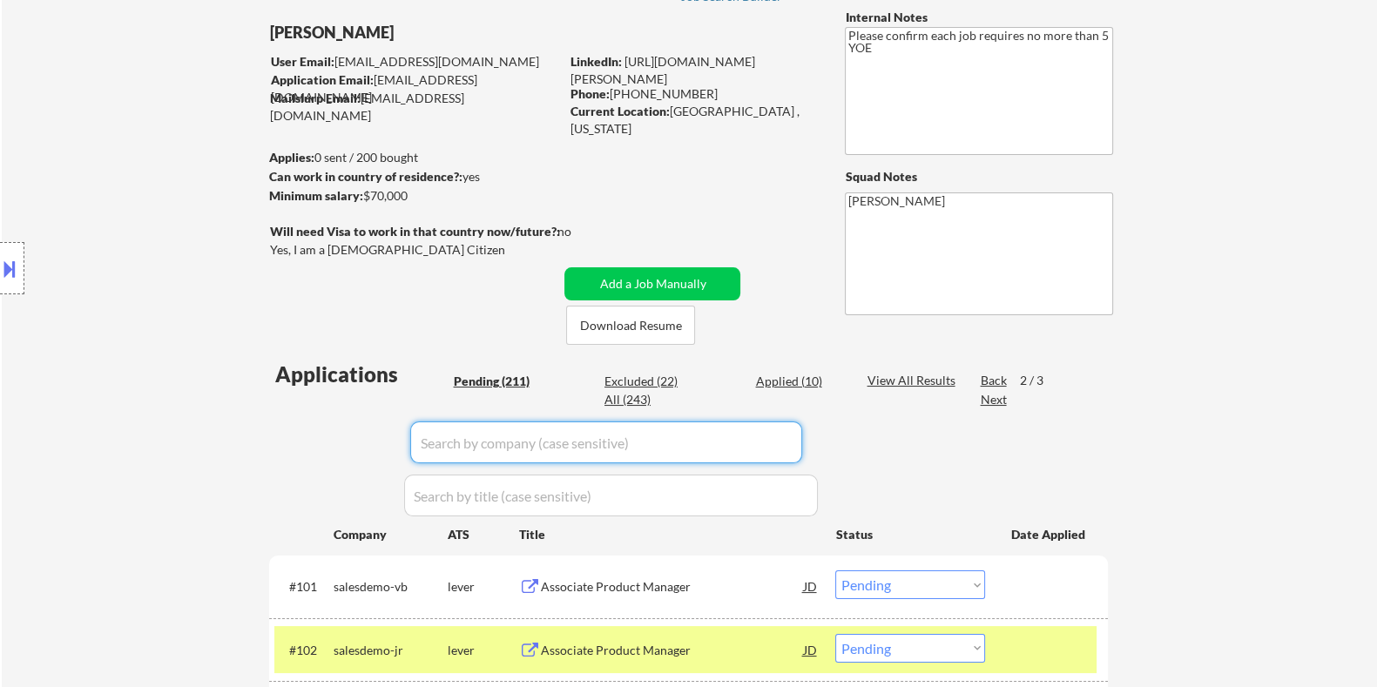
click at [466, 429] on input "input" at bounding box center [606, 443] width 392 height 42
click at [483, 382] on div "Pending (211)" at bounding box center [496, 381] width 87 height 17
click at [470, 429] on input "input" at bounding box center [606, 443] width 392 height 42
paste input "sierra"
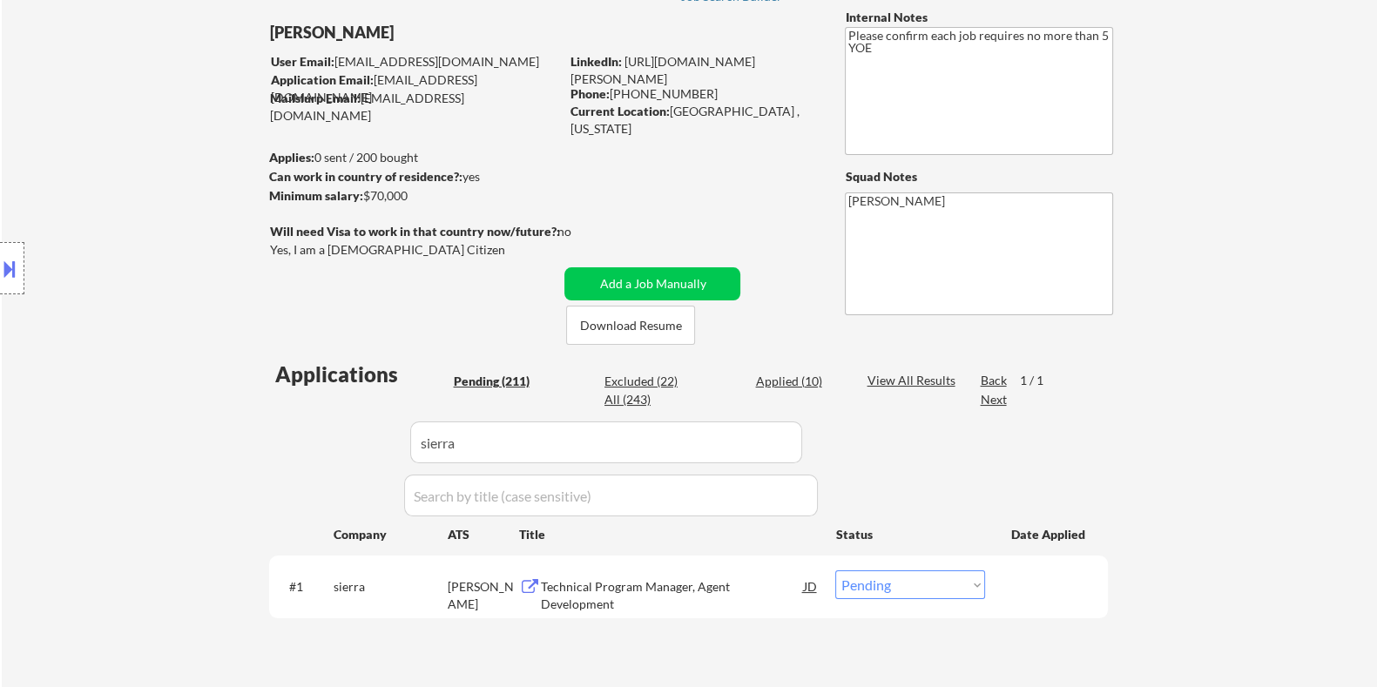
click at [11, 264] on button at bounding box center [9, 268] width 19 height 29
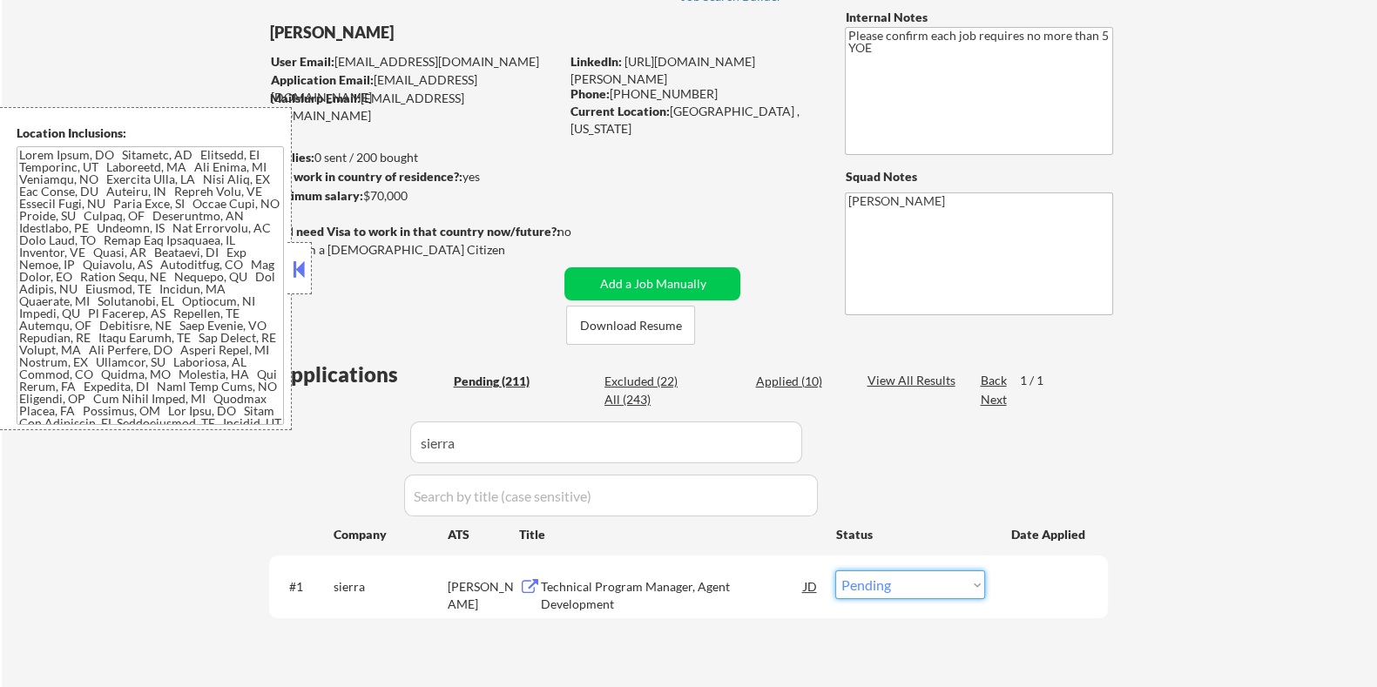
click at [881, 429] on select "Choose an option... Pending Applied Excluded (Questions) Excluded (Expired) Exc…" at bounding box center [910, 585] width 150 height 29
click at [835, 429] on select "Choose an option... Pending Applied Excluded (Questions) Excluded (Expired) Exc…" at bounding box center [910, 585] width 150 height 29
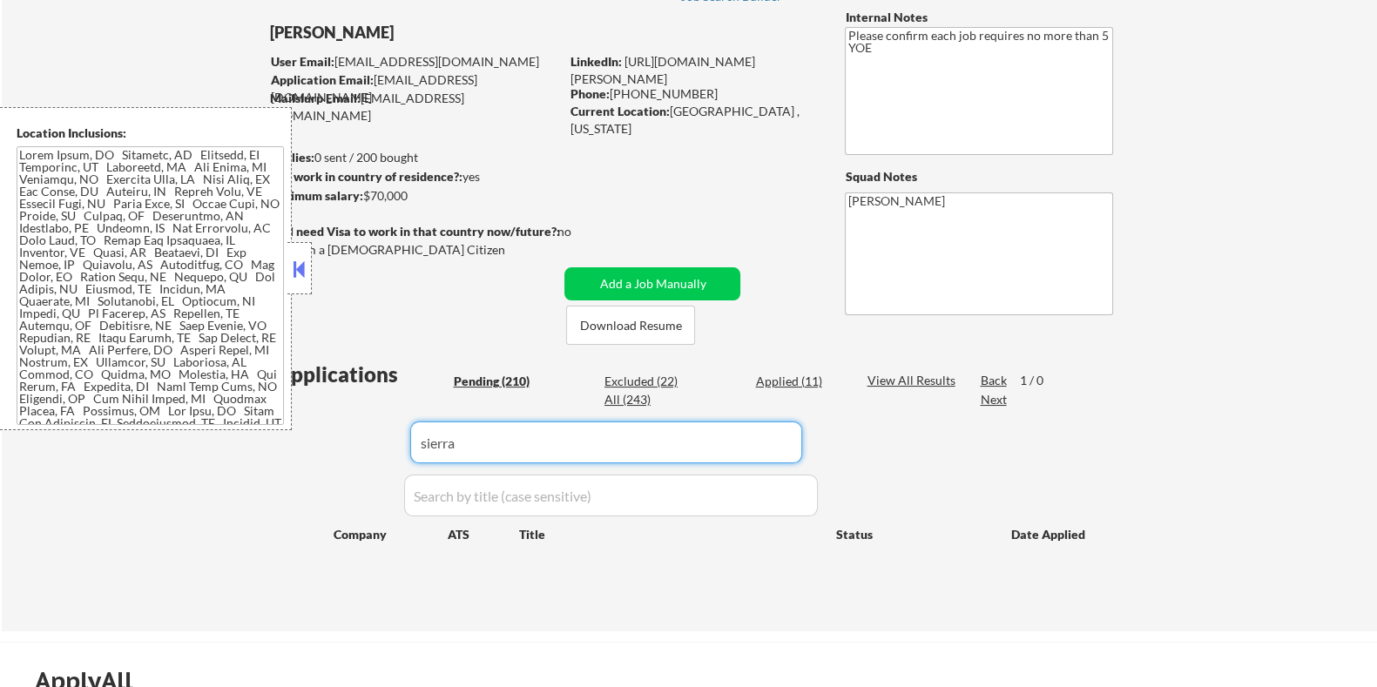
drag, startPoint x: 499, startPoint y: 455, endPoint x: 377, endPoint y: 463, distance: 122.3
click at [385, 429] on div "Applications Pending (210) Excluded (22) Applied (11) All (243) View All Result…" at bounding box center [688, 479] width 839 height 239
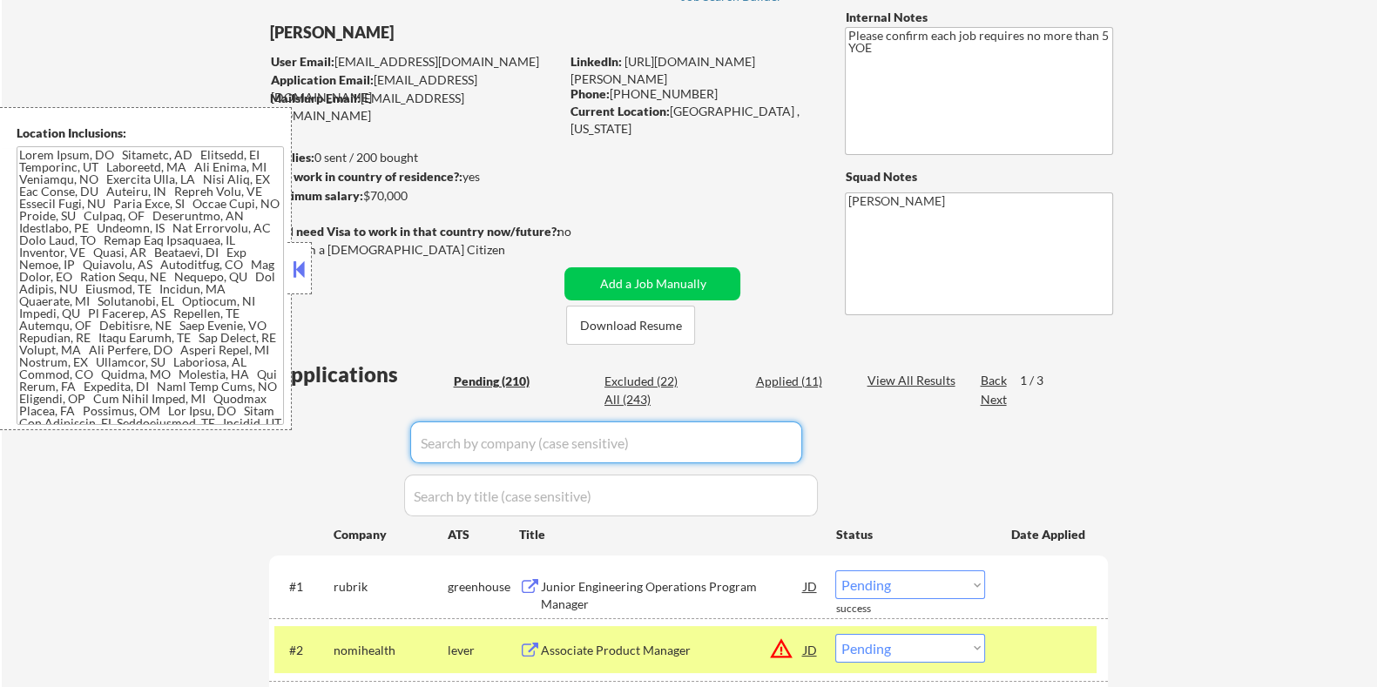
click at [505, 381] on div "Pending (210)" at bounding box center [496, 381] width 87 height 17
click at [881, 407] on div "Next" at bounding box center [994, 399] width 28 height 17
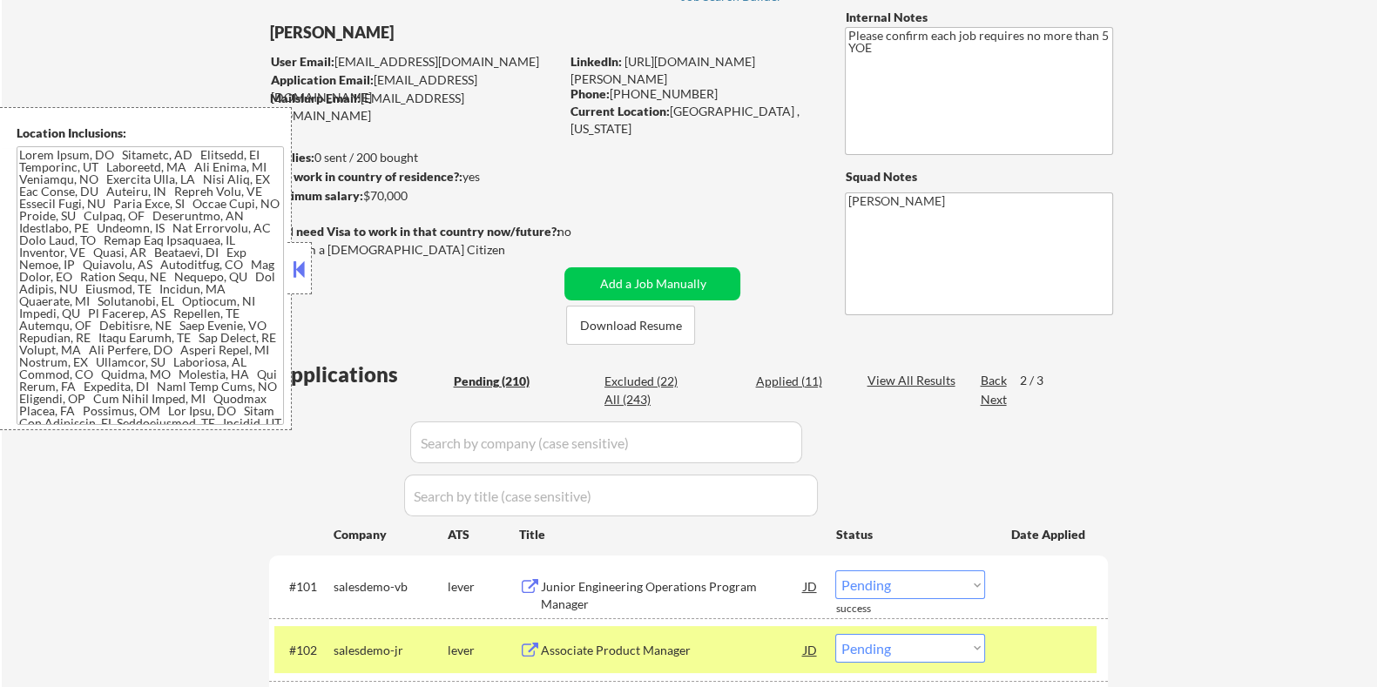
click at [881, 407] on div "Next" at bounding box center [994, 399] width 28 height 17
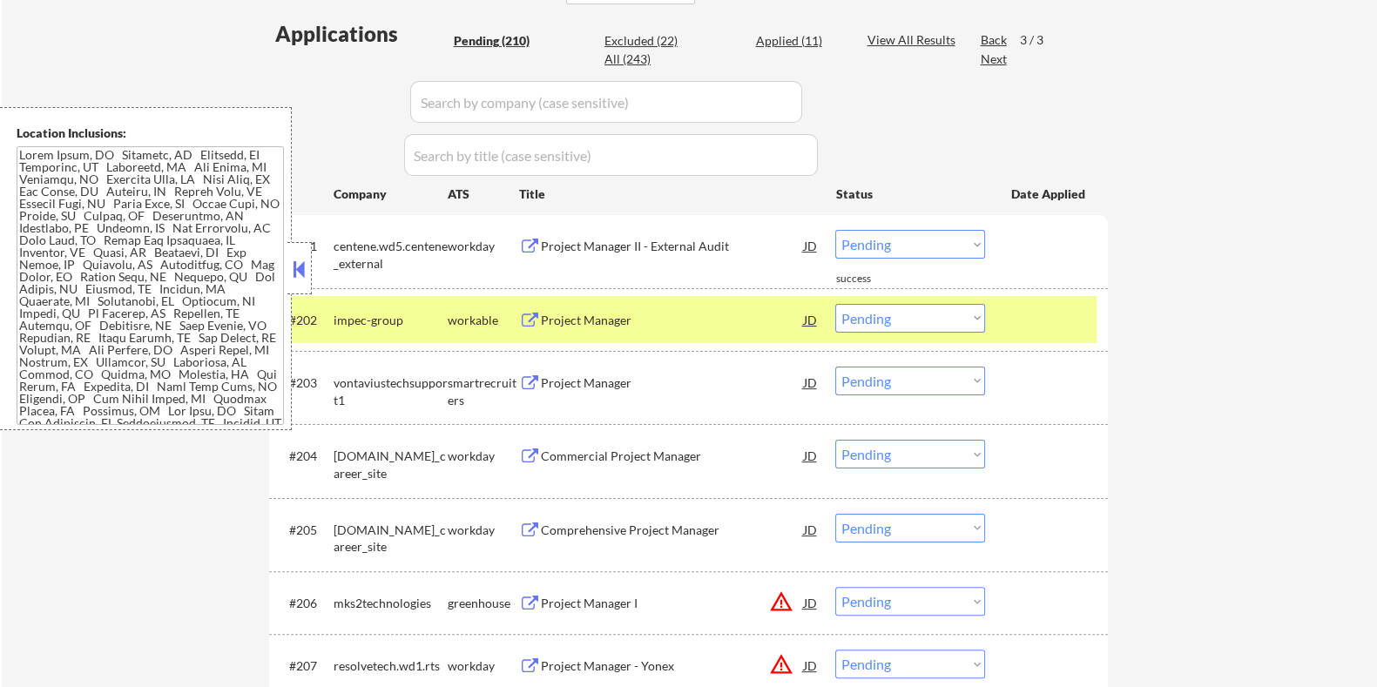
scroll to position [338, 0]
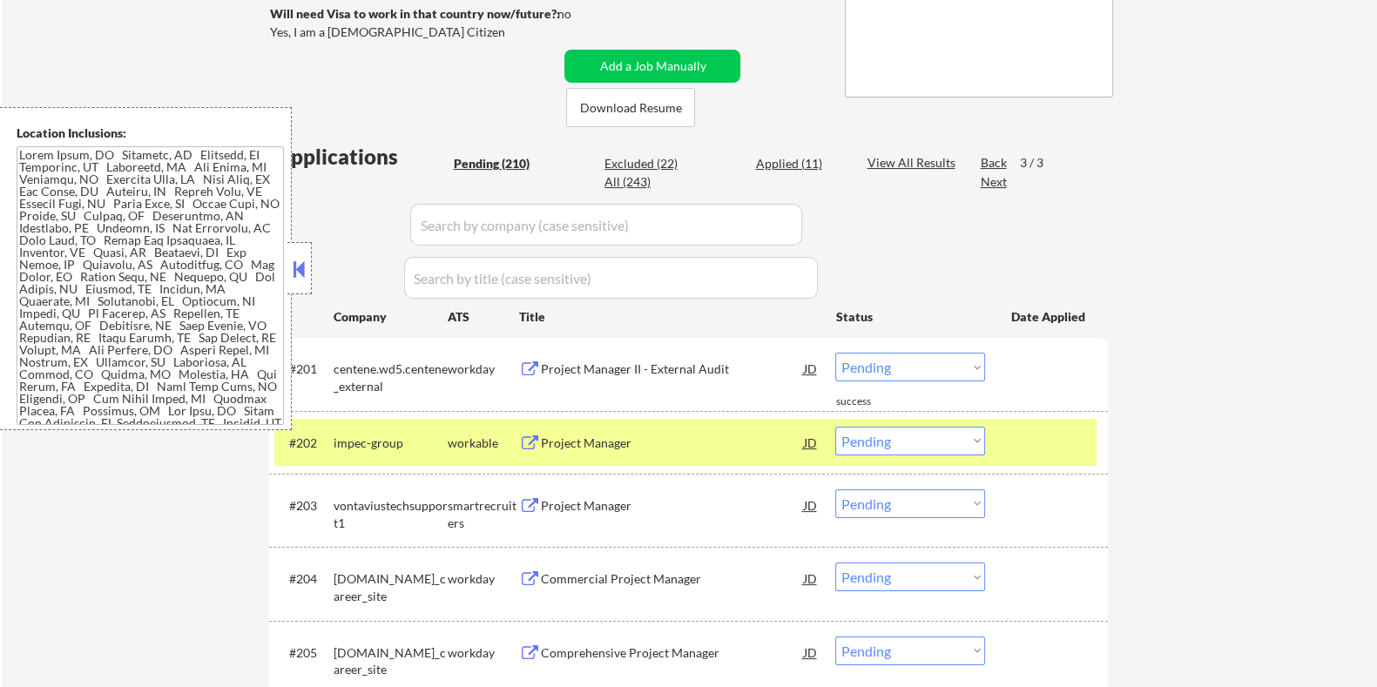
click at [881, 160] on div "Back" at bounding box center [994, 162] width 28 height 17
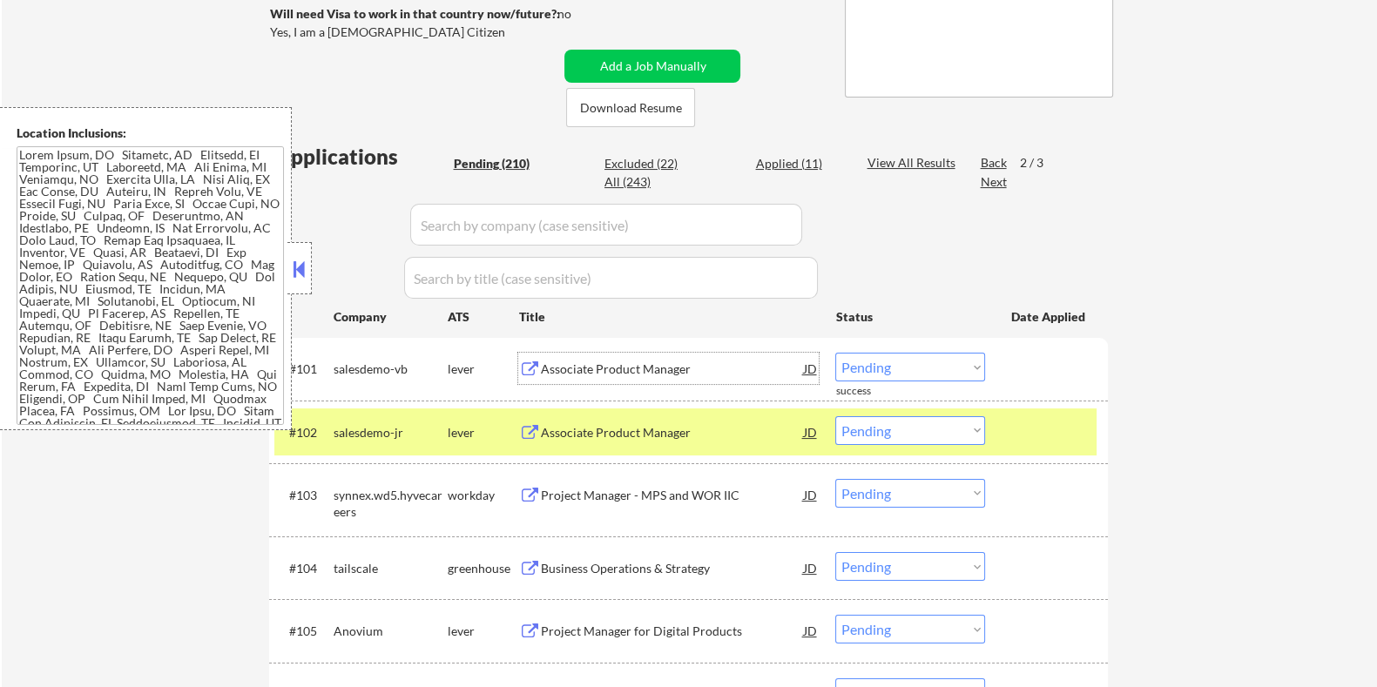
click at [658, 359] on div "Associate Product Manager" at bounding box center [671, 368] width 263 height 31
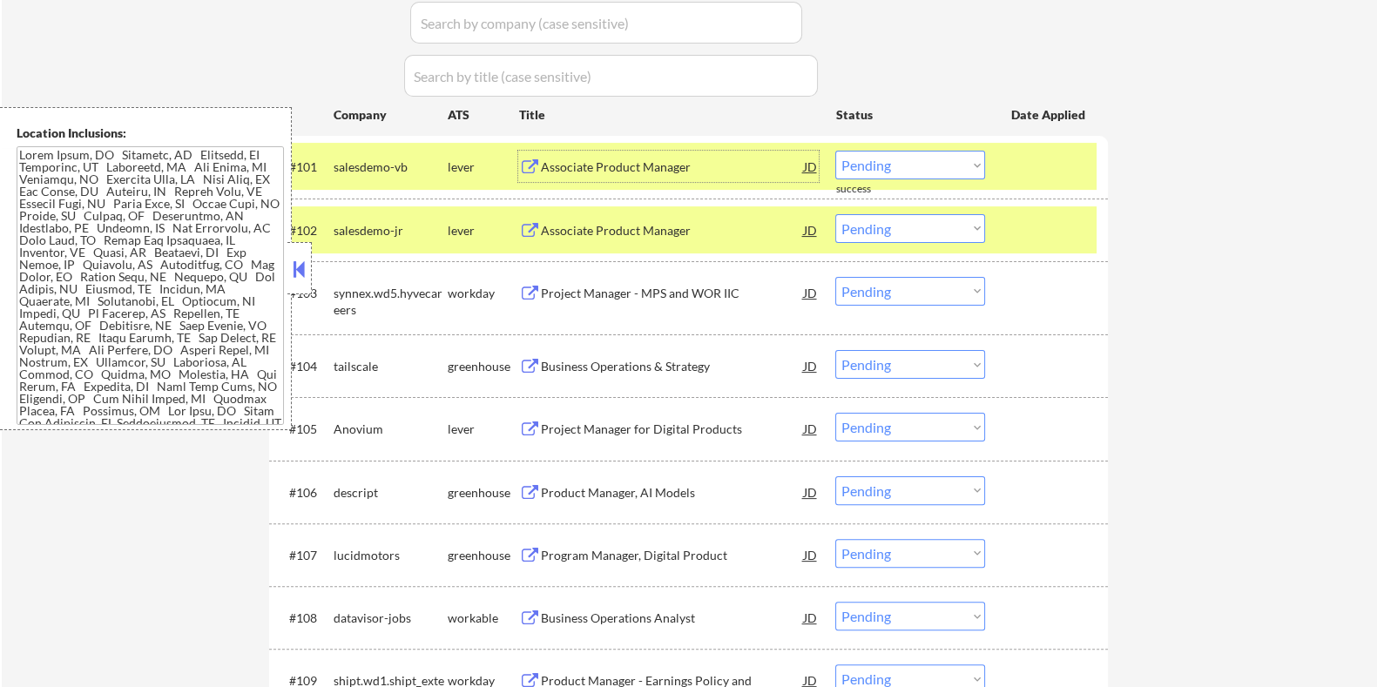
scroll to position [556, 0]
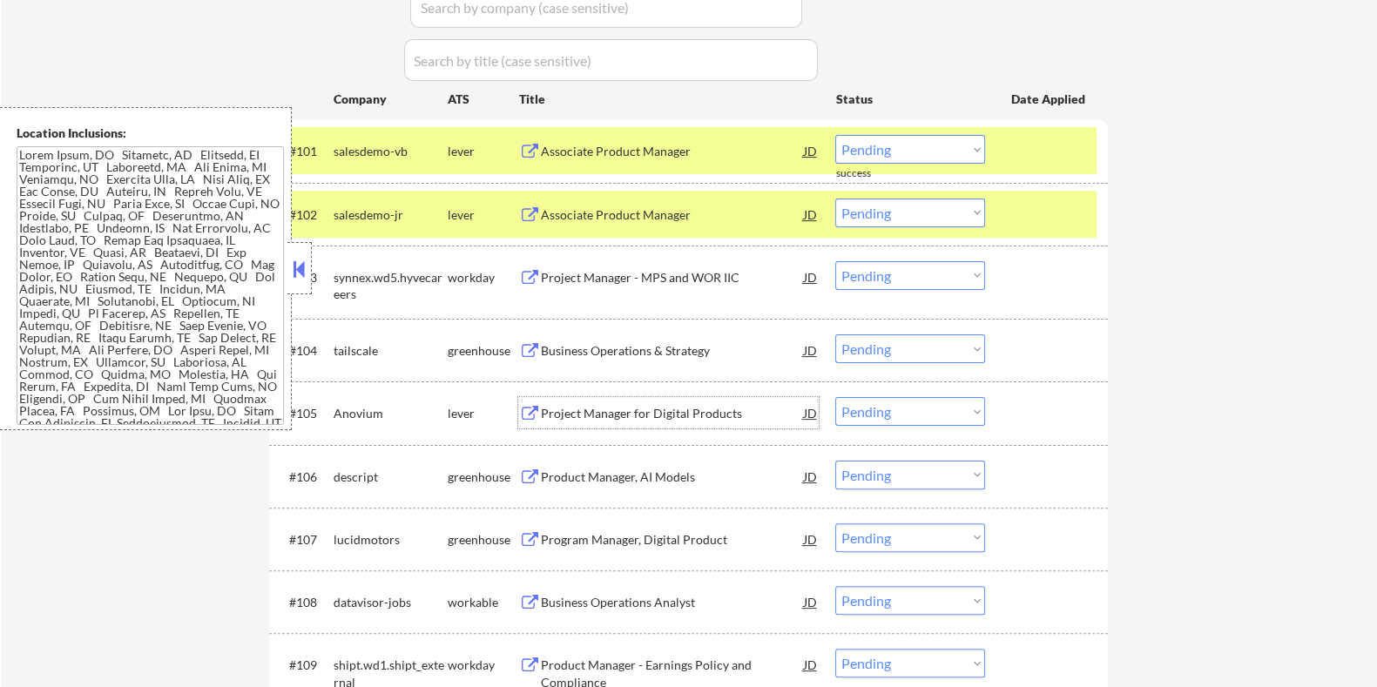
click at [597, 398] on div "Project Manager for Digital Products" at bounding box center [671, 412] width 263 height 31
